Goal: Task Accomplishment & Management: Manage account settings

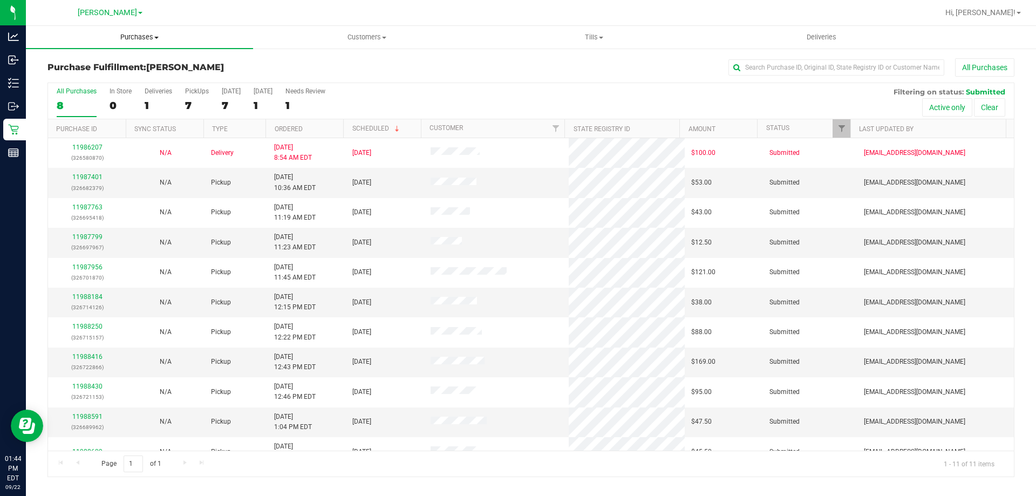
drag, startPoint x: 132, startPoint y: 40, endPoint x: 118, endPoint y: 63, distance: 25.9
click at [132, 40] on span "Purchases" at bounding box center [139, 37] width 227 height 10
click at [72, 76] on span "Fulfillment" at bounding box center [59, 77] width 67 height 9
click at [93, 174] on link "11987401" at bounding box center [87, 177] width 30 height 8
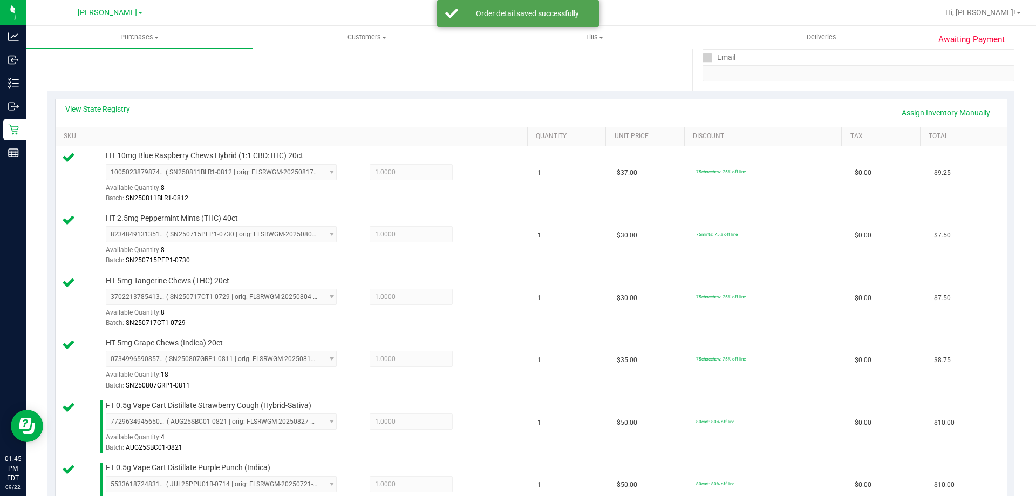
scroll to position [699, 0]
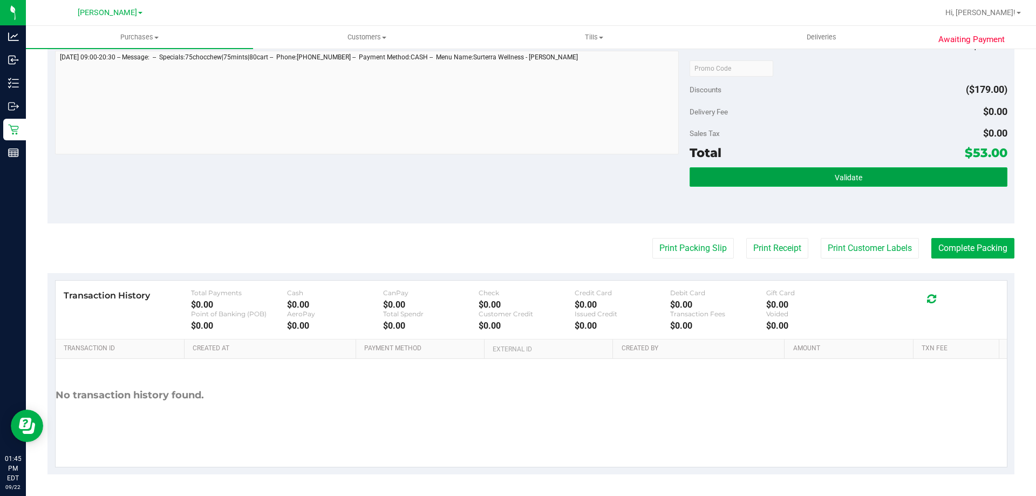
click at [945, 176] on button "Validate" at bounding box center [848, 176] width 317 height 19
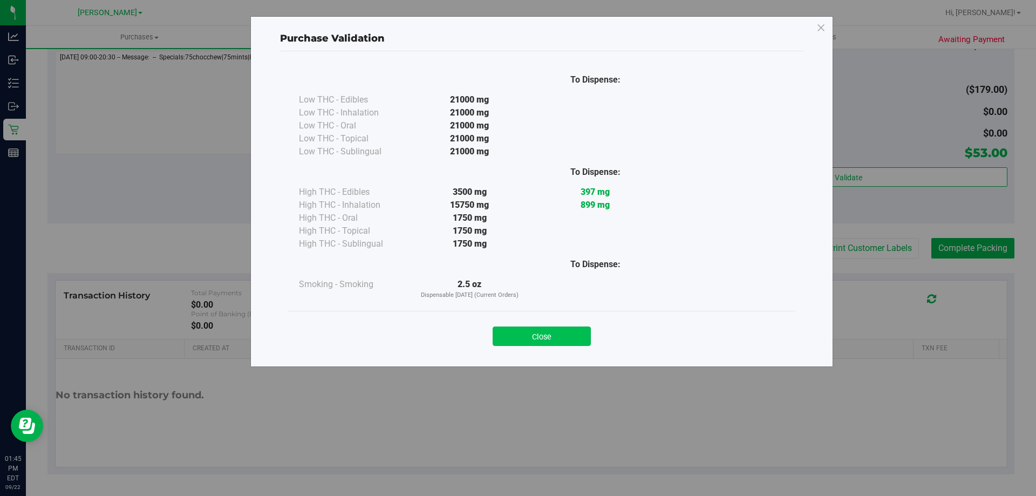
click at [543, 333] on button "Close" at bounding box center [542, 336] width 98 height 19
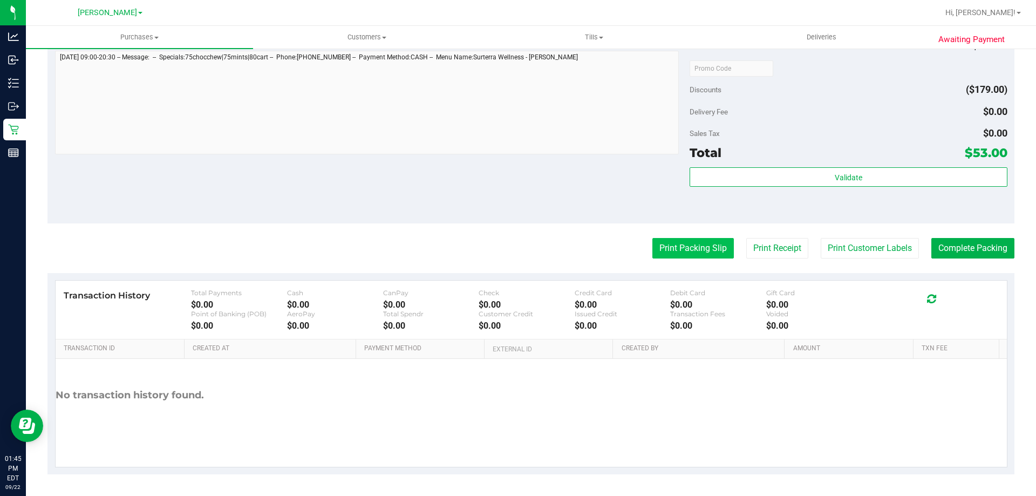
click at [701, 248] on button "Print Packing Slip" at bounding box center [694, 248] width 82 height 21
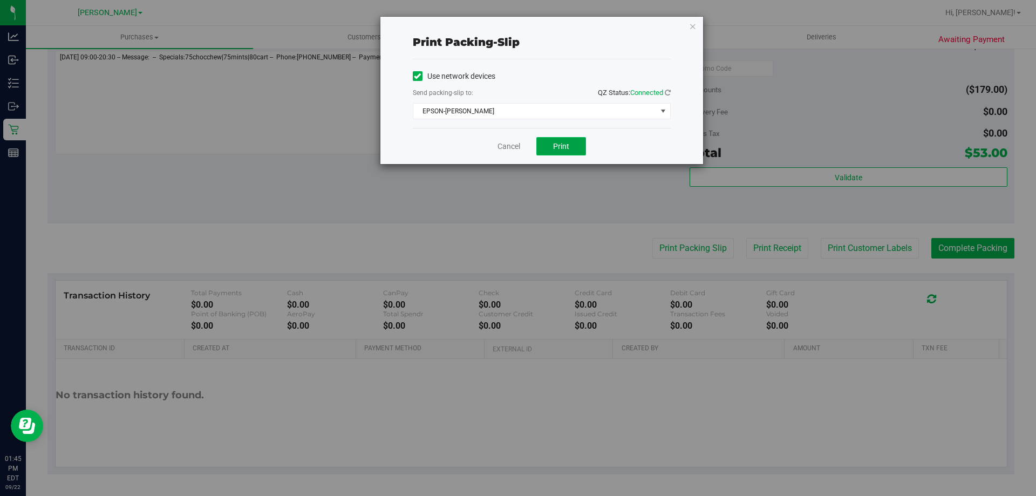
click at [552, 143] on button "Print" at bounding box center [562, 146] width 50 height 18
click at [516, 152] on link "Cancel" at bounding box center [509, 146] width 23 height 11
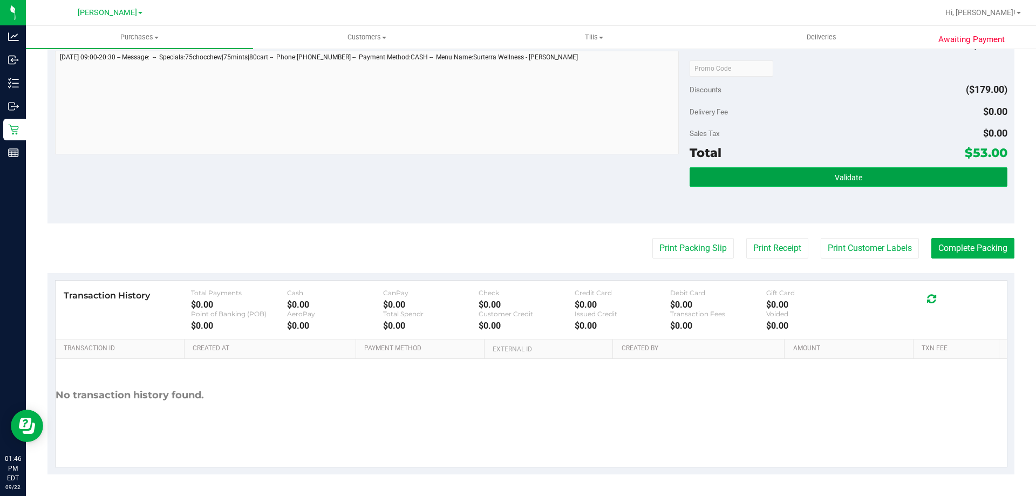
click at [848, 175] on span "Validate" at bounding box center [849, 177] width 28 height 9
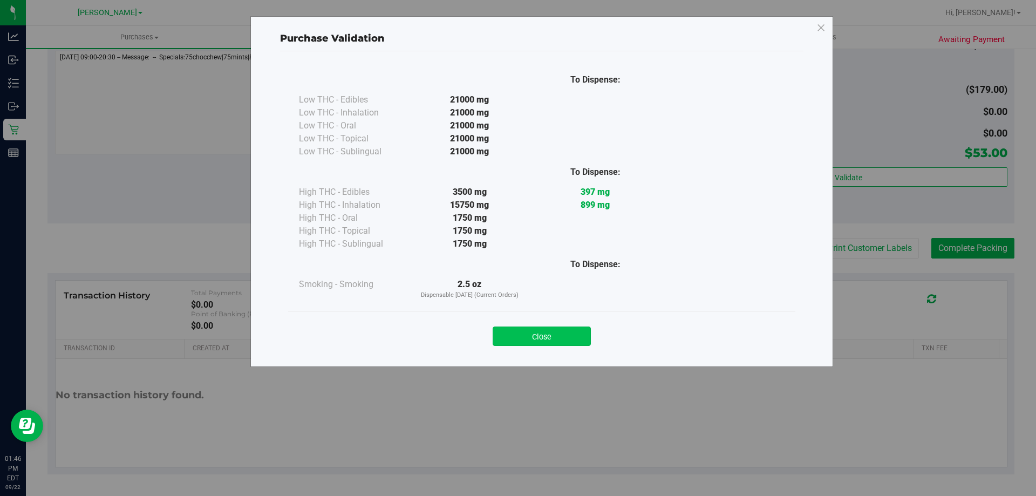
click at [557, 341] on button "Close" at bounding box center [542, 336] width 98 height 19
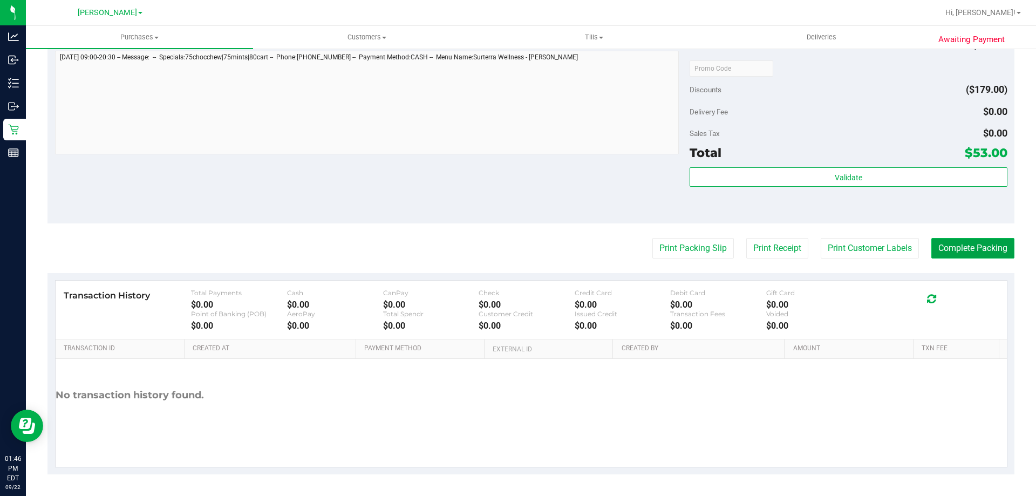
click at [992, 241] on button "Complete Packing" at bounding box center [973, 248] width 83 height 21
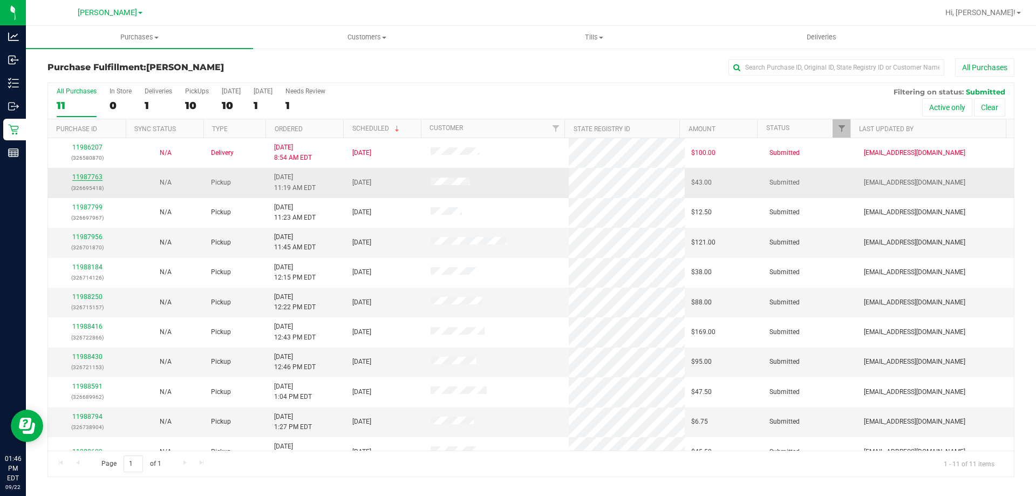
click at [85, 178] on link "11987763" at bounding box center [87, 177] width 30 height 8
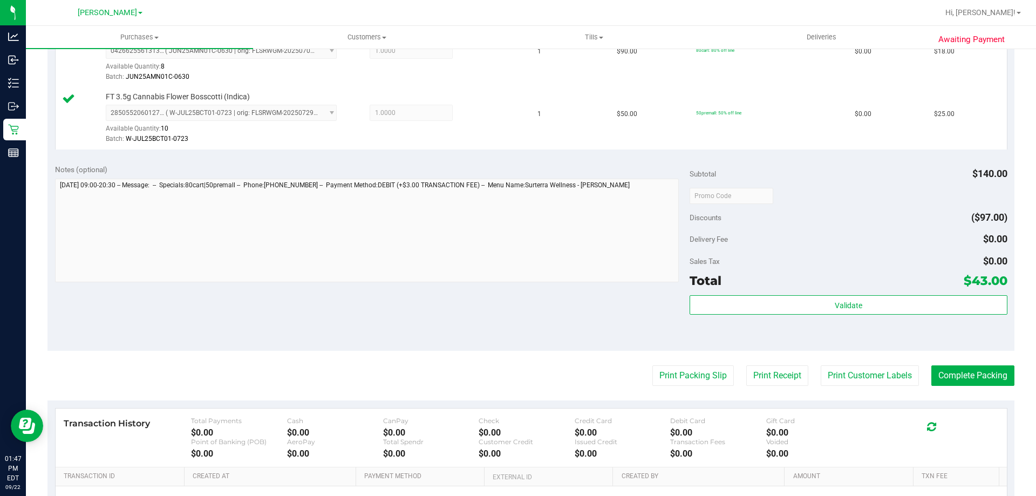
scroll to position [449, 0]
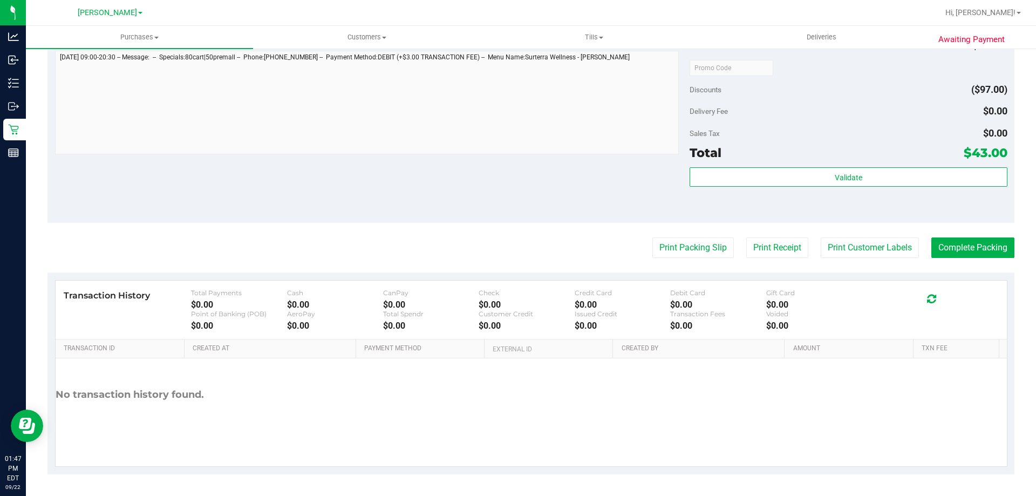
click at [873, 188] on div "Validate" at bounding box center [848, 191] width 317 height 49
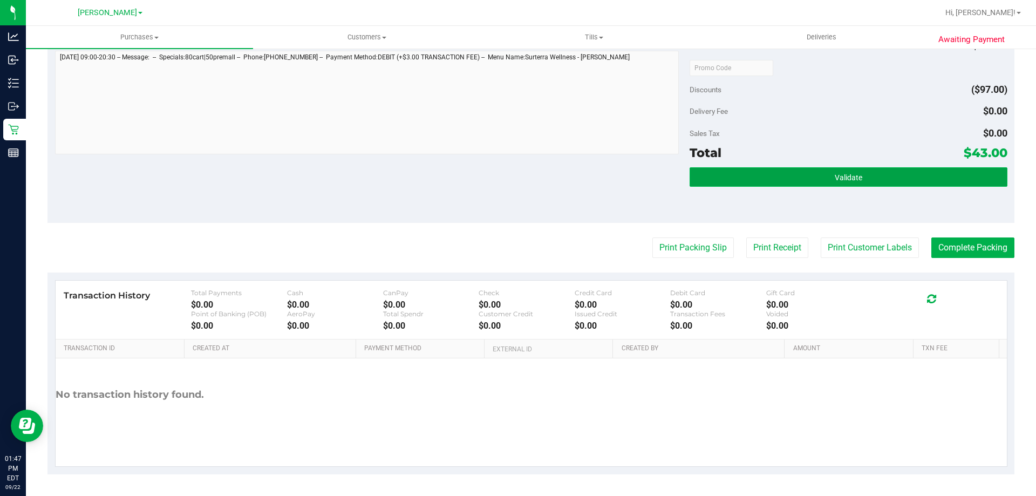
click at [873, 179] on button "Validate" at bounding box center [848, 176] width 317 height 19
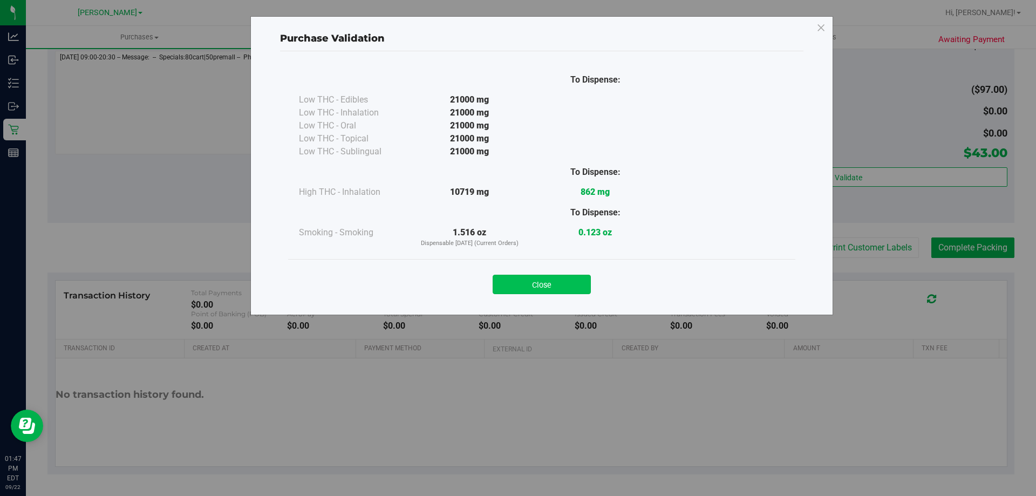
click at [540, 283] on button "Close" at bounding box center [542, 284] width 98 height 19
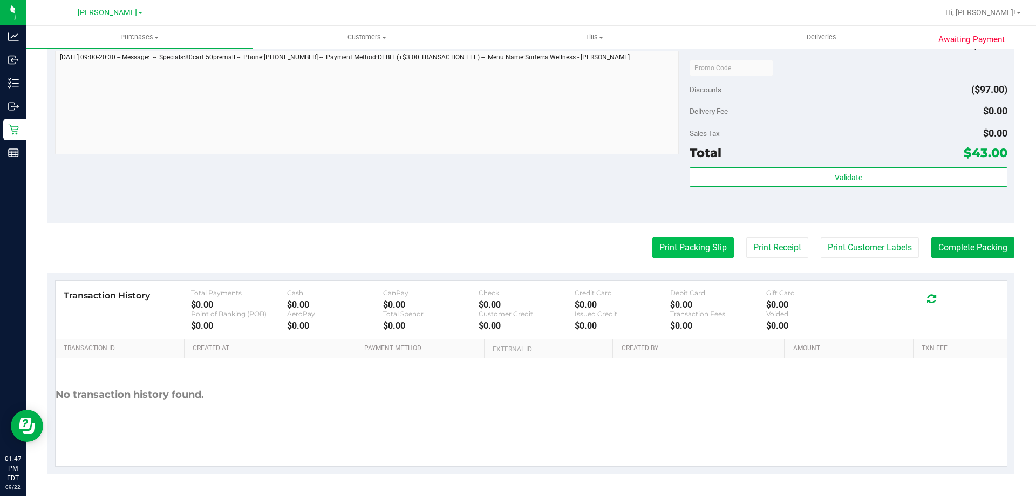
click at [693, 250] on button "Print Packing Slip" at bounding box center [694, 248] width 82 height 21
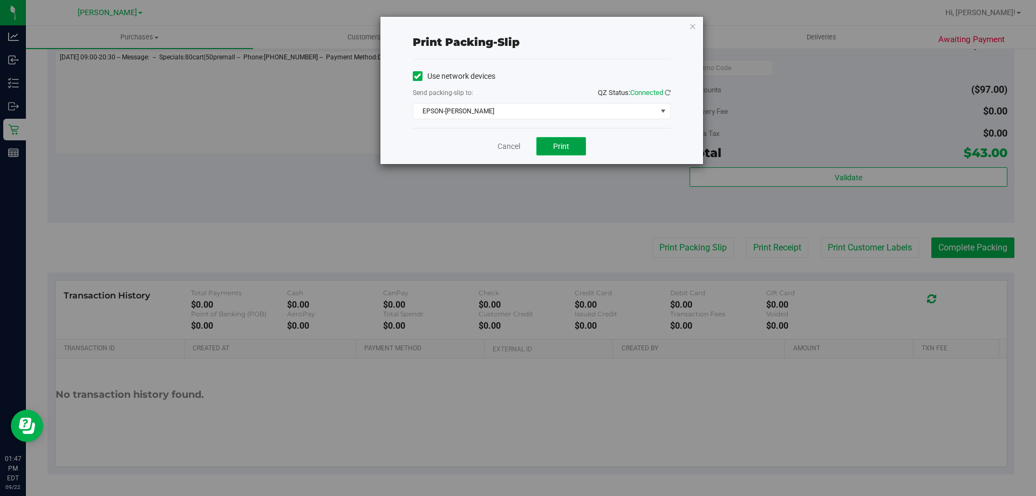
click at [561, 150] on span "Print" at bounding box center [561, 146] width 16 height 9
click at [505, 145] on link "Cancel" at bounding box center [509, 146] width 23 height 11
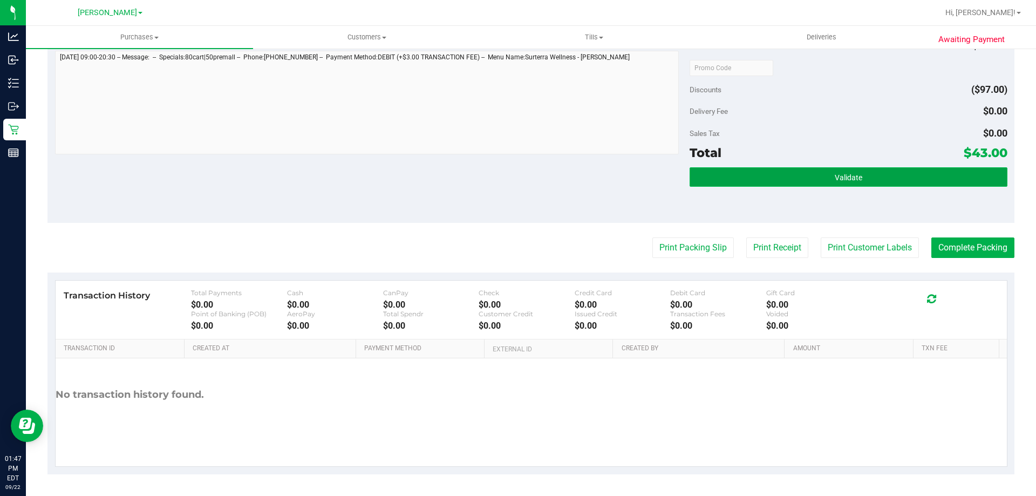
click at [846, 170] on button "Validate" at bounding box center [848, 176] width 317 height 19
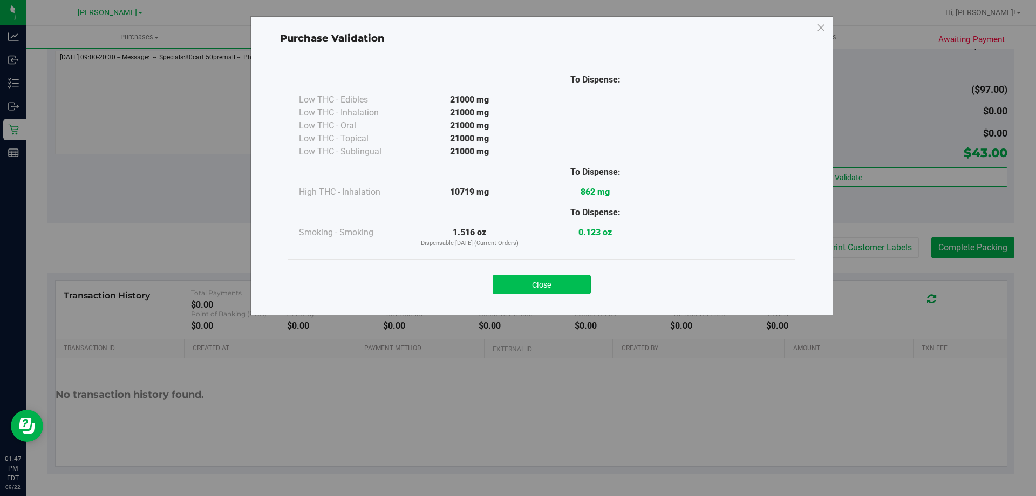
click at [553, 287] on button "Close" at bounding box center [542, 284] width 98 height 19
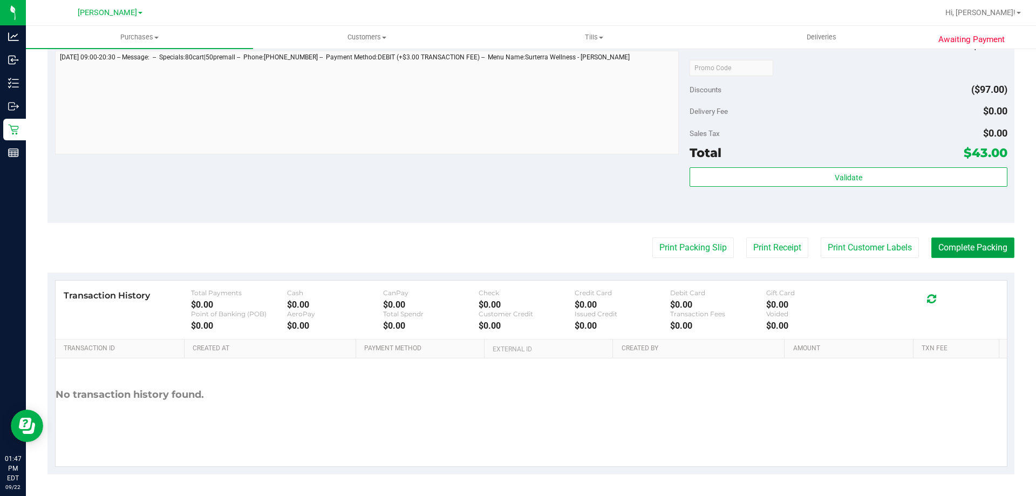
click at [968, 248] on button "Complete Packing" at bounding box center [973, 248] width 83 height 21
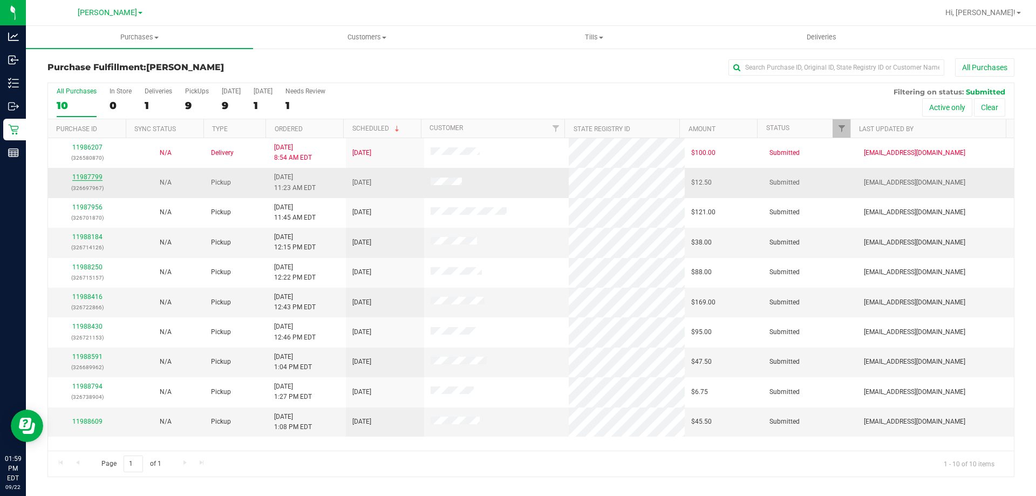
click at [84, 178] on link "11987799" at bounding box center [87, 177] width 30 height 8
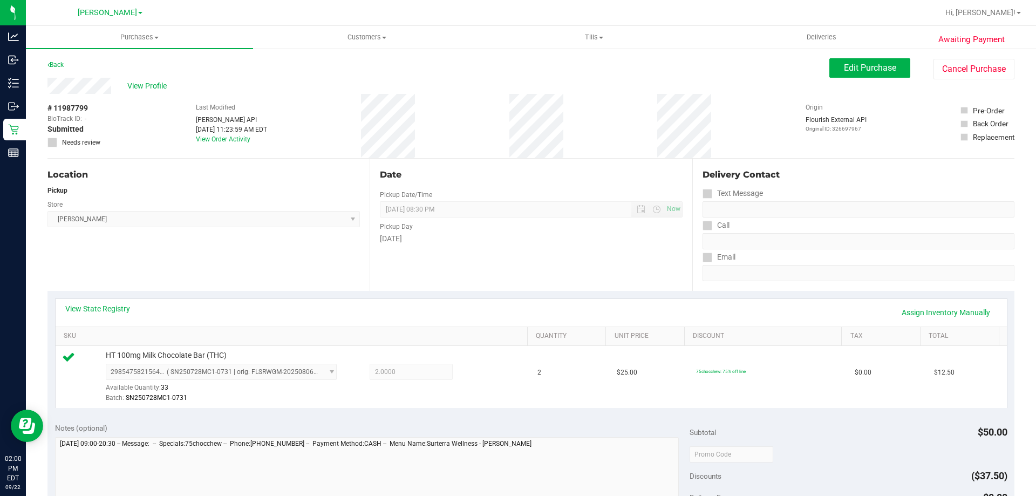
scroll to position [340, 0]
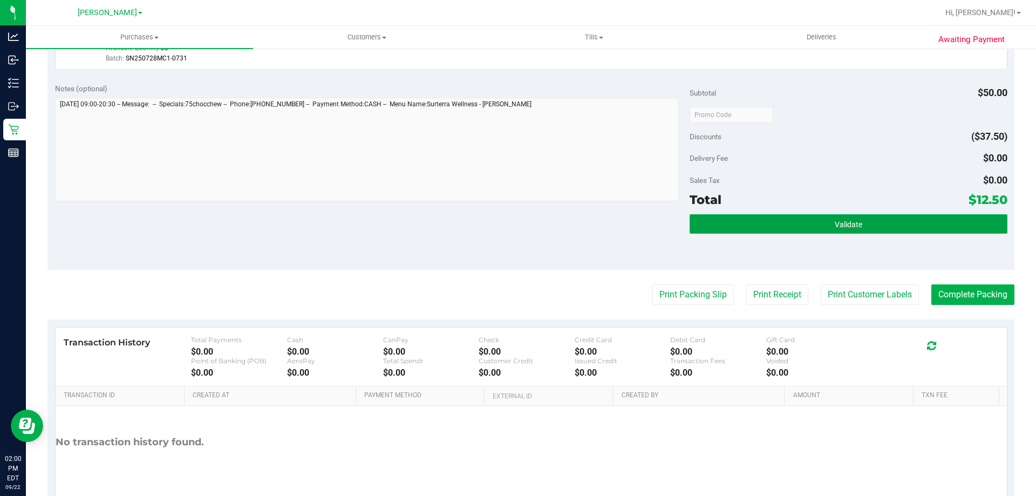
click at [933, 229] on button "Validate" at bounding box center [848, 223] width 317 height 19
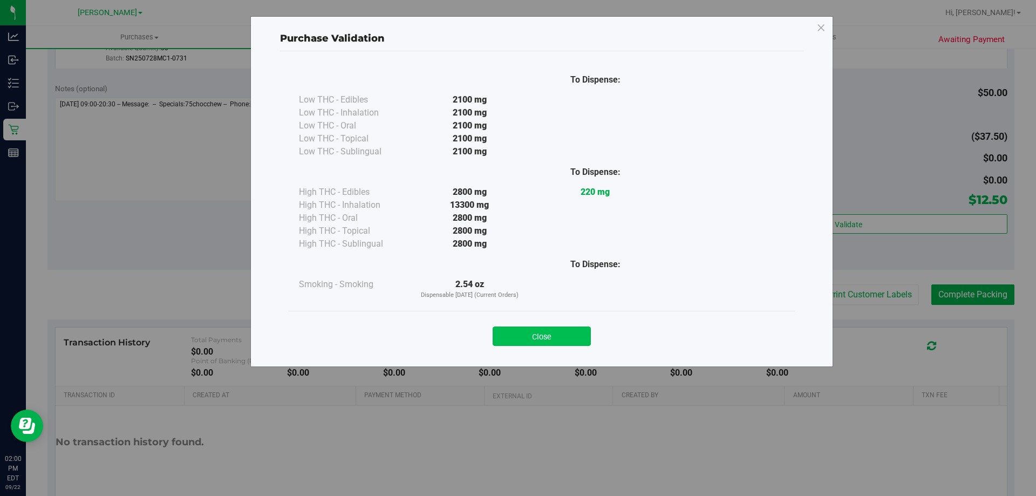
click at [567, 333] on button "Close" at bounding box center [542, 336] width 98 height 19
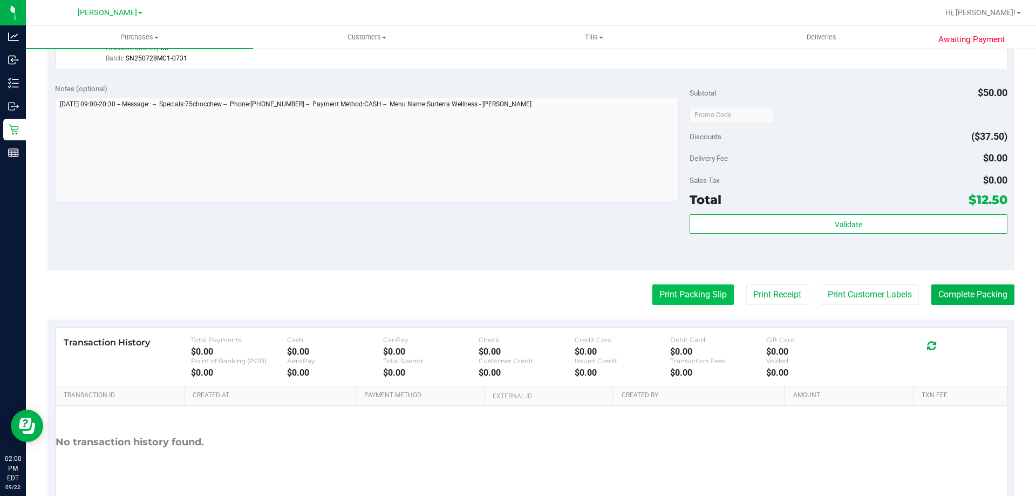
click at [689, 299] on button "Print Packing Slip" at bounding box center [694, 294] width 82 height 21
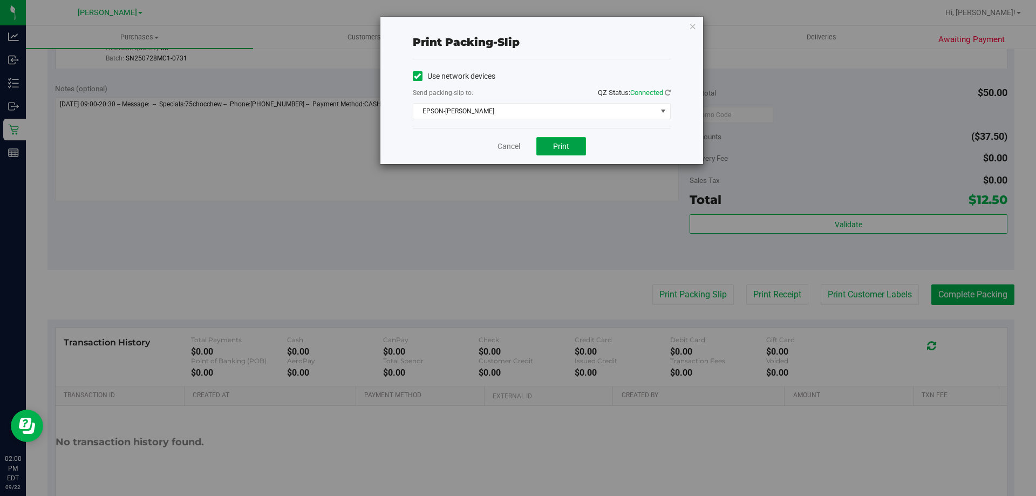
click at [558, 150] on span "Print" at bounding box center [561, 146] width 16 height 9
click at [513, 147] on link "Cancel" at bounding box center [509, 146] width 23 height 11
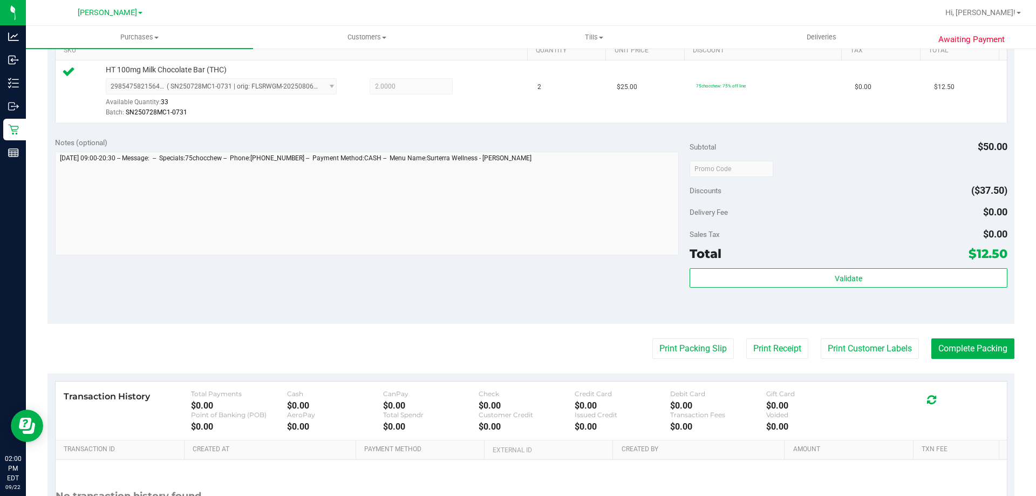
scroll to position [386, 0]
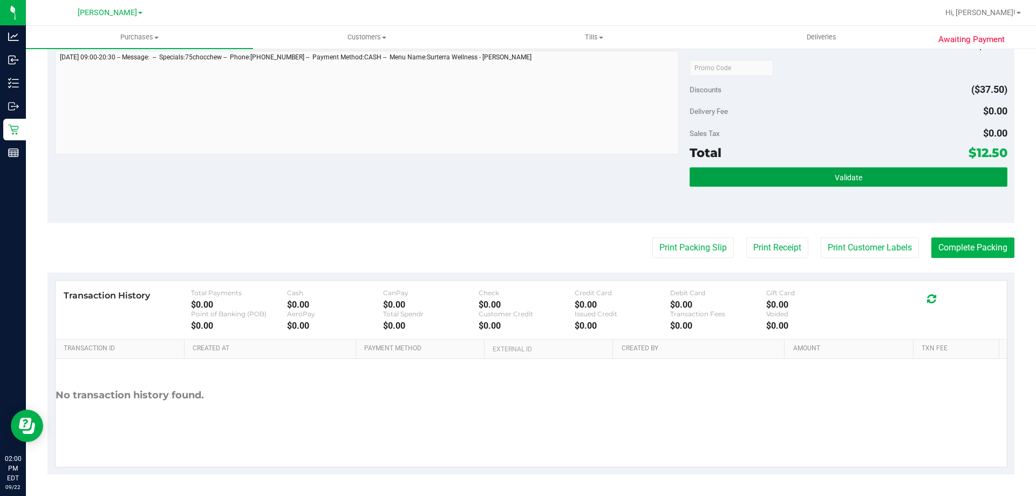
click at [856, 169] on button "Validate" at bounding box center [848, 176] width 317 height 19
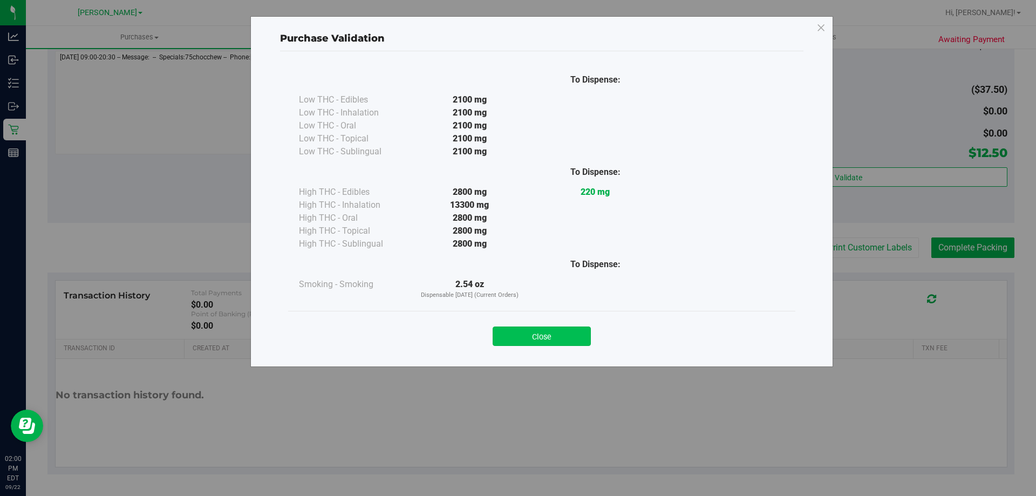
click at [547, 329] on button "Close" at bounding box center [542, 336] width 98 height 19
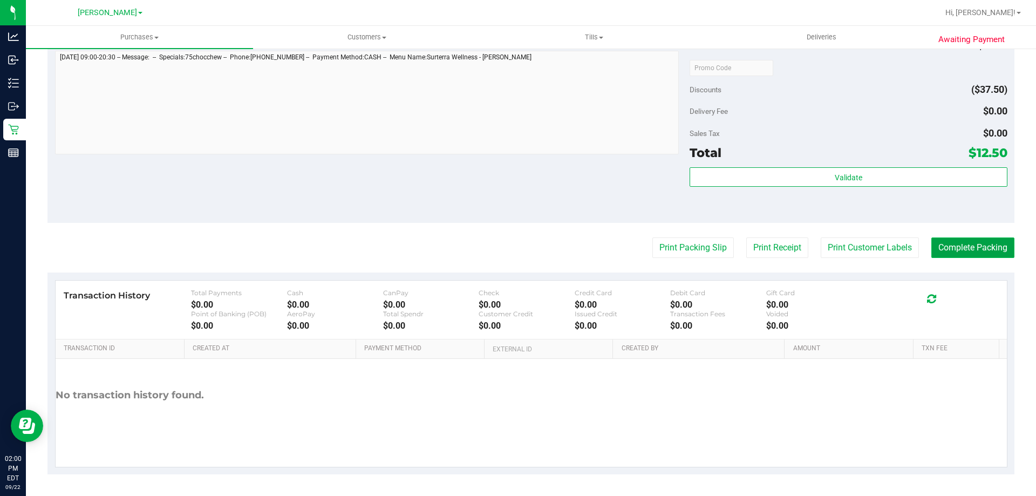
click at [991, 240] on button "Complete Packing" at bounding box center [973, 248] width 83 height 21
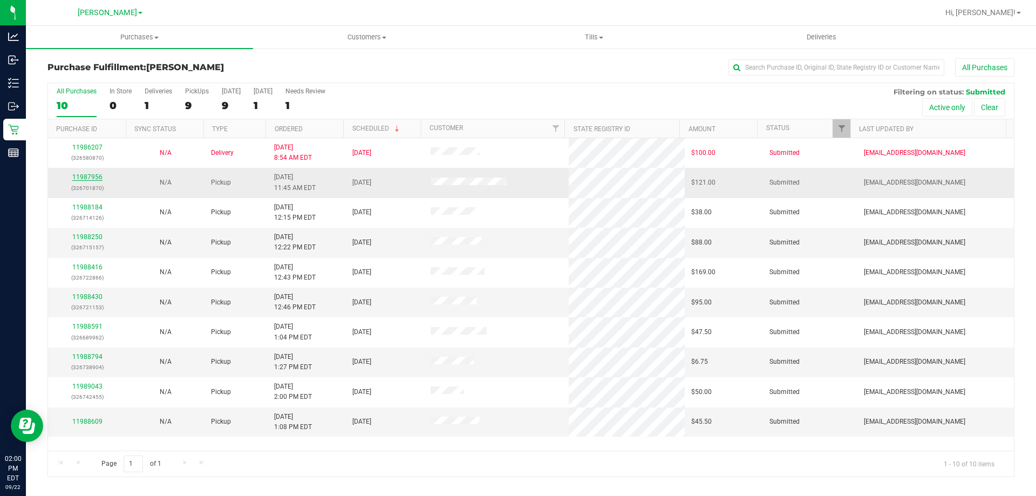
click at [94, 177] on link "11987956" at bounding box center [87, 177] width 30 height 8
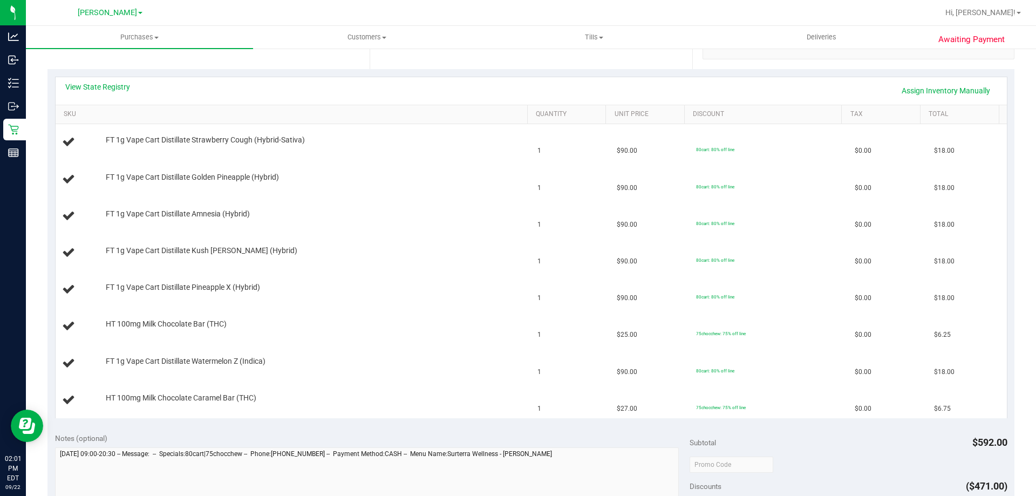
scroll to position [223, 0]
click at [108, 89] on link "View State Registry" at bounding box center [97, 85] width 65 height 11
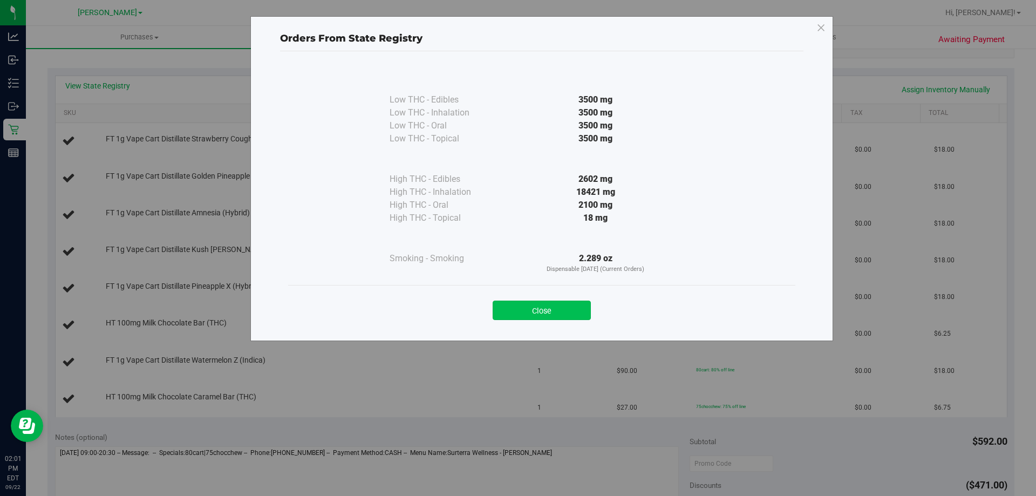
click at [553, 302] on button "Close" at bounding box center [542, 310] width 98 height 19
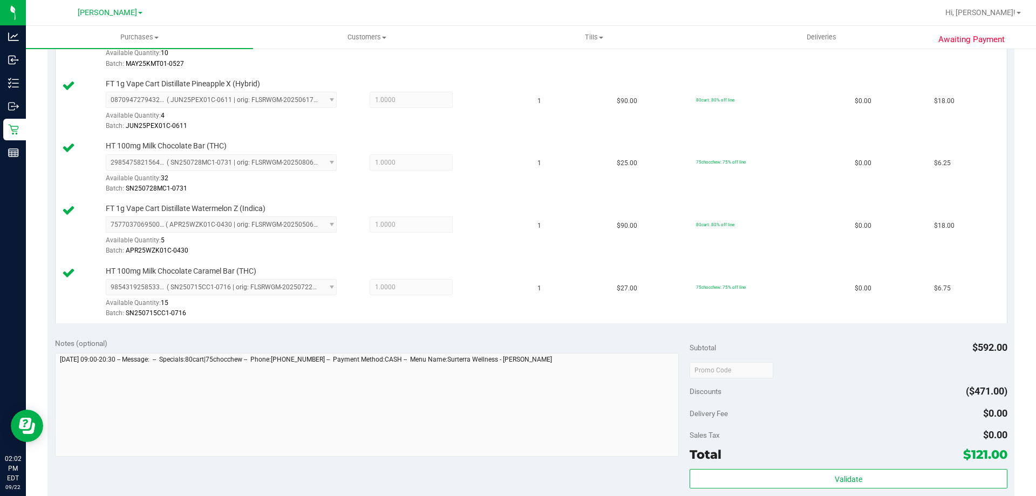
scroll to position [560, 0]
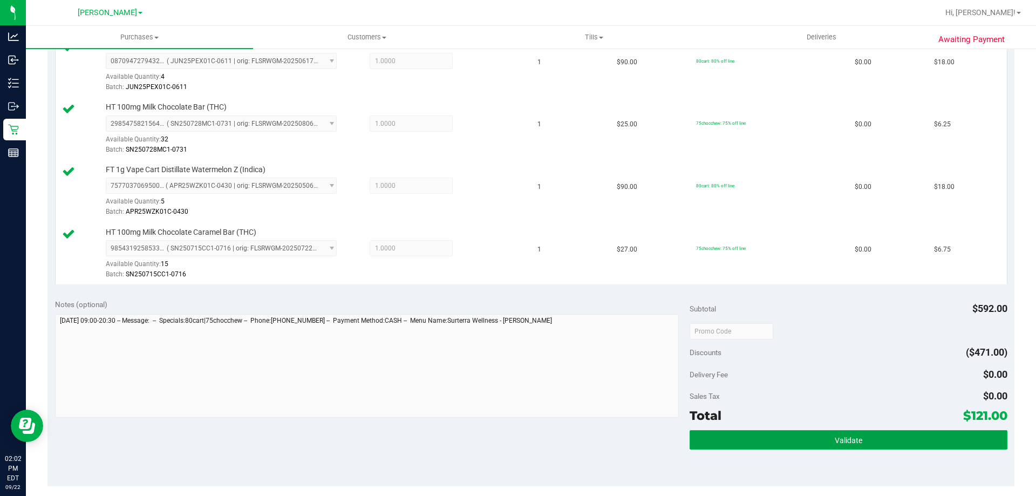
click at [817, 439] on button "Validate" at bounding box center [848, 439] width 317 height 19
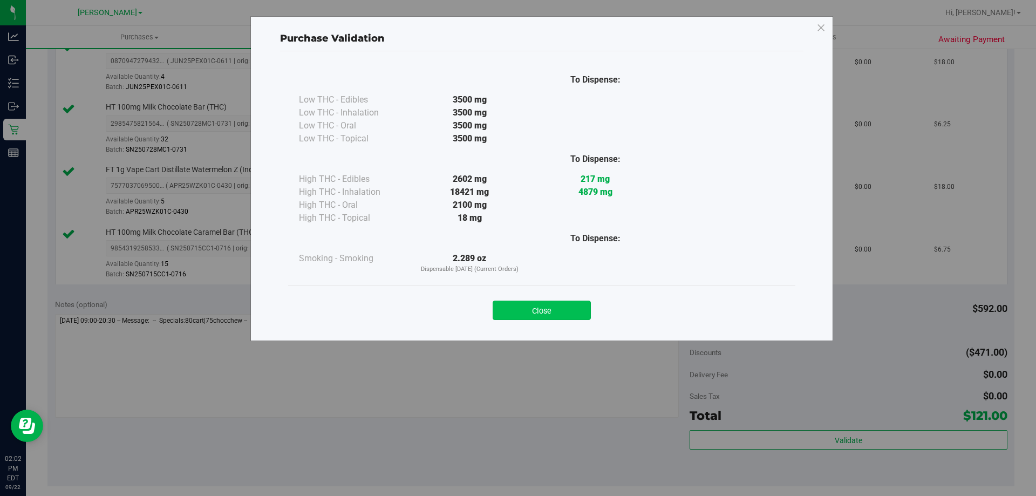
click at [546, 311] on button "Close" at bounding box center [542, 310] width 98 height 19
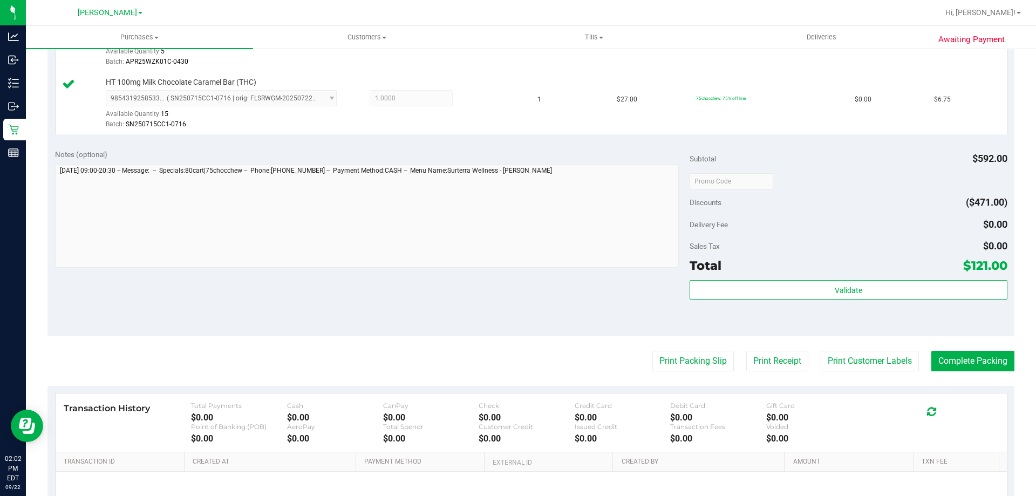
scroll to position [746, 0]
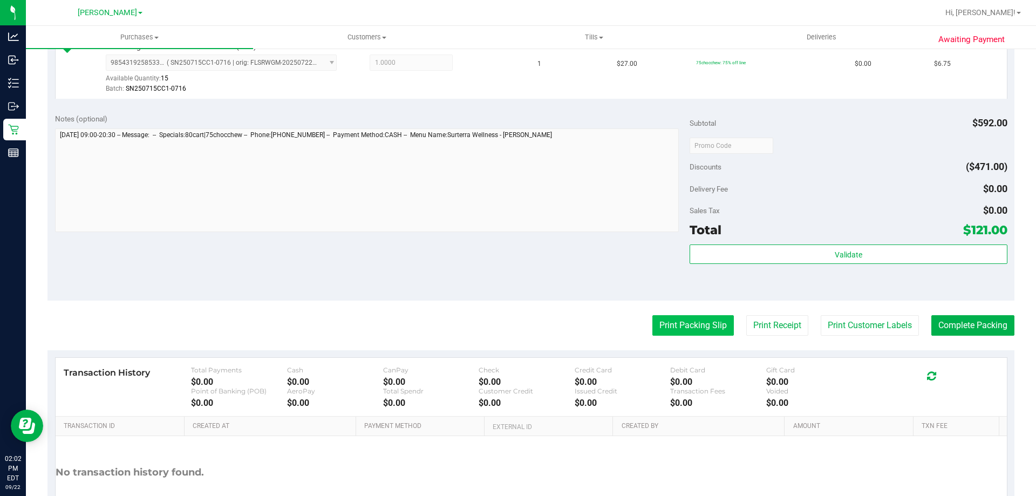
click at [699, 332] on button "Print Packing Slip" at bounding box center [694, 325] width 82 height 21
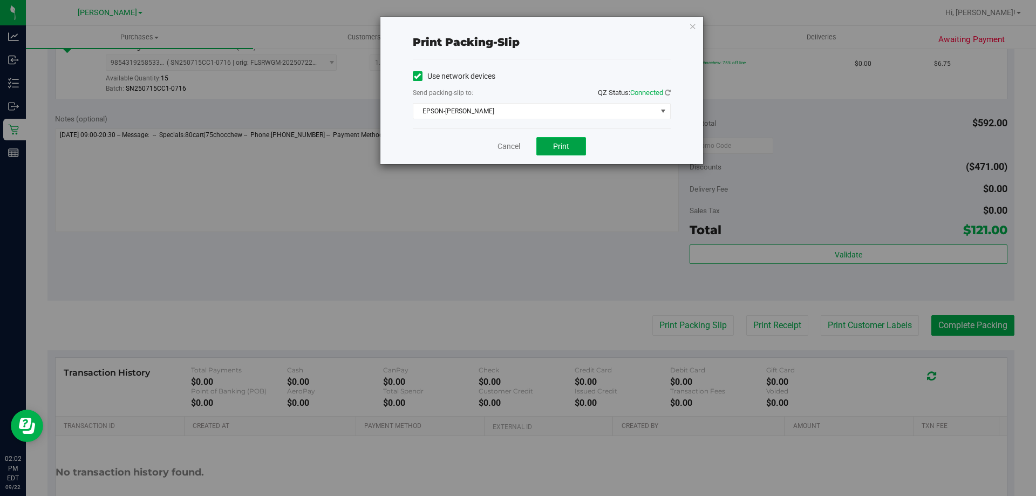
click at [571, 139] on button "Print" at bounding box center [562, 146] width 50 height 18
click at [504, 145] on link "Cancel" at bounding box center [509, 146] width 23 height 11
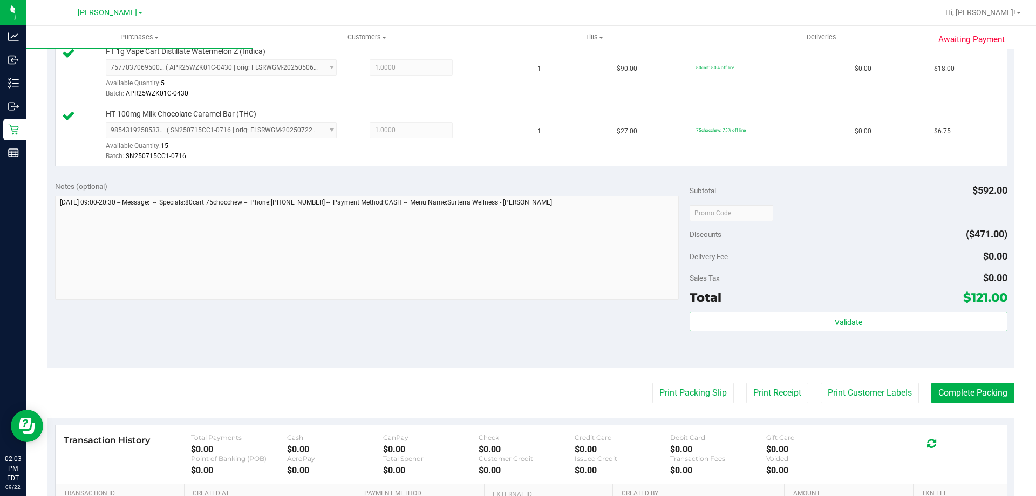
scroll to position [687, 0]
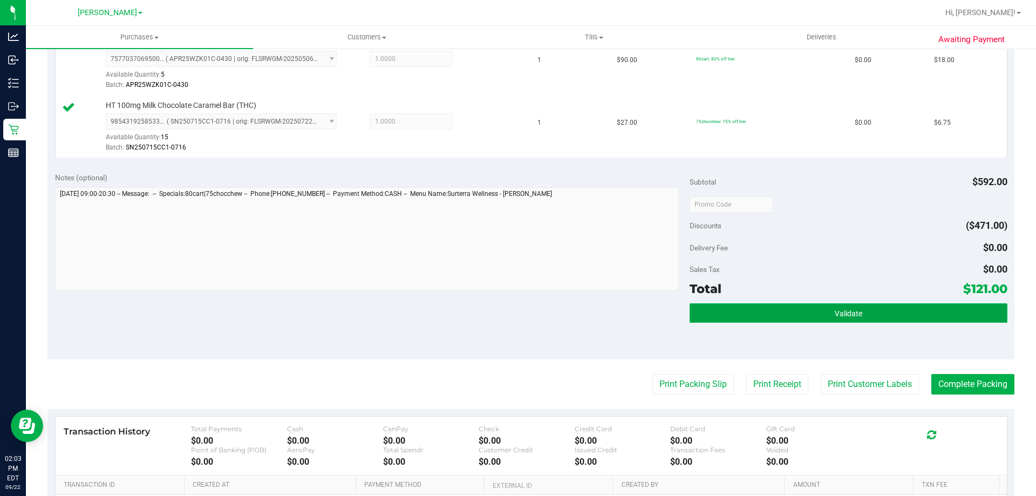
click at [872, 307] on button "Validate" at bounding box center [848, 312] width 317 height 19
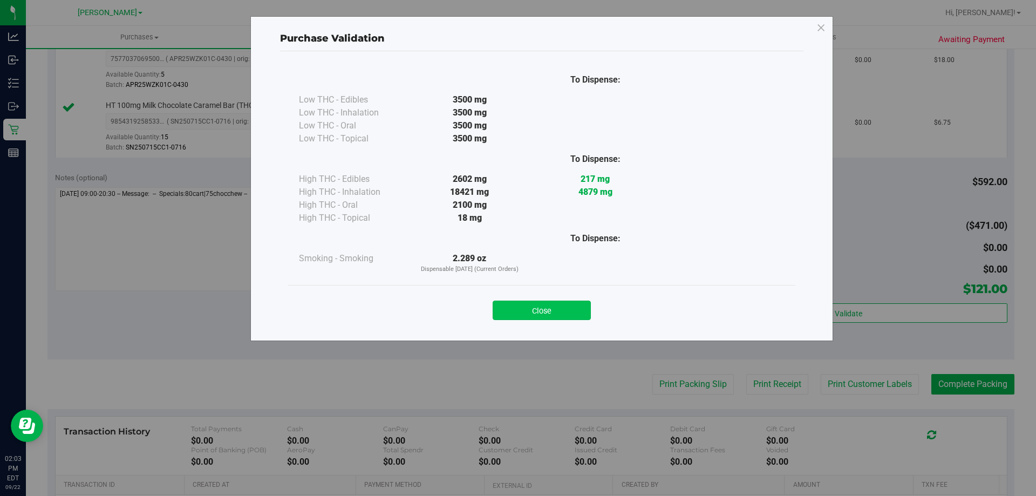
click at [563, 309] on button "Close" at bounding box center [542, 310] width 98 height 19
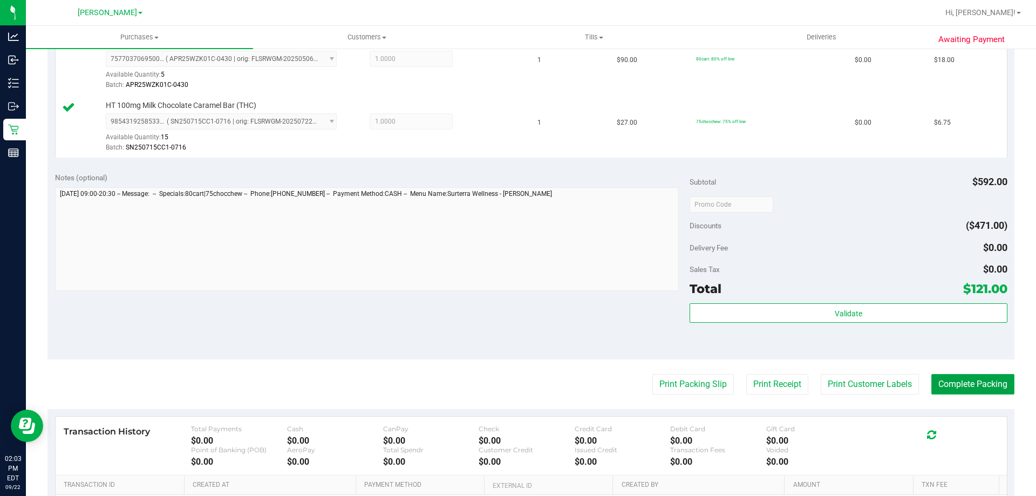
click at [960, 376] on button "Complete Packing" at bounding box center [973, 384] width 83 height 21
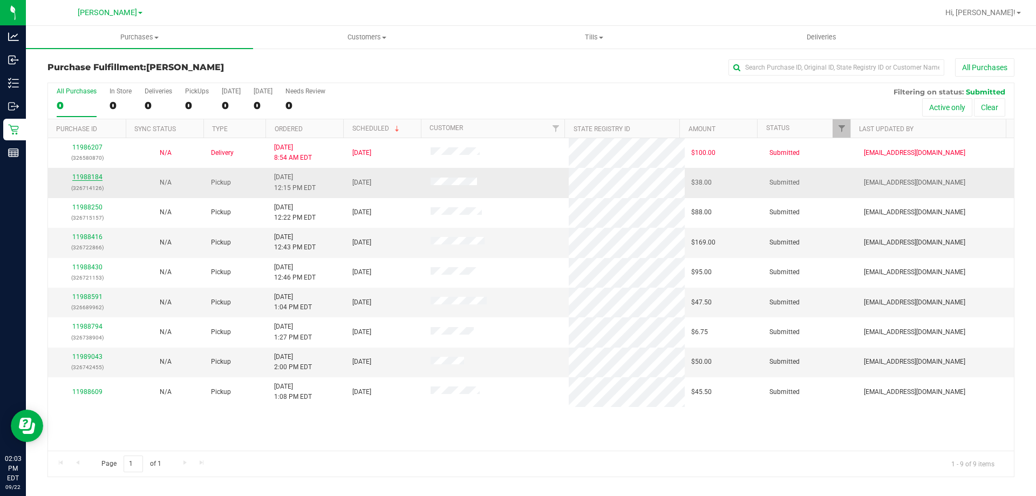
click at [87, 177] on link "11988184" at bounding box center [87, 177] width 30 height 8
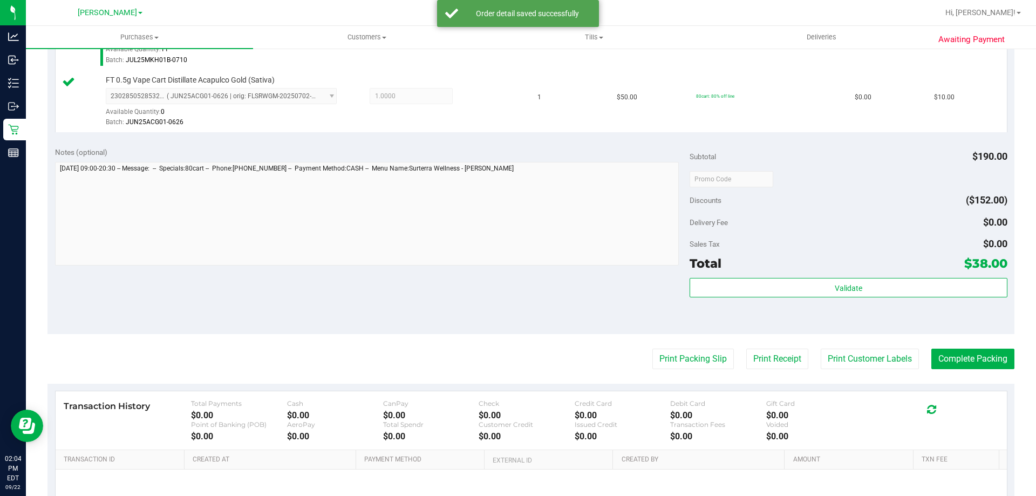
scroll to position [411, 0]
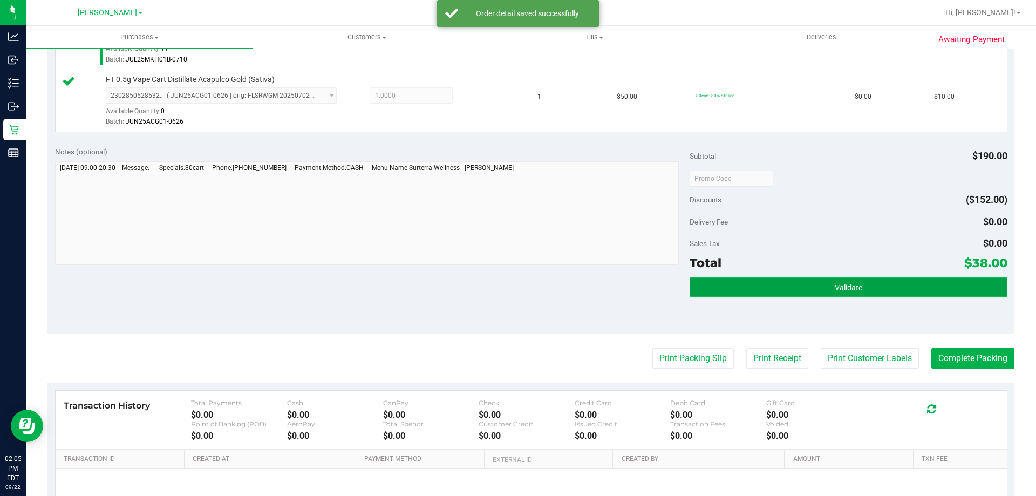
click at [835, 291] on span "Validate" at bounding box center [849, 287] width 28 height 9
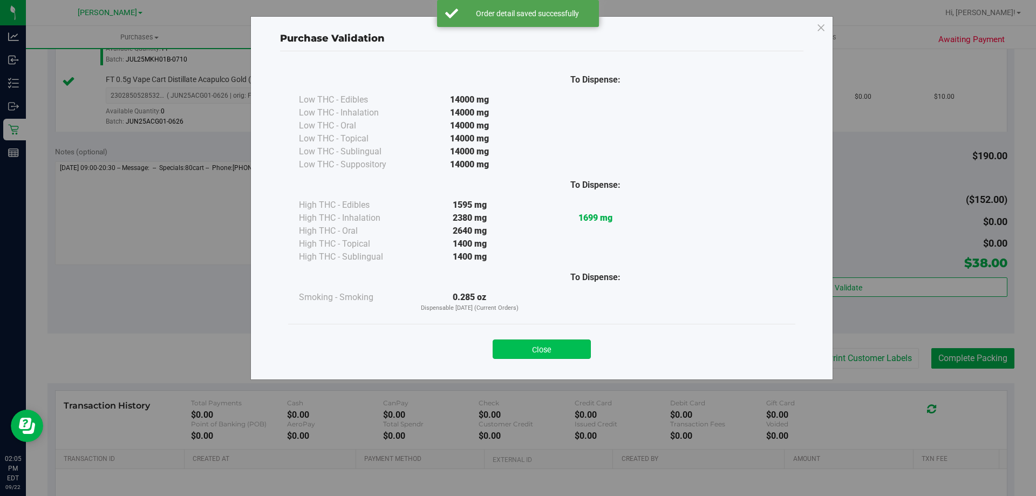
click at [565, 349] on button "Close" at bounding box center [542, 349] width 98 height 19
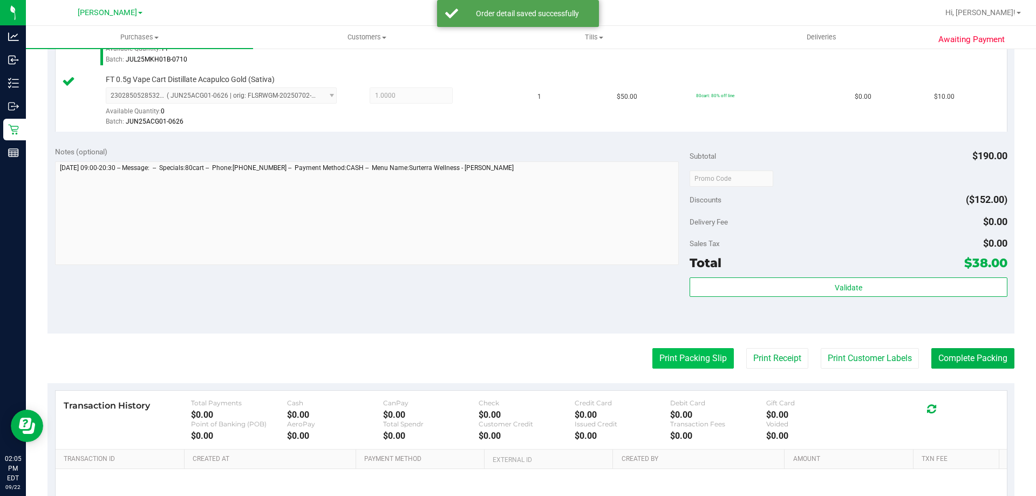
click at [712, 357] on button "Print Packing Slip" at bounding box center [694, 358] width 82 height 21
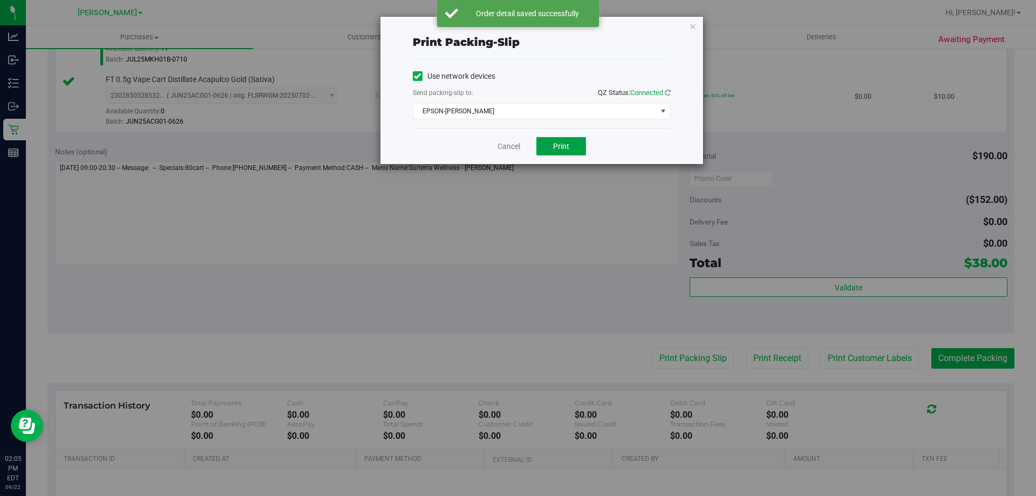
drag, startPoint x: 565, startPoint y: 146, endPoint x: 585, endPoint y: 128, distance: 27.1
click at [567, 146] on span "Print" at bounding box center [561, 146] width 16 height 9
click at [511, 148] on link "Cancel" at bounding box center [509, 146] width 23 height 11
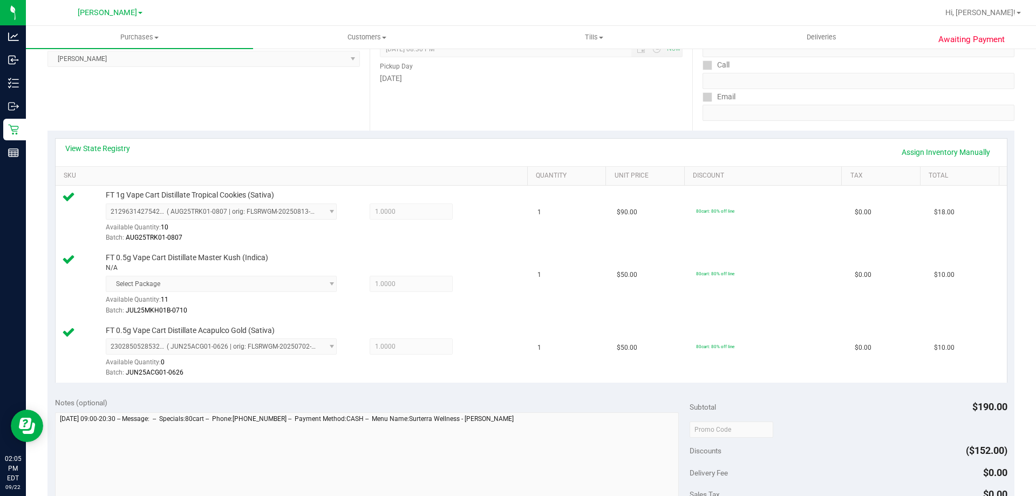
scroll to position [415, 0]
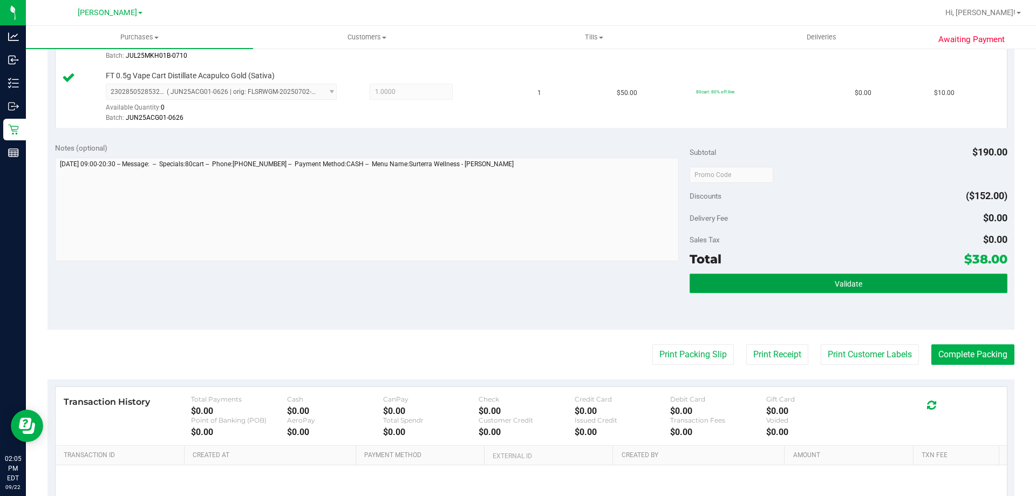
click at [852, 277] on button "Validate" at bounding box center [848, 283] width 317 height 19
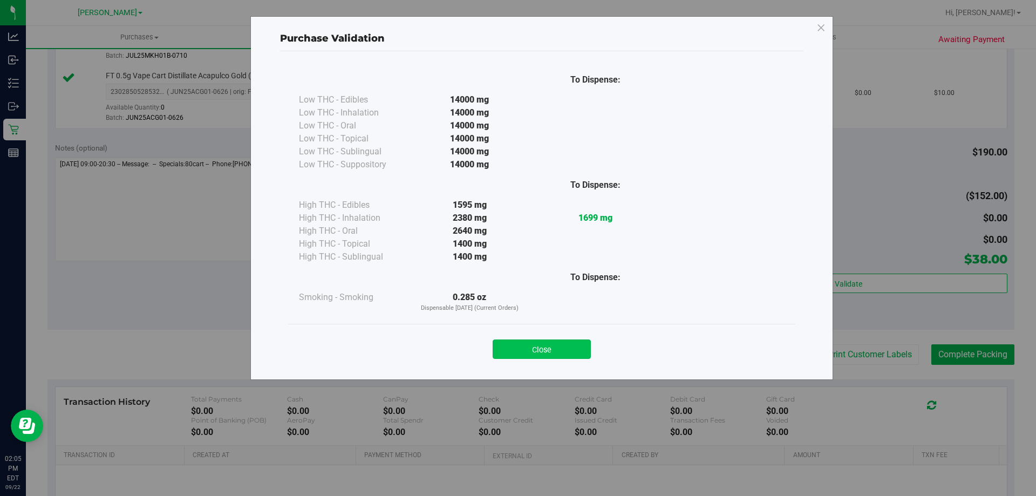
click at [535, 354] on button "Close" at bounding box center [542, 349] width 98 height 19
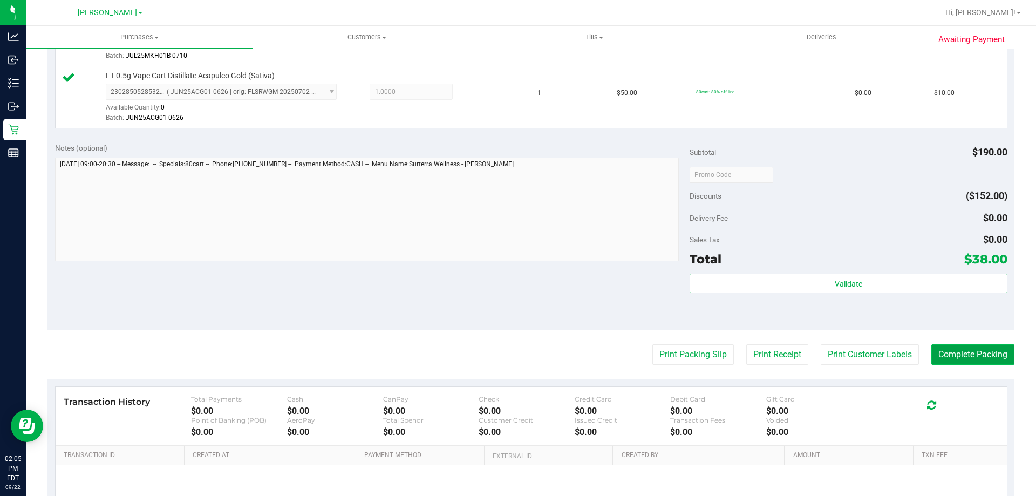
click at [995, 347] on button "Complete Packing" at bounding box center [973, 354] width 83 height 21
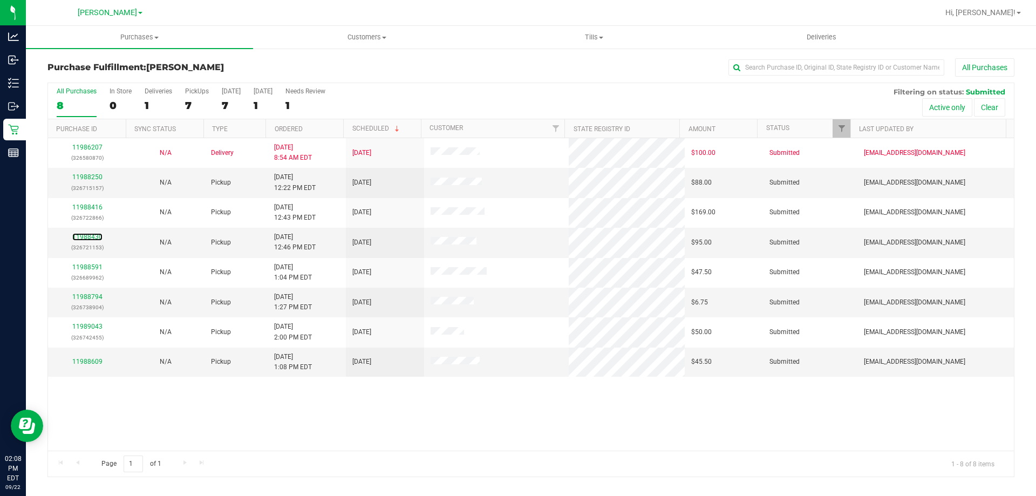
click at [87, 238] on link "11988430" at bounding box center [87, 237] width 30 height 8
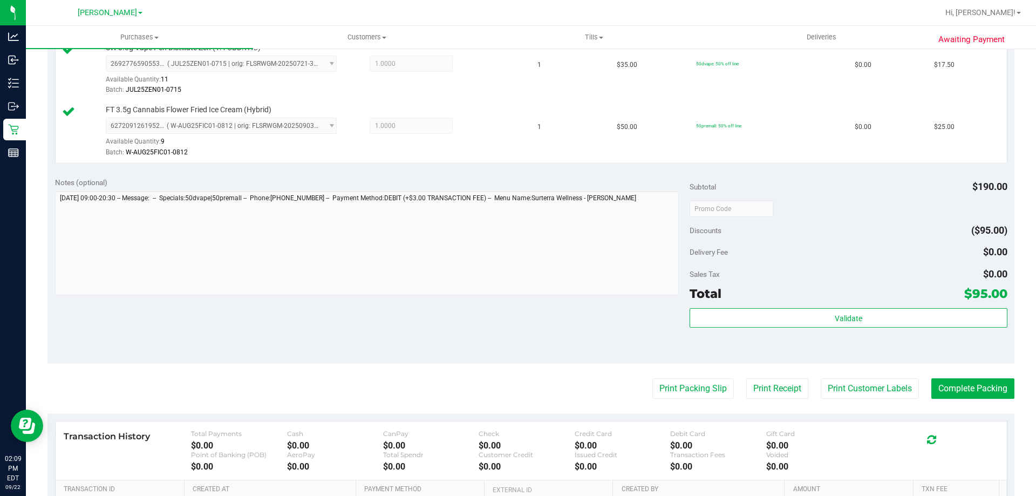
scroll to position [574, 0]
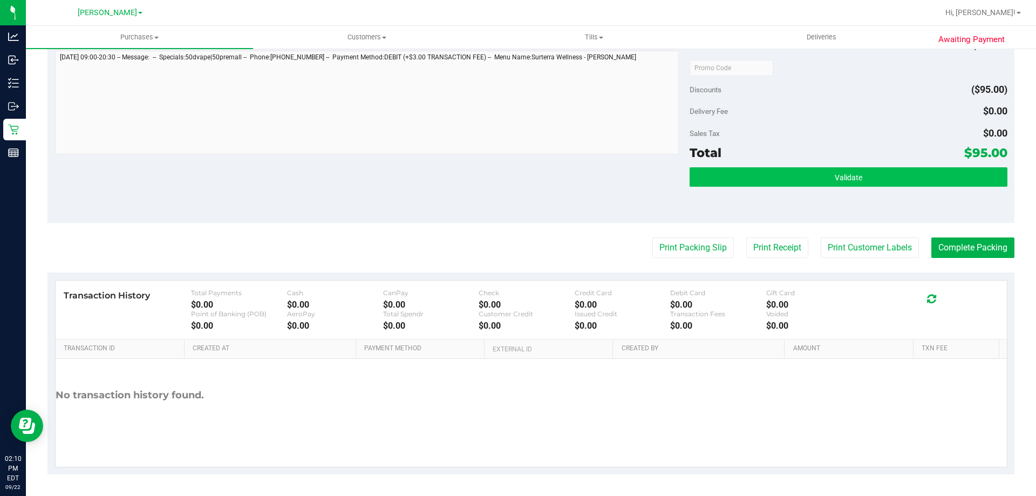
click at [912, 186] on div "Validate" at bounding box center [848, 177] width 317 height 21
click at [913, 177] on button "Validate" at bounding box center [848, 176] width 317 height 19
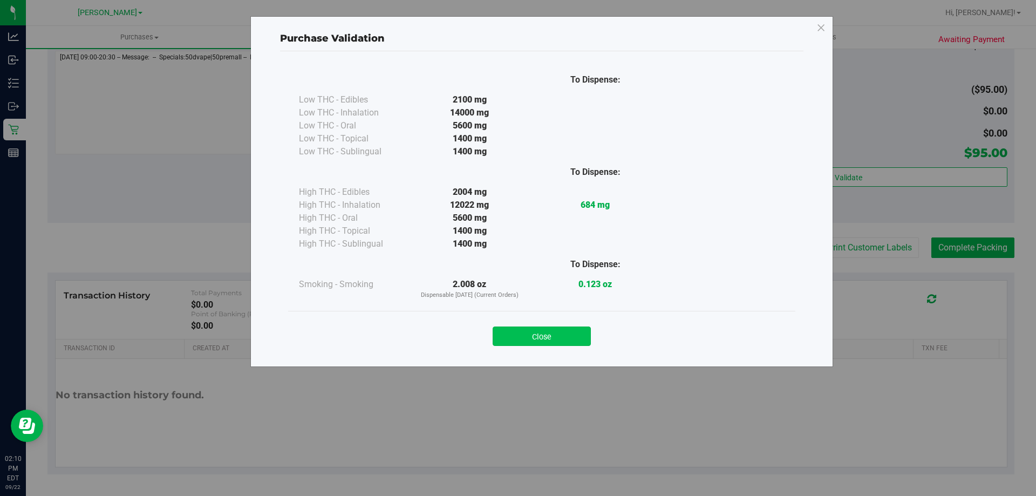
click at [557, 334] on button "Close" at bounding box center [542, 336] width 98 height 19
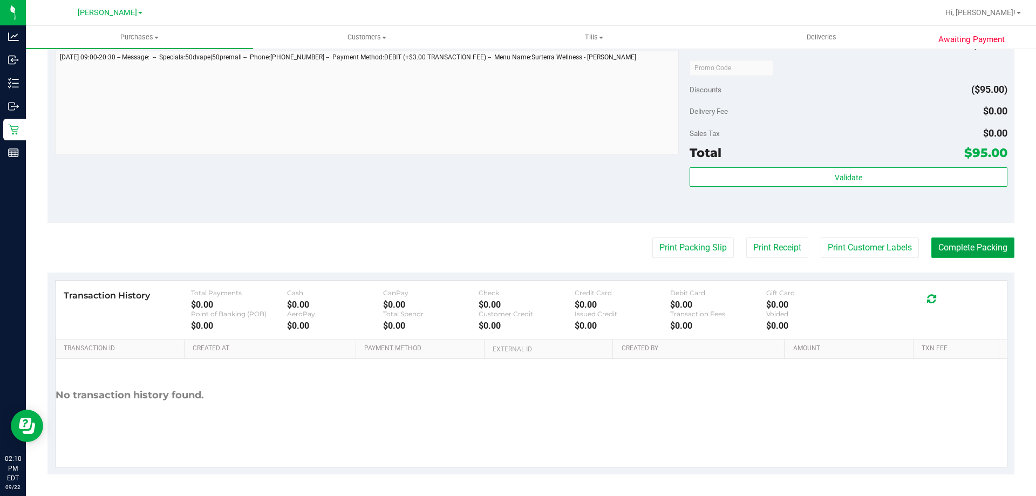
click at [960, 251] on button "Complete Packing" at bounding box center [973, 248] width 83 height 21
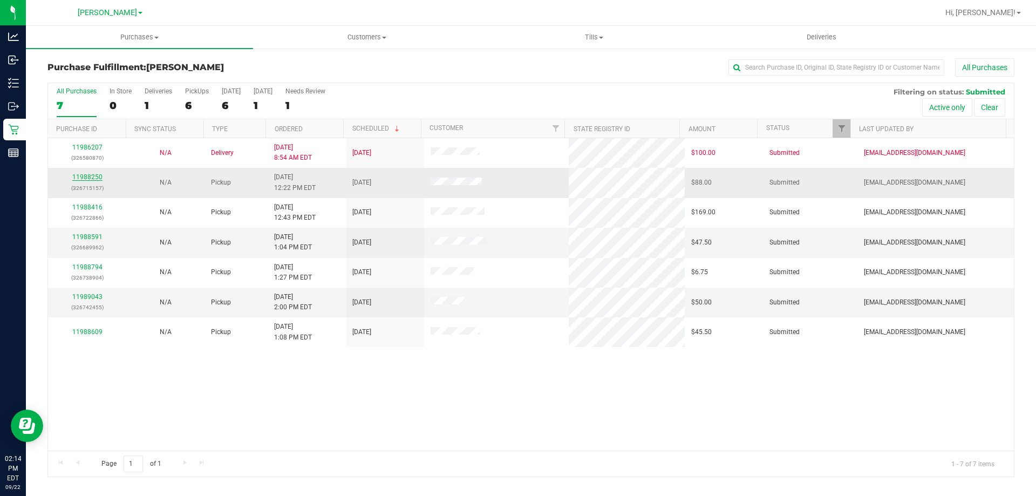
click at [89, 179] on link "11988250" at bounding box center [87, 177] width 30 height 8
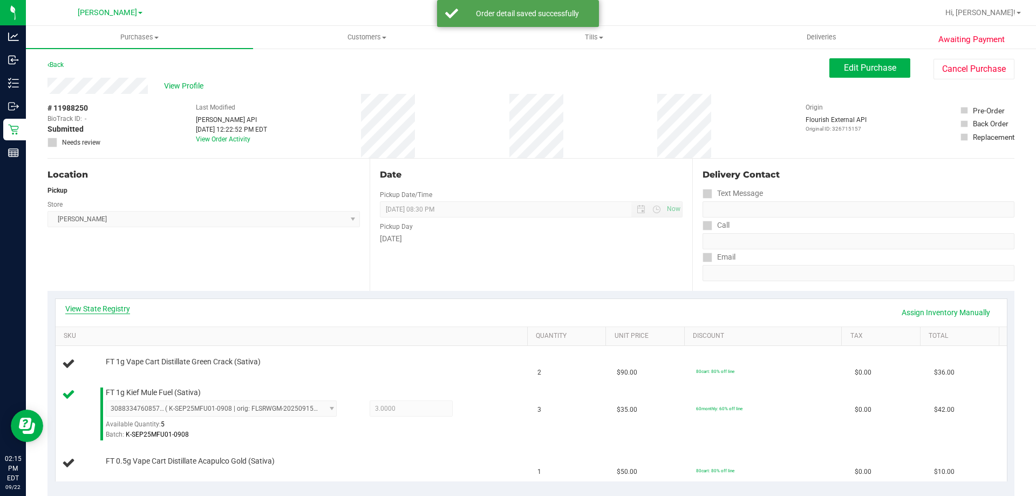
click at [109, 306] on link "View State Registry" at bounding box center [97, 308] width 65 height 11
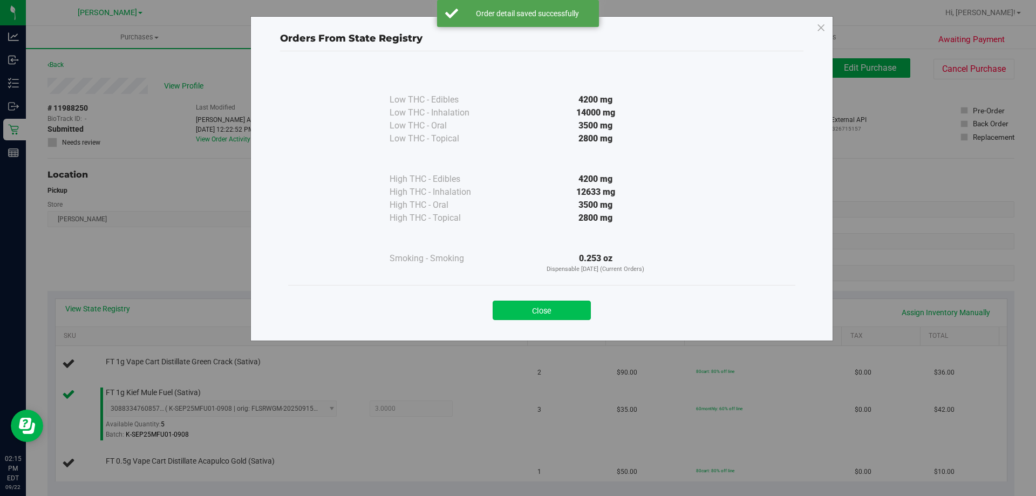
click at [557, 307] on button "Close" at bounding box center [542, 310] width 98 height 19
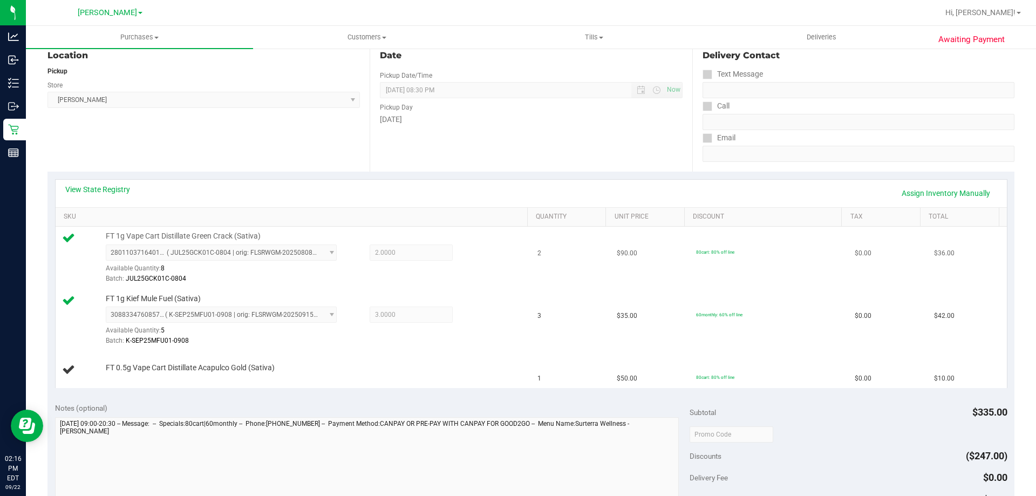
scroll to position [127, 0]
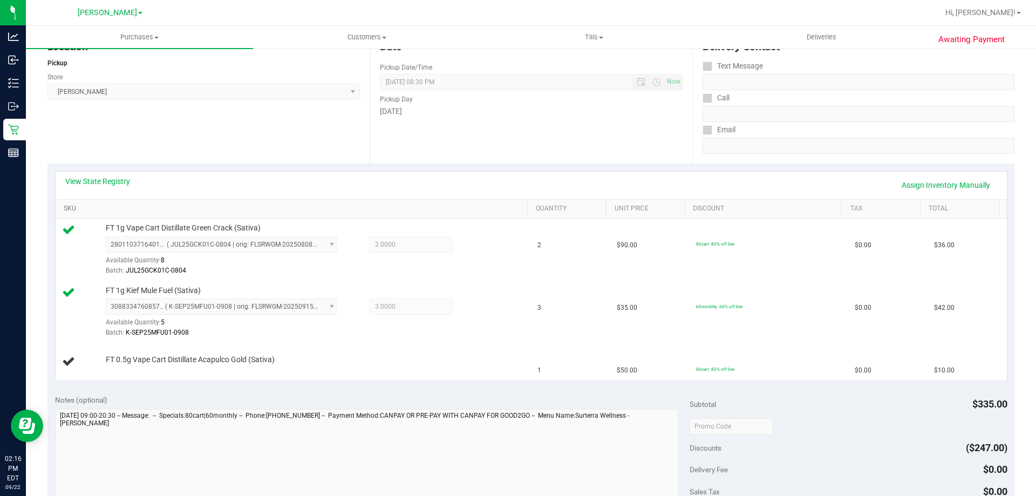
click at [469, 206] on link "SKU" at bounding box center [293, 209] width 459 height 9
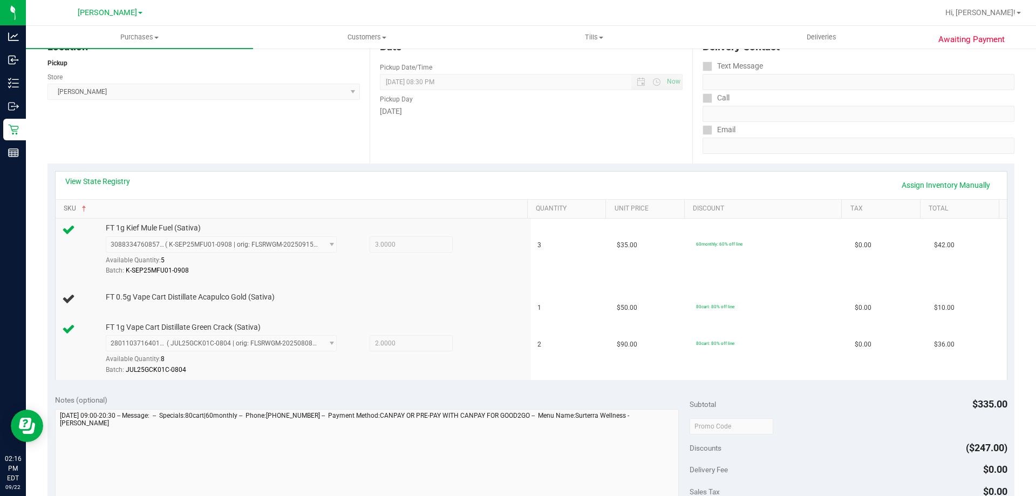
click at [64, 205] on link "SKU" at bounding box center [293, 209] width 459 height 9
click at [111, 181] on link "View State Registry" at bounding box center [97, 181] width 65 height 11
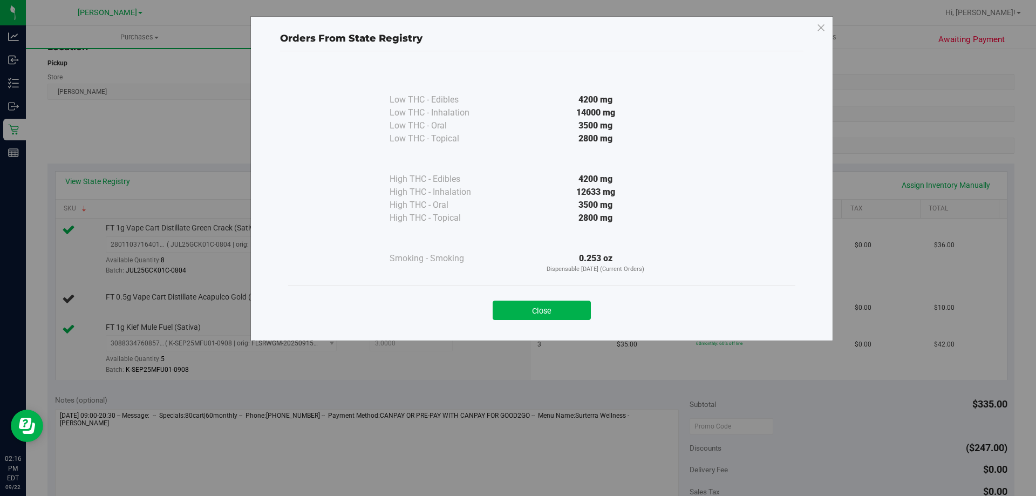
drag, startPoint x: 566, startPoint y: 316, endPoint x: 212, endPoint y: 213, distance: 369.3
click at [565, 316] on button "Close" at bounding box center [542, 310] width 98 height 19
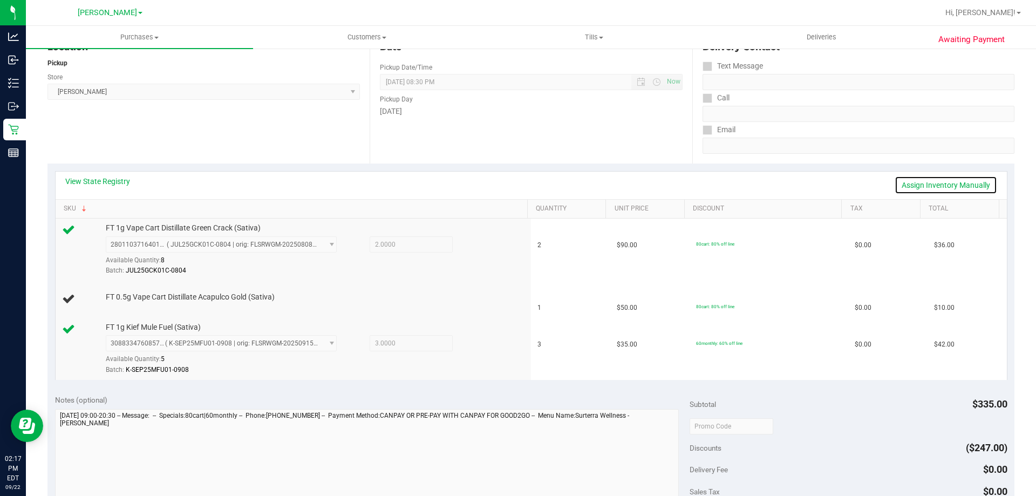
click at [952, 186] on link "Assign Inventory Manually" at bounding box center [946, 185] width 103 height 18
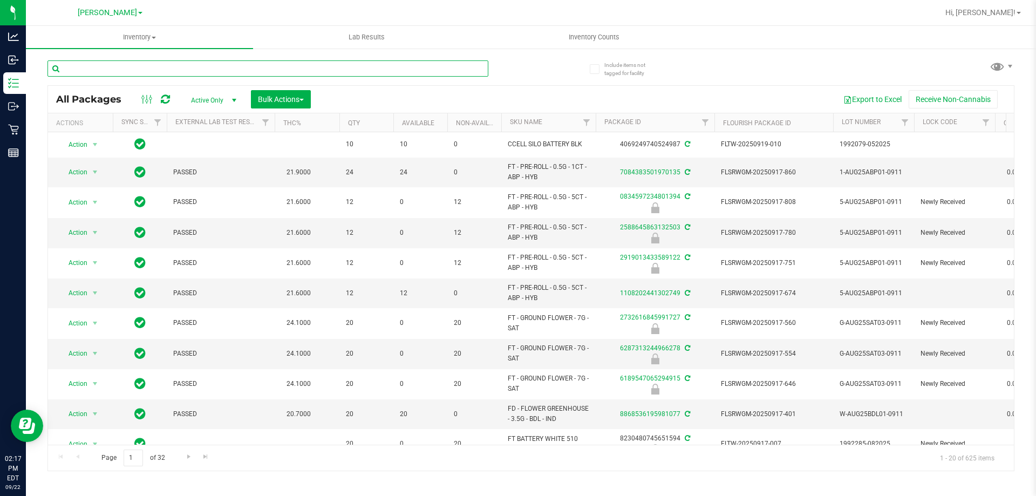
click at [274, 70] on input "text" at bounding box center [268, 68] width 441 height 16
type input "4901584497246284"
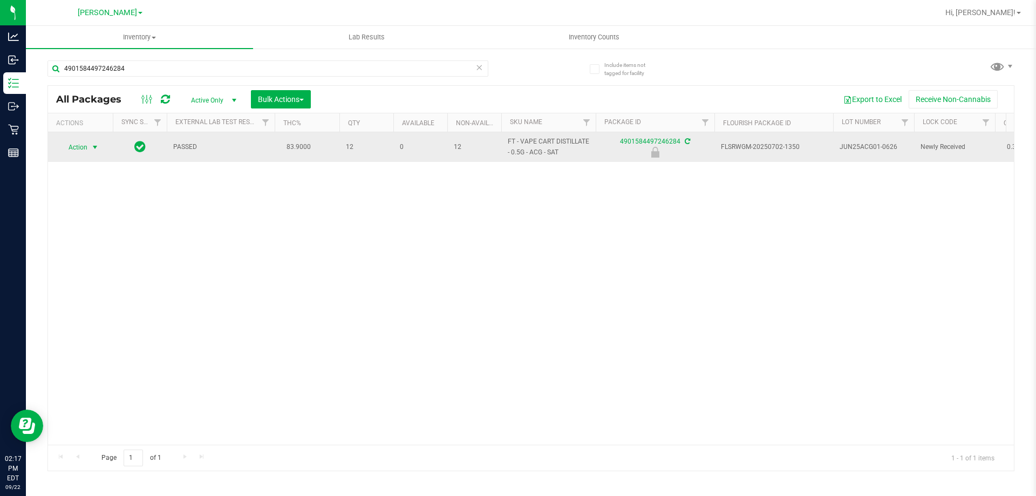
click at [76, 143] on span "Action" at bounding box center [73, 147] width 29 height 15
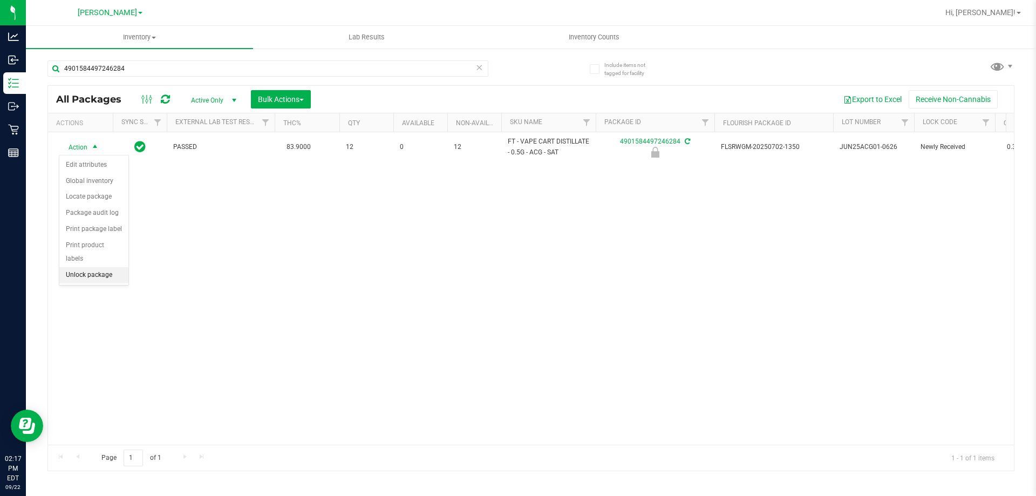
click at [77, 267] on li "Unlock package" at bounding box center [93, 275] width 69 height 16
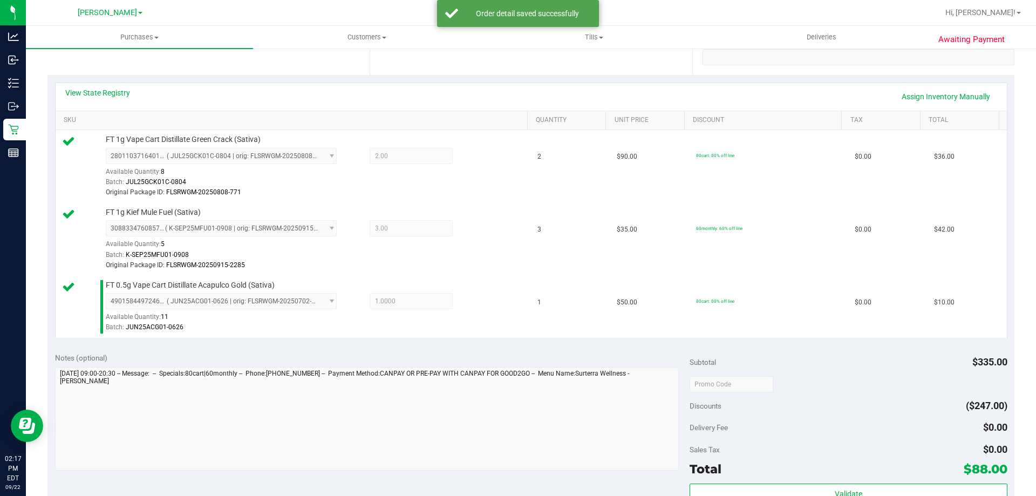
scroll to position [344, 0]
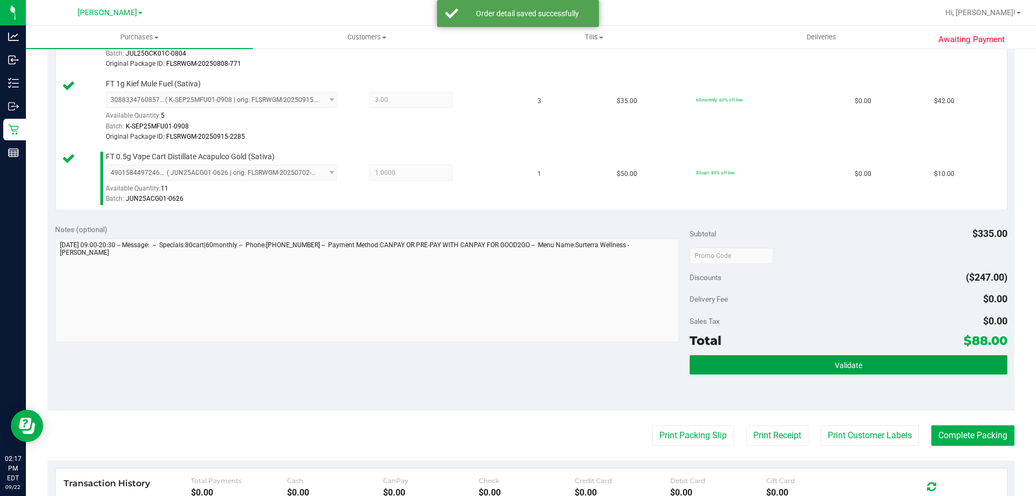
click at [805, 367] on button "Validate" at bounding box center [848, 364] width 317 height 19
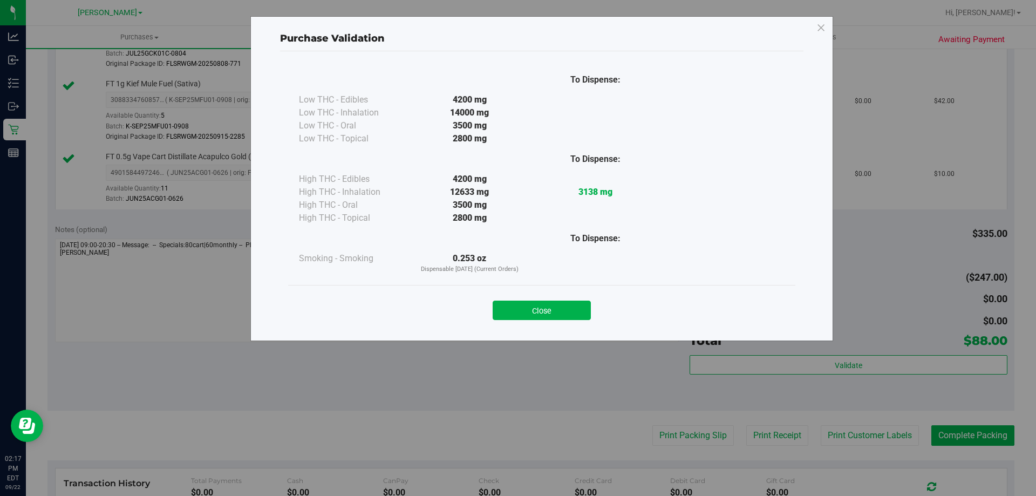
click at [564, 327] on div "Close" at bounding box center [541, 307] width 507 height 44
click at [558, 305] on button "Close" at bounding box center [542, 310] width 98 height 19
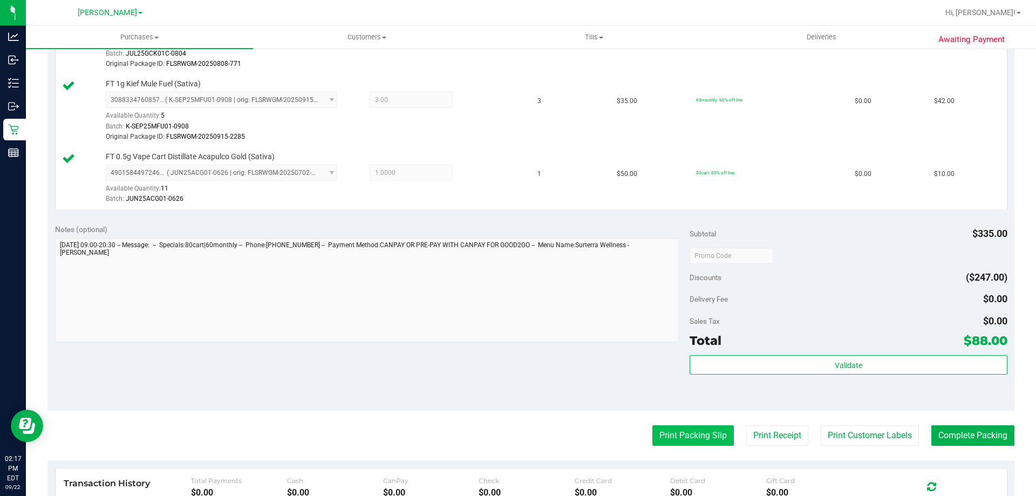
click at [653, 443] on button "Print Packing Slip" at bounding box center [694, 435] width 82 height 21
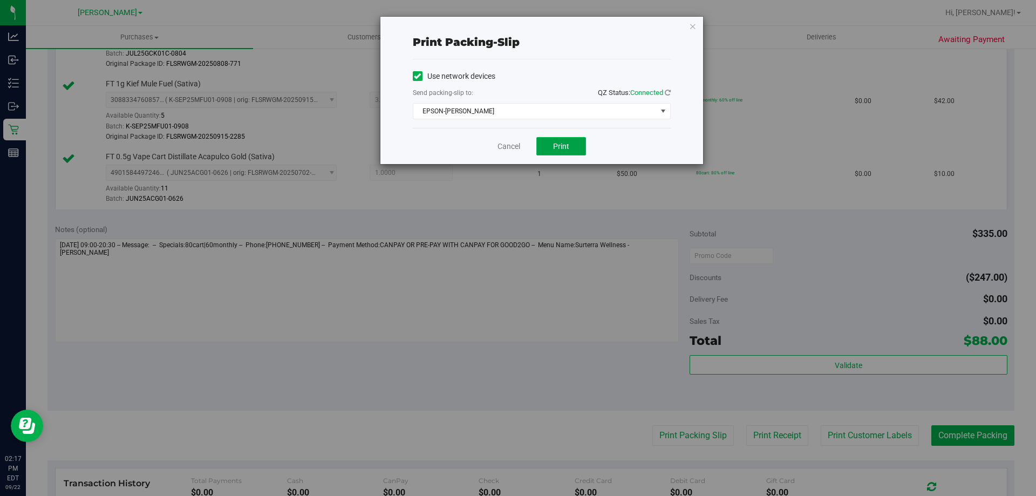
click at [562, 141] on button "Print" at bounding box center [562, 146] width 50 height 18
click at [515, 146] on link "Cancel" at bounding box center [509, 146] width 23 height 11
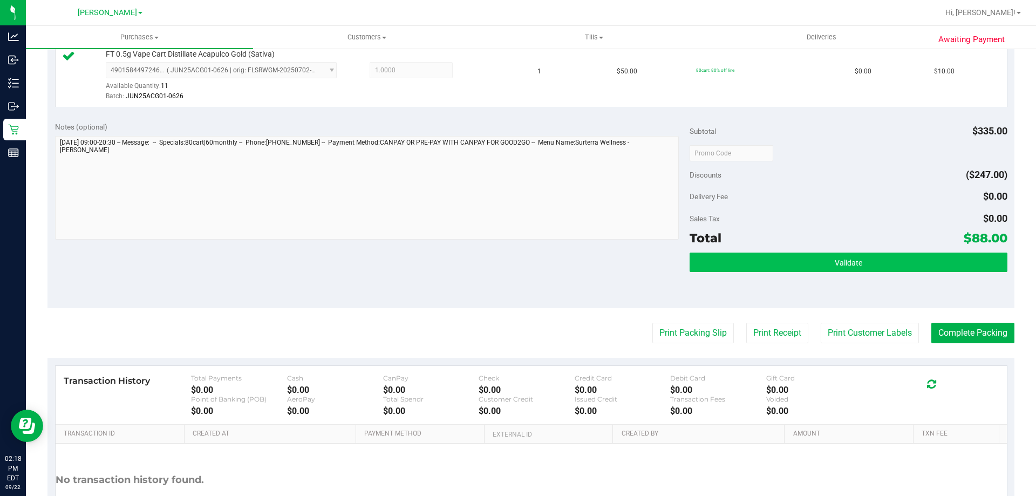
scroll to position [532, 0]
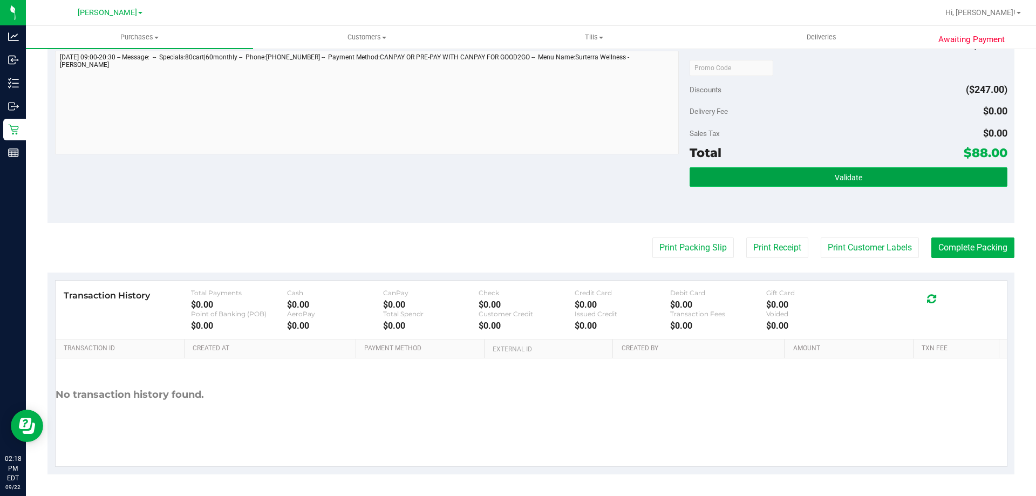
click at [878, 168] on button "Validate" at bounding box center [848, 176] width 317 height 19
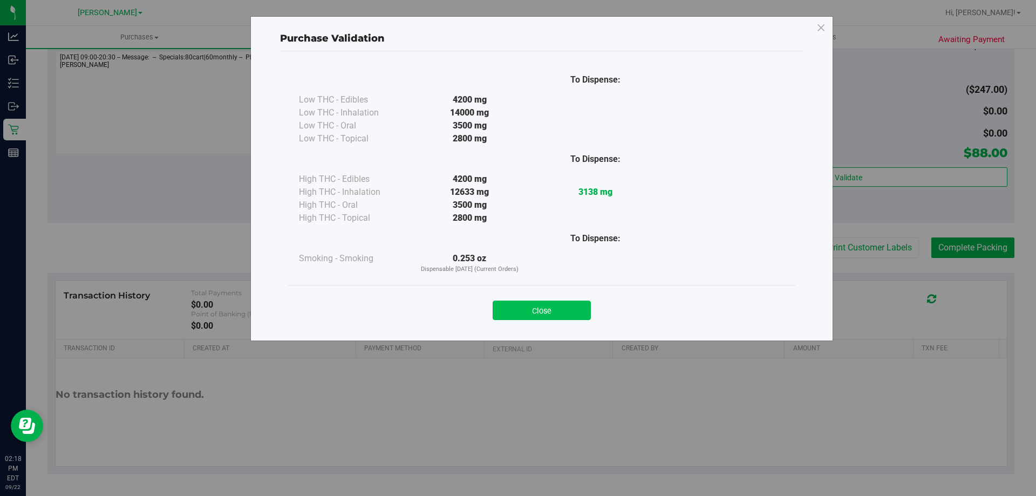
click at [565, 309] on button "Close" at bounding box center [542, 310] width 98 height 19
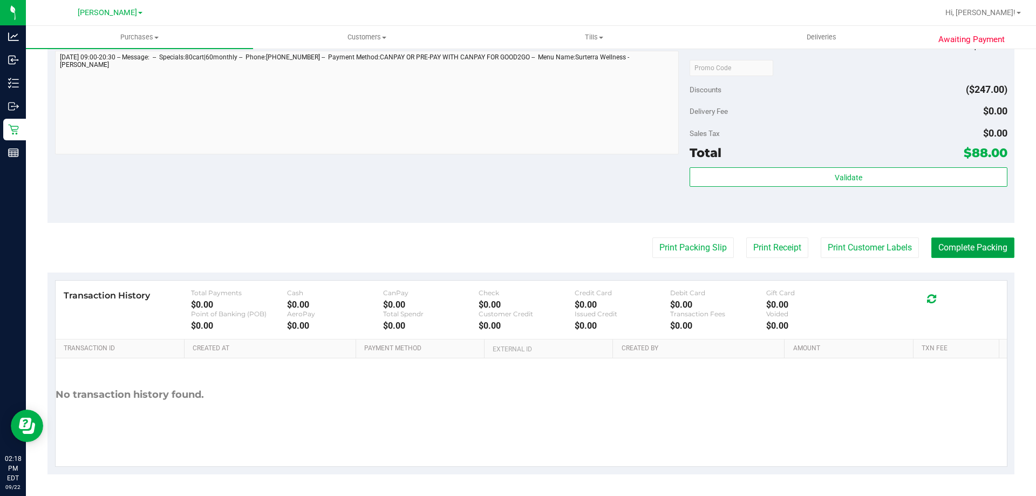
click at [975, 248] on button "Complete Packing" at bounding box center [973, 248] width 83 height 21
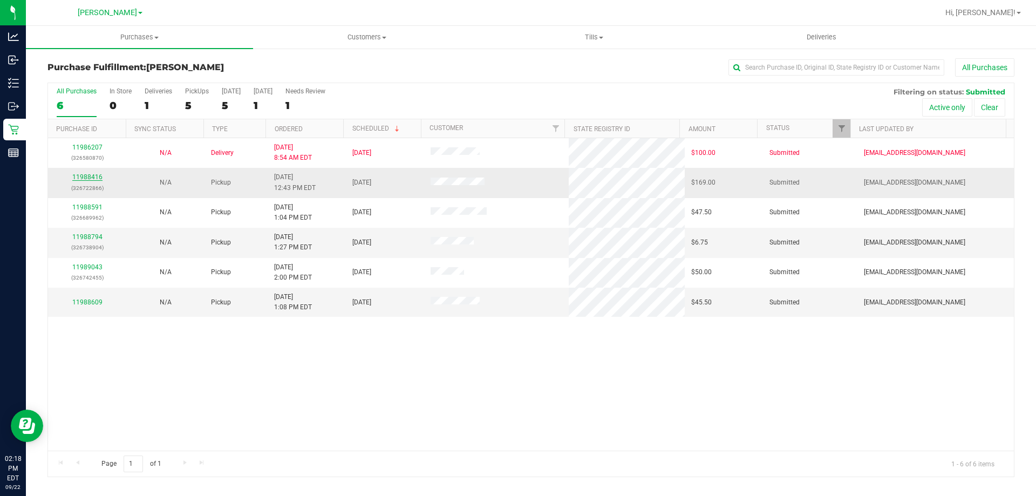
click at [84, 174] on link "11988416" at bounding box center [87, 177] width 30 height 8
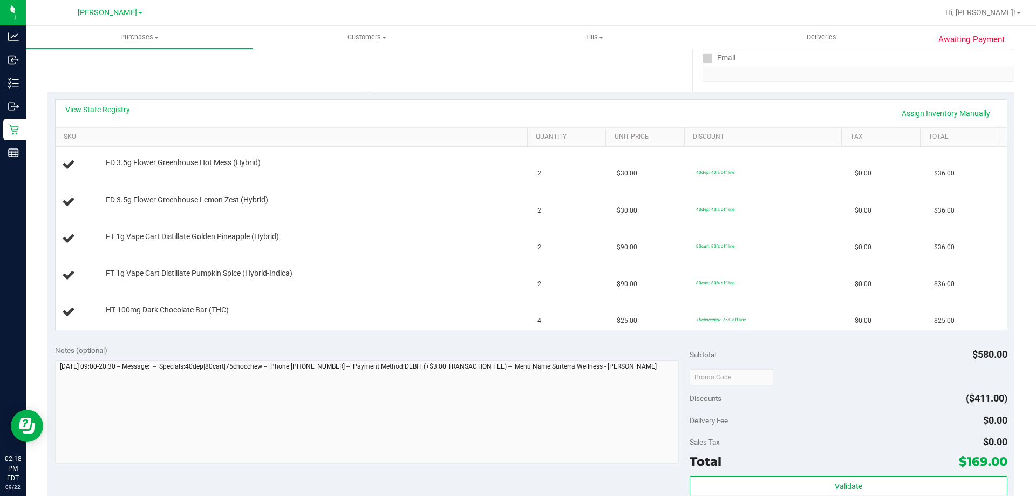
scroll to position [210, 0]
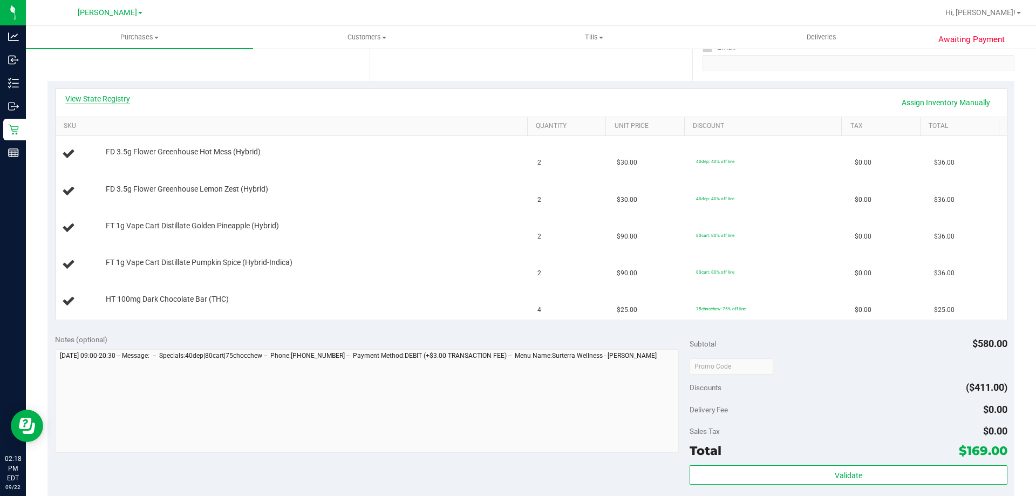
click at [115, 97] on link "View State Registry" at bounding box center [97, 98] width 65 height 11
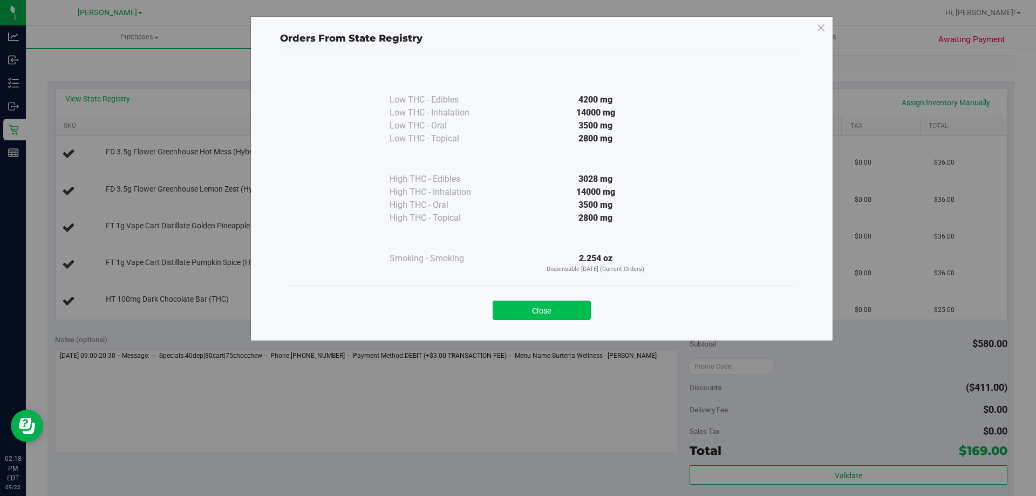
click at [567, 311] on button "Close" at bounding box center [542, 310] width 98 height 19
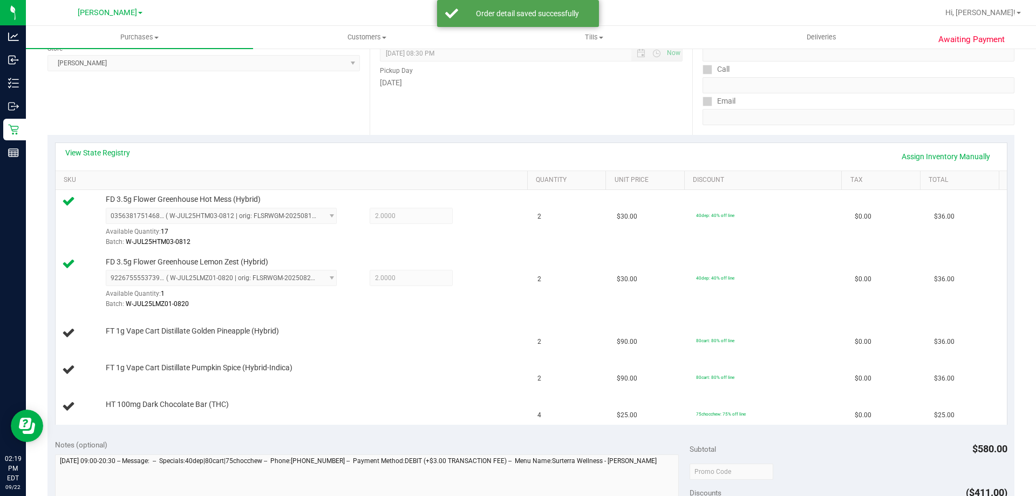
scroll to position [0, 0]
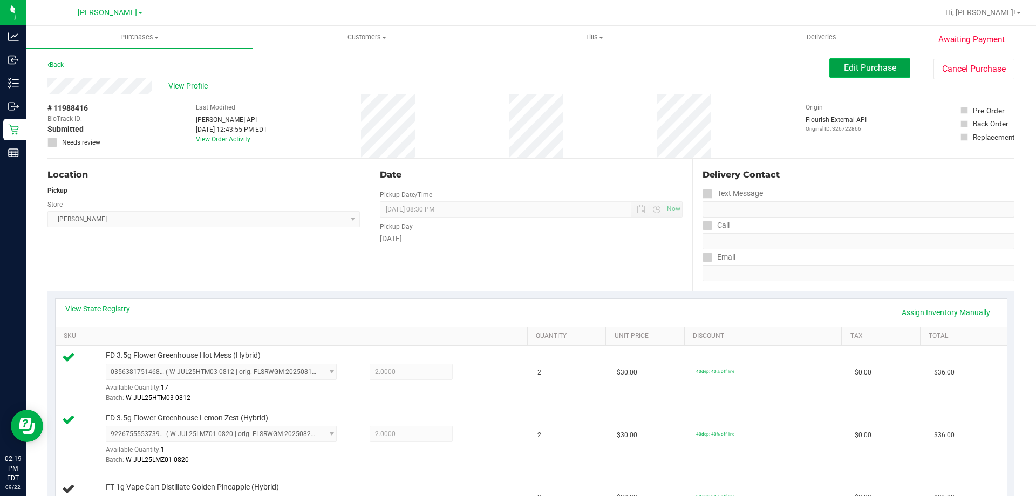
click at [850, 71] on span "Edit Purchase" at bounding box center [870, 68] width 52 height 10
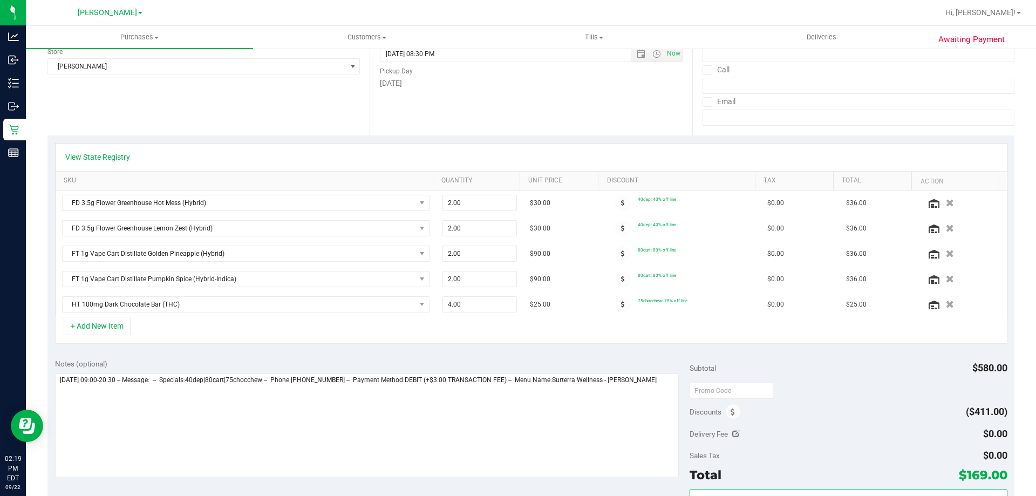
scroll to position [478, 0]
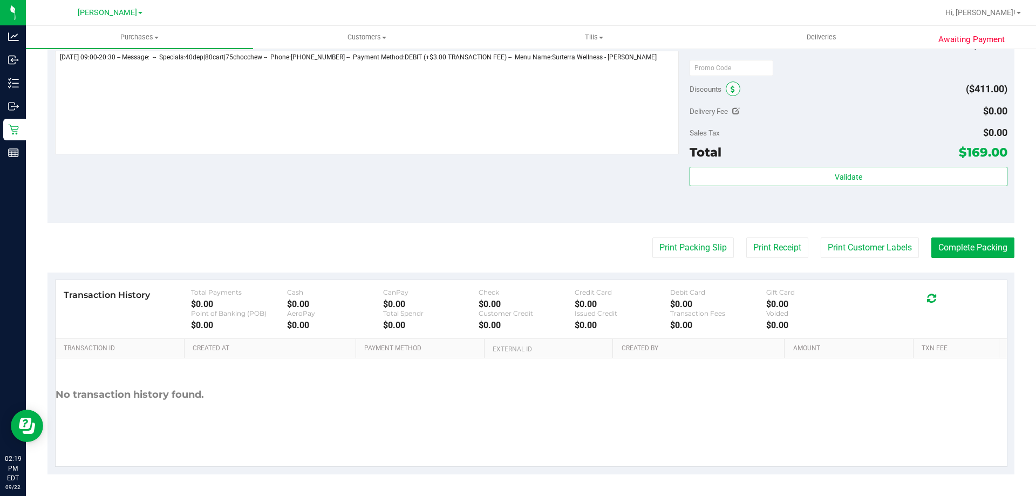
click at [734, 89] on span at bounding box center [733, 89] width 15 height 15
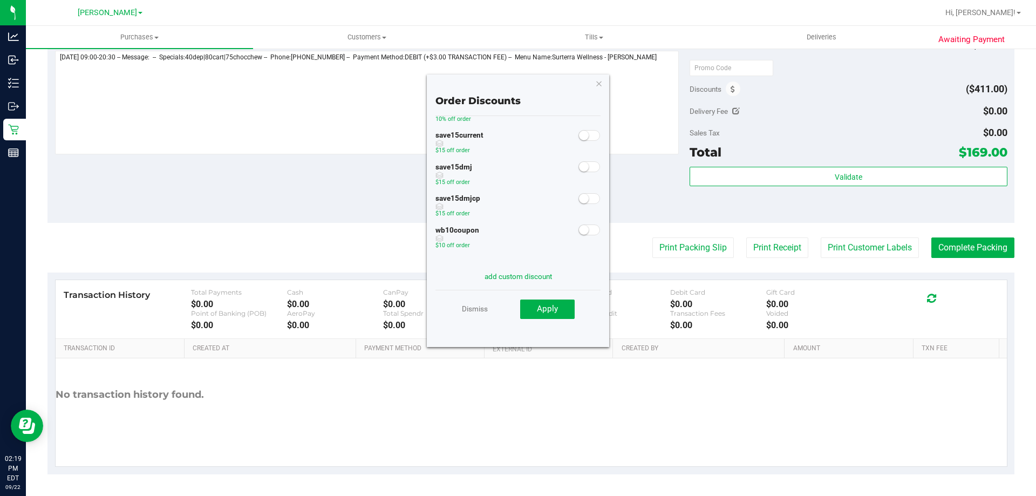
scroll to position [0, 0]
click at [594, 81] on div "Order Discounts 2singleprerolls $10 off order AIQ10 10% off order save15current…" at bounding box center [518, 210] width 182 height 273
click at [600, 85] on icon "button" at bounding box center [599, 83] width 8 height 13
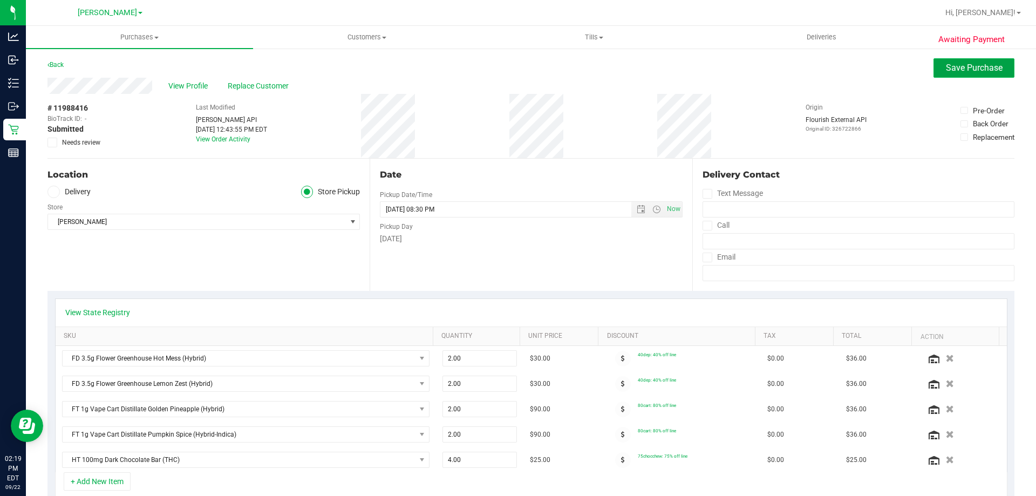
click at [963, 69] on span "Save Purchase" at bounding box center [974, 68] width 57 height 10
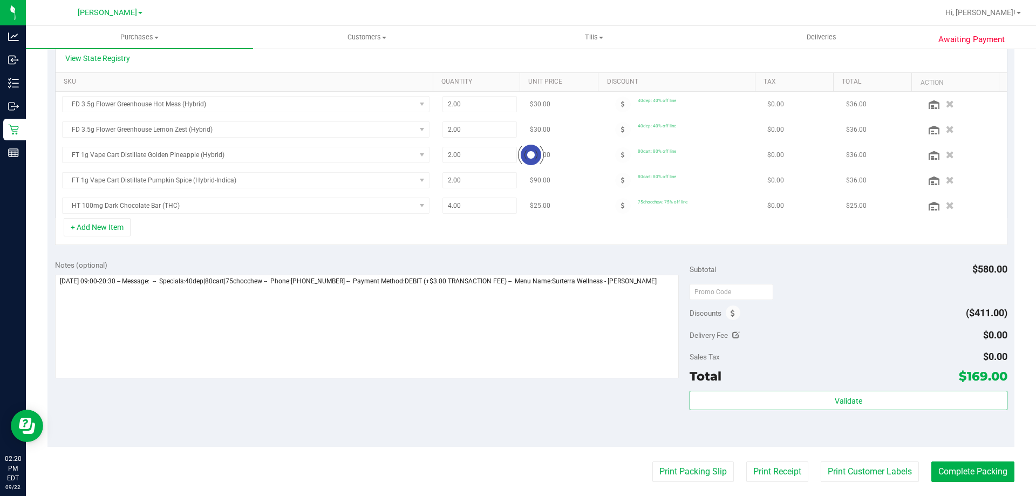
scroll to position [261, 0]
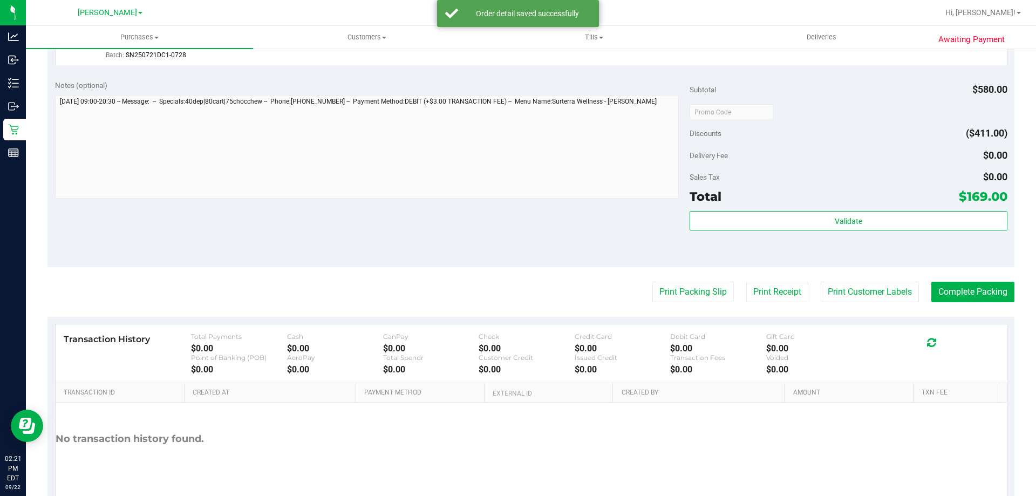
scroll to position [669, 0]
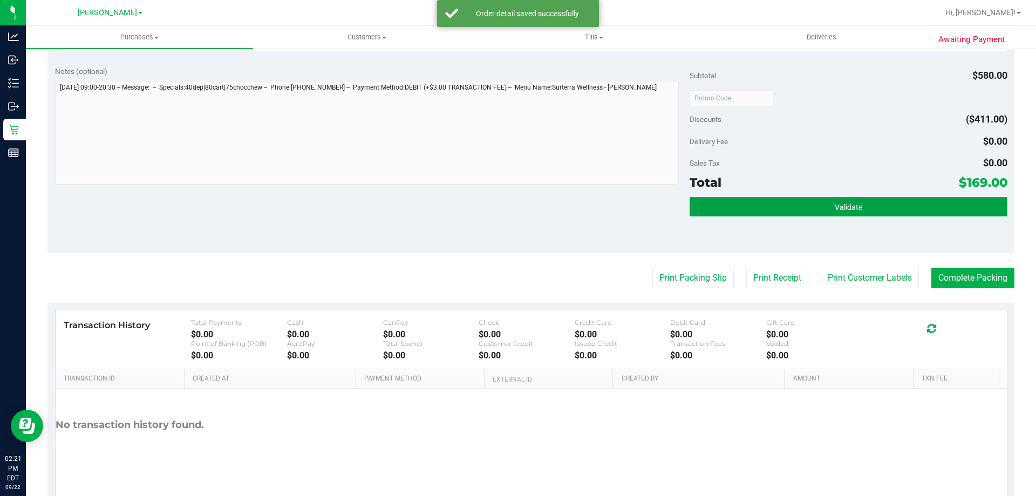
click at [829, 201] on button "Validate" at bounding box center [848, 206] width 317 height 19
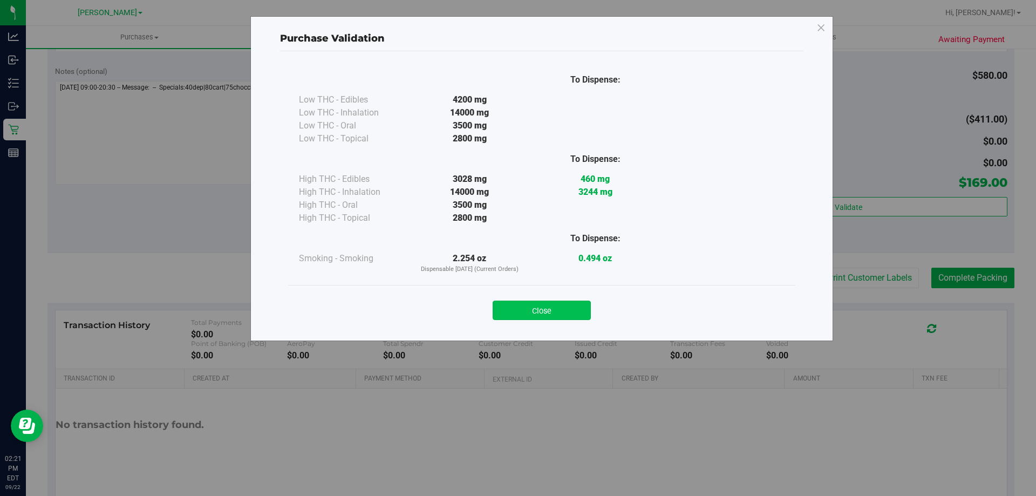
click at [538, 312] on button "Close" at bounding box center [542, 310] width 98 height 19
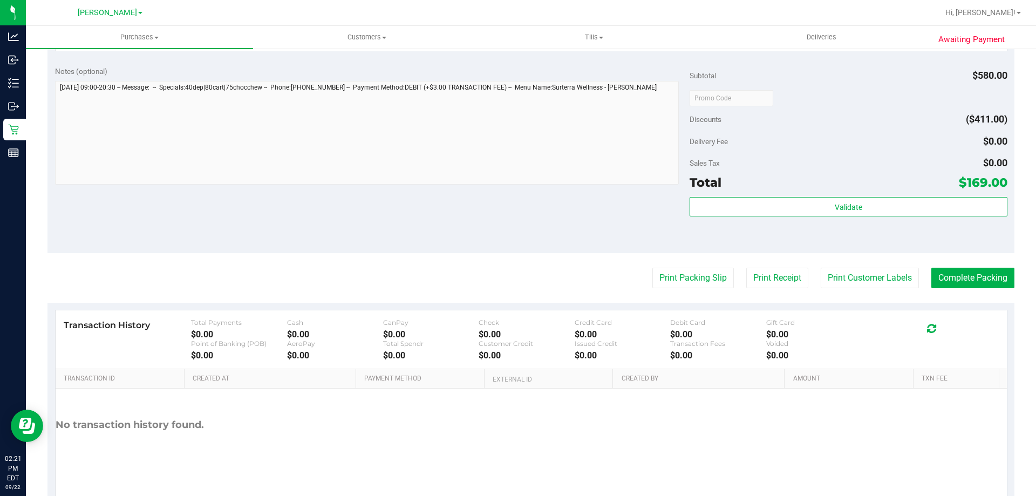
click at [683, 280] on button "Print Packing Slip" at bounding box center [694, 278] width 82 height 21
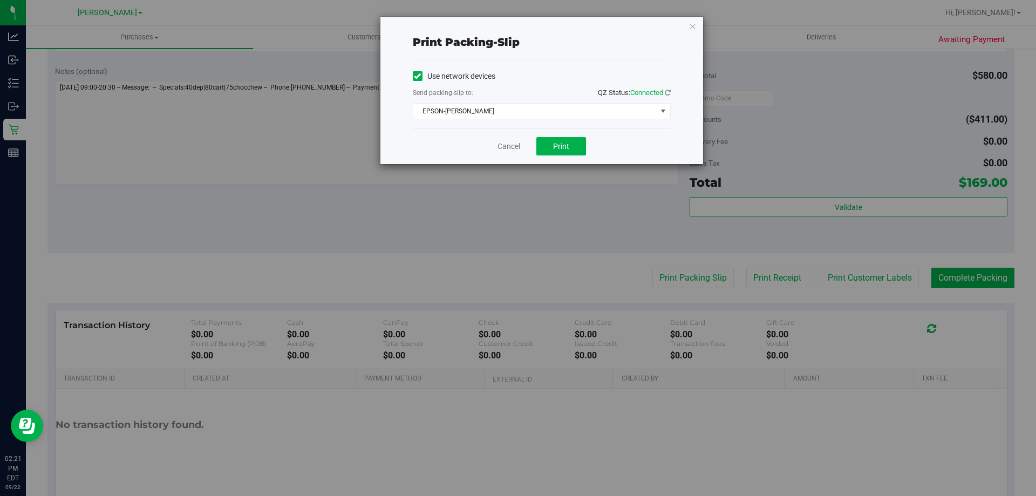
click at [547, 135] on div "Cancel Print" at bounding box center [542, 146] width 258 height 36
click at [546, 147] on button "Print" at bounding box center [562, 146] width 50 height 18
click at [517, 146] on link "Cancel" at bounding box center [509, 146] width 23 height 11
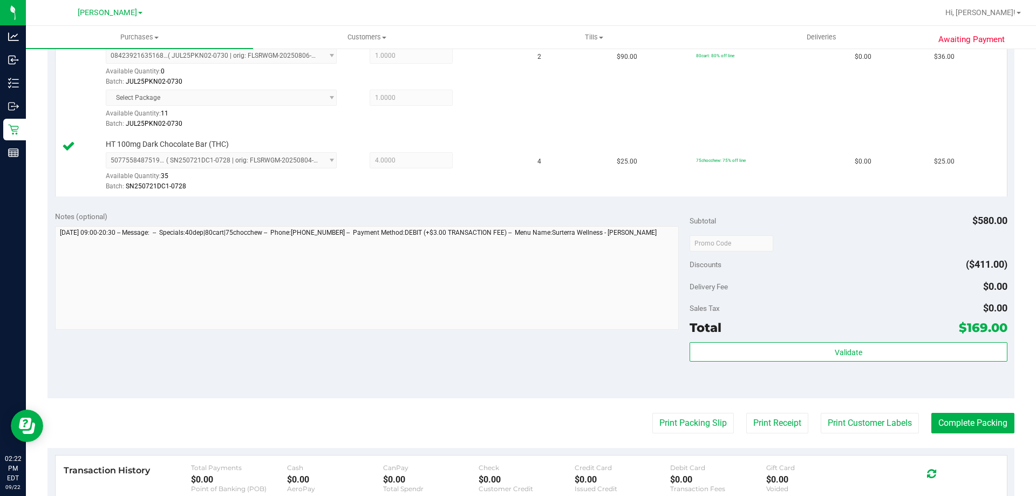
scroll to position [563, 0]
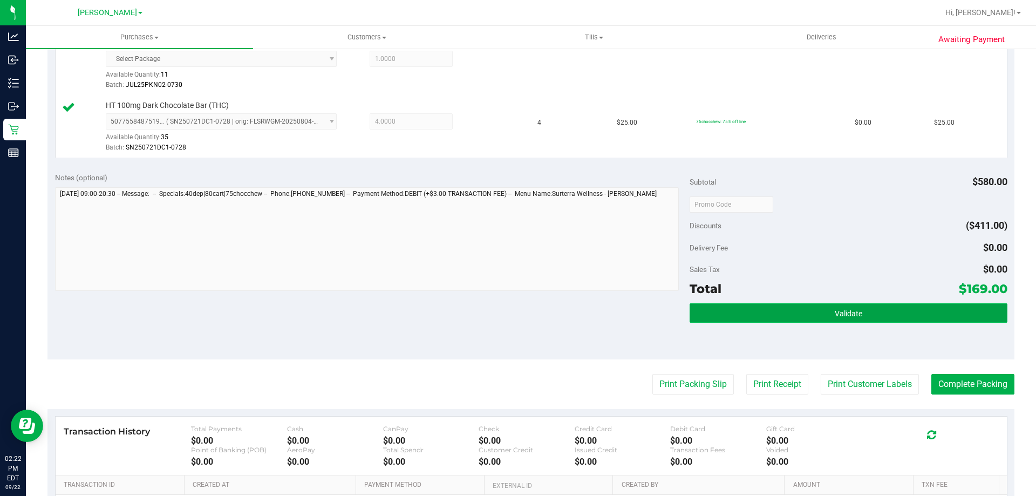
click at [865, 314] on button "Validate" at bounding box center [848, 312] width 317 height 19
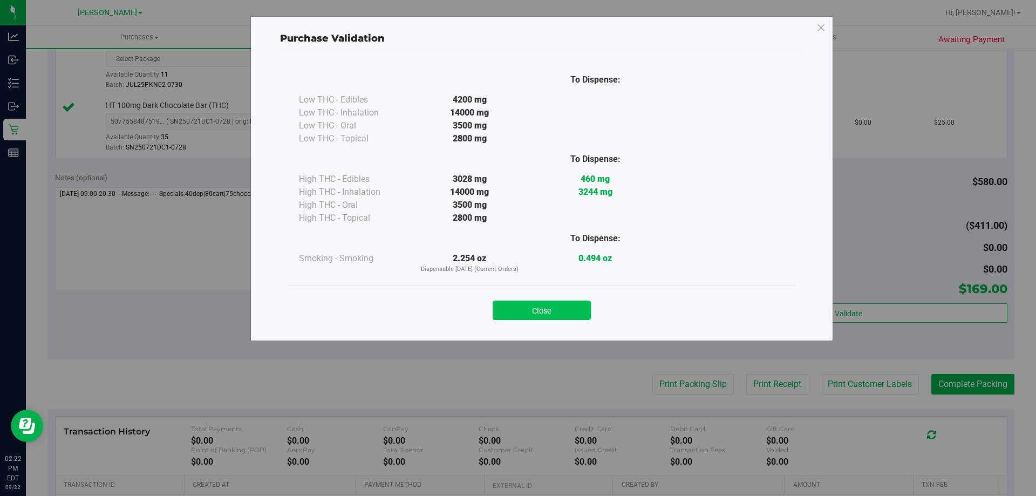
click at [560, 309] on button "Close" at bounding box center [542, 310] width 98 height 19
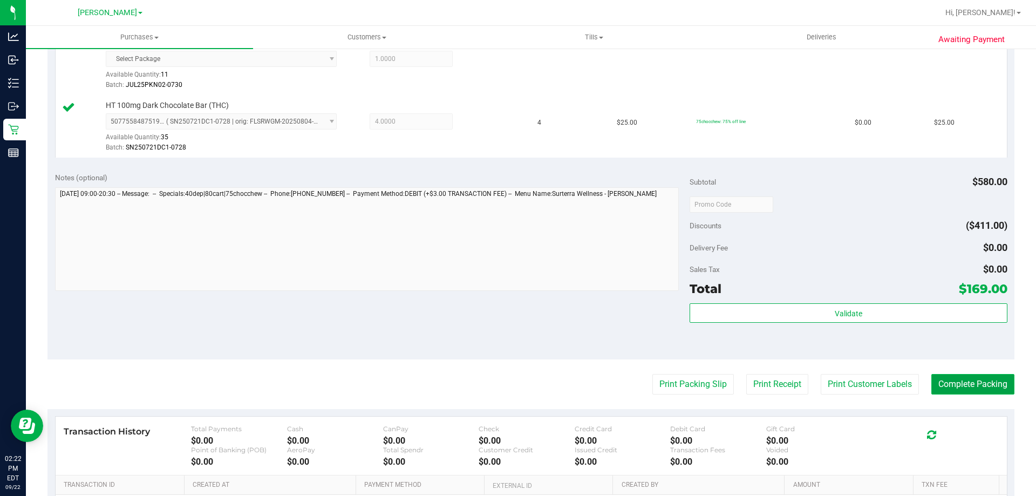
click at [985, 381] on button "Complete Packing" at bounding box center [973, 384] width 83 height 21
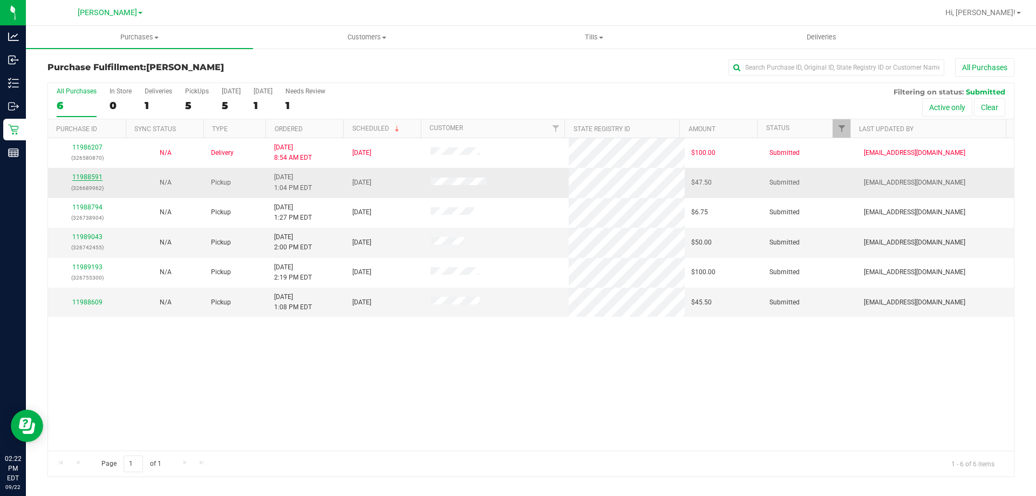
click at [89, 180] on link "11988591" at bounding box center [87, 177] width 30 height 8
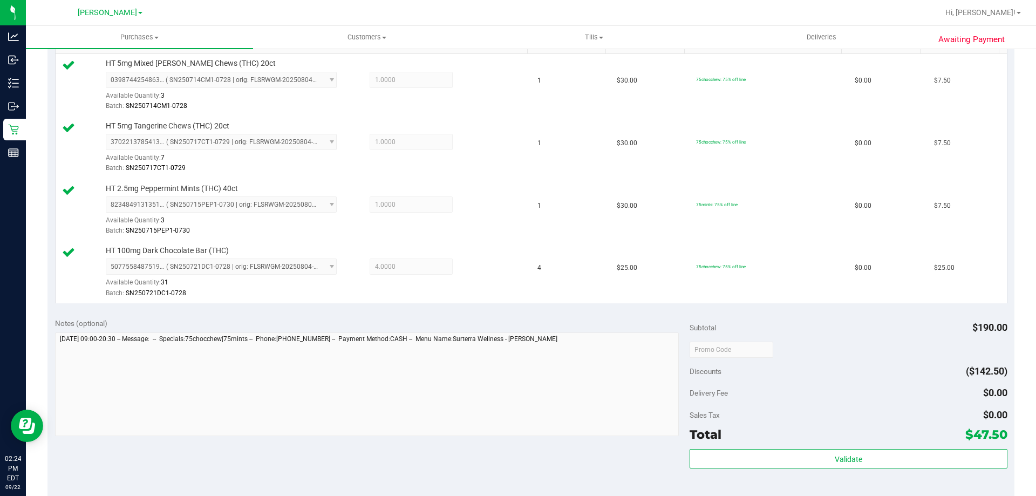
scroll to position [396, 0]
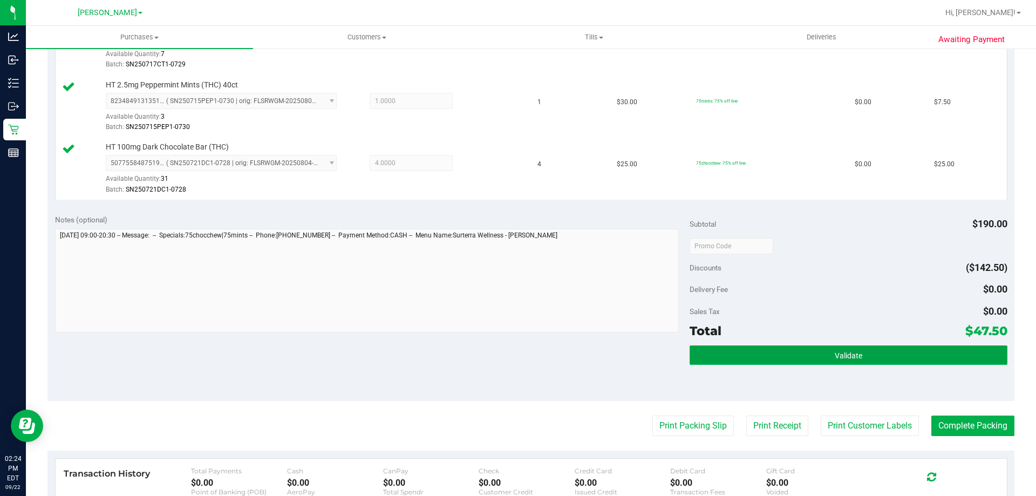
click at [889, 361] on button "Validate" at bounding box center [848, 354] width 317 height 19
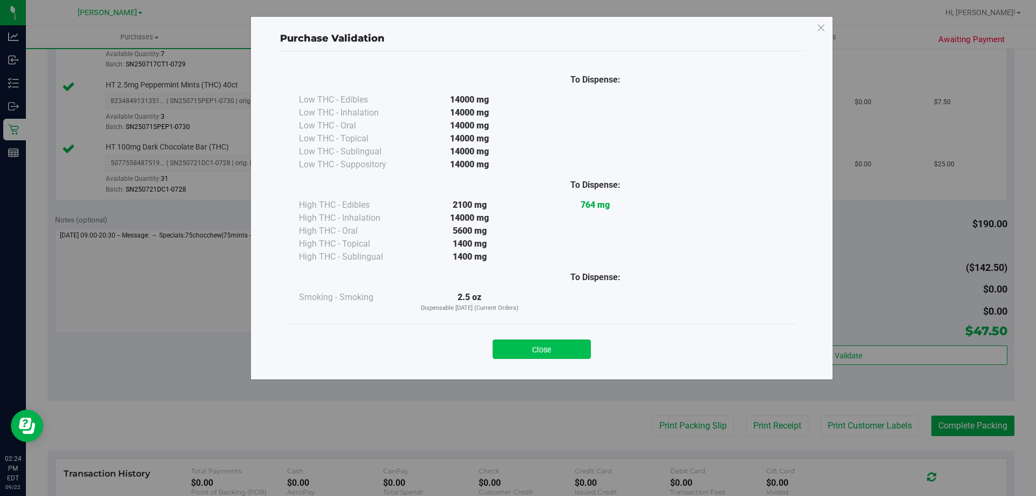
click at [551, 347] on button "Close" at bounding box center [542, 349] width 98 height 19
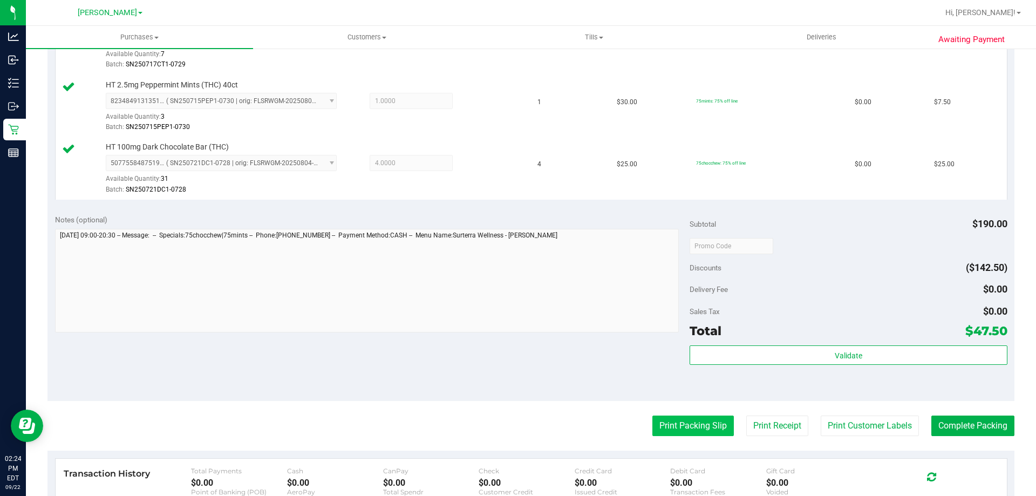
click at [695, 425] on button "Print Packing Slip" at bounding box center [694, 426] width 82 height 21
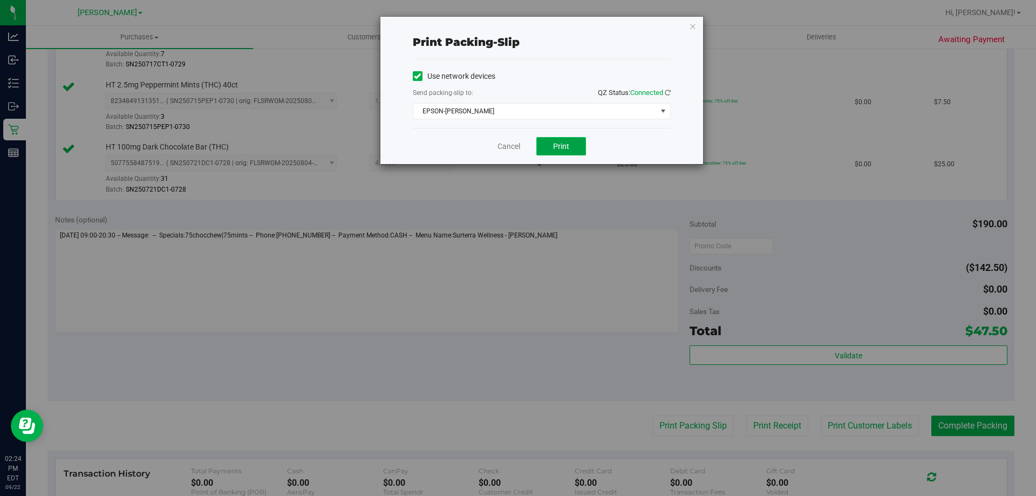
click at [550, 153] on button "Print" at bounding box center [562, 146] width 50 height 18
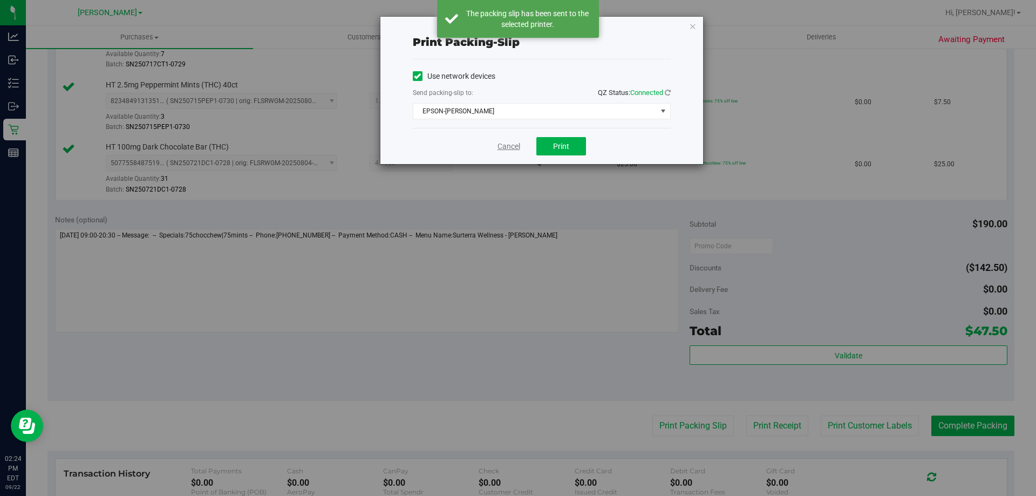
click at [517, 144] on link "Cancel" at bounding box center [509, 146] width 23 height 11
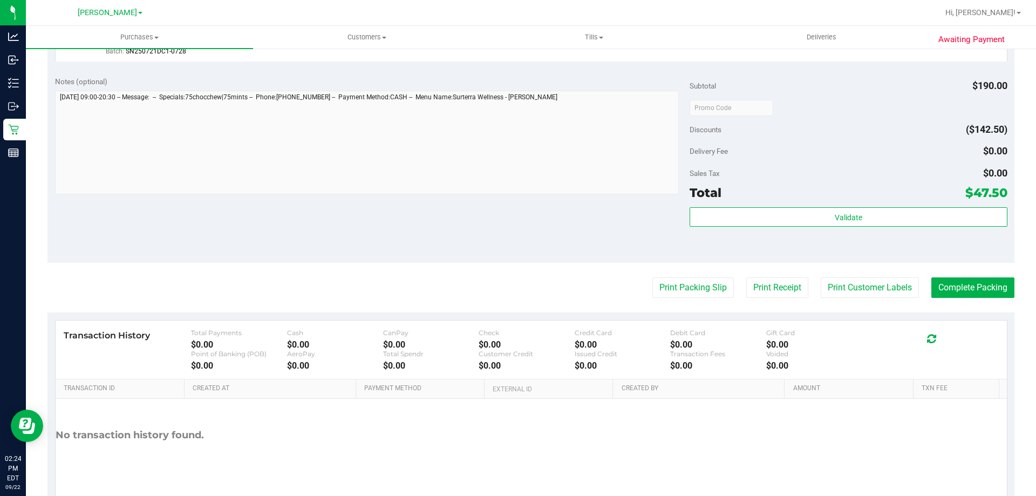
scroll to position [574, 0]
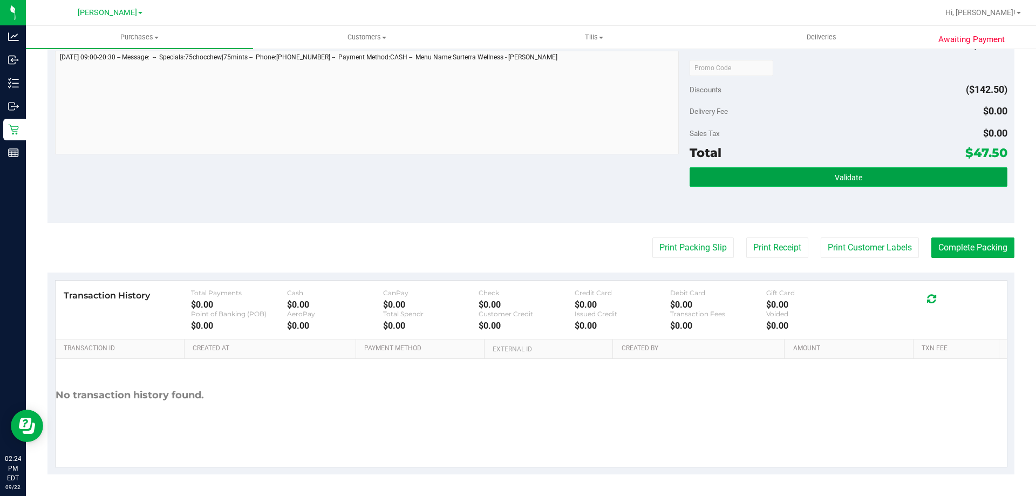
click at [860, 170] on button "Validate" at bounding box center [848, 176] width 317 height 19
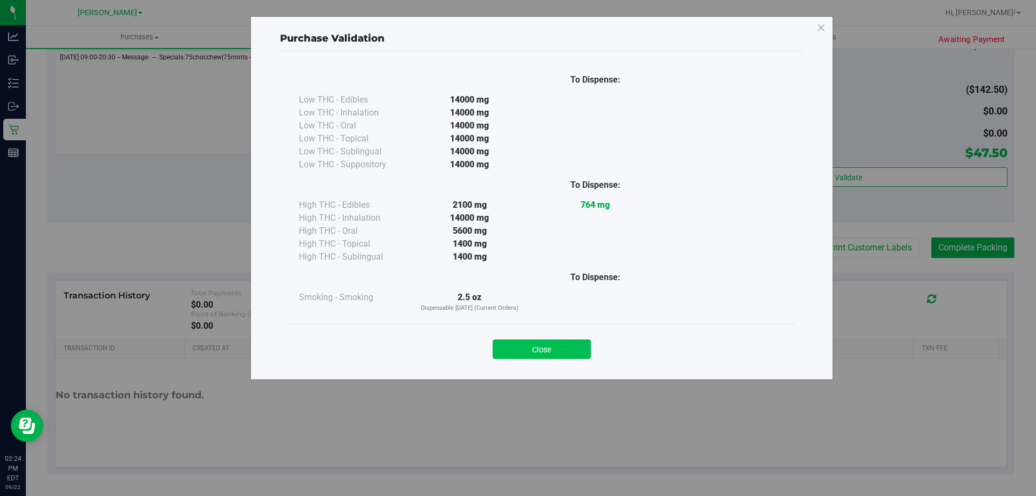
click at [553, 356] on button "Close" at bounding box center [542, 349] width 98 height 19
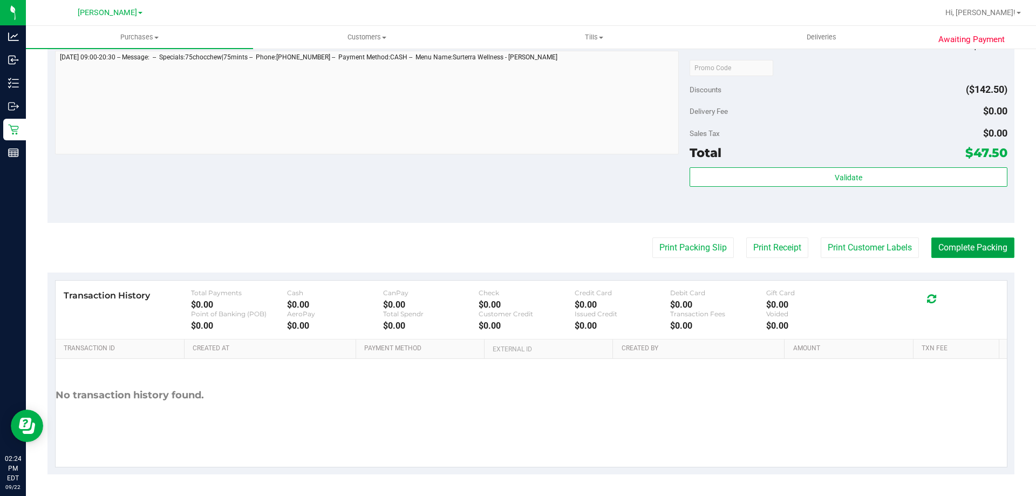
click at [979, 240] on button "Complete Packing" at bounding box center [973, 248] width 83 height 21
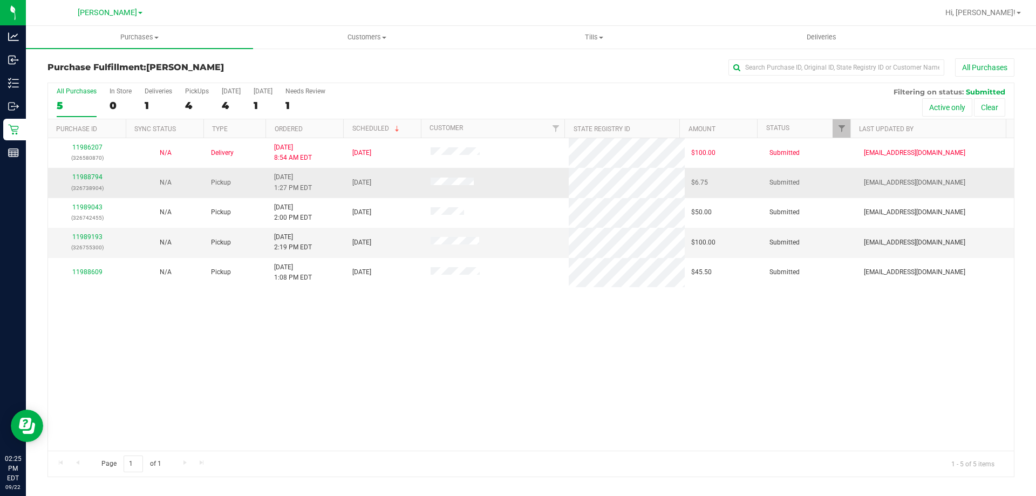
click at [89, 173] on div "11988794 (326738904)" at bounding box center [87, 182] width 65 height 21
click at [89, 177] on link "11988794" at bounding box center [87, 177] width 30 height 8
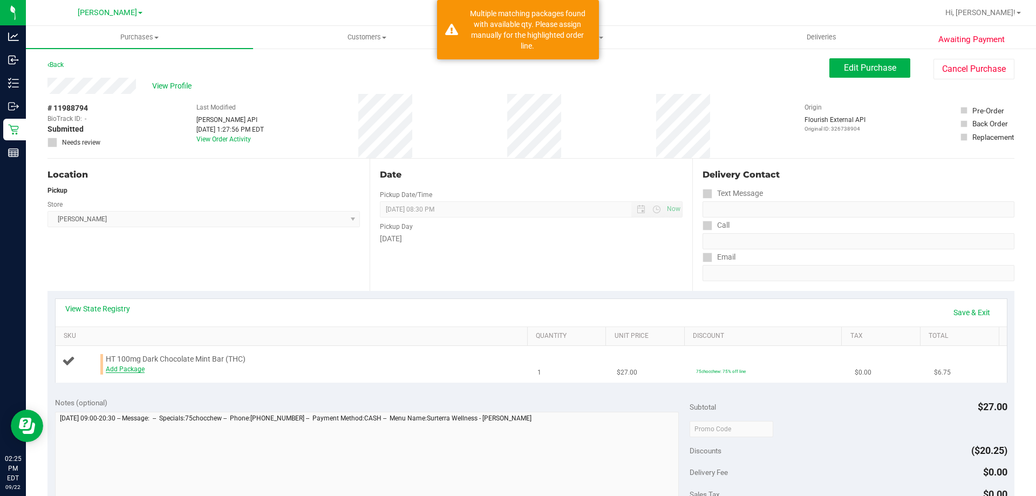
click at [127, 367] on link "Add Package" at bounding box center [125, 369] width 39 height 8
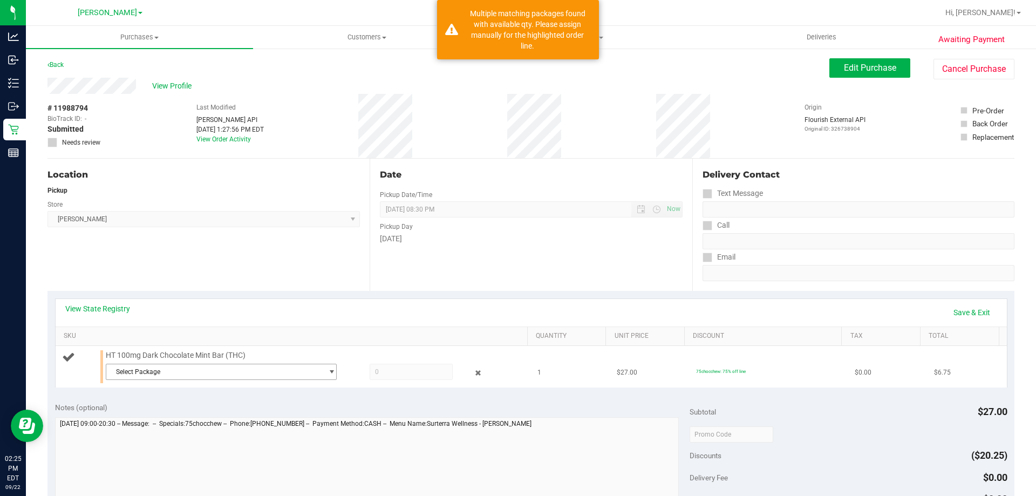
click at [128, 370] on span "Select Package" at bounding box center [214, 371] width 216 height 15
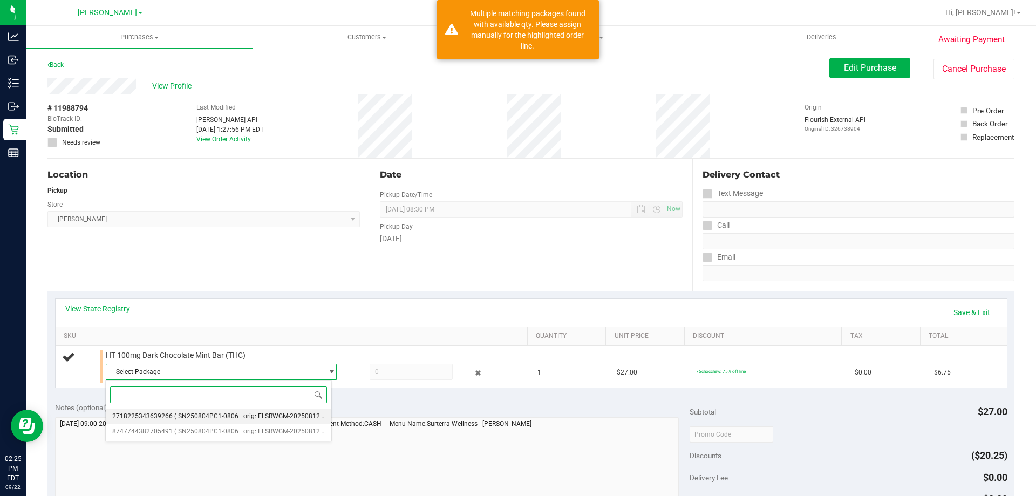
click at [154, 417] on span "2718225343639266" at bounding box center [142, 416] width 60 height 8
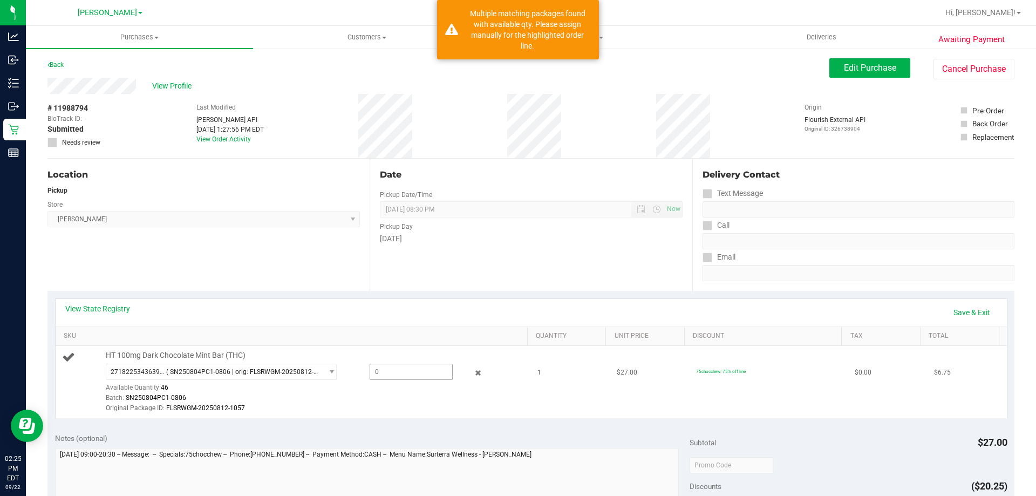
click at [411, 379] on span at bounding box center [411, 372] width 83 height 16
click at [410, 375] on span at bounding box center [411, 372] width 83 height 16
type input "1"
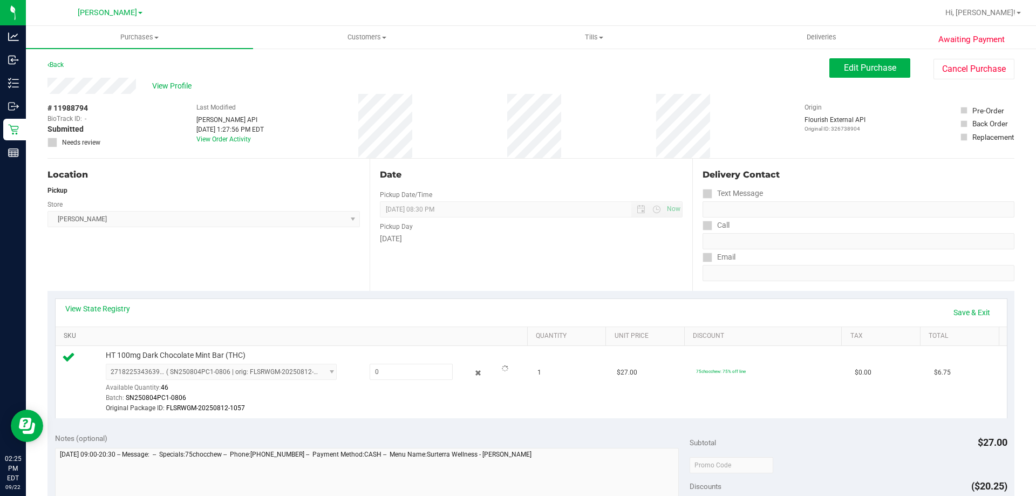
type input "1.0000"
click at [410, 333] on link "SKU" at bounding box center [293, 336] width 459 height 9
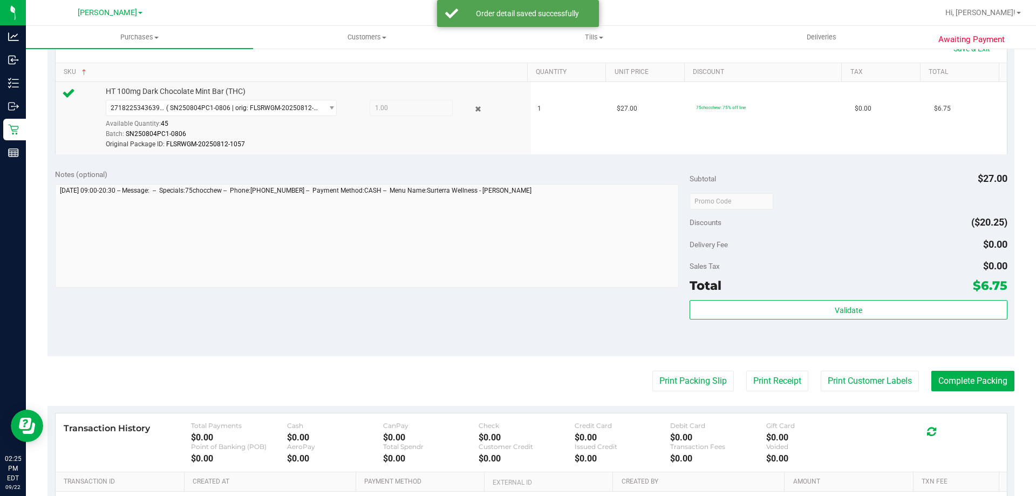
click at [921, 294] on div "Total $6.75" at bounding box center [848, 285] width 317 height 19
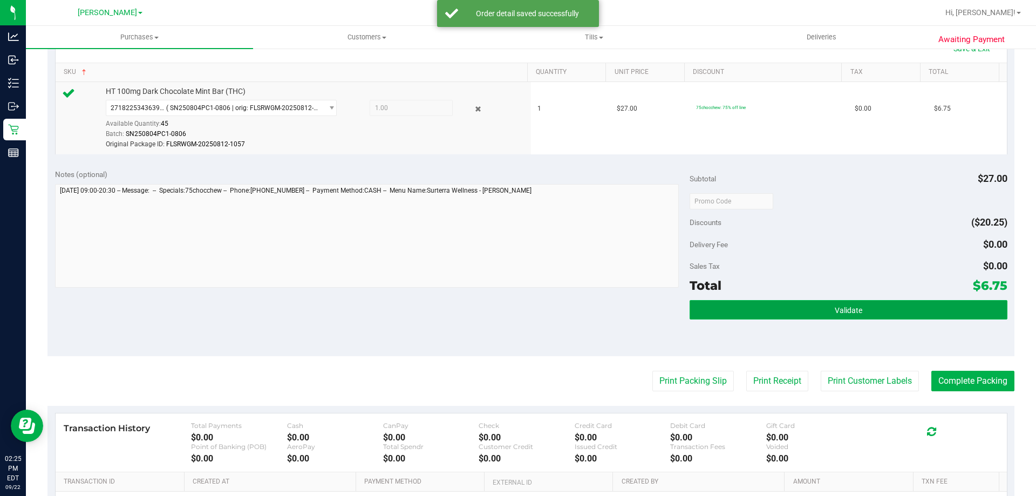
click at [919, 304] on button "Validate" at bounding box center [848, 309] width 317 height 19
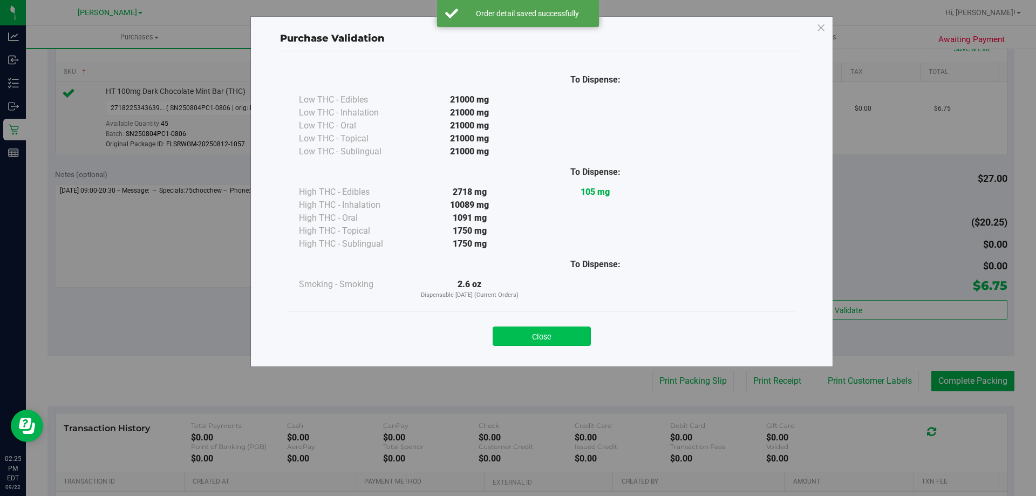
click at [545, 337] on button "Close" at bounding box center [542, 336] width 98 height 19
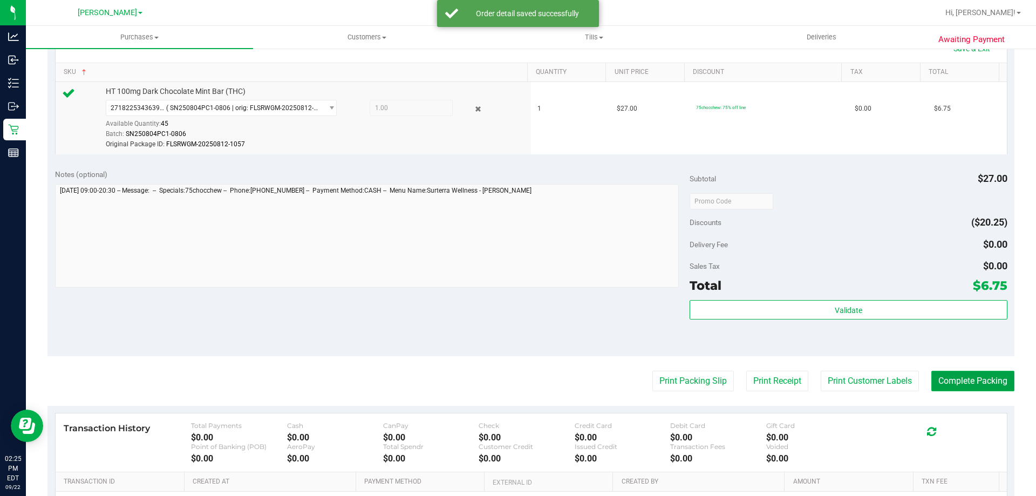
click at [967, 378] on button "Complete Packing" at bounding box center [973, 381] width 83 height 21
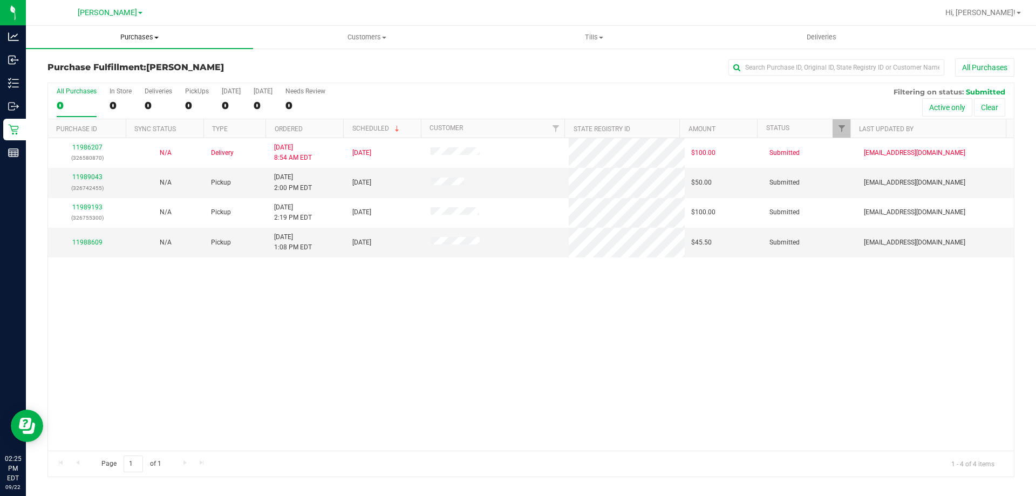
drag, startPoint x: 155, startPoint y: 35, endPoint x: 87, endPoint y: 69, distance: 76.0
click at [155, 35] on span "Purchases" at bounding box center [139, 37] width 227 height 10
click at [90, 64] on span "Summary of purchases" at bounding box center [81, 64] width 111 height 9
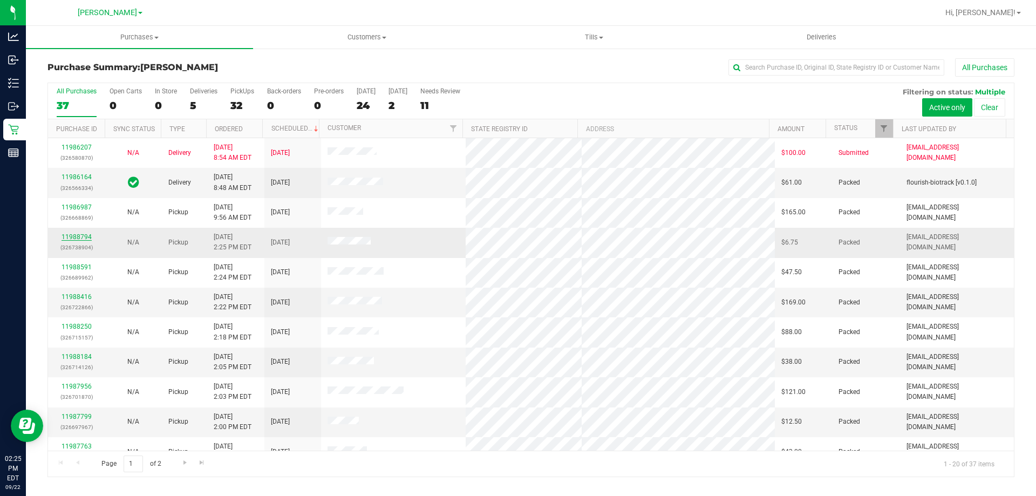
click at [86, 237] on link "11988794" at bounding box center [77, 237] width 30 height 8
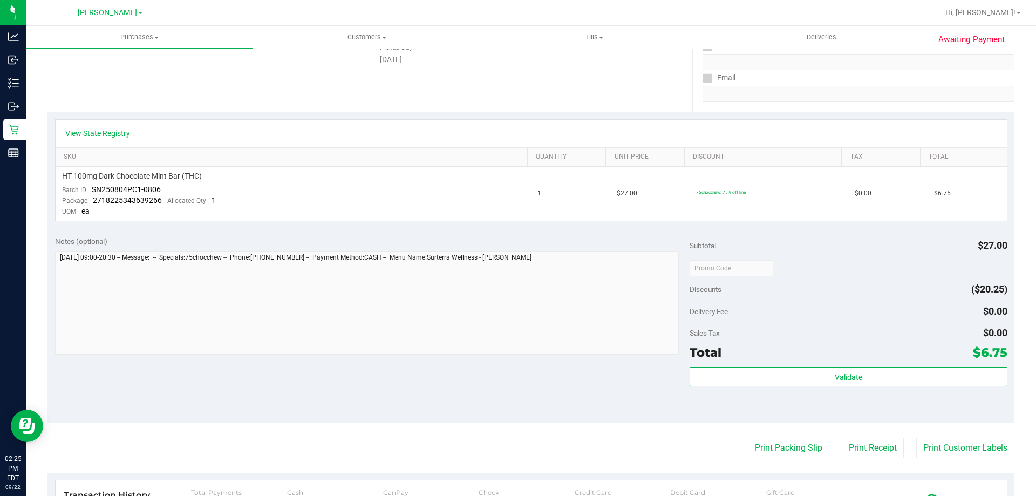
scroll to position [189, 0]
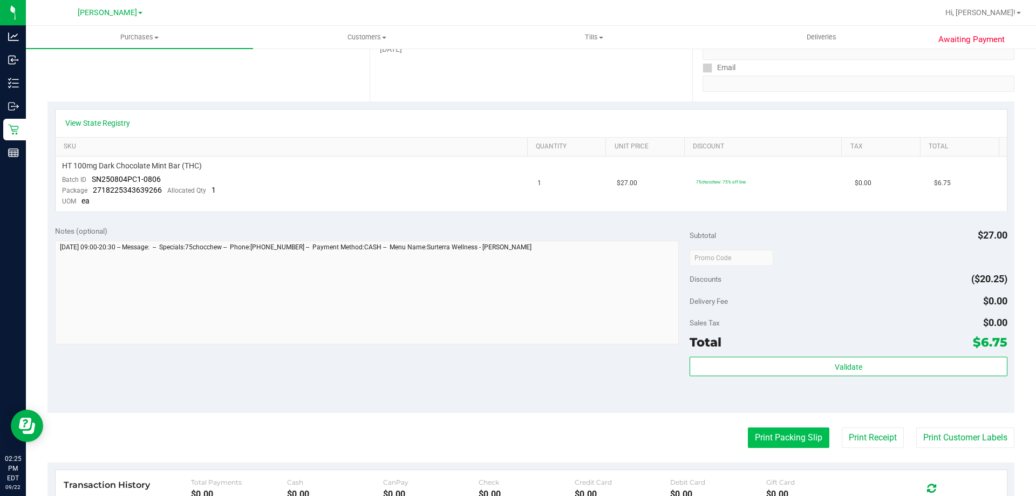
click at [757, 440] on button "Print Packing Slip" at bounding box center [789, 438] width 82 height 21
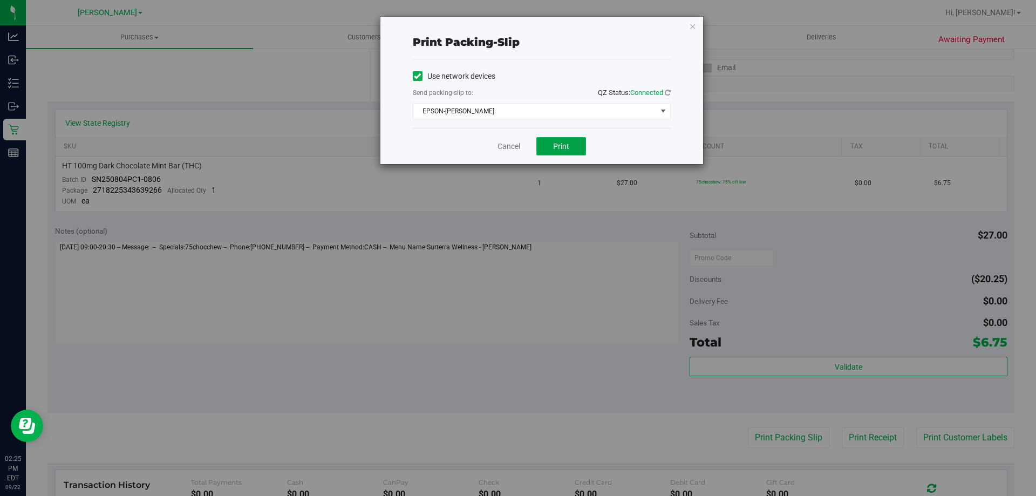
click at [541, 146] on button "Print" at bounding box center [562, 146] width 50 height 18
click at [505, 132] on div "Cancel Print" at bounding box center [542, 146] width 258 height 36
click at [507, 150] on link "Cancel" at bounding box center [509, 146] width 23 height 11
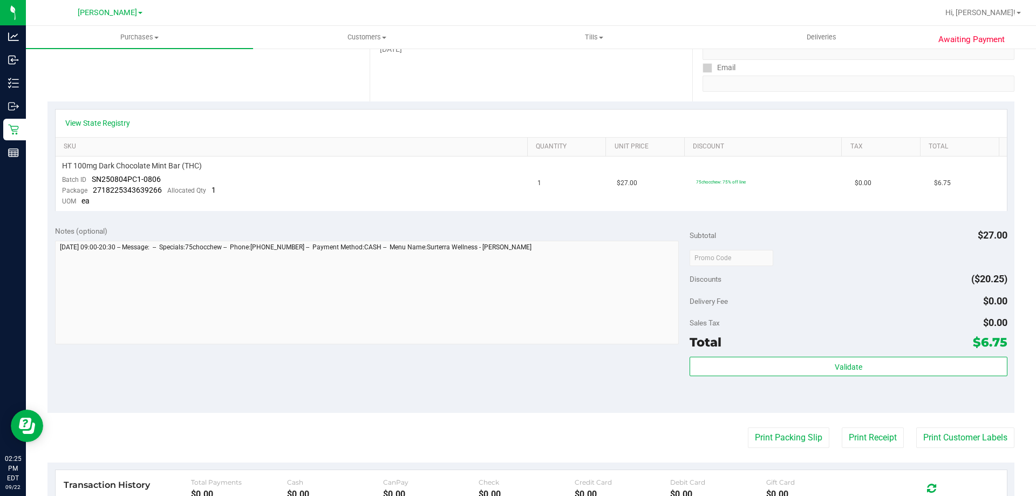
scroll to position [0, 0]
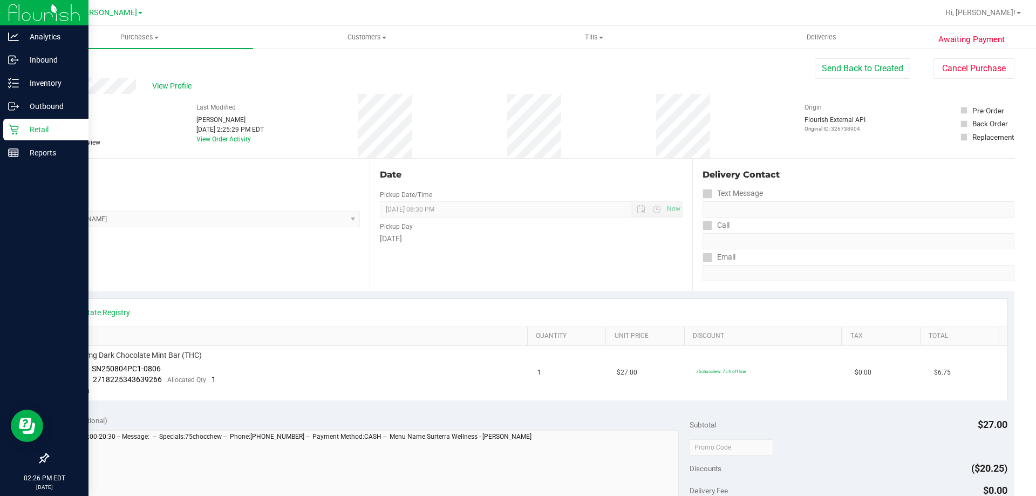
click at [12, 130] on icon at bounding box center [13, 130] width 10 height 10
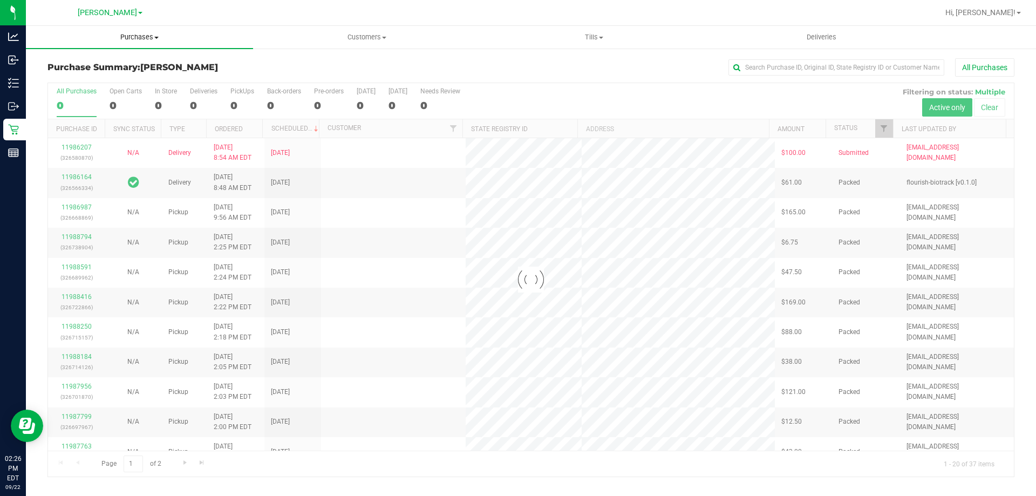
click at [155, 32] on uib-tab-heading "Purchases Summary of purchases Fulfillment All purchases" at bounding box center [139, 37] width 227 height 23
click at [94, 79] on li "Fulfillment" at bounding box center [139, 78] width 227 height 13
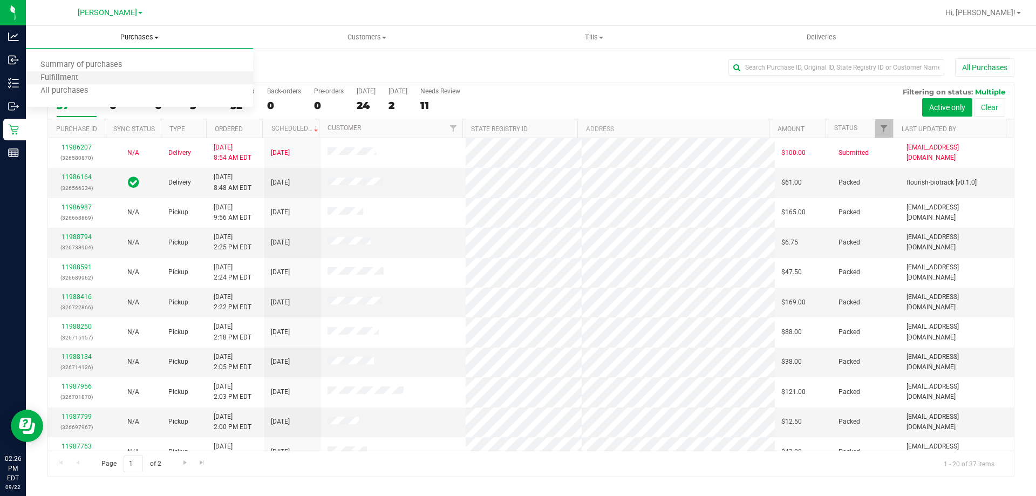
click at [97, 79] on li "Fulfillment" at bounding box center [139, 78] width 227 height 13
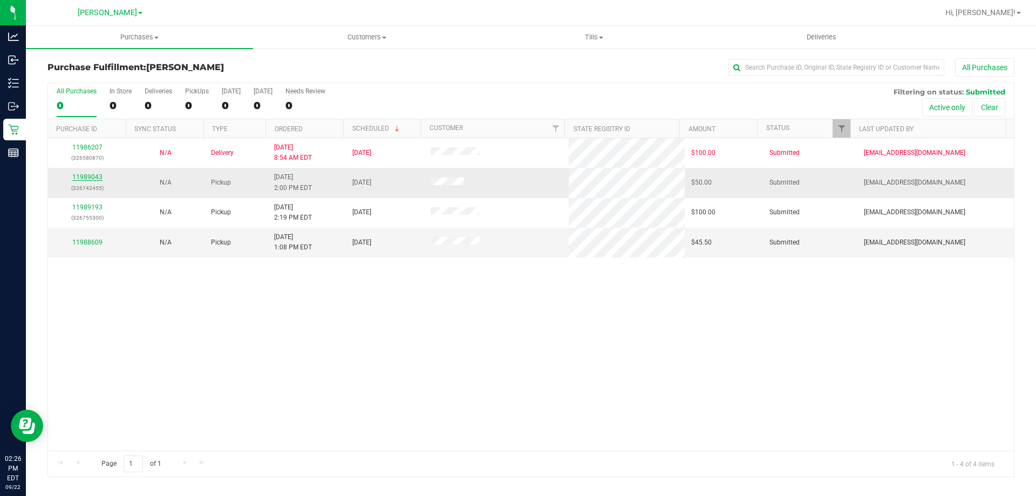
click at [77, 179] on link "11989043" at bounding box center [87, 177] width 30 height 8
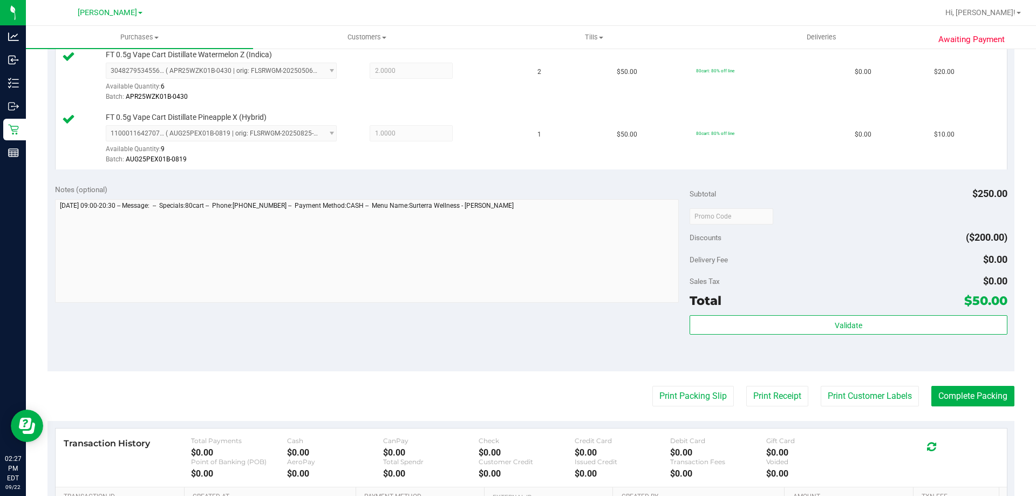
scroll to position [465, 0]
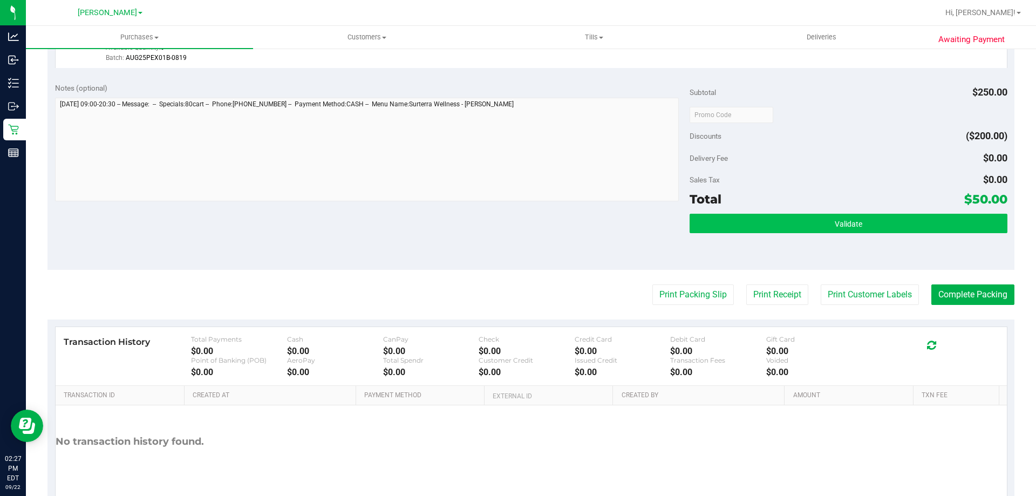
click at [852, 218] on div "Subtotal $250.00 Discounts ($200.00) Delivery Fee $0.00 Sales Tax $0.00 Total $…" at bounding box center [848, 173] width 317 height 180
click at [852, 220] on span "Validate" at bounding box center [849, 224] width 28 height 9
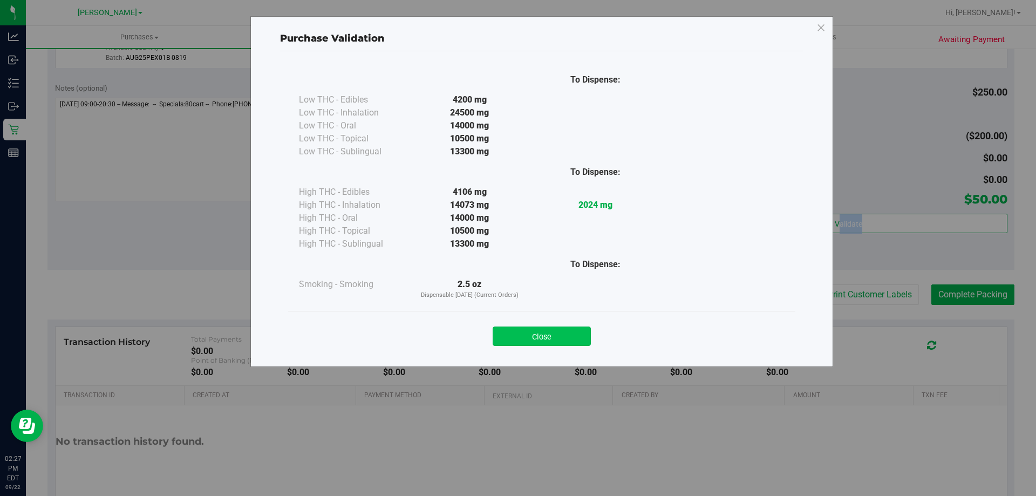
click at [565, 335] on button "Close" at bounding box center [542, 336] width 98 height 19
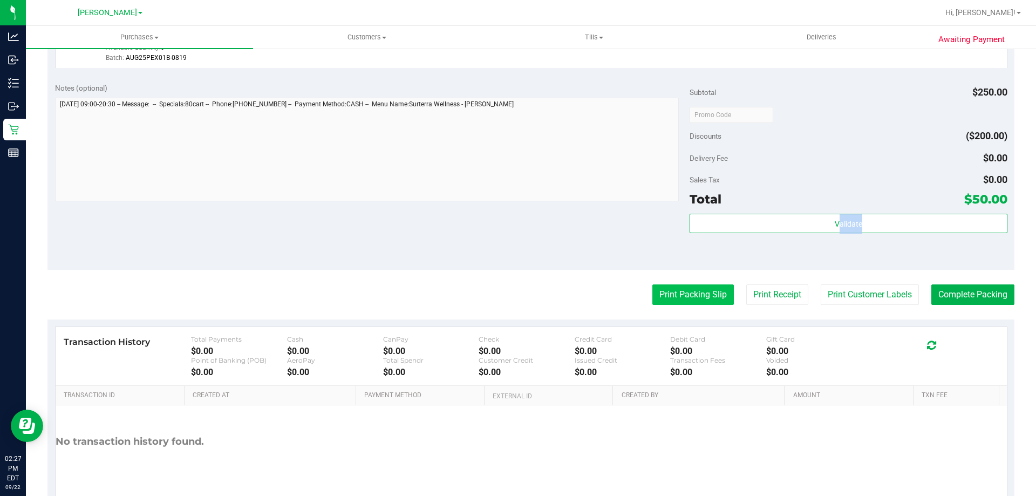
click at [704, 289] on button "Print Packing Slip" at bounding box center [694, 294] width 82 height 21
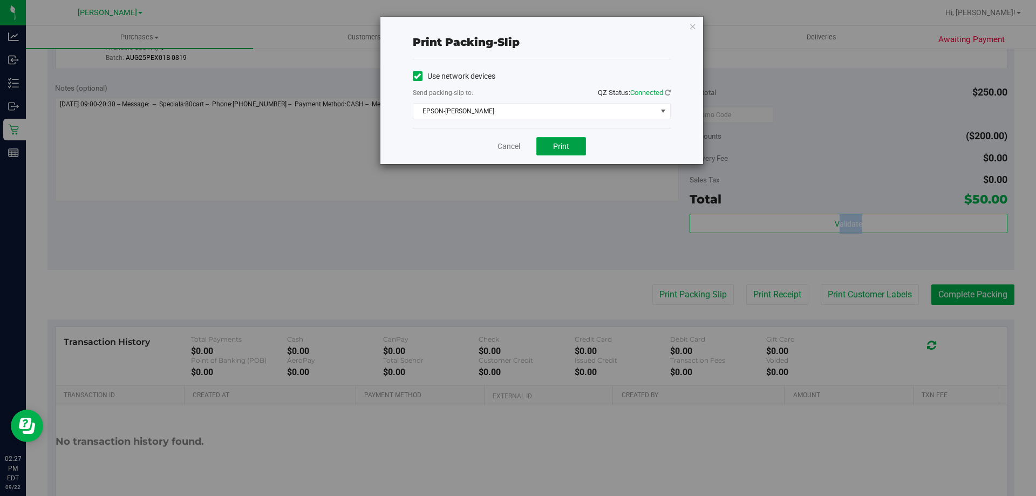
click at [549, 143] on button "Print" at bounding box center [562, 146] width 50 height 18
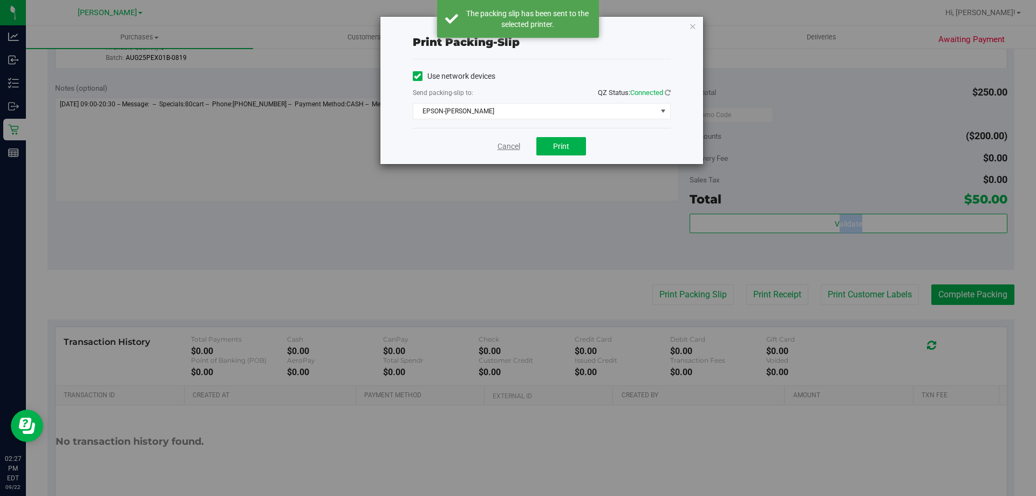
click at [507, 150] on link "Cancel" at bounding box center [509, 146] width 23 height 11
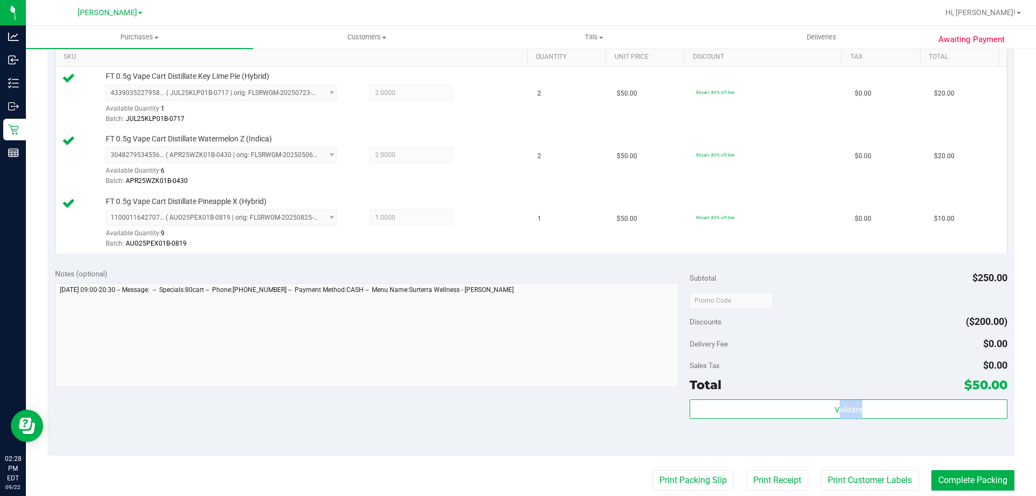
scroll to position [512, 0]
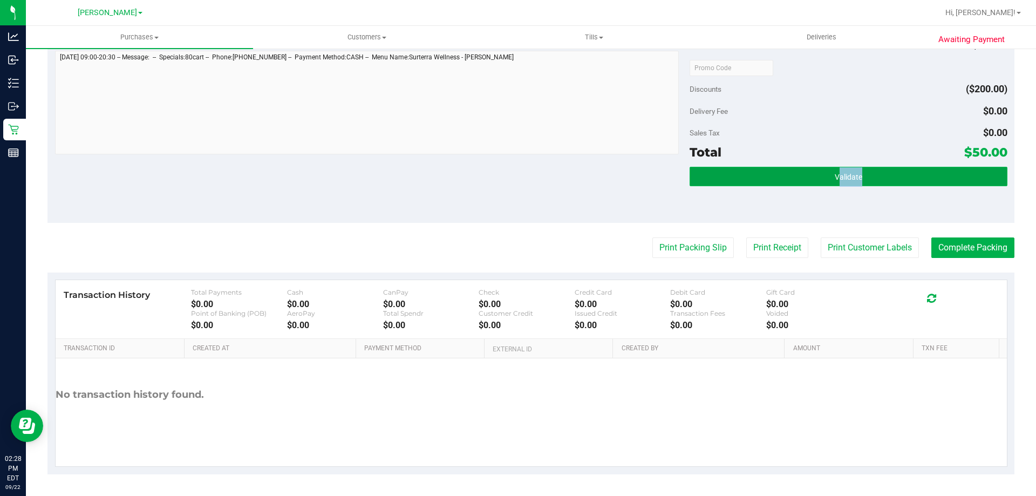
click at [872, 177] on button "Validate" at bounding box center [848, 176] width 317 height 19
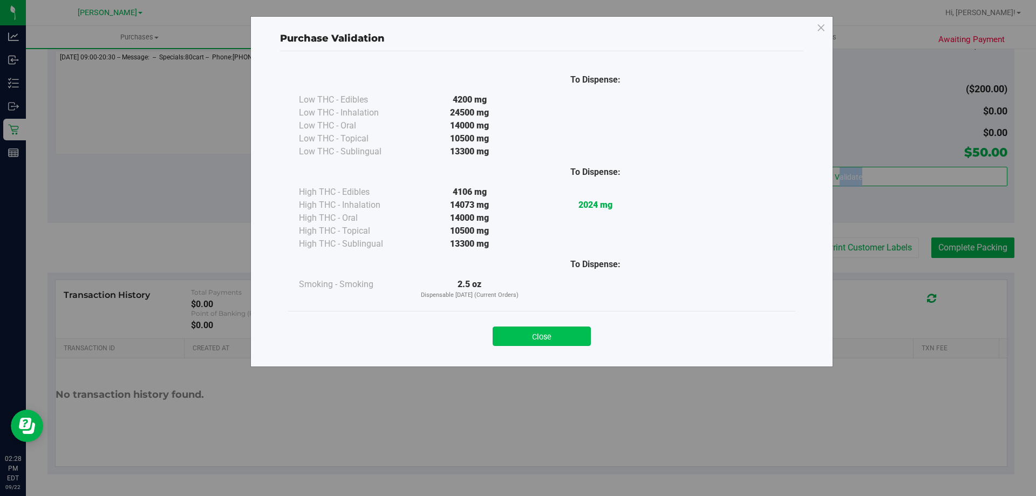
click at [555, 330] on button "Close" at bounding box center [542, 336] width 98 height 19
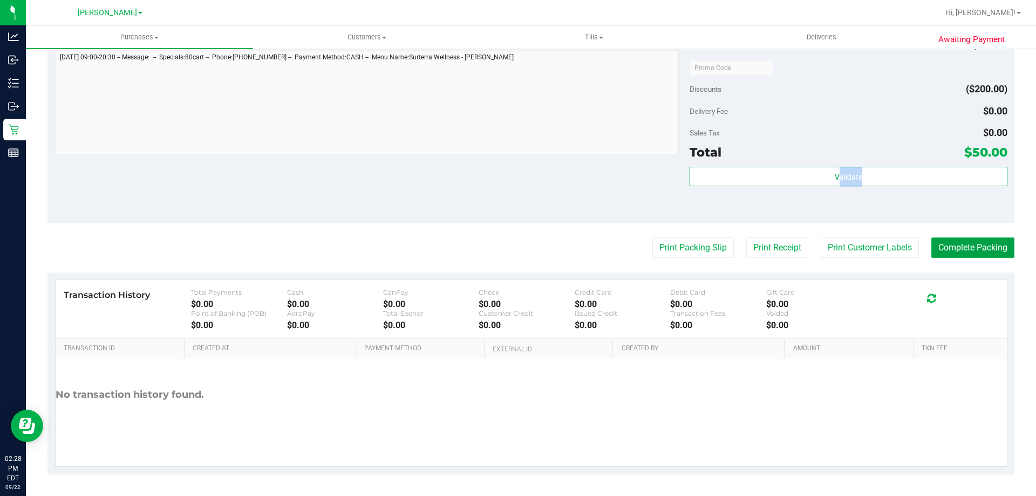
click at [962, 246] on button "Complete Packing" at bounding box center [973, 248] width 83 height 21
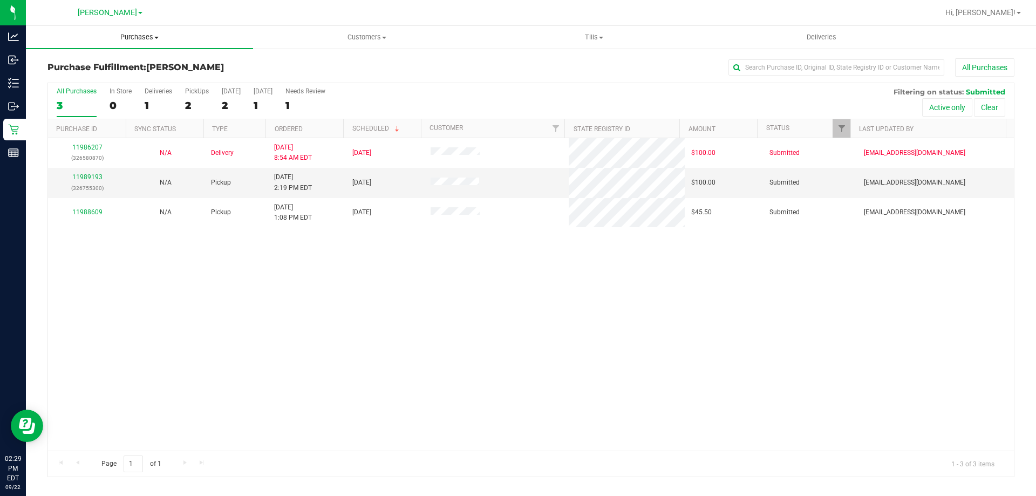
click at [120, 39] on span "Purchases" at bounding box center [139, 37] width 227 height 10
click at [66, 69] on span "Summary of purchases" at bounding box center [81, 64] width 111 height 9
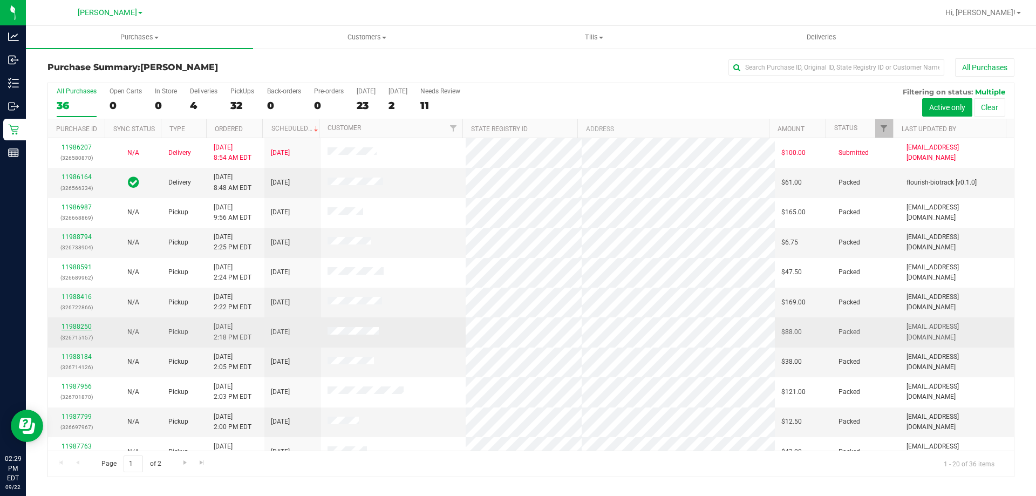
click at [85, 329] on link "11988250" at bounding box center [77, 327] width 30 height 8
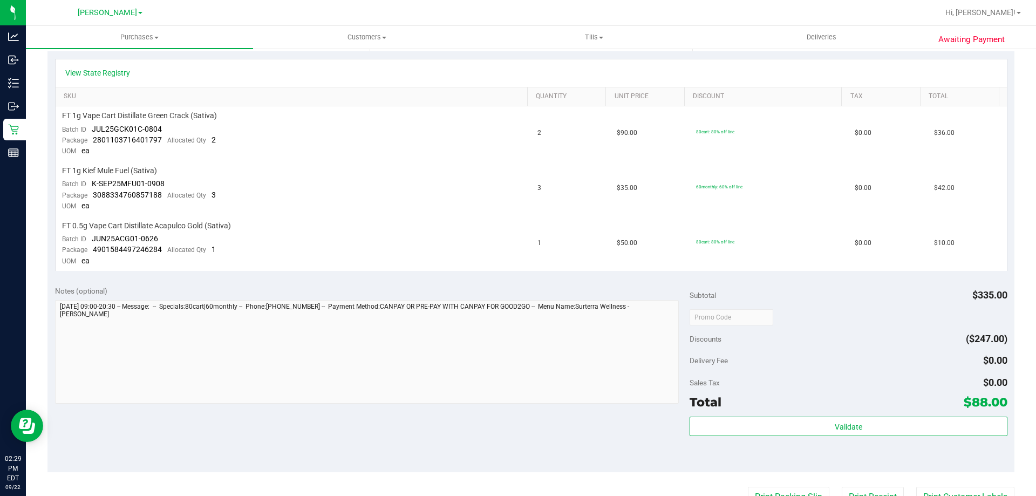
scroll to position [463, 0]
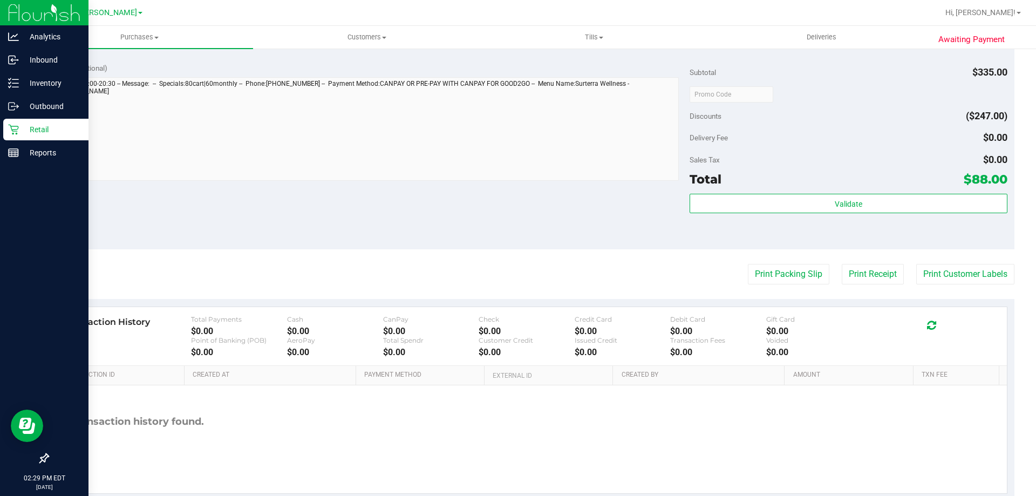
click at [16, 125] on icon at bounding box center [13, 129] width 11 height 11
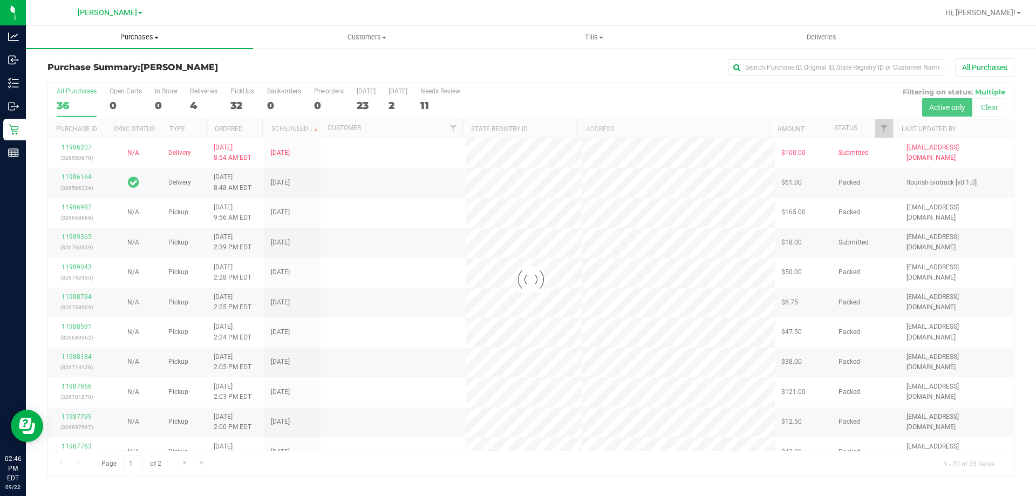
click at [153, 41] on span "Purchases" at bounding box center [139, 37] width 227 height 10
click at [76, 83] on span "Fulfillment" at bounding box center [59, 77] width 67 height 9
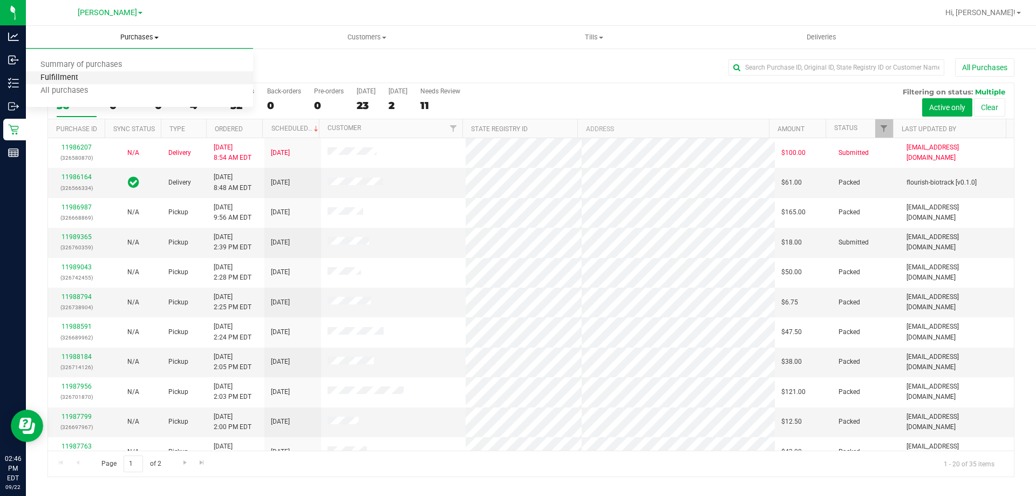
click at [89, 80] on span "Fulfillment" at bounding box center [59, 77] width 67 height 9
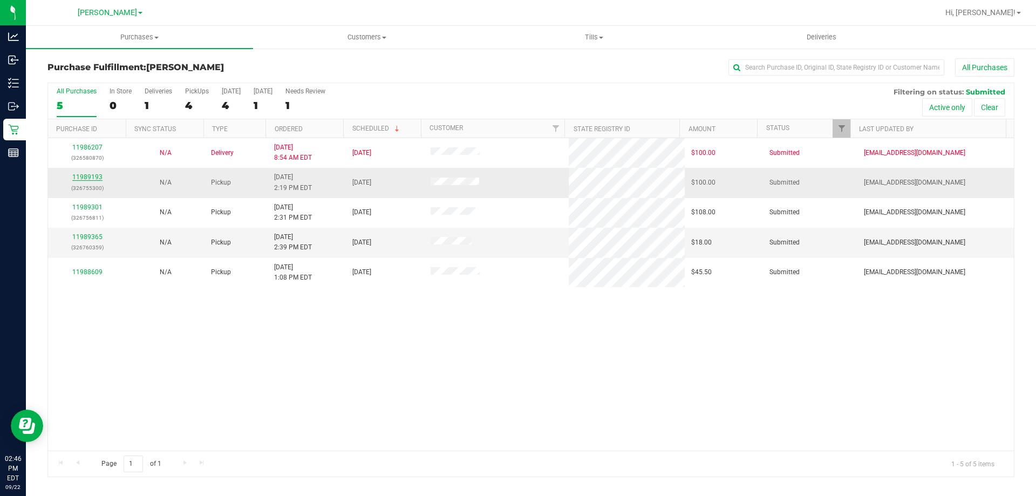
click at [89, 178] on link "11989193" at bounding box center [87, 177] width 30 height 8
click at [82, 233] on div "11989365 (326760359)" at bounding box center [87, 242] width 65 height 21
click at [81, 235] on link "11989365" at bounding box center [87, 237] width 30 height 8
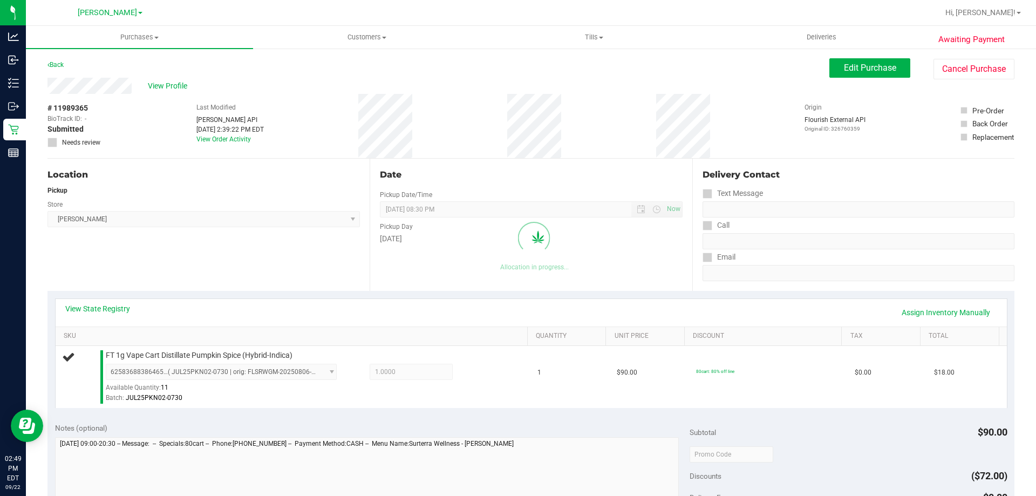
scroll to position [342, 0]
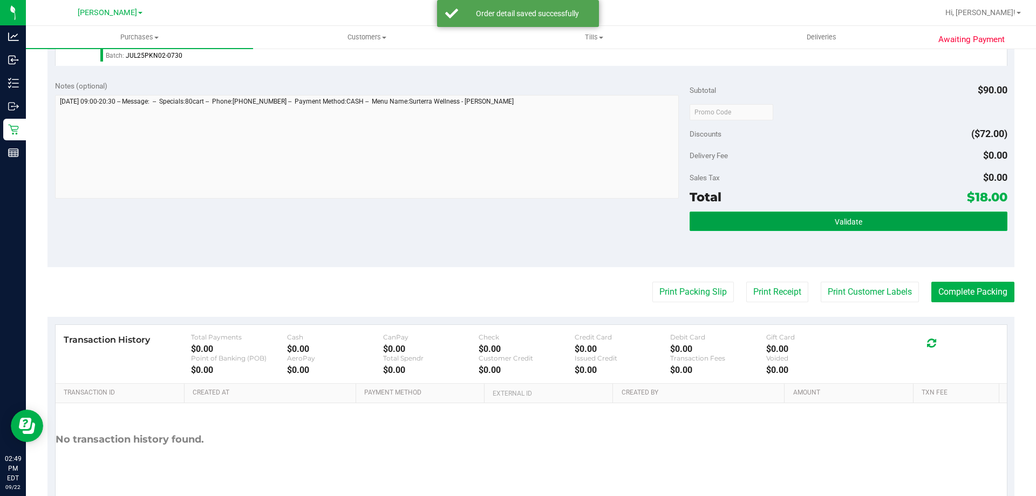
click at [844, 222] on span "Validate" at bounding box center [849, 222] width 28 height 9
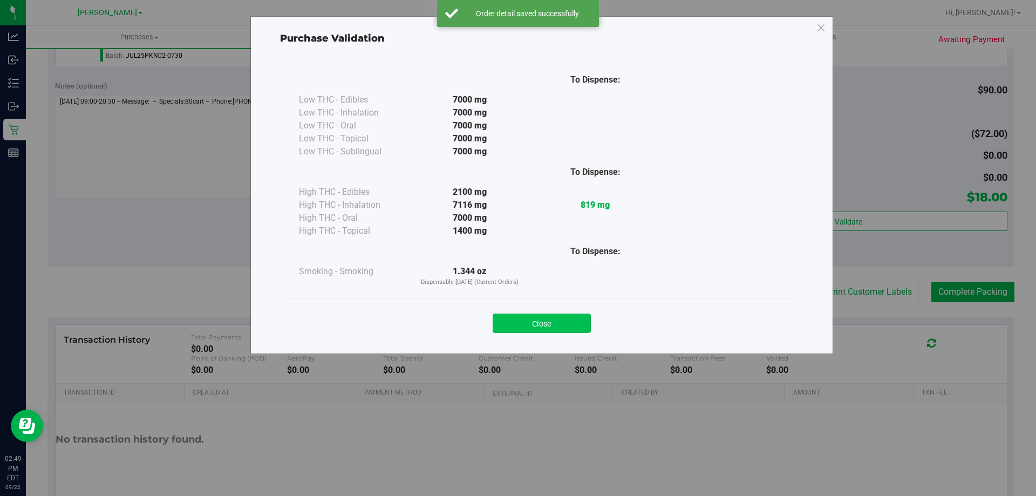
click at [519, 316] on button "Close" at bounding box center [542, 323] width 98 height 19
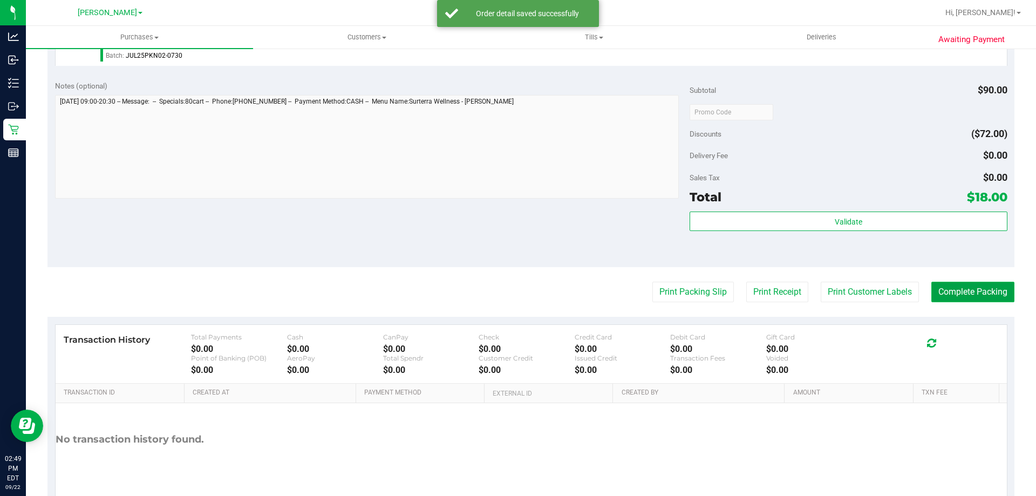
click at [994, 290] on button "Complete Packing" at bounding box center [973, 292] width 83 height 21
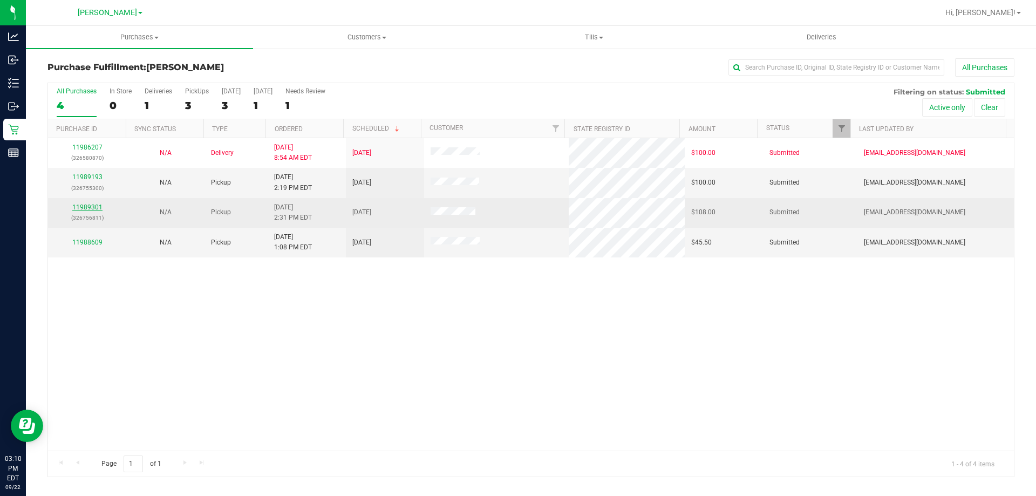
click at [101, 209] on link "11989301" at bounding box center [87, 208] width 30 height 8
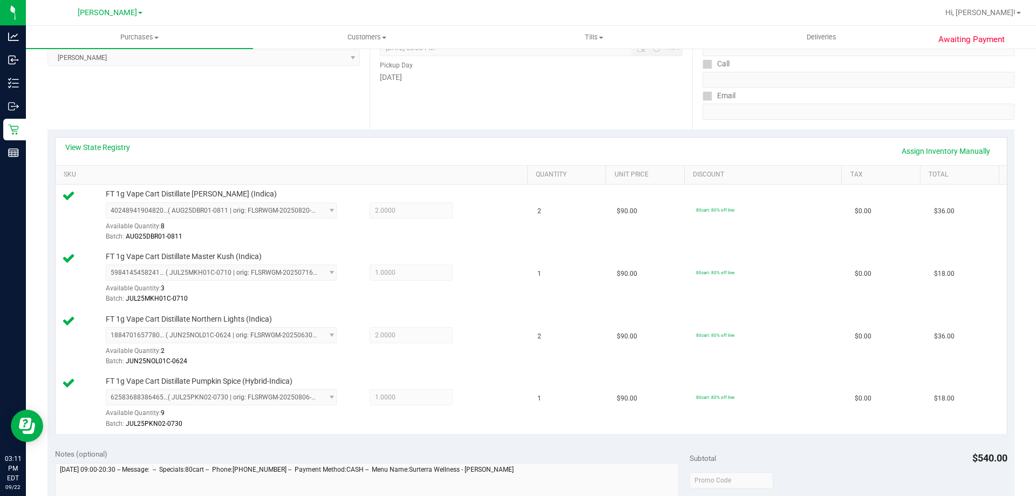
scroll to position [398, 0]
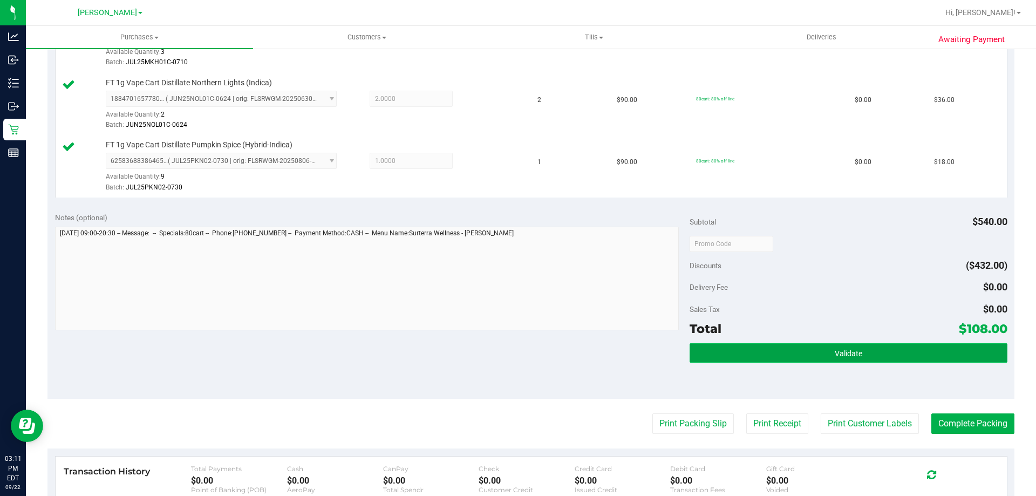
click at [925, 357] on button "Validate" at bounding box center [848, 352] width 317 height 19
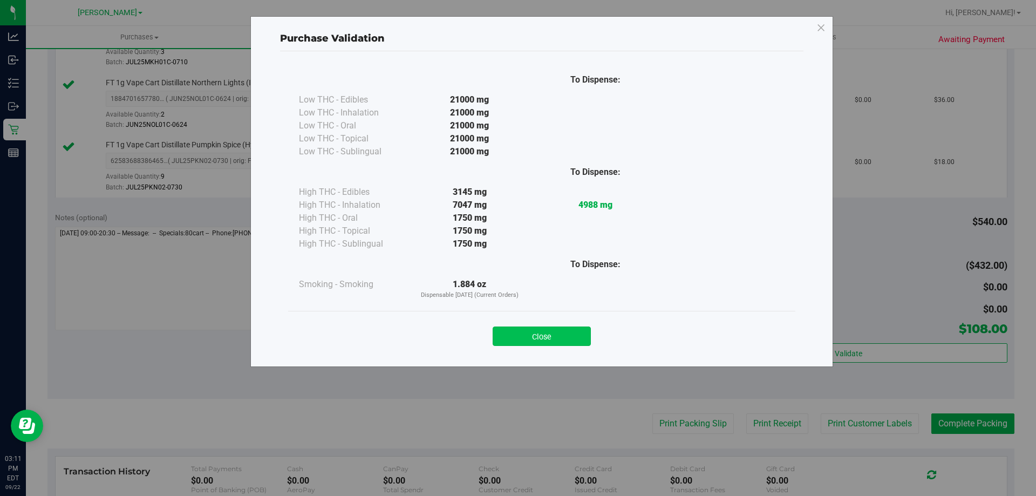
click at [578, 340] on button "Close" at bounding box center [542, 336] width 98 height 19
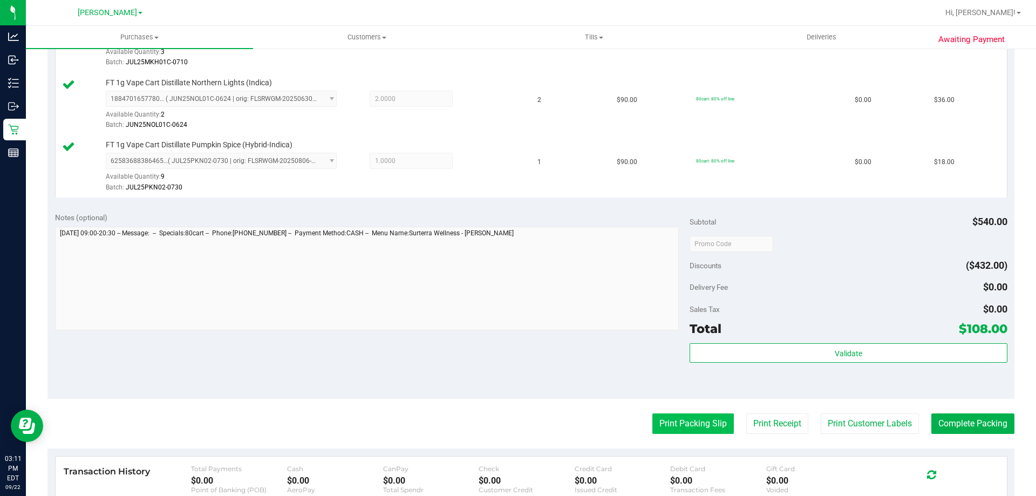
click at [682, 421] on button "Print Packing Slip" at bounding box center [694, 423] width 82 height 21
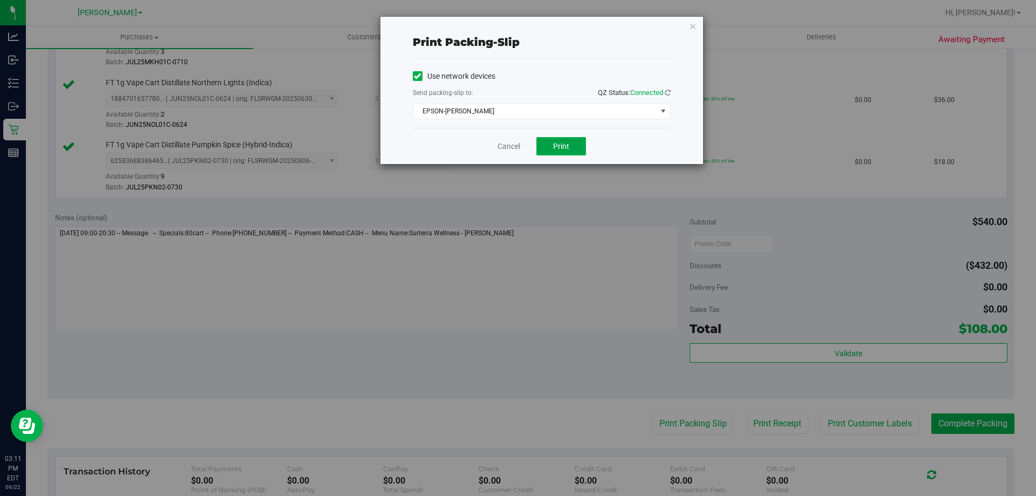
click at [559, 140] on button "Print" at bounding box center [562, 146] width 50 height 18
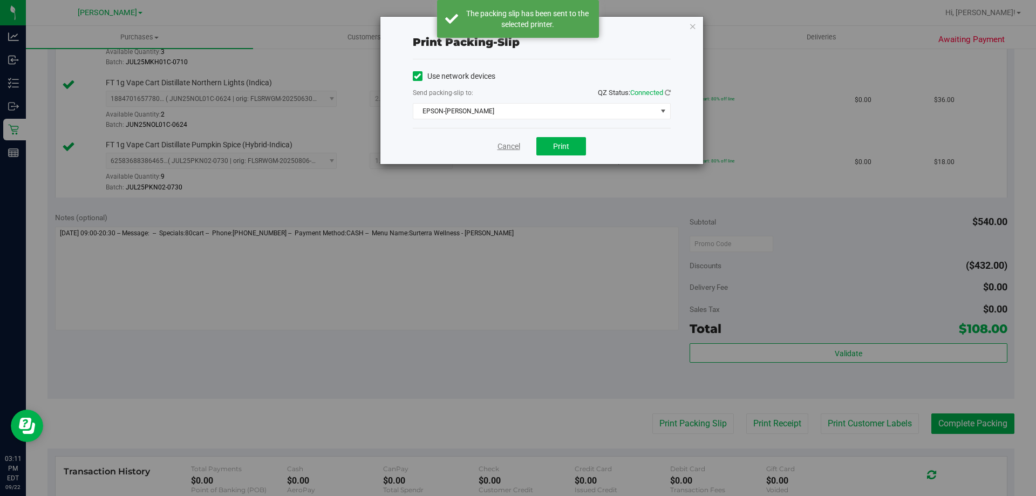
click at [512, 146] on link "Cancel" at bounding box center [509, 146] width 23 height 11
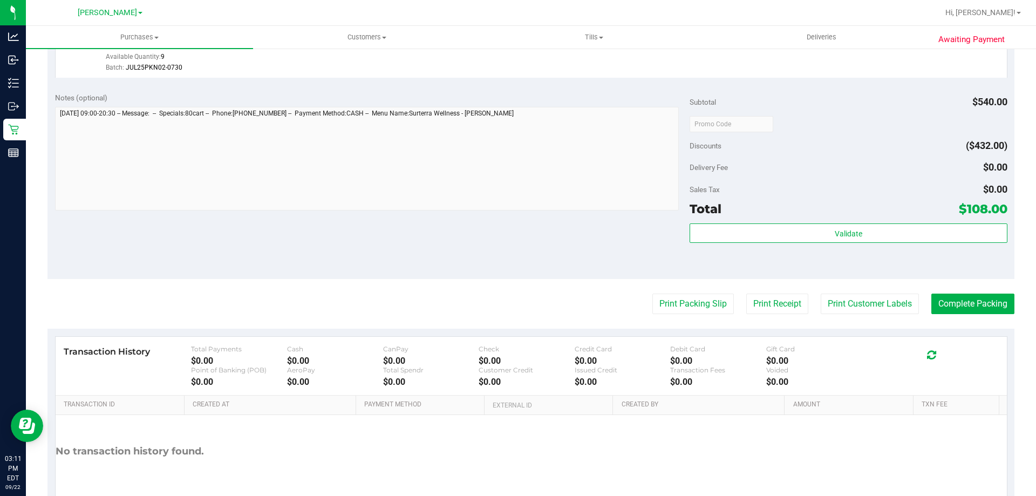
scroll to position [574, 0]
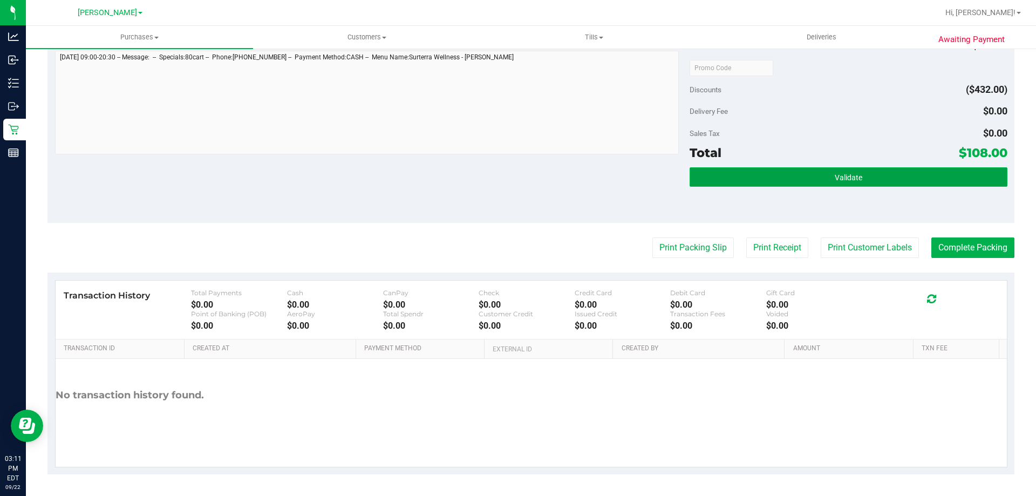
click at [871, 174] on button "Validate" at bounding box center [848, 176] width 317 height 19
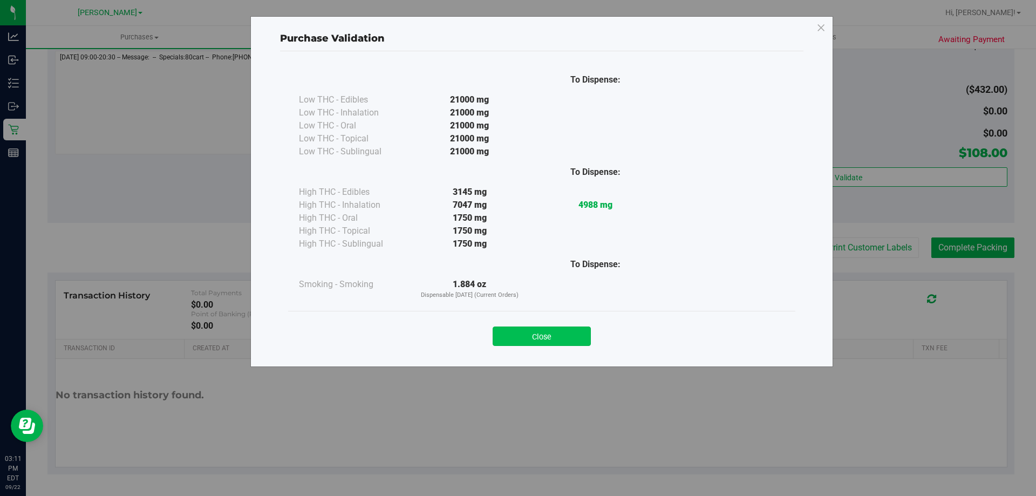
click at [558, 328] on button "Close" at bounding box center [542, 336] width 98 height 19
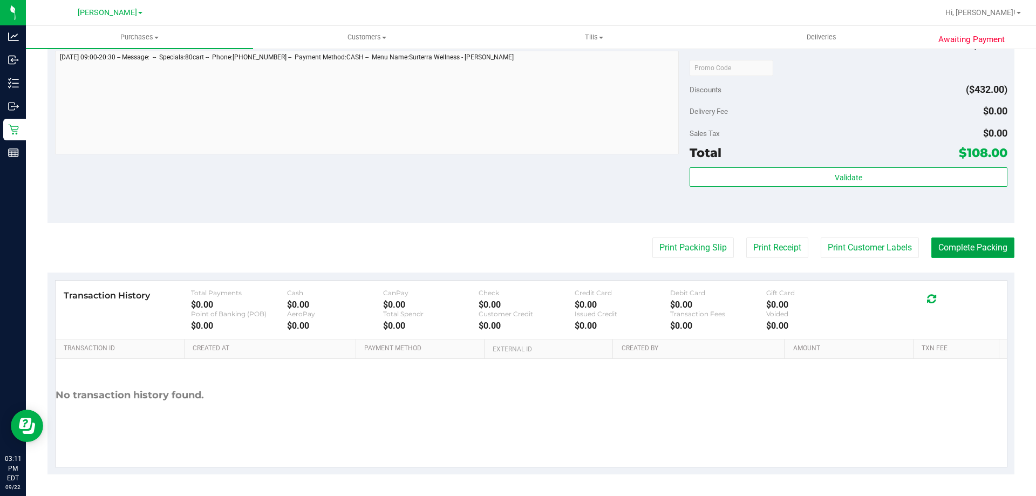
click at [979, 250] on button "Complete Packing" at bounding box center [973, 248] width 83 height 21
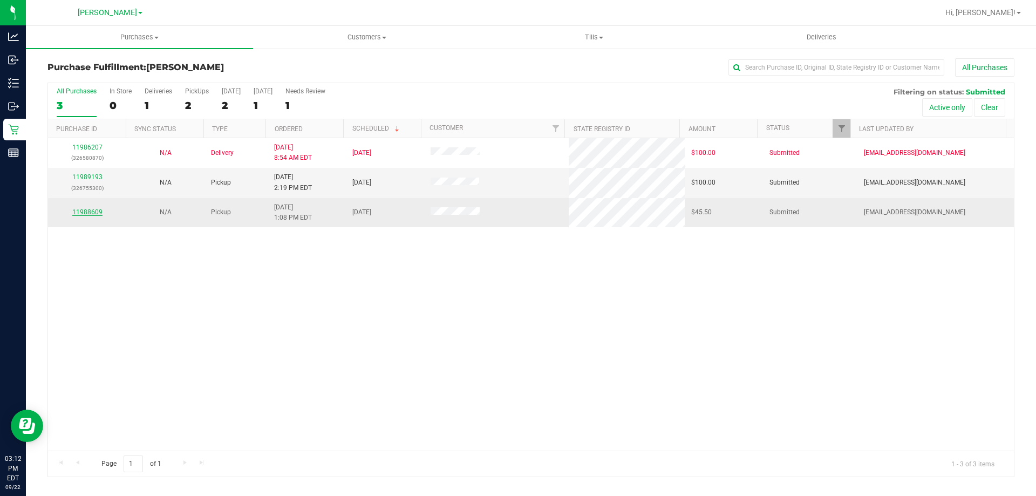
click at [84, 211] on link "11988609" at bounding box center [87, 212] width 30 height 8
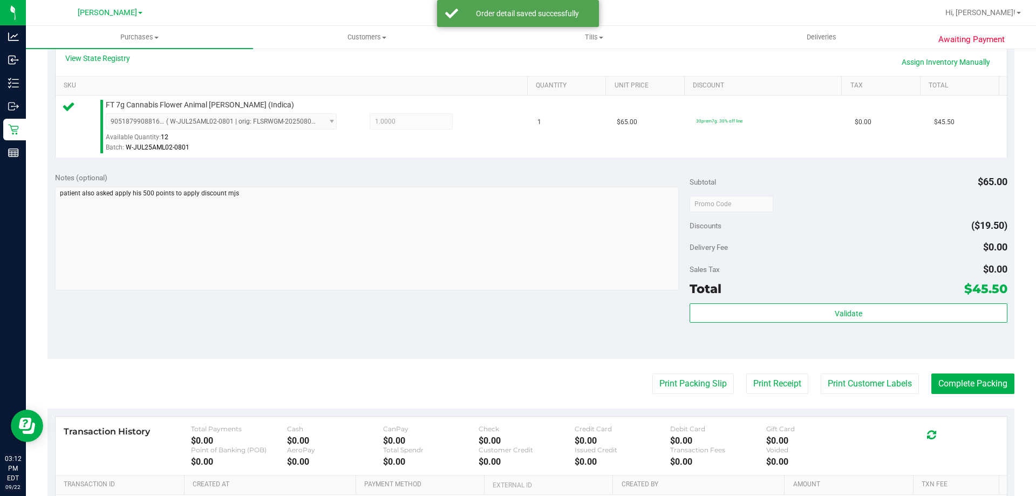
scroll to position [337, 0]
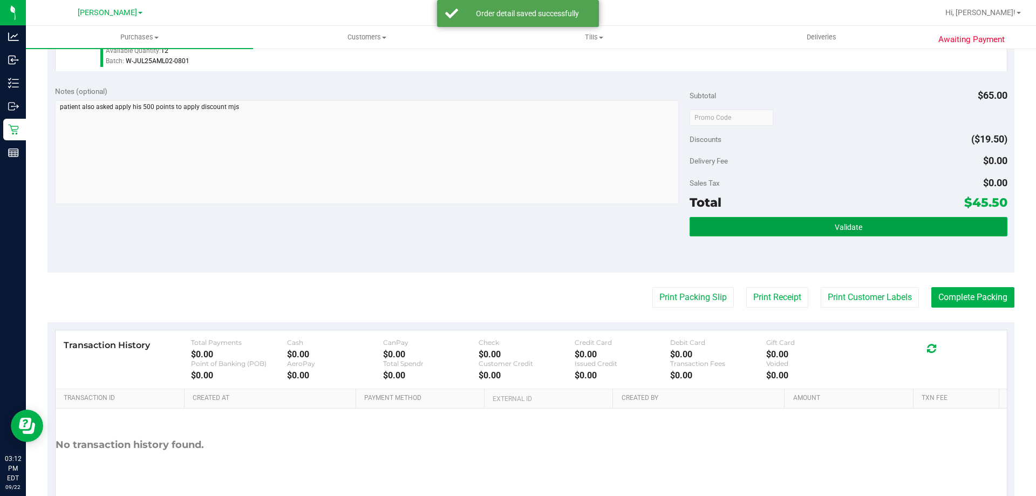
click at [795, 234] on button "Validate" at bounding box center [848, 226] width 317 height 19
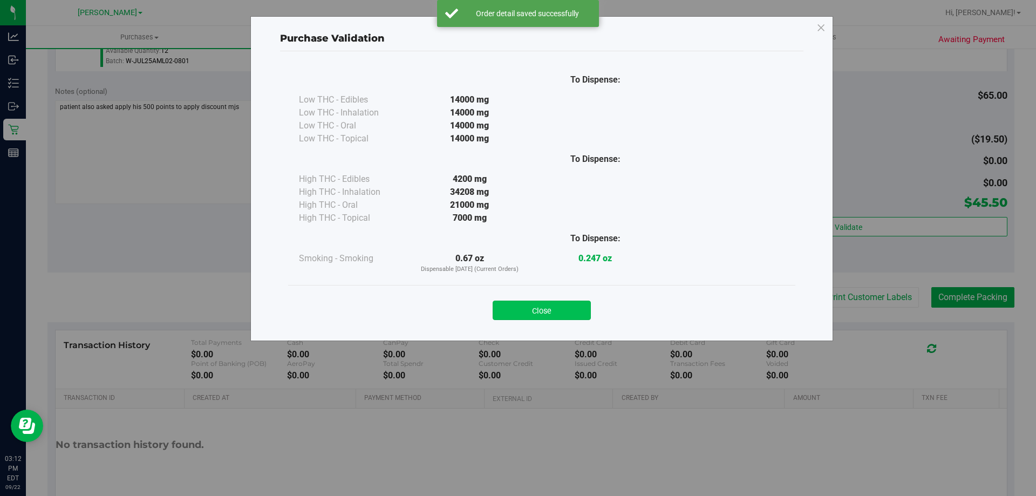
click at [508, 319] on button "Close" at bounding box center [542, 310] width 98 height 19
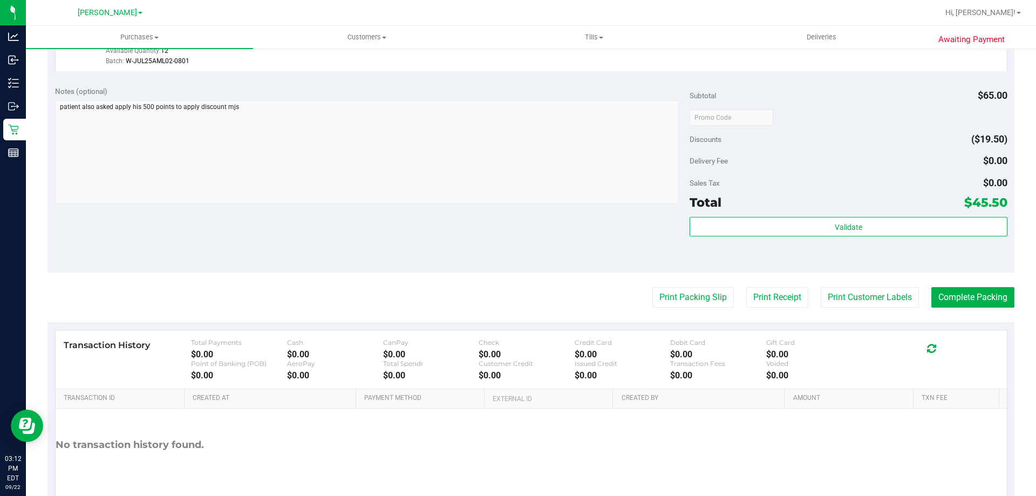
scroll to position [0, 0]
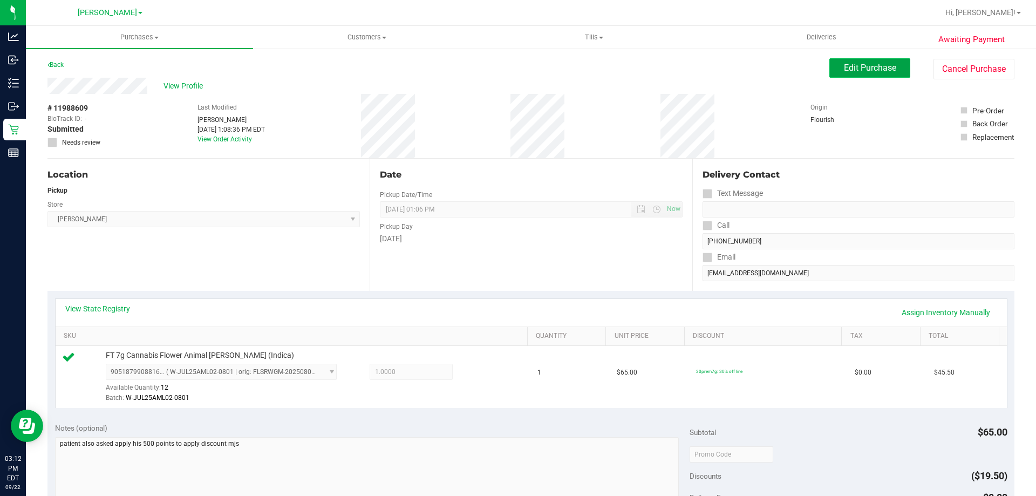
click at [833, 64] on button "Edit Purchase" at bounding box center [870, 67] width 81 height 19
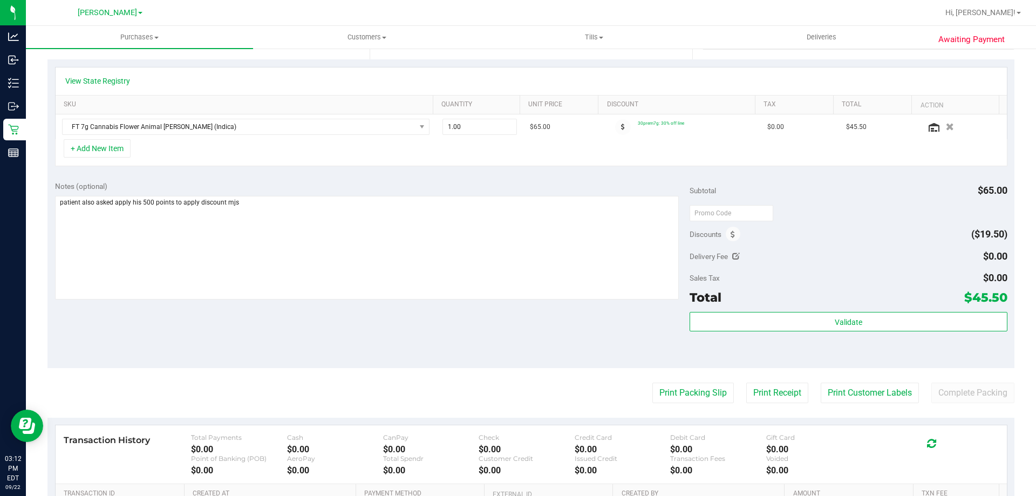
scroll to position [251, 0]
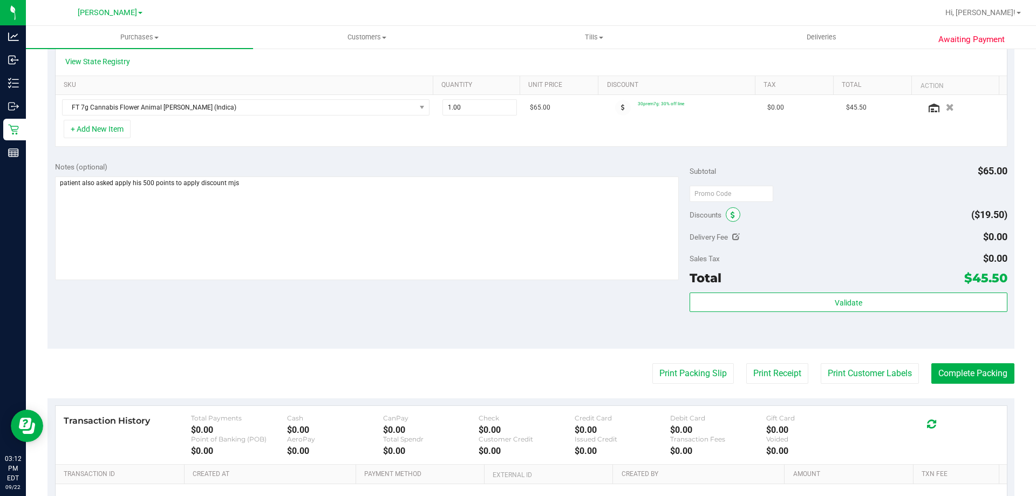
click at [731, 212] on icon at bounding box center [733, 216] width 4 height 8
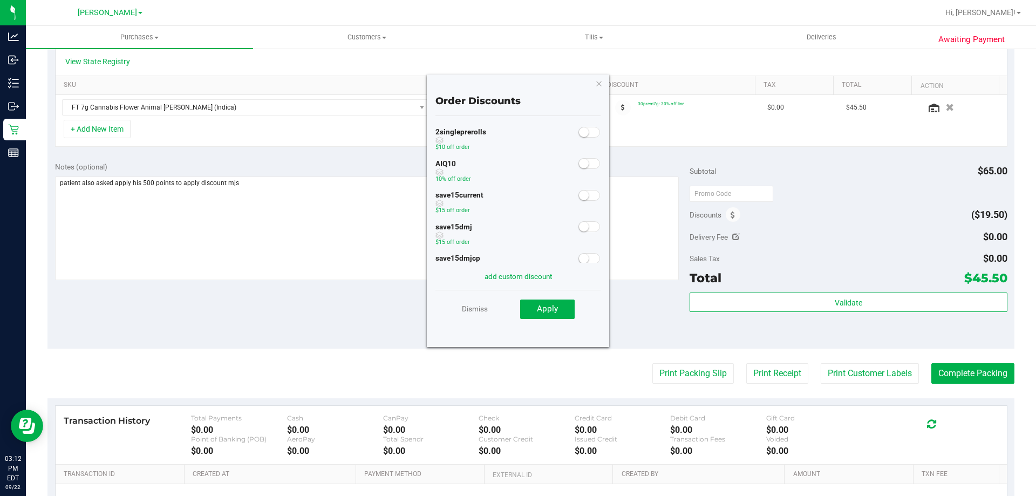
click at [588, 161] on span at bounding box center [590, 163] width 22 height 11
click at [562, 306] on button "Apply" at bounding box center [547, 309] width 55 height 19
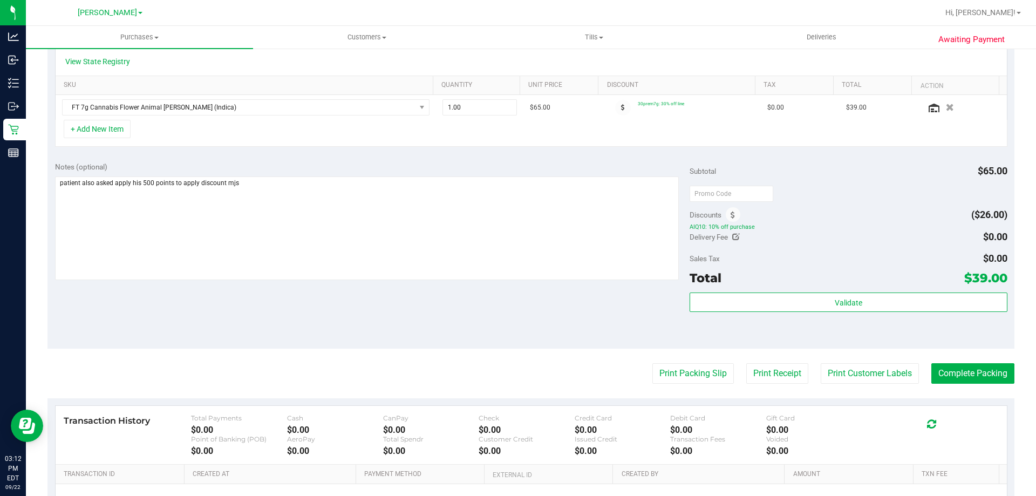
scroll to position [0, 0]
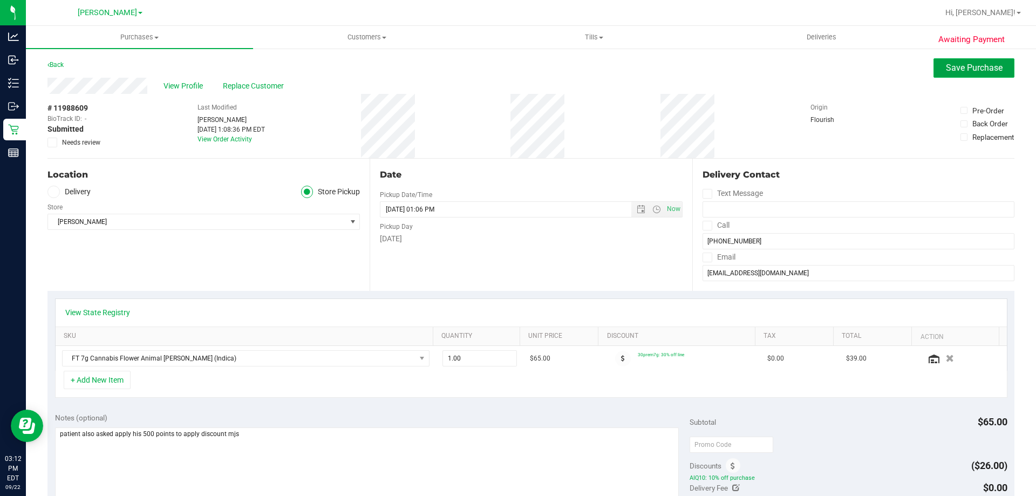
click at [1002, 65] on button "Save Purchase" at bounding box center [974, 67] width 81 height 19
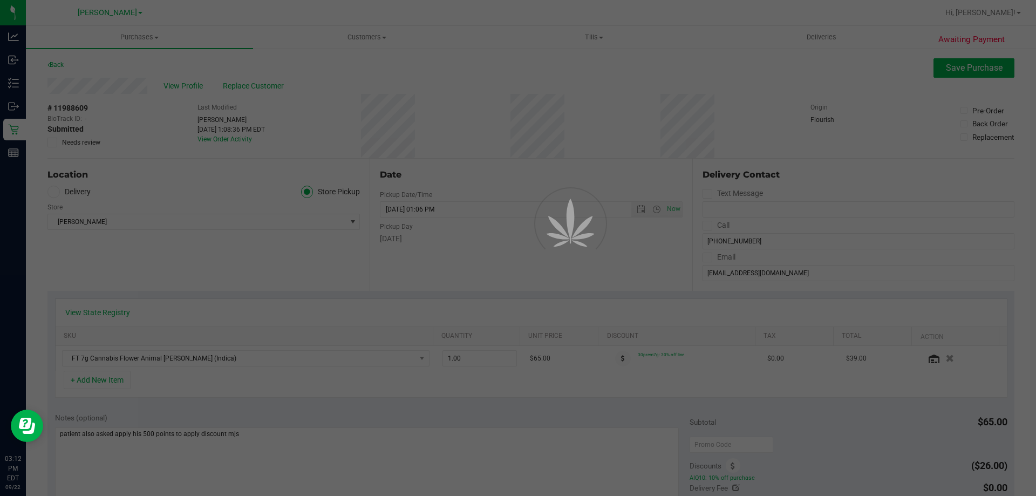
drag, startPoint x: 1036, startPoint y: 126, endPoint x: 1036, endPoint y: 360, distance: 234.3
click at [1036, 360] on div at bounding box center [518, 248] width 1036 height 496
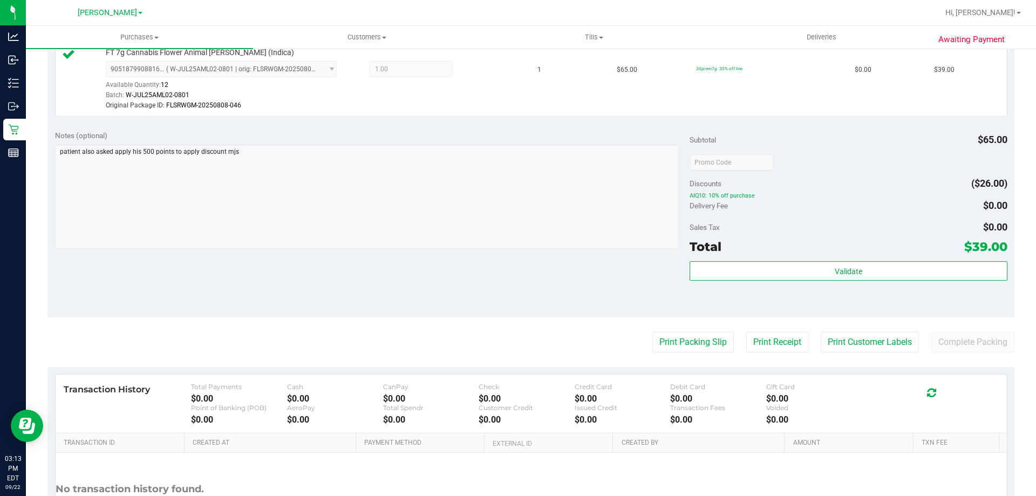
scroll to position [307, 0]
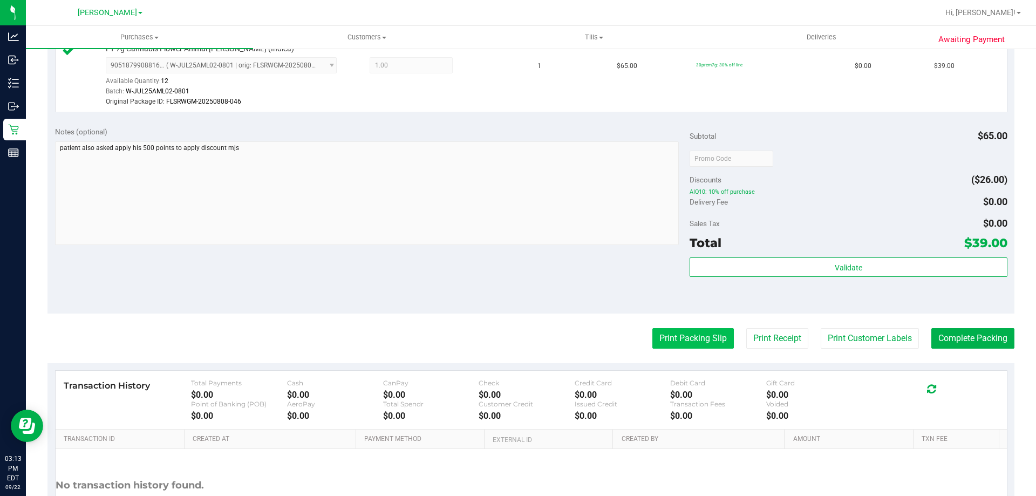
click at [678, 338] on button "Print Packing Slip" at bounding box center [694, 338] width 82 height 21
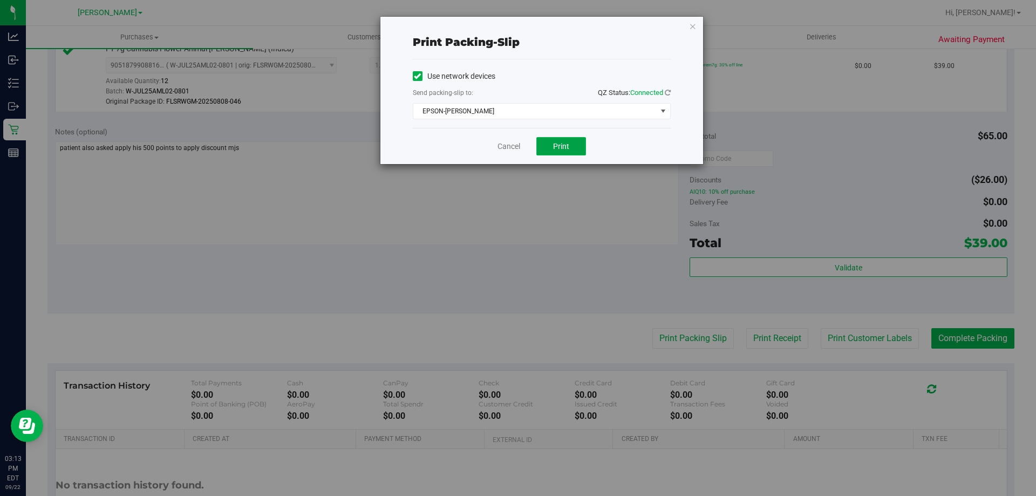
click at [555, 145] on span "Print" at bounding box center [561, 146] width 16 height 9
click at [511, 142] on link "Cancel" at bounding box center [509, 146] width 23 height 11
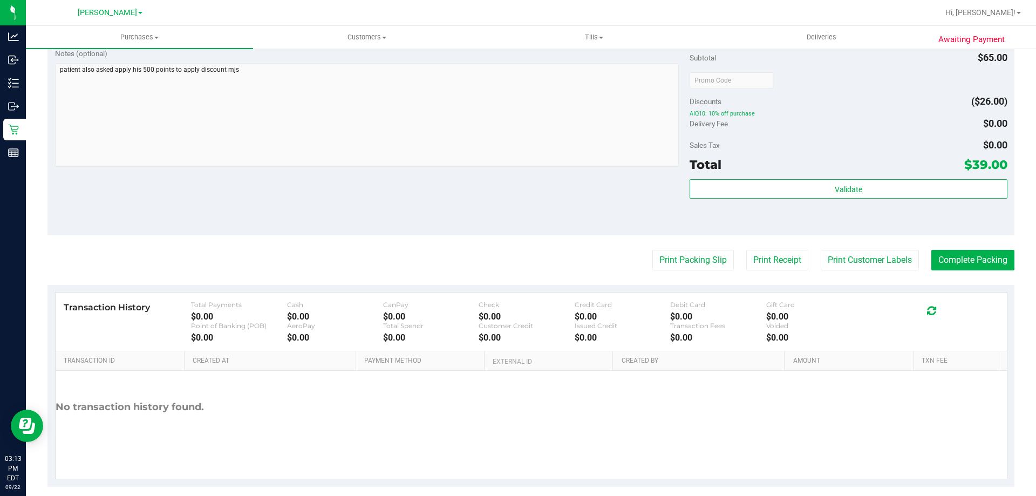
scroll to position [397, 0]
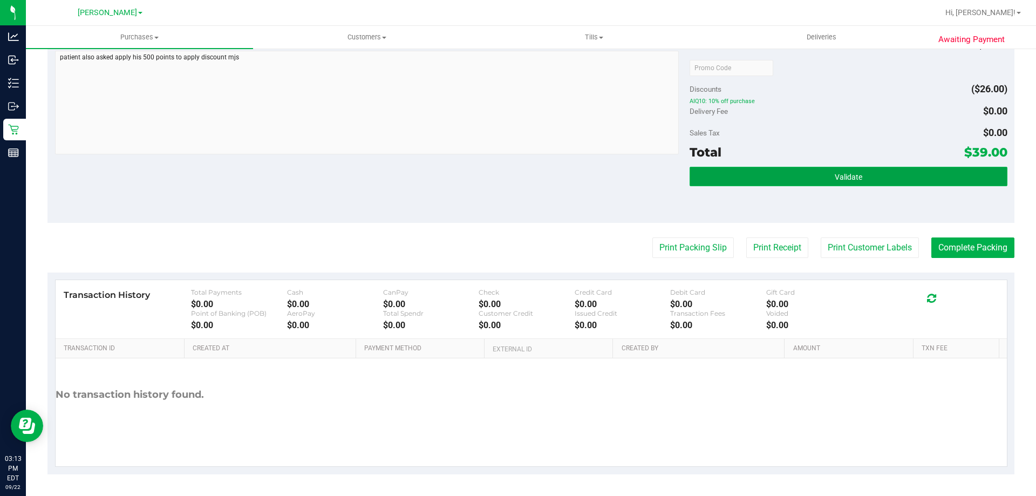
click at [846, 169] on button "Validate" at bounding box center [848, 176] width 317 height 19
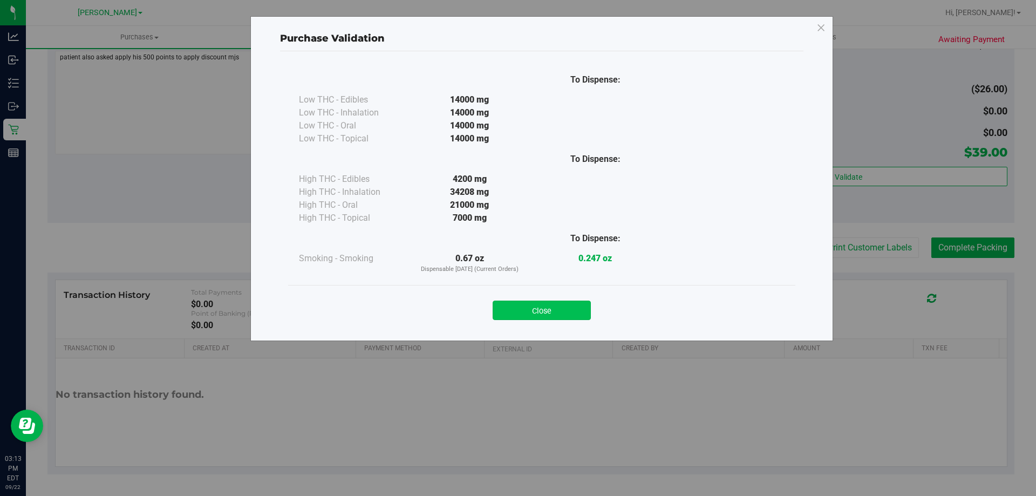
click at [567, 301] on button "Close" at bounding box center [542, 310] width 98 height 19
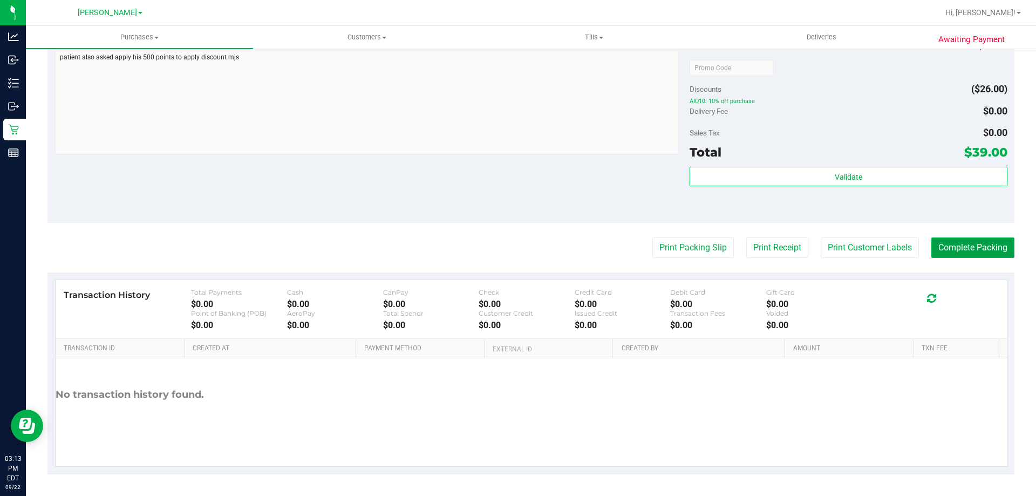
click at [946, 238] on button "Complete Packing" at bounding box center [973, 248] width 83 height 21
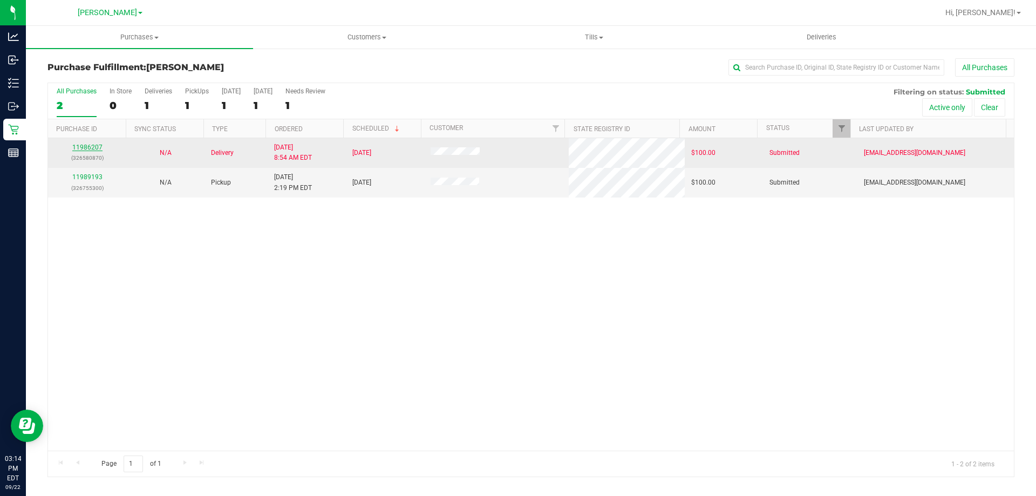
click at [78, 147] on link "11986207" at bounding box center [87, 148] width 30 height 8
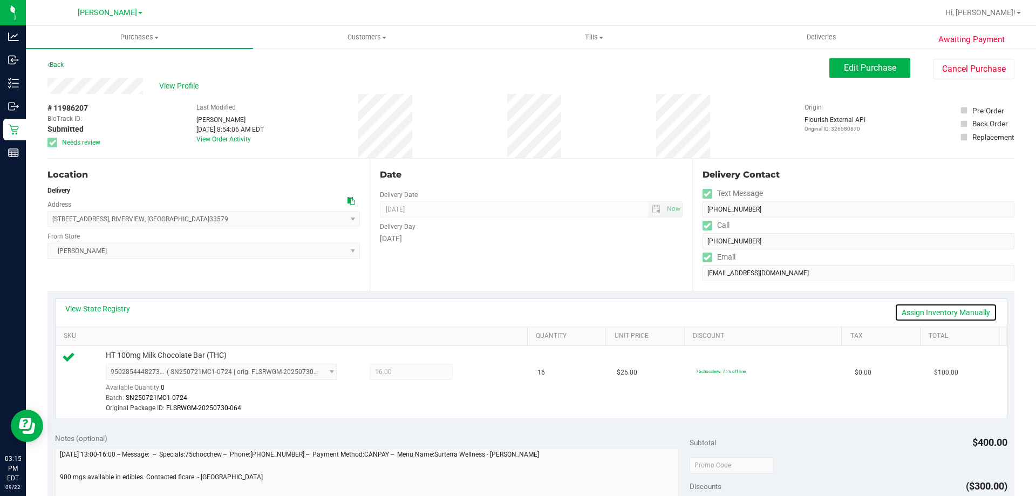
click at [931, 308] on link "Assign Inventory Manually" at bounding box center [946, 312] width 103 height 18
click at [473, 367] on icon at bounding box center [478, 373] width 11 height 12
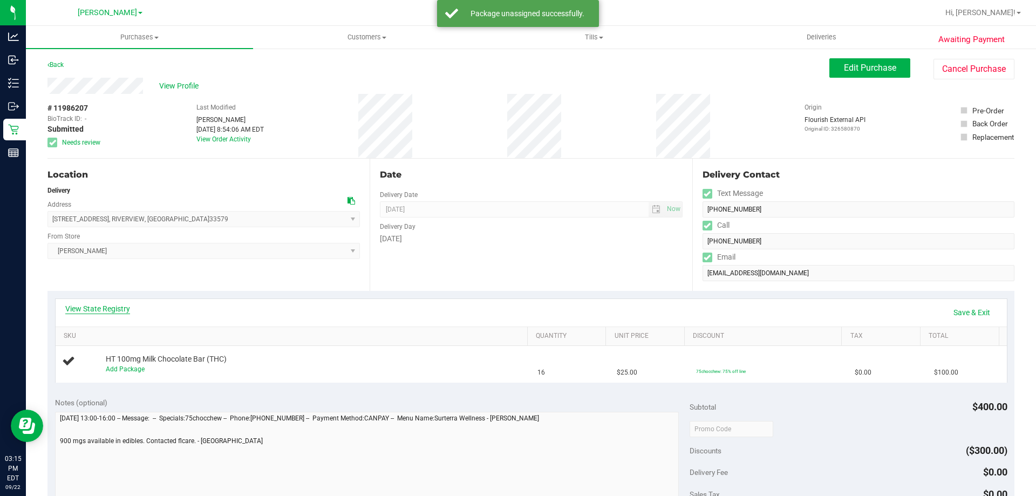
click at [94, 308] on link "View State Registry" at bounding box center [97, 308] width 65 height 11
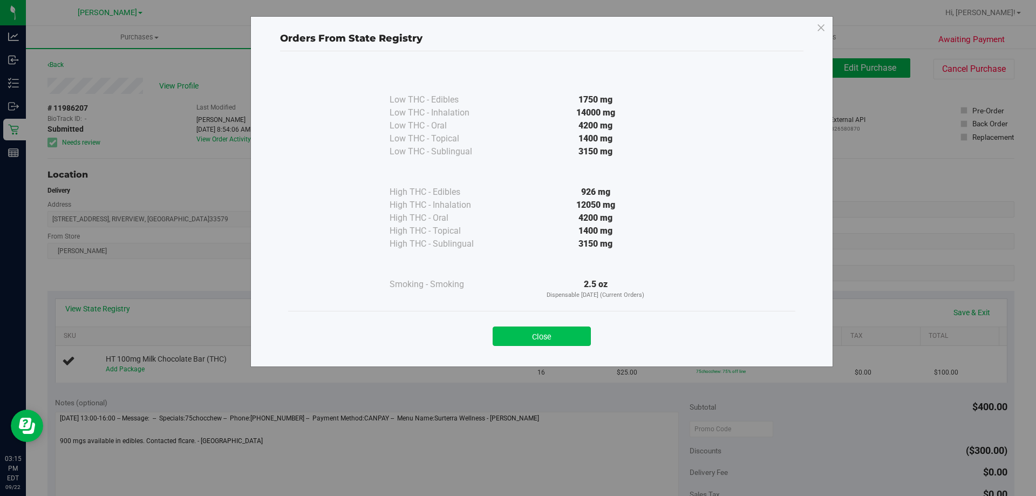
click at [551, 327] on button "Close" at bounding box center [542, 336] width 98 height 19
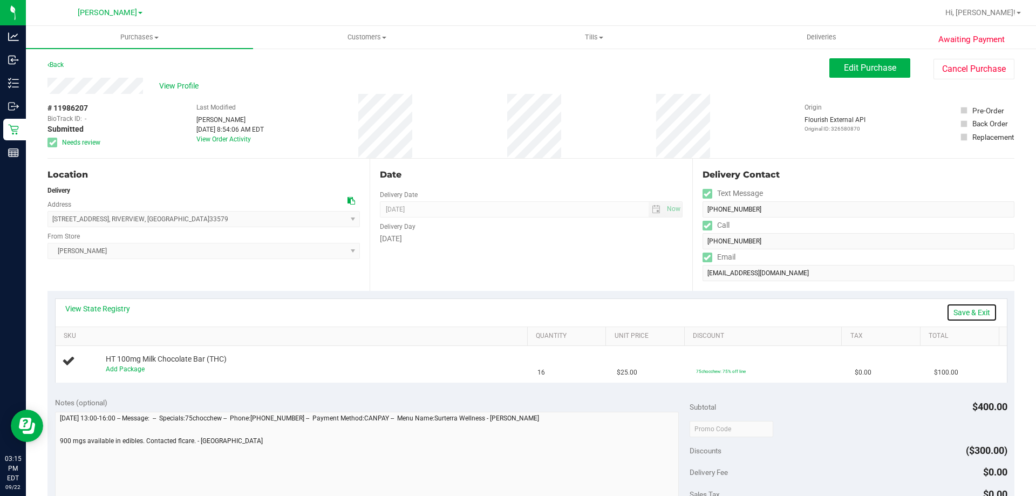
click at [957, 309] on link "Save & Exit" at bounding box center [972, 312] width 51 height 18
click at [866, 65] on span "Edit Purchase" at bounding box center [870, 68] width 52 height 10
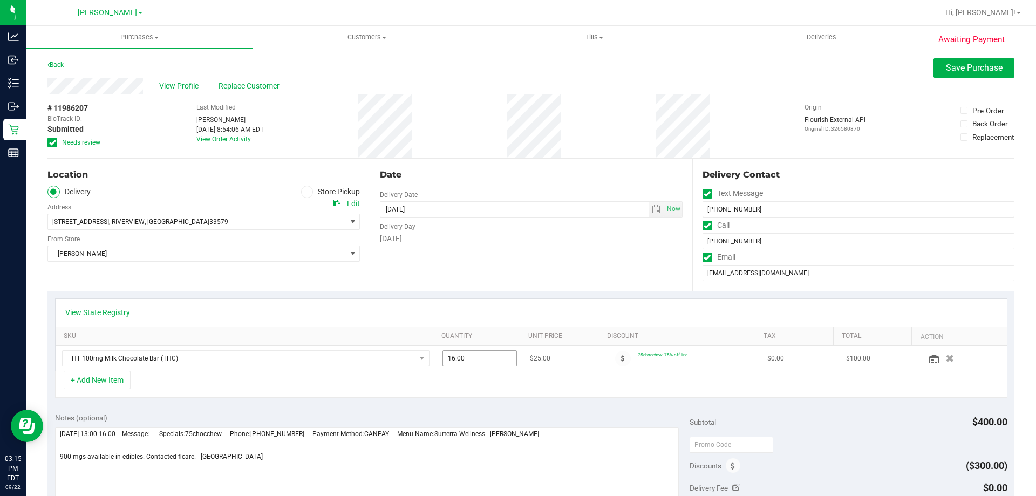
click at [469, 357] on span "16.00 16" at bounding box center [480, 358] width 75 height 16
click at [469, 357] on input "16" at bounding box center [480, 358] width 74 height 15
type input "9"
type input "9.00"
click at [477, 413] on div "Notes (optional) Subtotal $400.00 Discounts ($300.00) Delivery Fee $0.00 Sales …" at bounding box center [531, 502] width 967 height 194
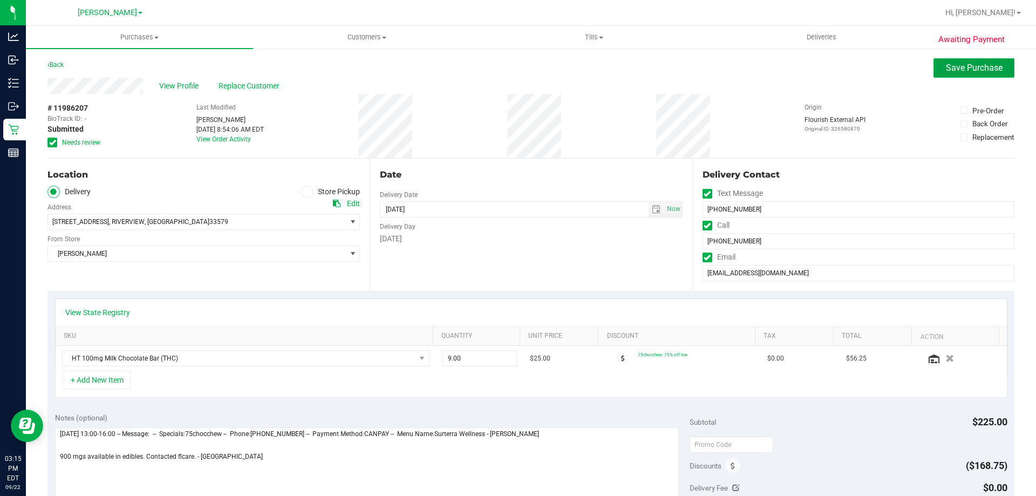
click at [962, 69] on span "Save Purchase" at bounding box center [974, 68] width 57 height 10
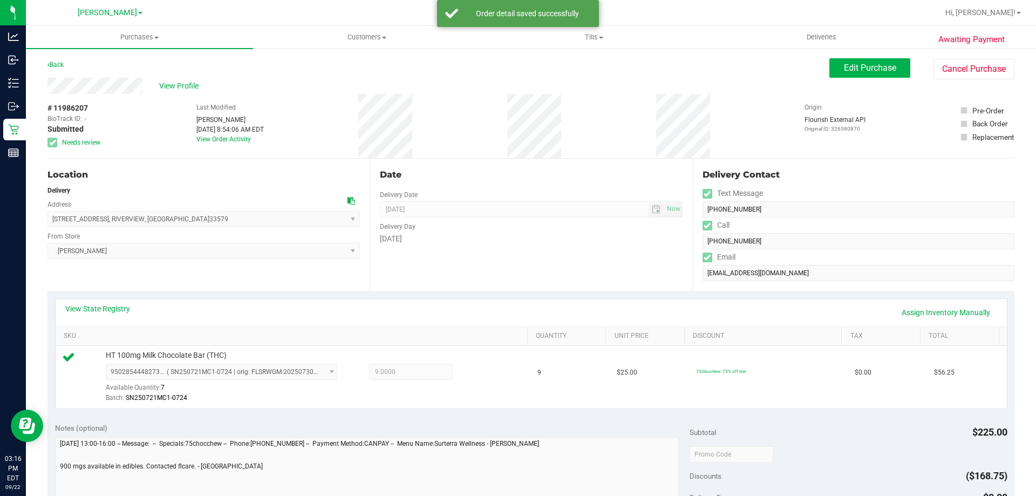
scroll to position [165, 0]
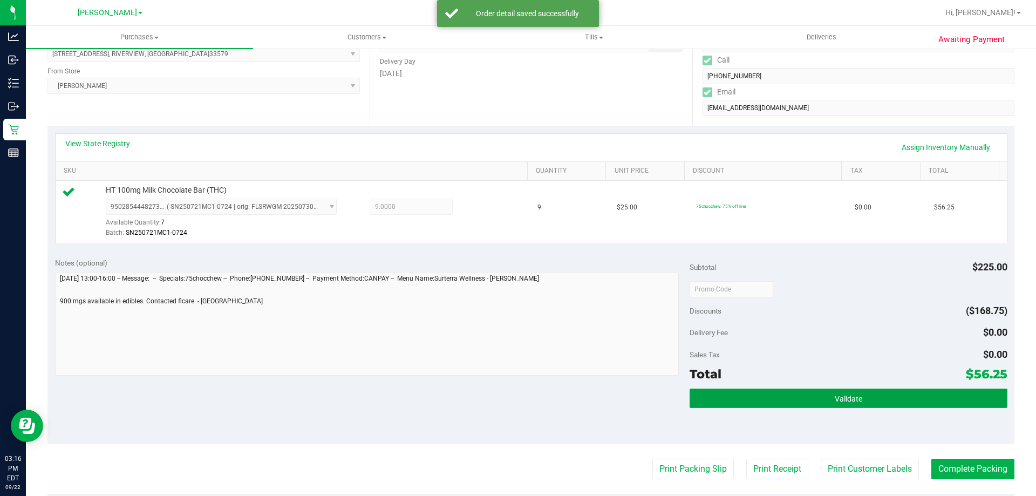
click at [846, 390] on button "Validate" at bounding box center [848, 398] width 317 height 19
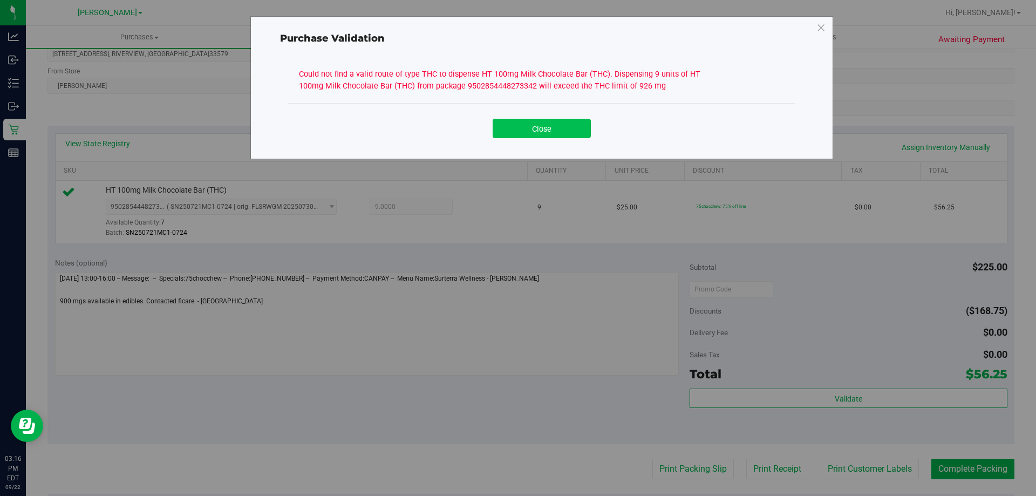
click at [551, 121] on button "Close" at bounding box center [542, 128] width 98 height 19
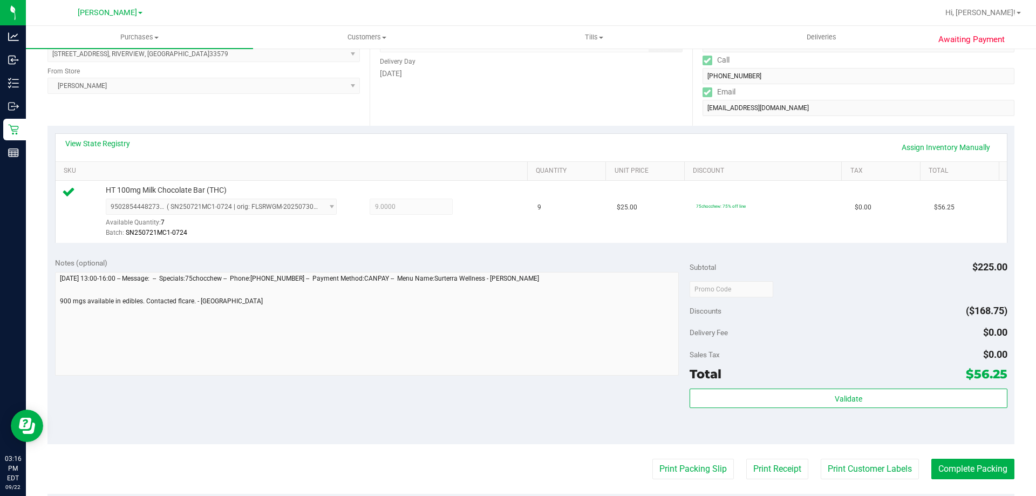
scroll to position [0, 0]
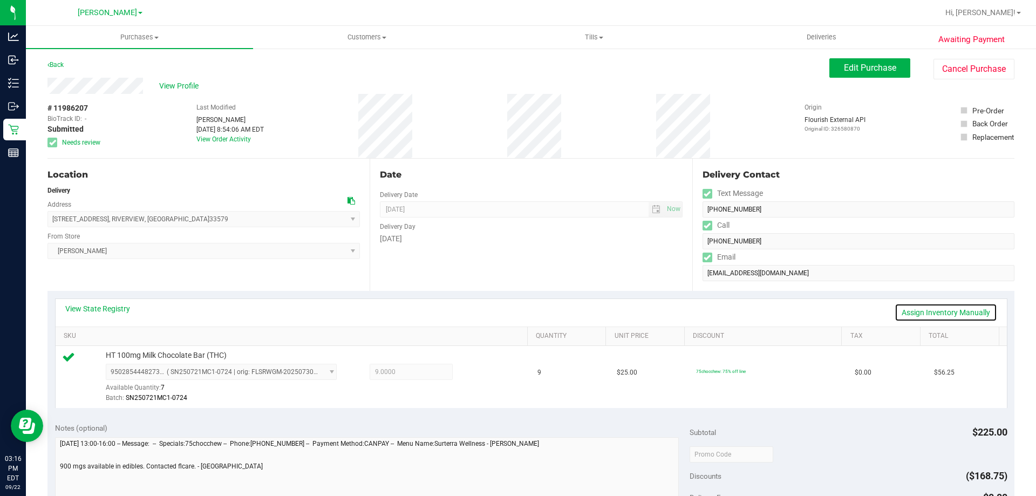
click at [959, 310] on link "Assign Inventory Manually" at bounding box center [946, 312] width 103 height 18
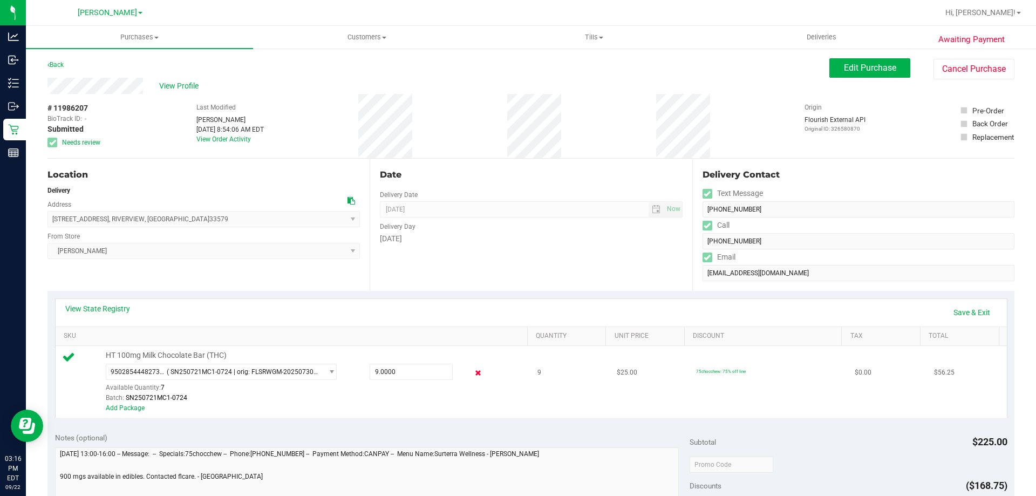
click at [475, 374] on icon at bounding box center [478, 373] width 11 height 12
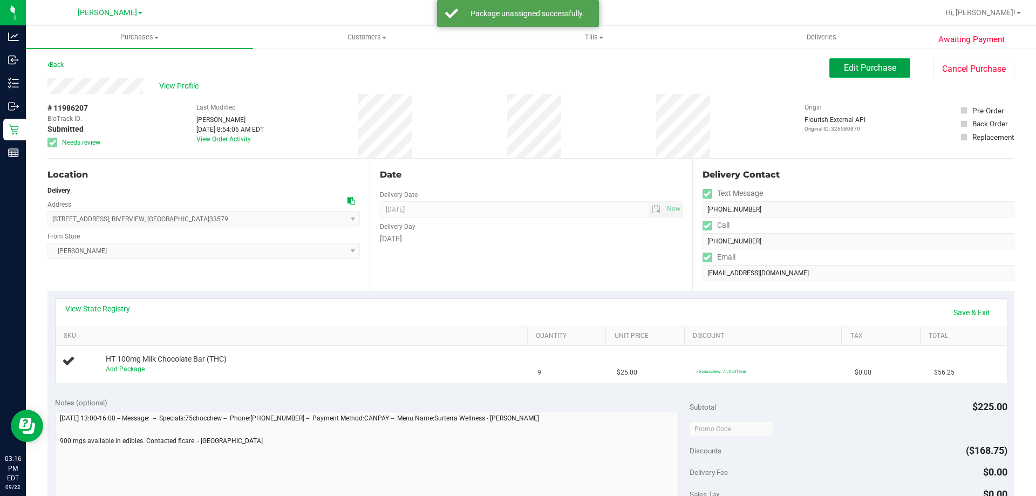
click at [865, 63] on span "Edit Purchase" at bounding box center [870, 68] width 52 height 10
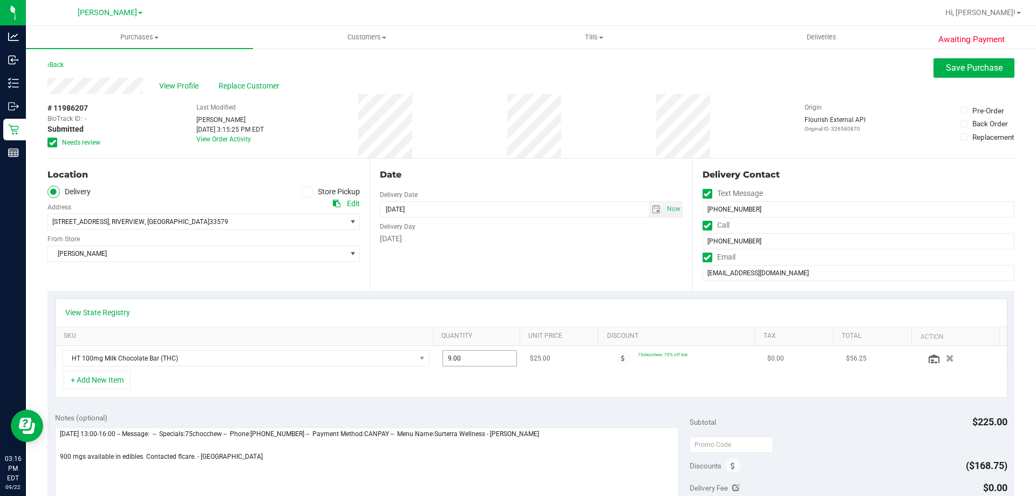
click at [479, 356] on span "9.00 9" at bounding box center [480, 358] width 75 height 16
click at [479, 356] on input "9" at bounding box center [480, 358] width 74 height 15
type input "8"
type input "8.00"
click at [486, 411] on div "Notes (optional) Subtotal $225.00 Discounts ($168.75) Delivery Fee $0.00 Sales …" at bounding box center [531, 502] width 967 height 194
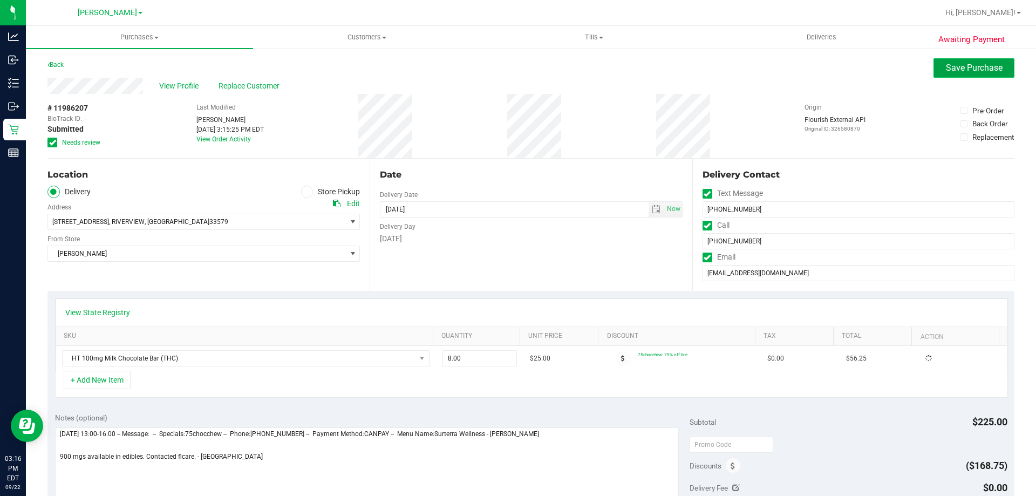
click at [954, 65] on span "Save Purchase" at bounding box center [974, 68] width 57 height 10
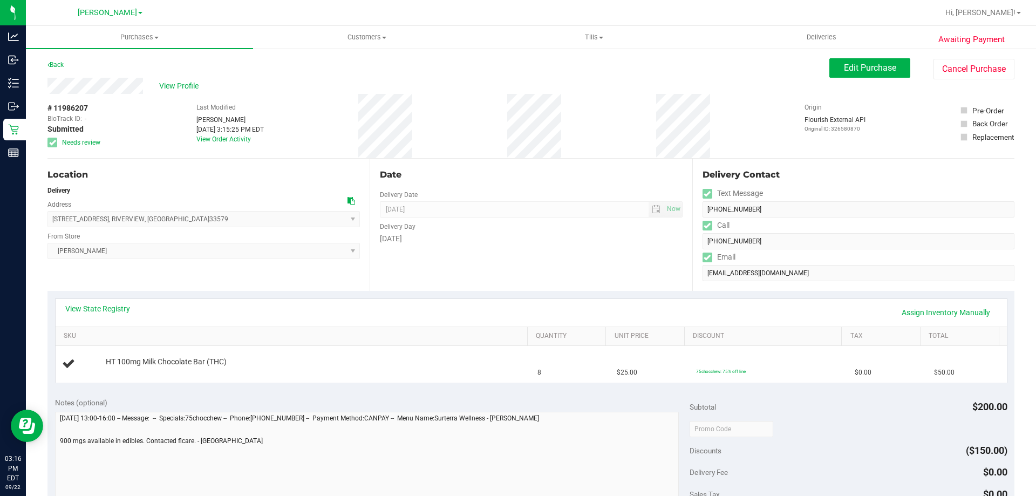
scroll to position [224, 0]
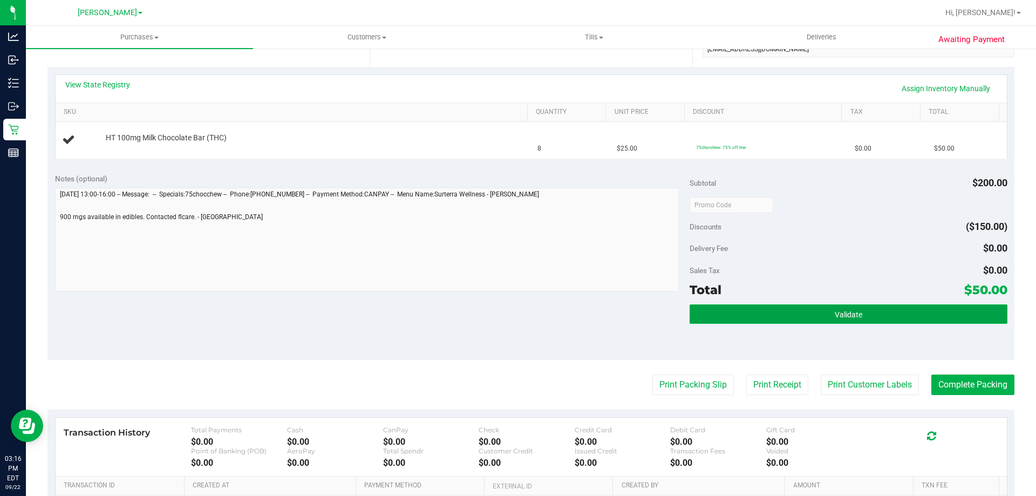
click at [869, 310] on button "Validate" at bounding box center [848, 313] width 317 height 19
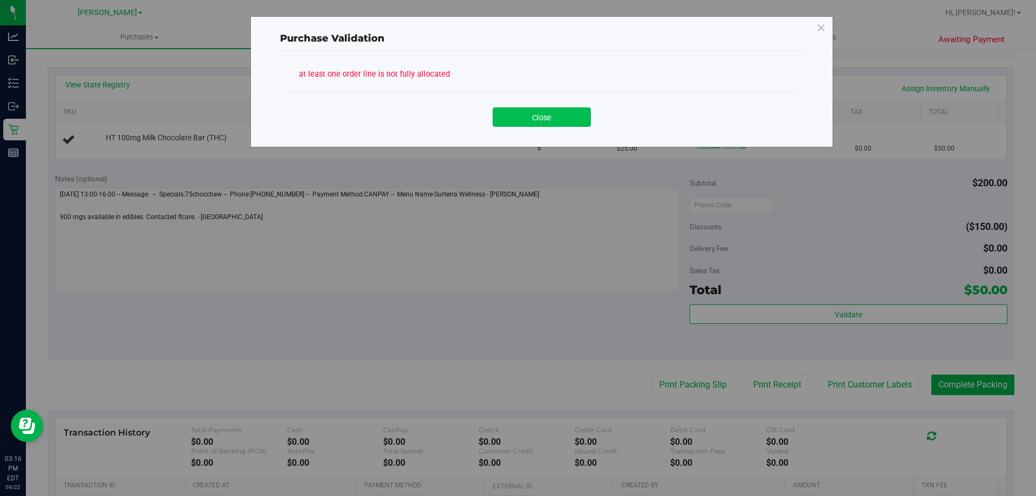
drag, startPoint x: 548, startPoint y: 131, endPoint x: 550, endPoint y: 109, distance: 22.8
click at [548, 131] on div "Close" at bounding box center [541, 113] width 507 height 44
click at [550, 109] on button "Close" at bounding box center [542, 116] width 98 height 19
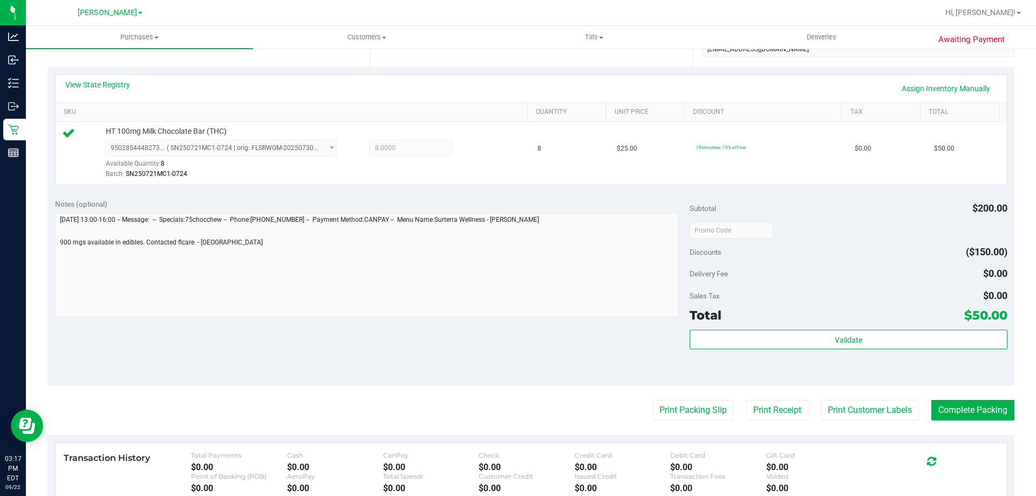
scroll to position [0, 0]
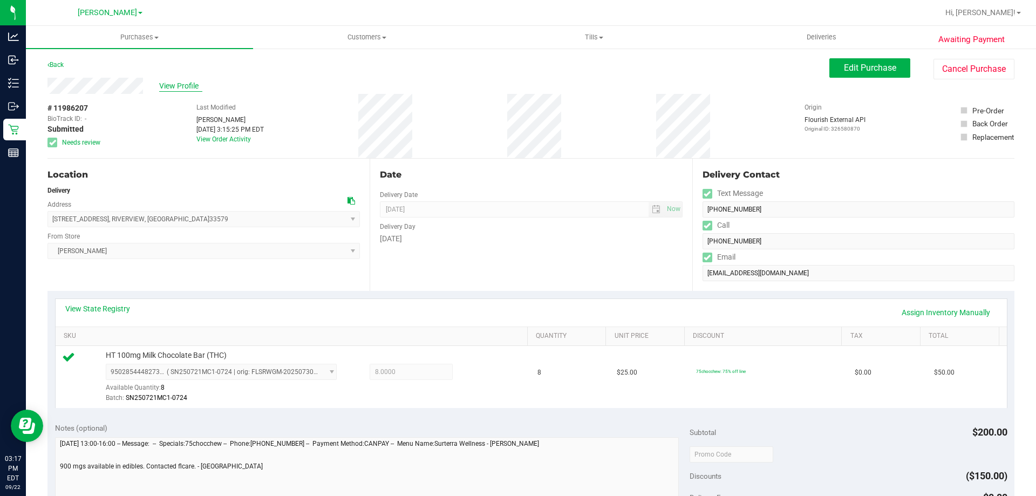
click at [167, 83] on span "View Profile" at bounding box center [180, 85] width 43 height 11
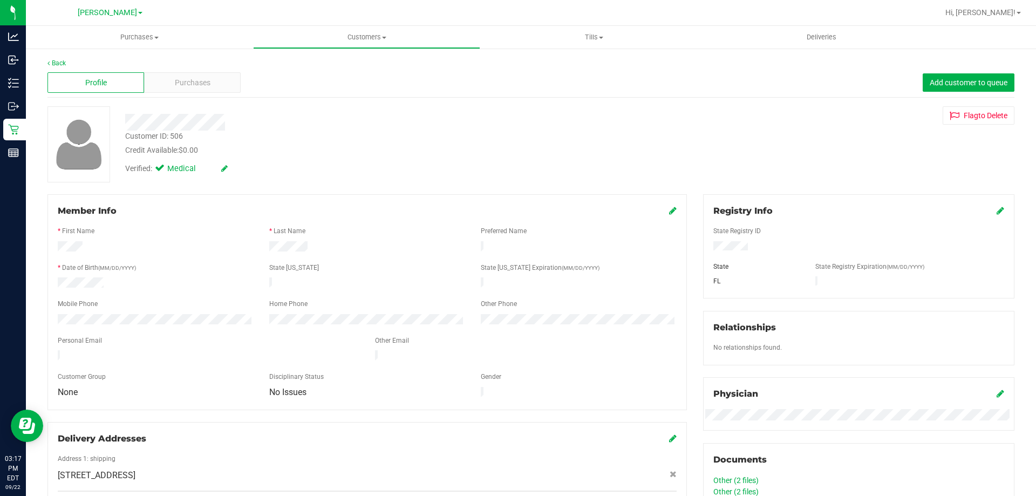
click at [103, 190] on div "Back Profile Purchases Add customer to queue Customer ID: 506 Credit Available:…" at bounding box center [531, 410] width 967 height 705
click at [180, 136] on div "Customer ID: 506" at bounding box center [154, 136] width 58 height 11
copy div "506"
click at [408, 172] on div "Verified: Medical" at bounding box center [363, 168] width 492 height 24
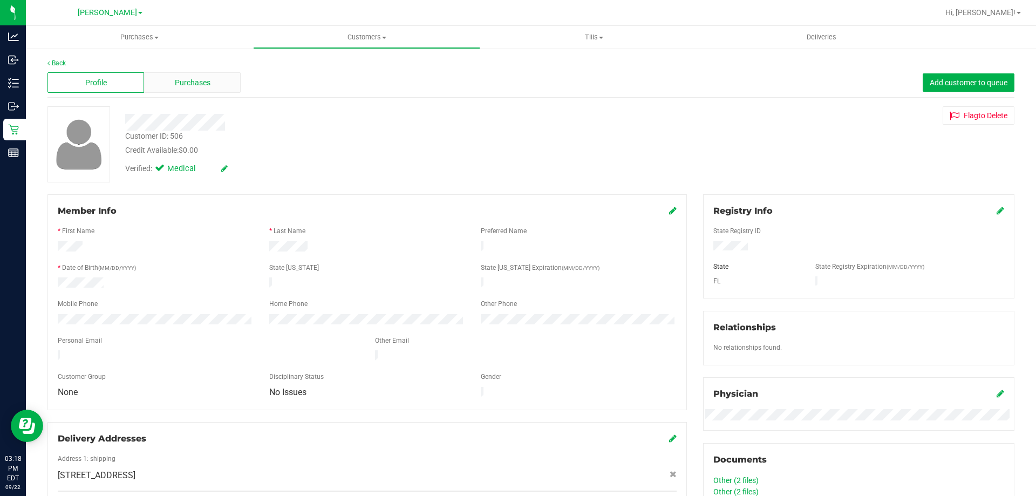
click at [181, 90] on div "Purchases" at bounding box center [192, 82] width 97 height 21
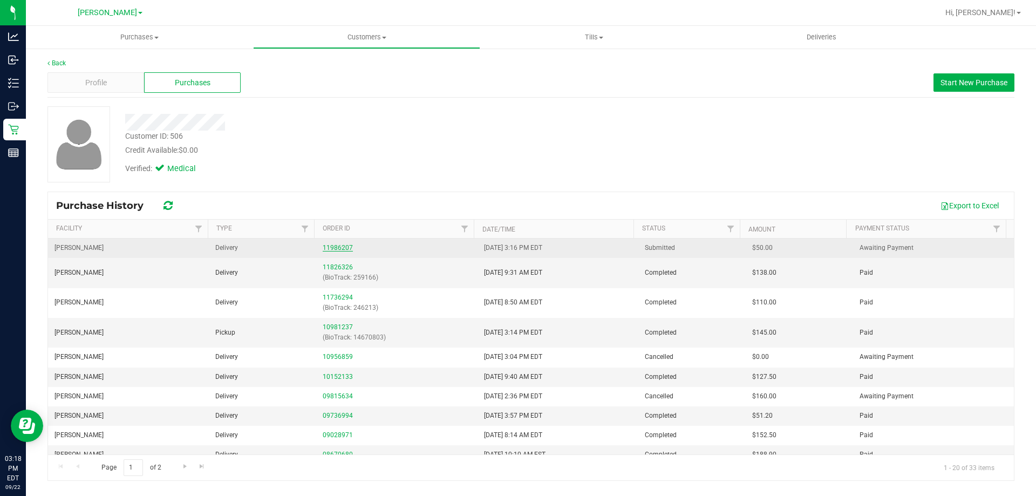
click at [336, 247] on link "11986207" at bounding box center [338, 248] width 30 height 8
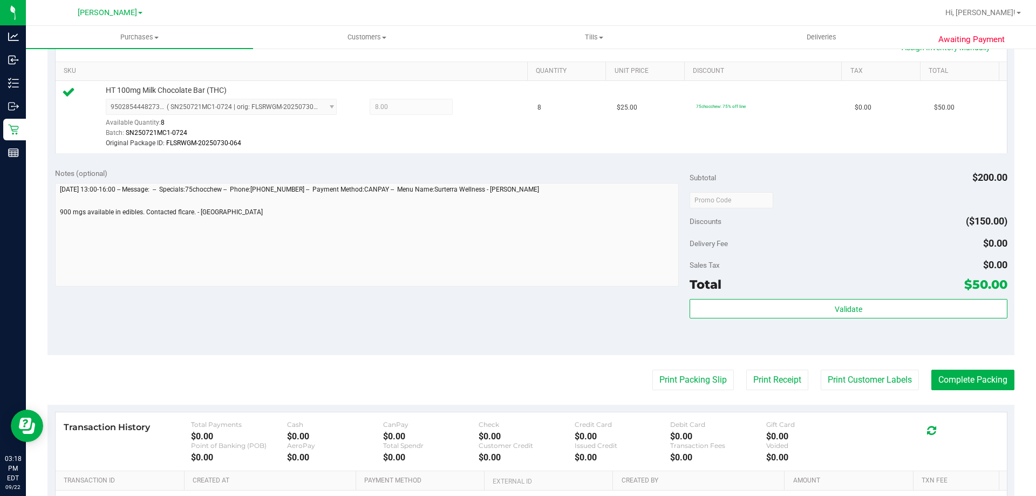
scroll to position [270, 0]
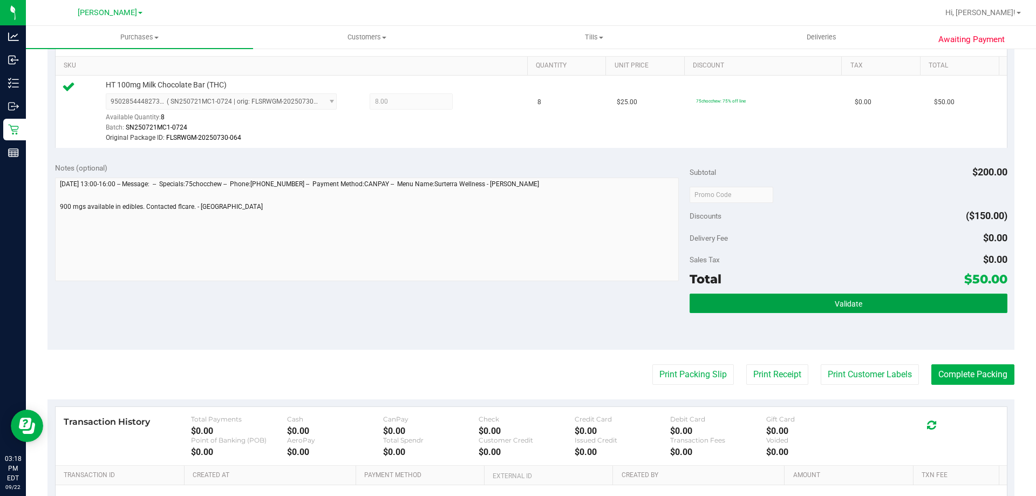
drag, startPoint x: 894, startPoint y: 302, endPoint x: 865, endPoint y: 277, distance: 37.9
click at [894, 295] on button "Validate" at bounding box center [848, 303] width 317 height 19
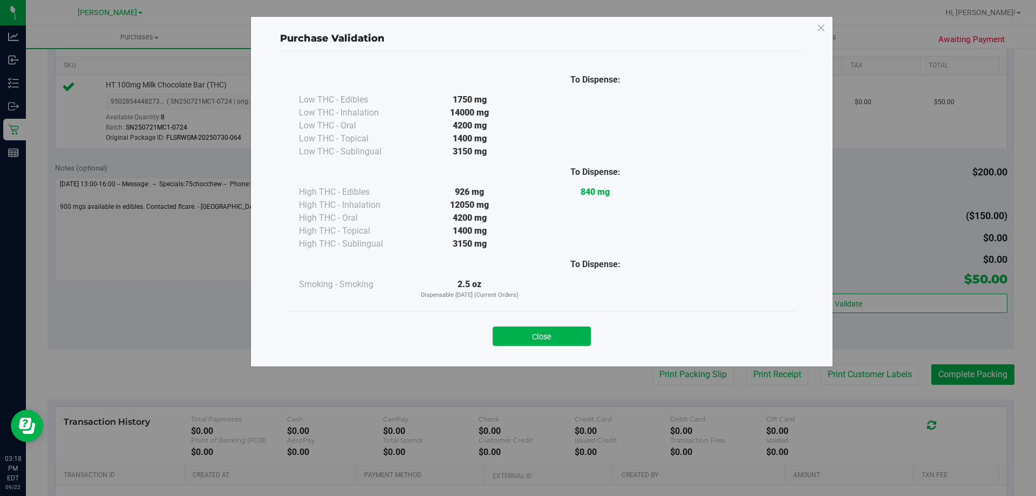
click at [550, 337] on button "Close" at bounding box center [542, 336] width 98 height 19
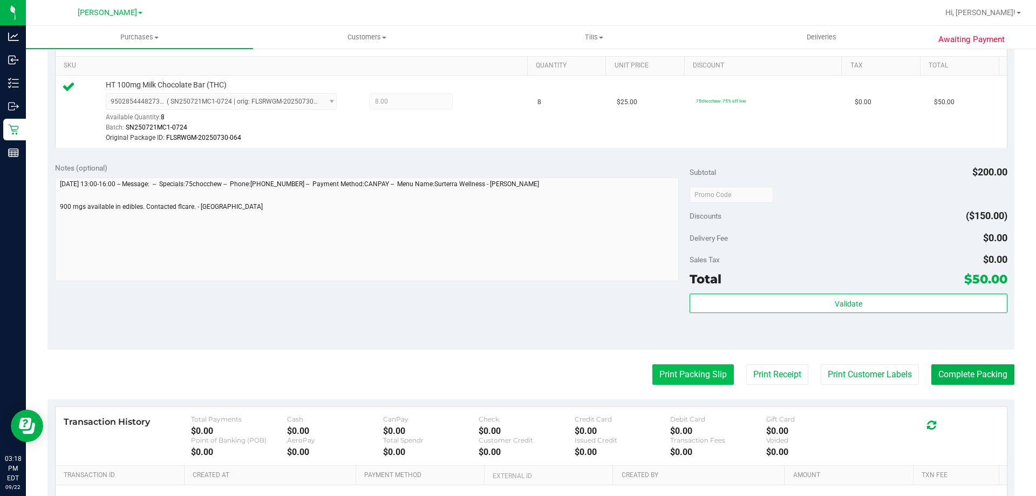
drag, startPoint x: 701, startPoint y: 371, endPoint x: 701, endPoint y: 377, distance: 6.5
click at [701, 377] on button "Print Packing Slip" at bounding box center [694, 374] width 82 height 21
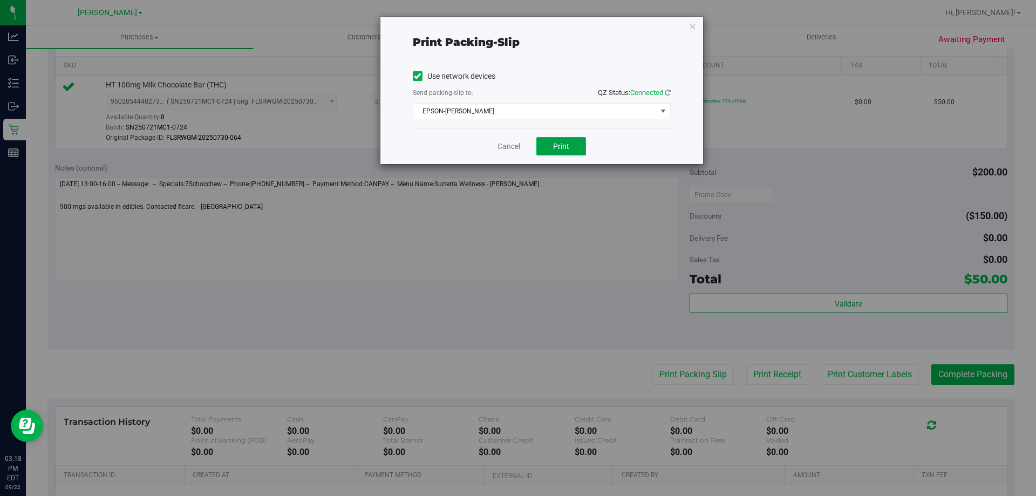
click at [548, 146] on button "Print" at bounding box center [562, 146] width 50 height 18
click at [556, 148] on span "Print" at bounding box center [561, 146] width 16 height 9
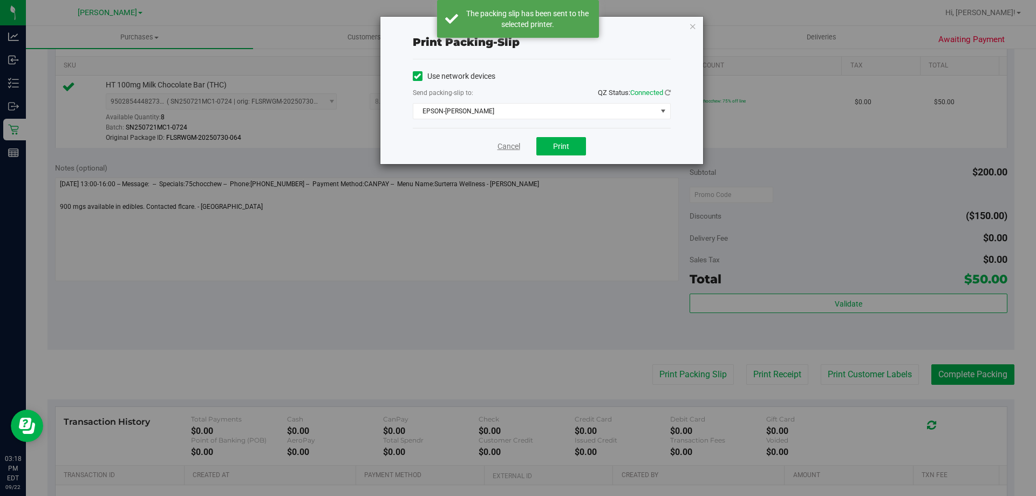
click at [506, 143] on link "Cancel" at bounding box center [509, 146] width 23 height 11
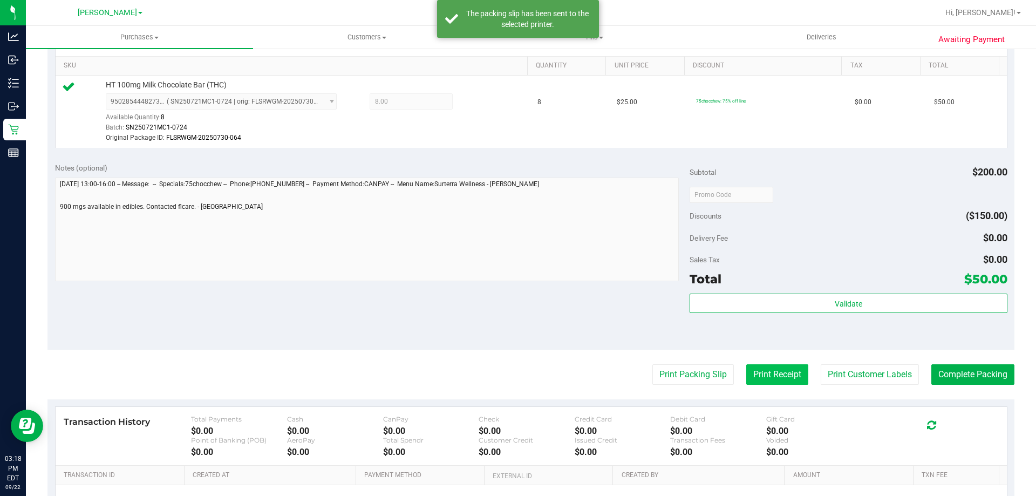
click at [775, 377] on button "Print Receipt" at bounding box center [778, 374] width 62 height 21
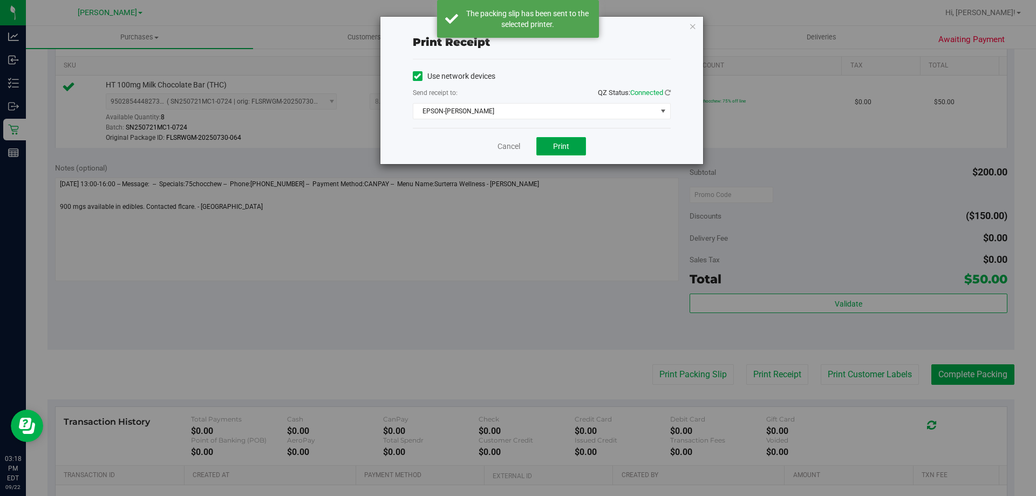
click at [565, 140] on button "Print" at bounding box center [562, 146] width 50 height 18
click at [512, 150] on link "Cancel" at bounding box center [509, 146] width 23 height 11
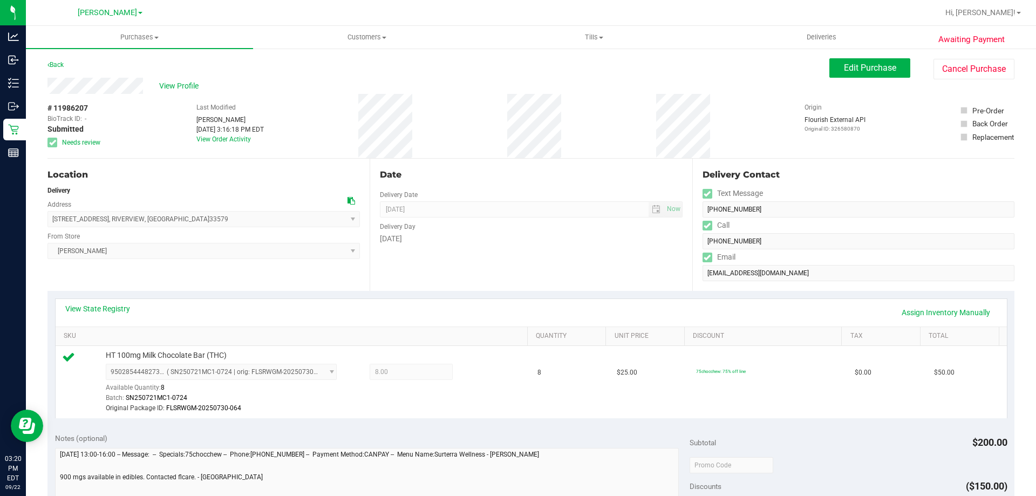
scroll to position [397, 0]
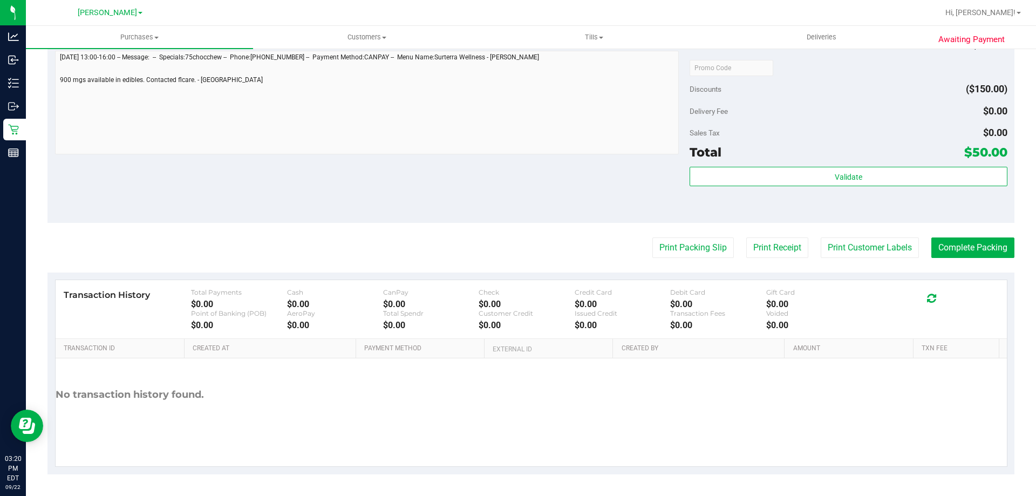
click at [808, 189] on div "Validate" at bounding box center [848, 191] width 317 height 49
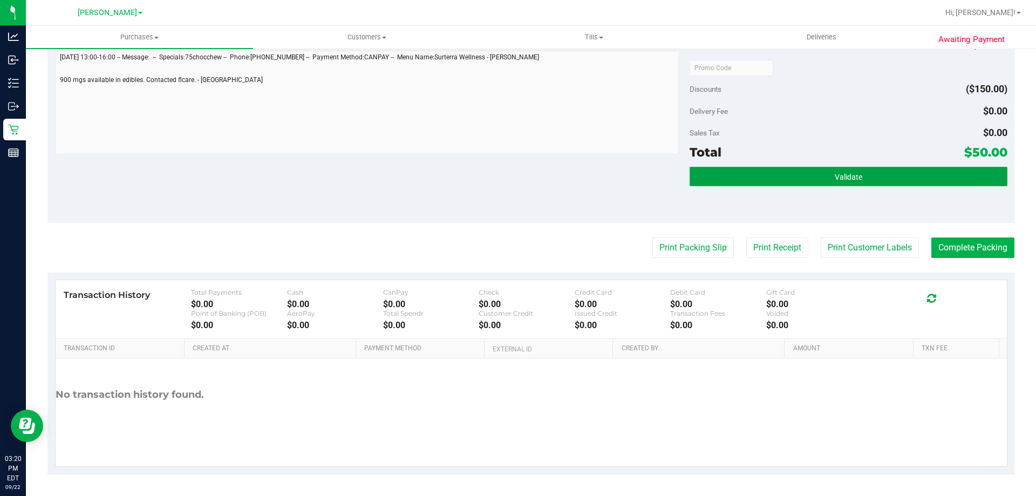
click at [813, 170] on button "Validate" at bounding box center [848, 176] width 317 height 19
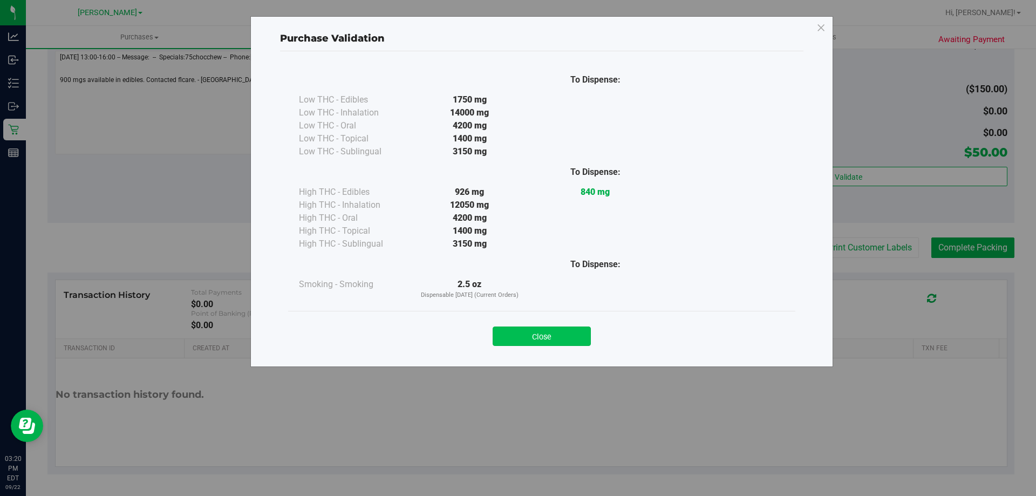
click at [537, 343] on button "Close" at bounding box center [542, 336] width 98 height 19
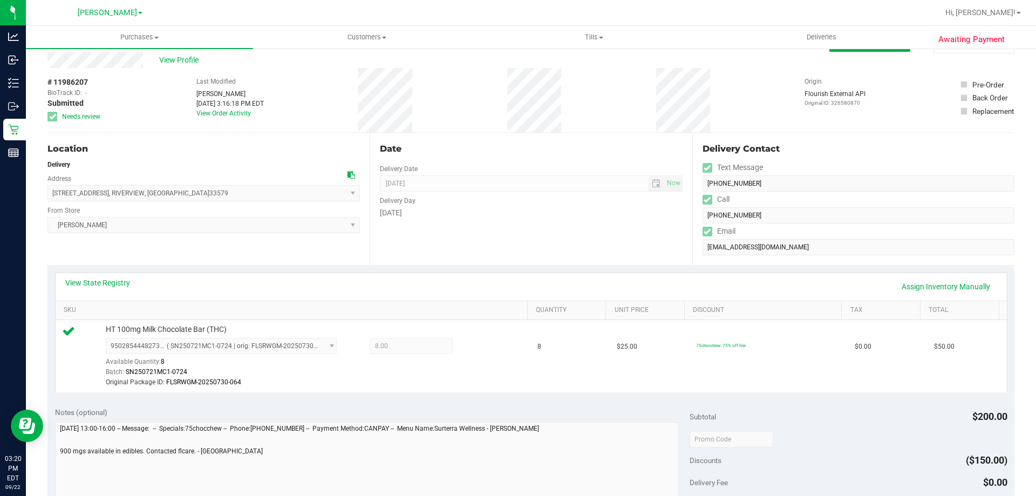
scroll to position [0, 0]
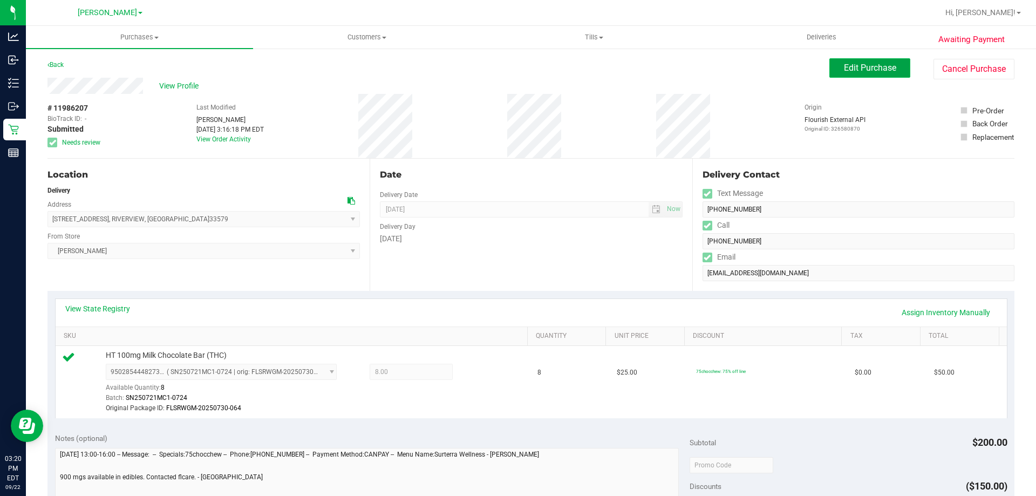
click at [830, 73] on button "Edit Purchase" at bounding box center [870, 67] width 81 height 19
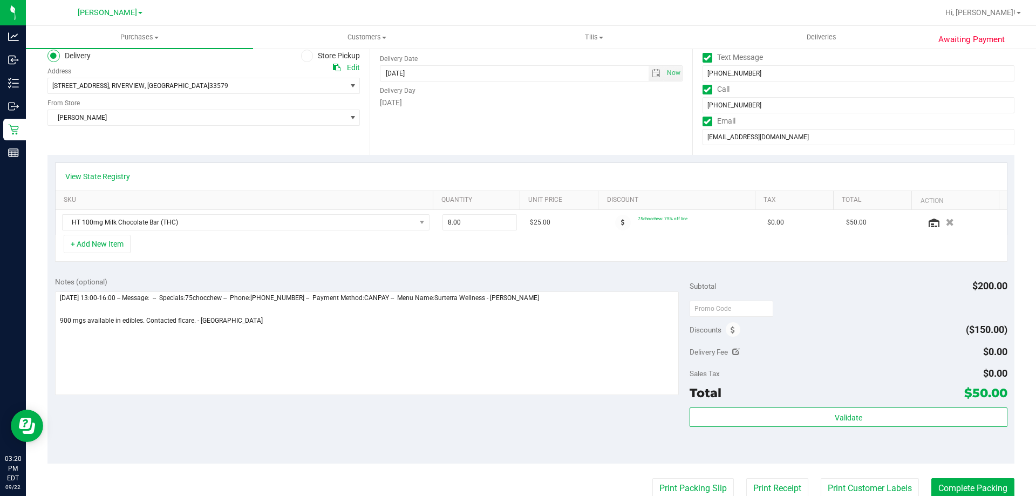
scroll to position [140, 0]
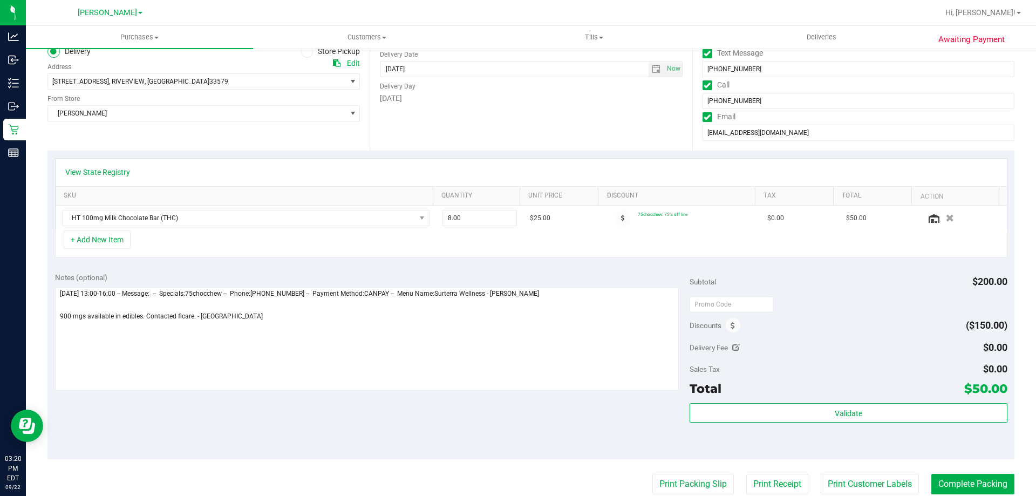
click at [733, 347] on icon at bounding box center [737, 348] width 8 height 8
type input "$0.00"
click at [978, 349] on span at bounding box center [967, 349] width 80 height 19
click at [978, 349] on input "text" at bounding box center [967, 350] width 79 height 15
type input "5"
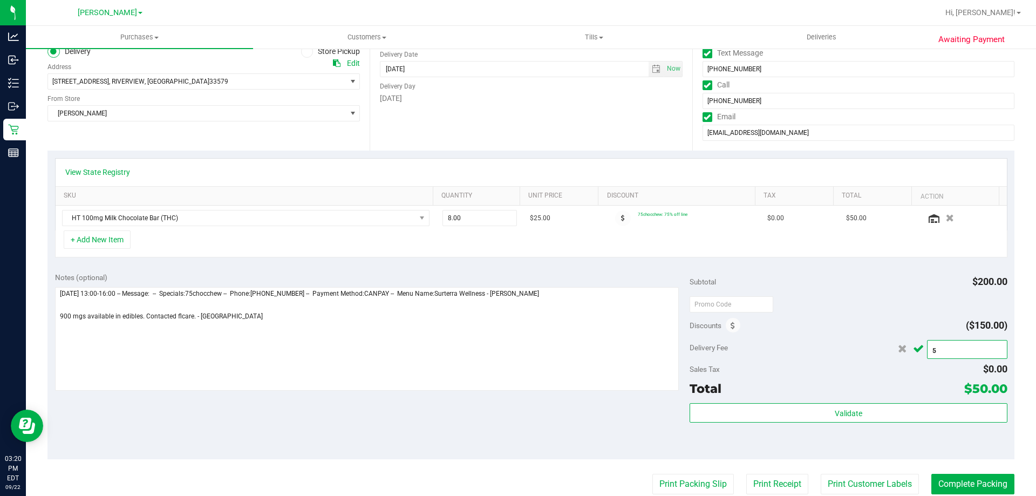
type input "$5.00"
click at [880, 317] on div "Discounts ($150.00)" at bounding box center [848, 325] width 317 height 19
click at [915, 351] on icon "Cancel button" at bounding box center [918, 349] width 11 height 8
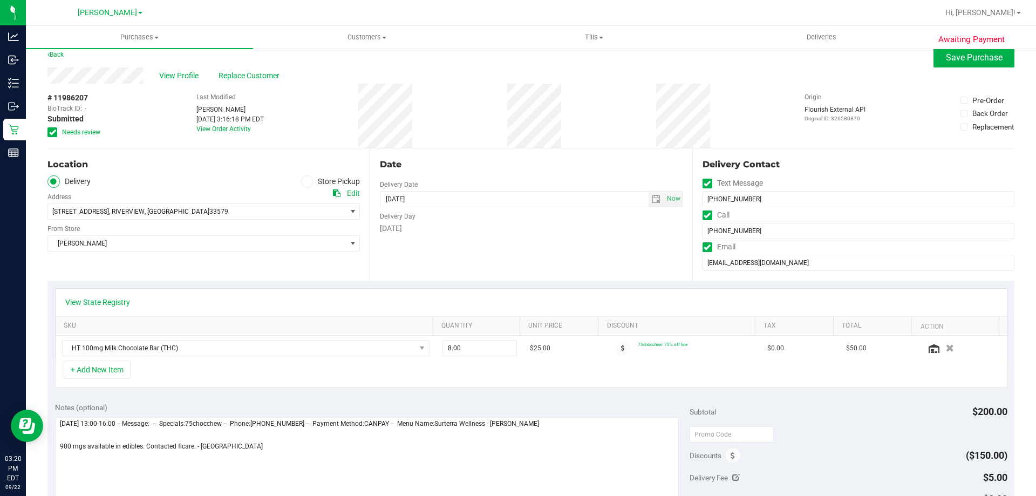
scroll to position [0, 0]
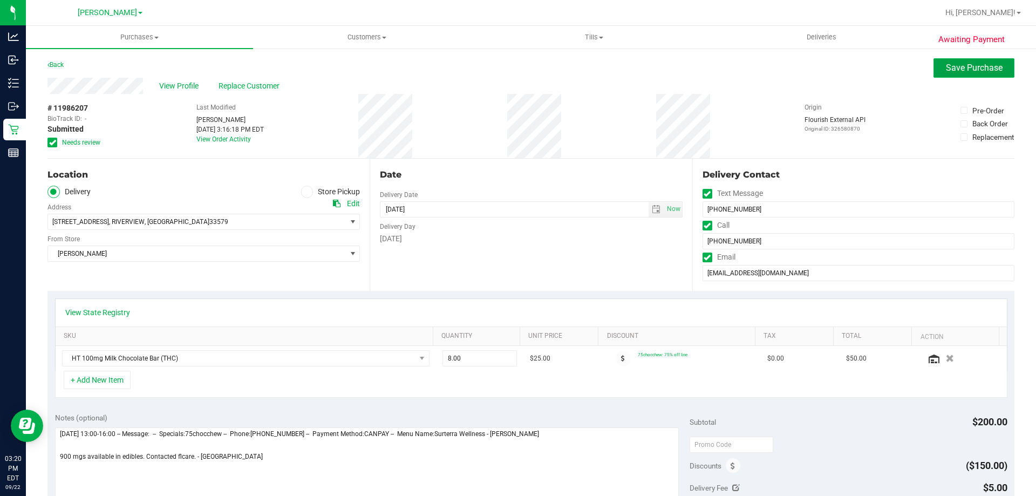
click at [987, 64] on span "Save Purchase" at bounding box center [974, 68] width 57 height 10
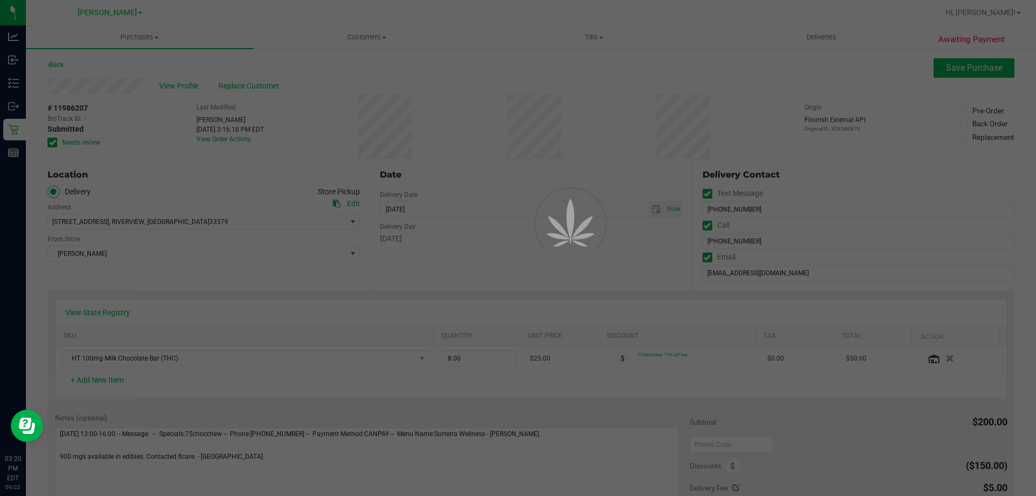
drag, startPoint x: 1036, startPoint y: 177, endPoint x: 1036, endPoint y: 243, distance: 65.9
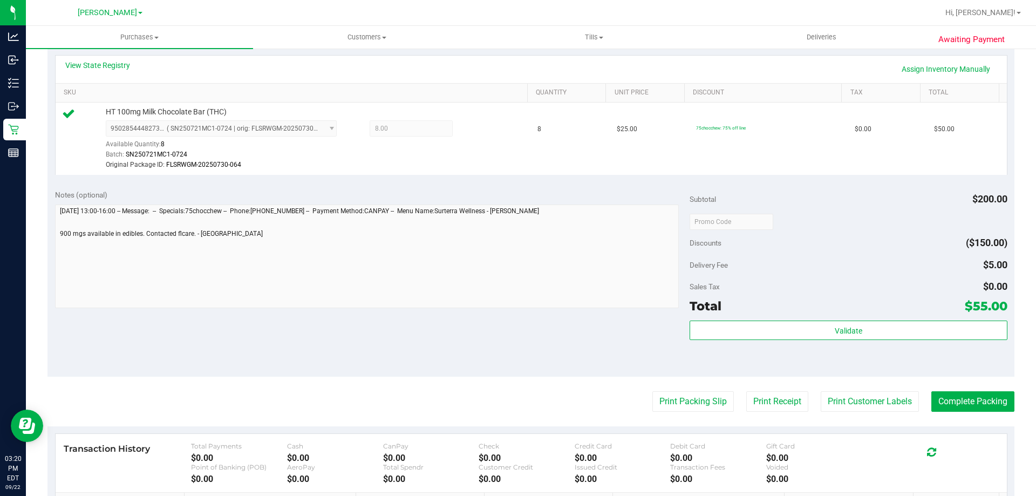
scroll to position [255, 0]
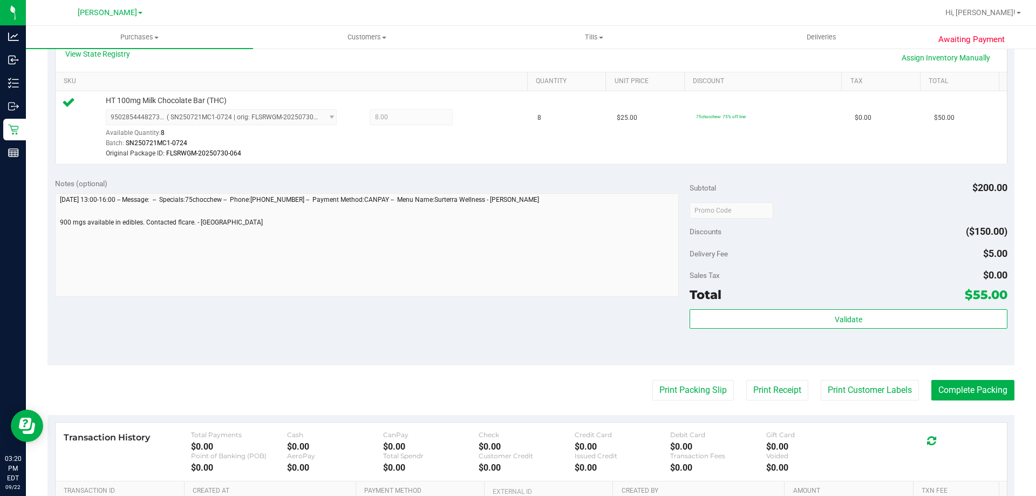
click at [896, 351] on div "Validate" at bounding box center [848, 333] width 317 height 49
click at [790, 396] on button "Print Receipt" at bounding box center [778, 390] width 62 height 21
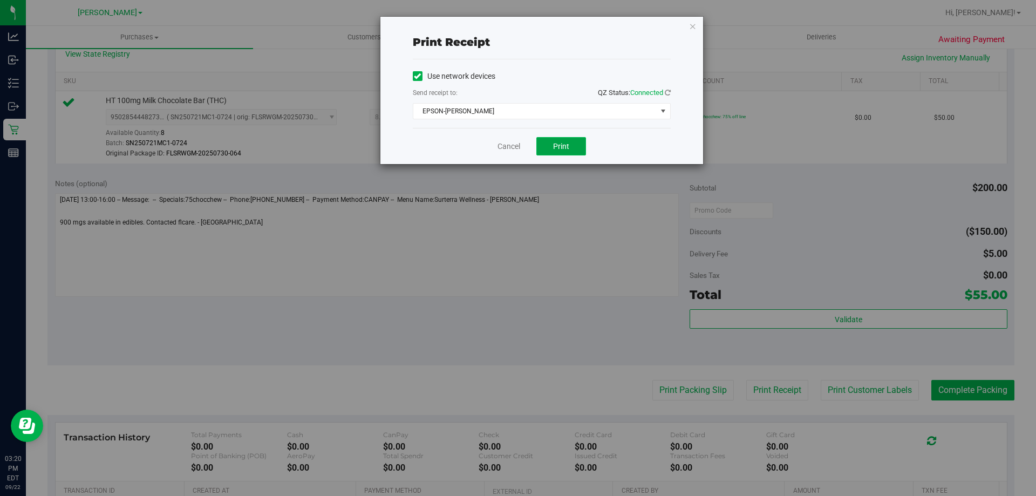
click at [572, 151] on button "Print" at bounding box center [562, 146] width 50 height 18
click at [504, 145] on link "Cancel" at bounding box center [509, 146] width 23 height 11
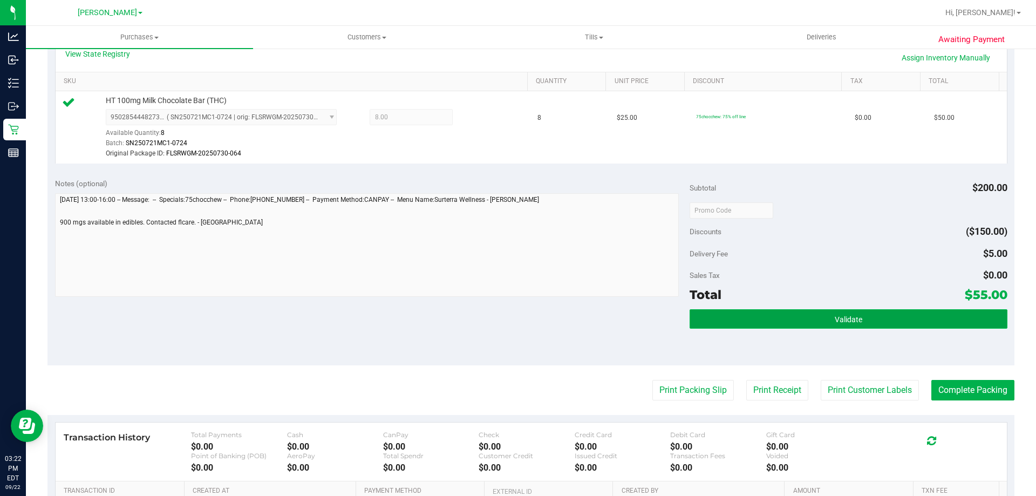
click at [835, 317] on span "Validate" at bounding box center [849, 319] width 28 height 9
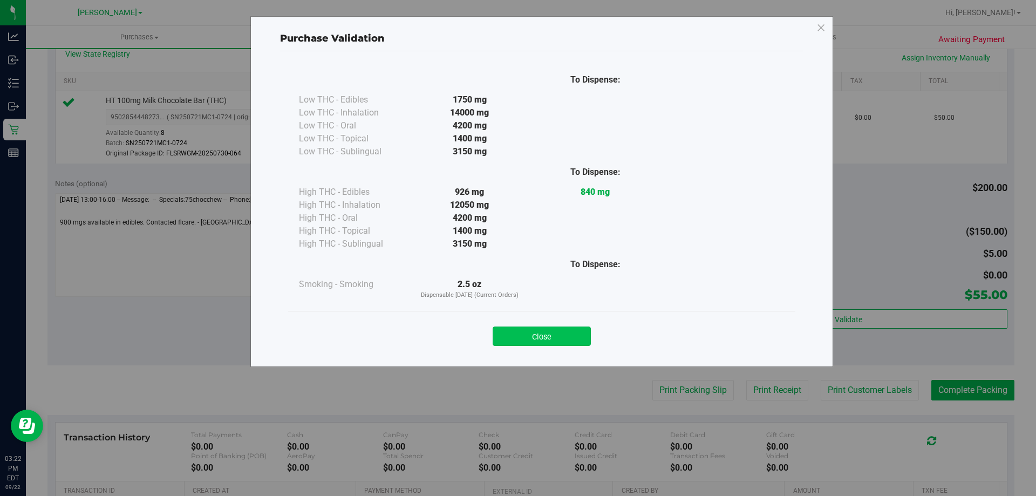
click at [532, 336] on button "Close" at bounding box center [542, 336] width 98 height 19
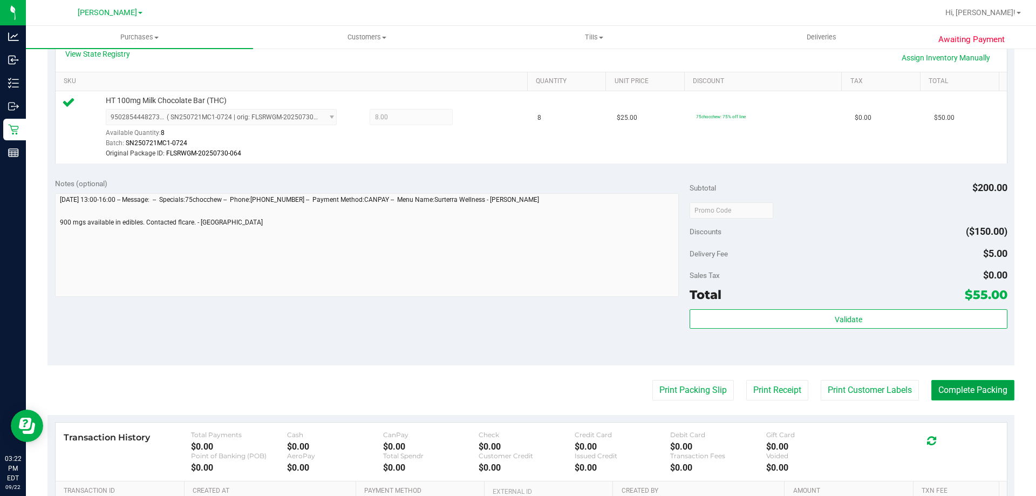
click at [980, 389] on button "Complete Packing" at bounding box center [973, 390] width 83 height 21
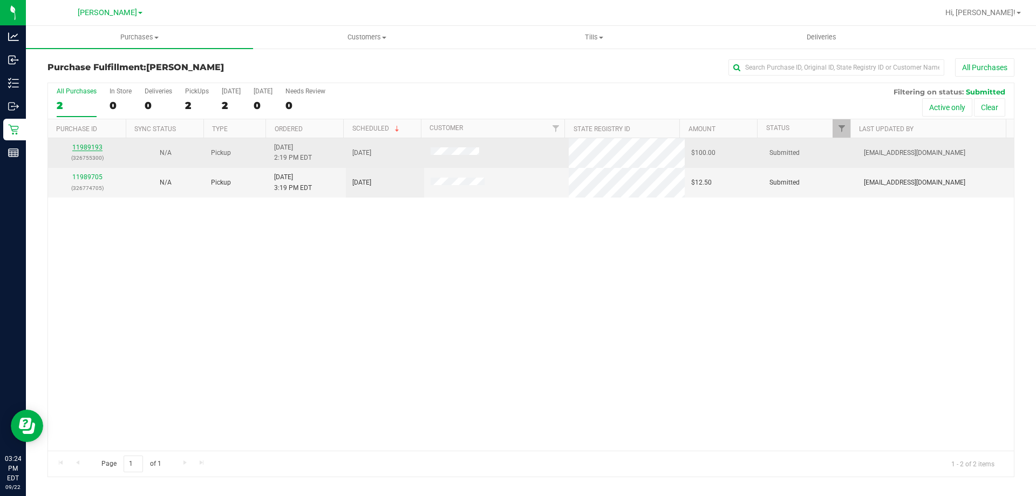
click at [88, 147] on link "11989193" at bounding box center [87, 148] width 30 height 8
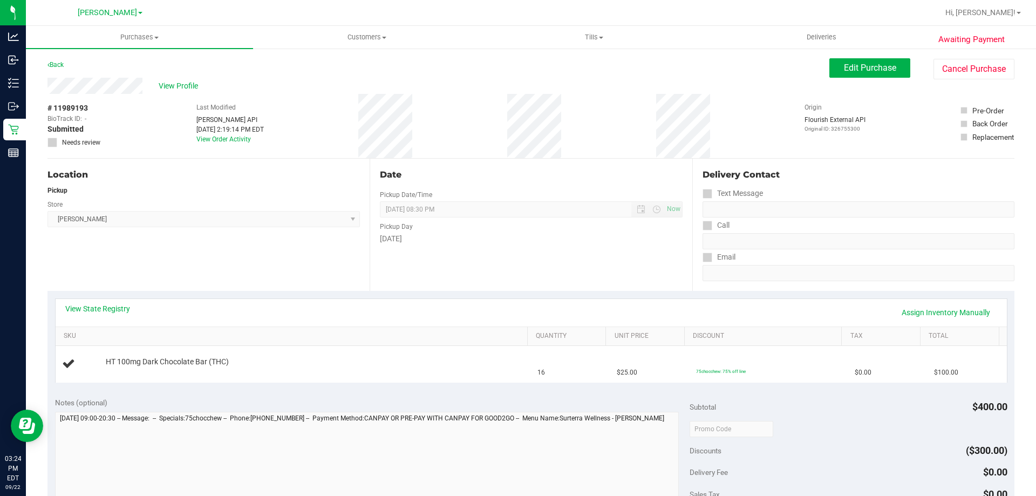
scroll to position [106, 0]
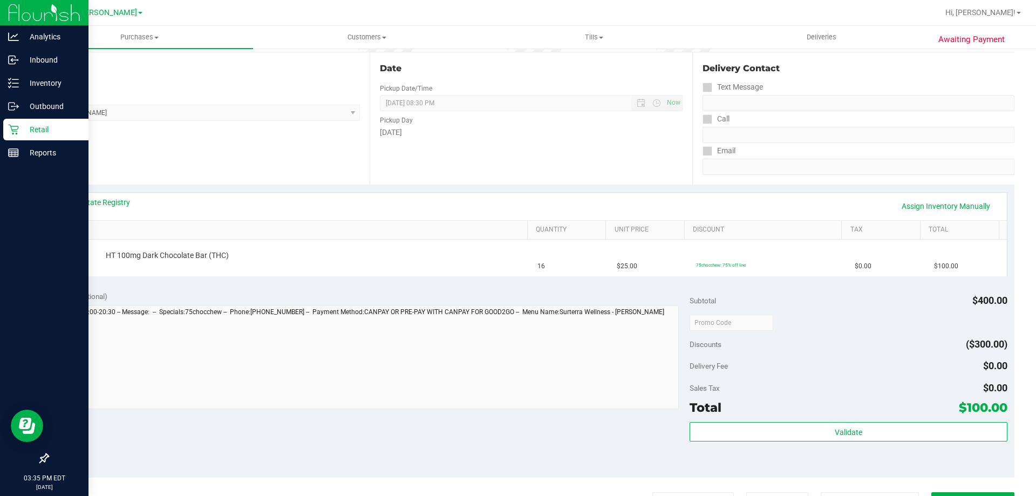
click at [23, 131] on p "Retail" at bounding box center [51, 129] width 65 height 13
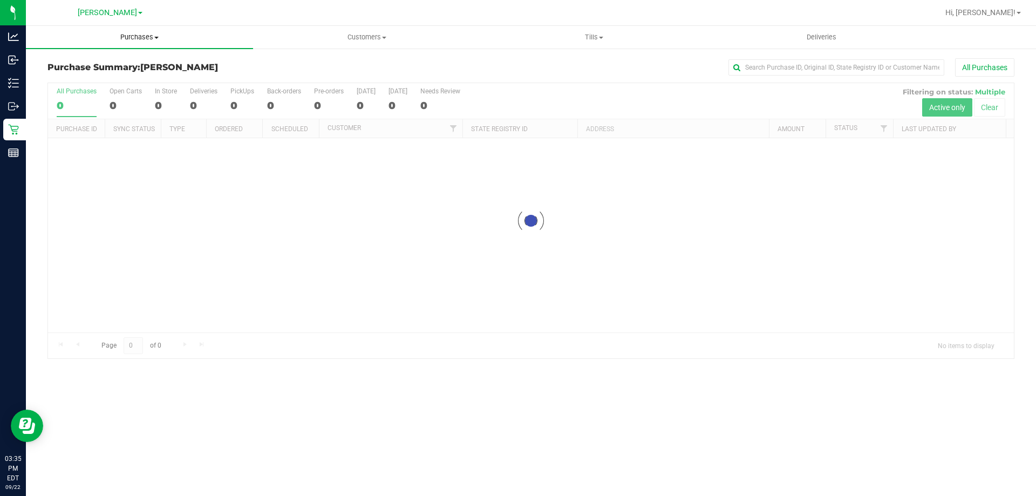
click at [149, 42] on uib-tab-heading "Purchases Summary of purchases Fulfillment All purchases" at bounding box center [139, 37] width 227 height 23
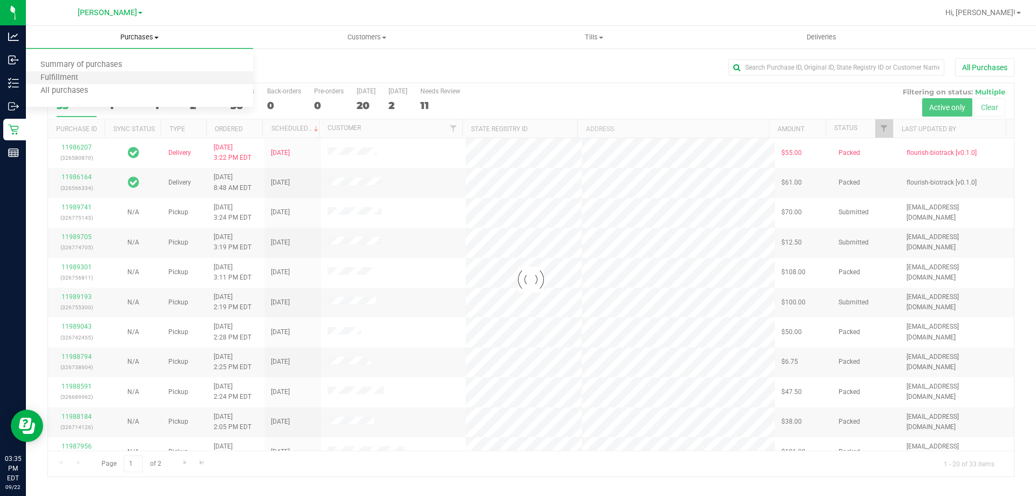
click at [147, 78] on li "Fulfillment" at bounding box center [139, 78] width 227 height 13
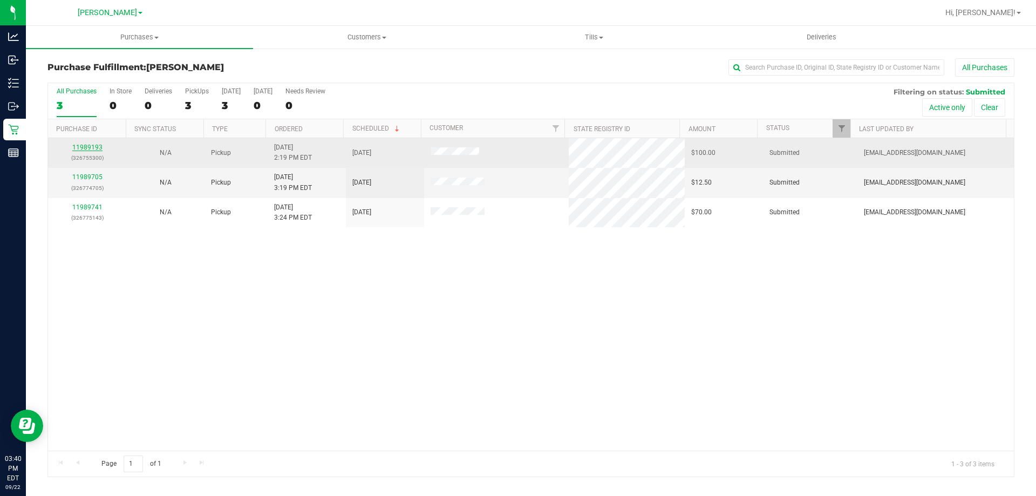
click at [89, 148] on link "11989193" at bounding box center [87, 148] width 30 height 8
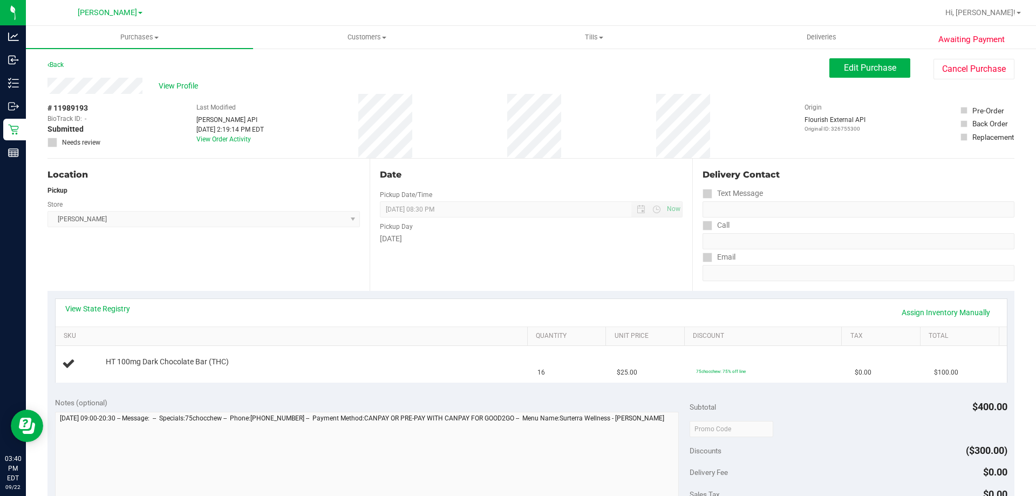
click at [94, 328] on th "SKU" at bounding box center [292, 336] width 472 height 19
click at [108, 304] on link "View State Registry" at bounding box center [97, 308] width 65 height 11
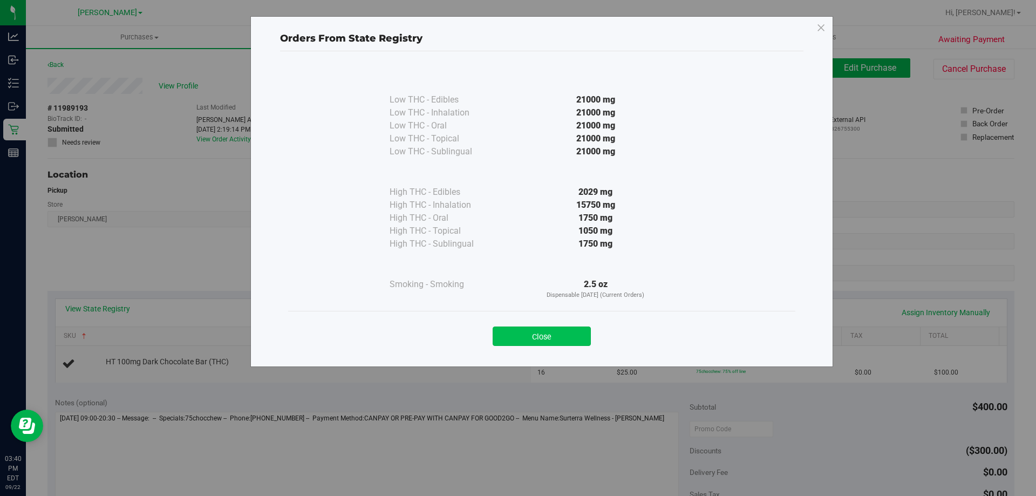
click at [563, 332] on button "Close" at bounding box center [542, 336] width 98 height 19
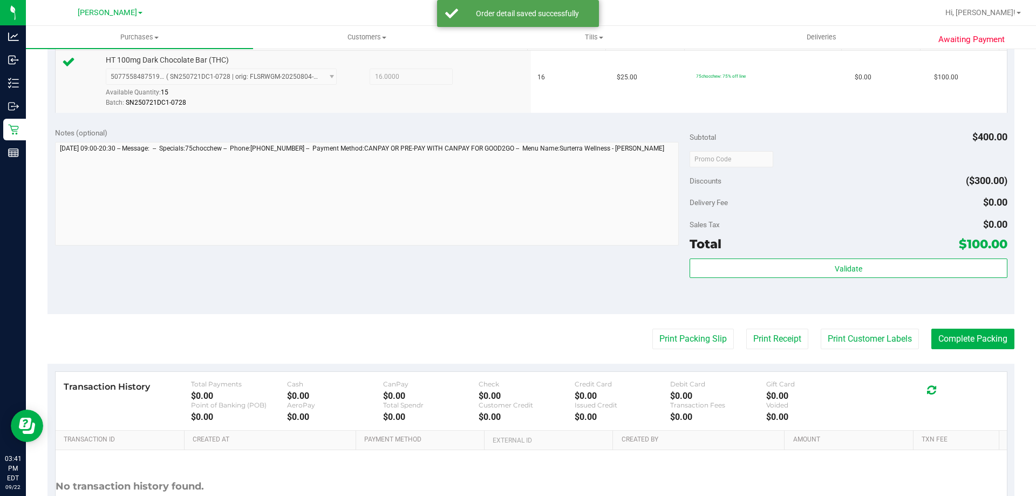
scroll to position [386, 0]
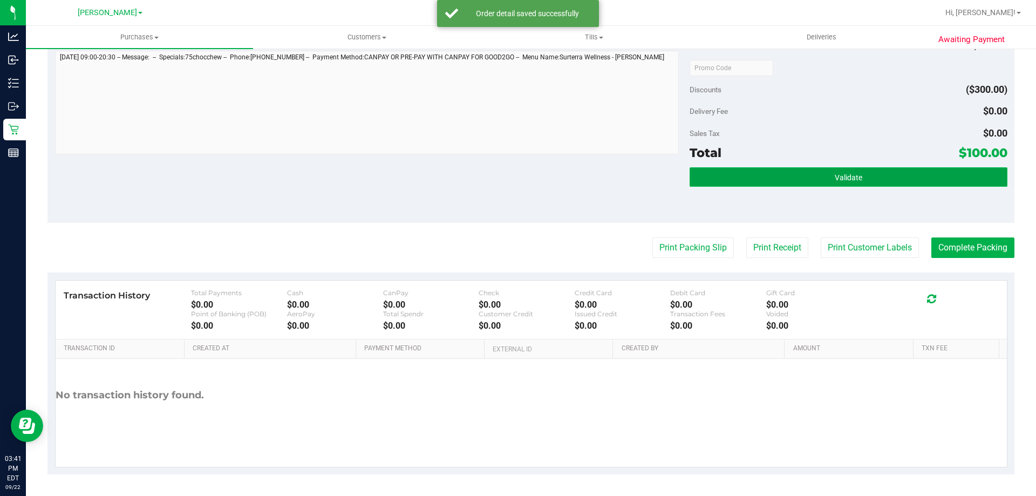
click at [858, 170] on button "Validate" at bounding box center [848, 176] width 317 height 19
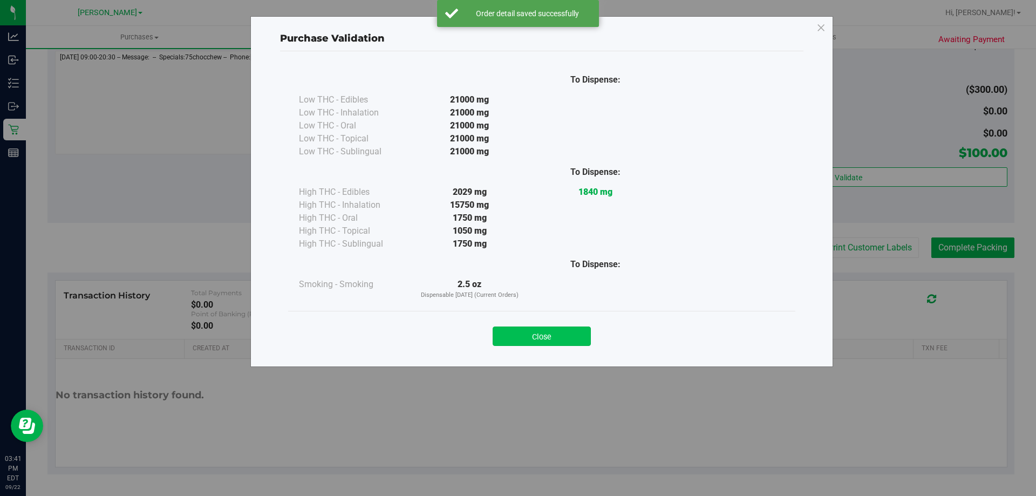
click at [540, 339] on button "Close" at bounding box center [542, 336] width 98 height 19
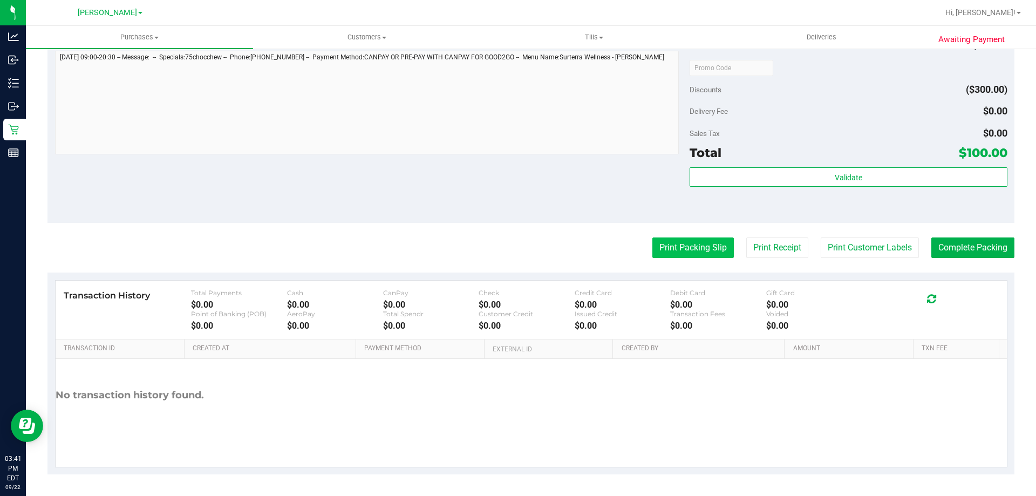
click at [705, 250] on button "Print Packing Slip" at bounding box center [694, 248] width 82 height 21
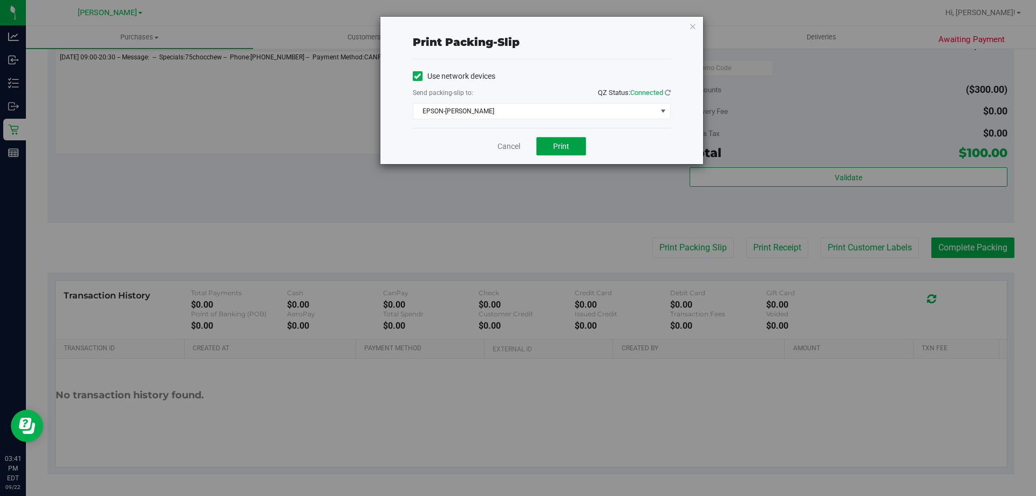
click at [573, 148] on button "Print" at bounding box center [562, 146] width 50 height 18
click at [514, 143] on link "Cancel" at bounding box center [509, 146] width 23 height 11
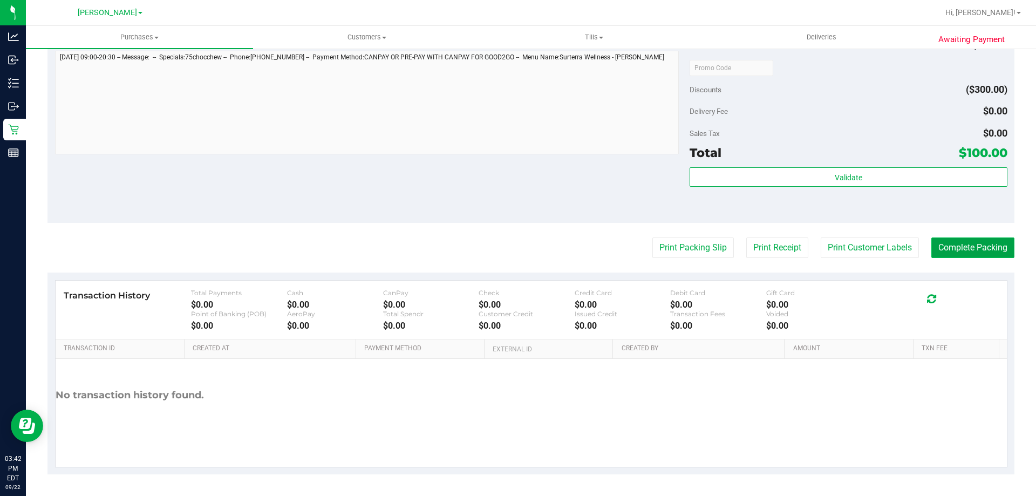
click at [975, 244] on button "Complete Packing" at bounding box center [973, 248] width 83 height 21
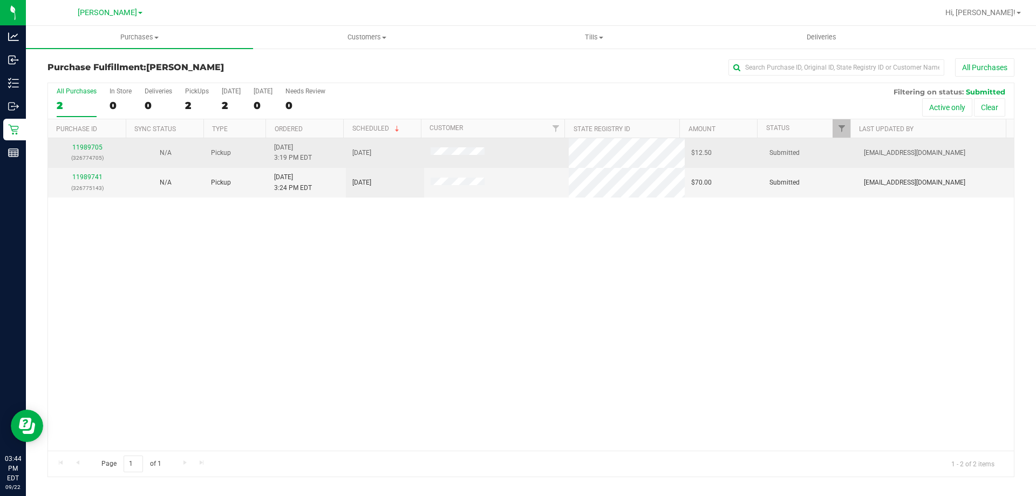
click at [85, 143] on div "11989705 (326774705)" at bounding box center [87, 153] width 65 height 21
click at [85, 145] on link "11989705" at bounding box center [87, 148] width 30 height 8
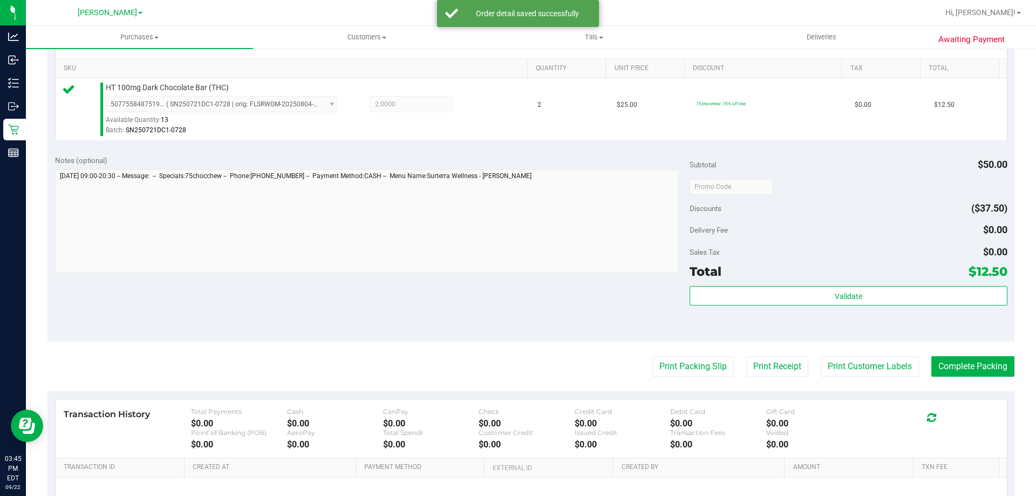
scroll to position [304, 0]
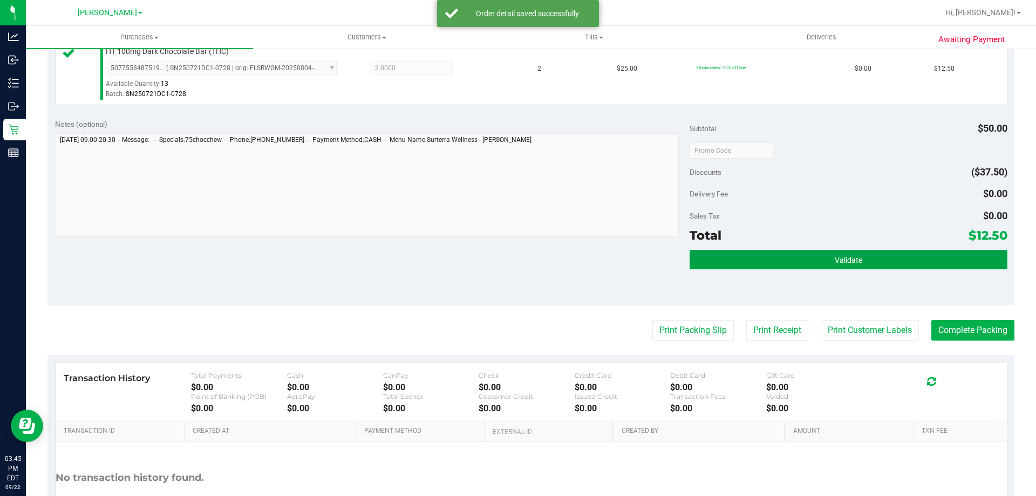
click at [878, 257] on button "Validate" at bounding box center [848, 259] width 317 height 19
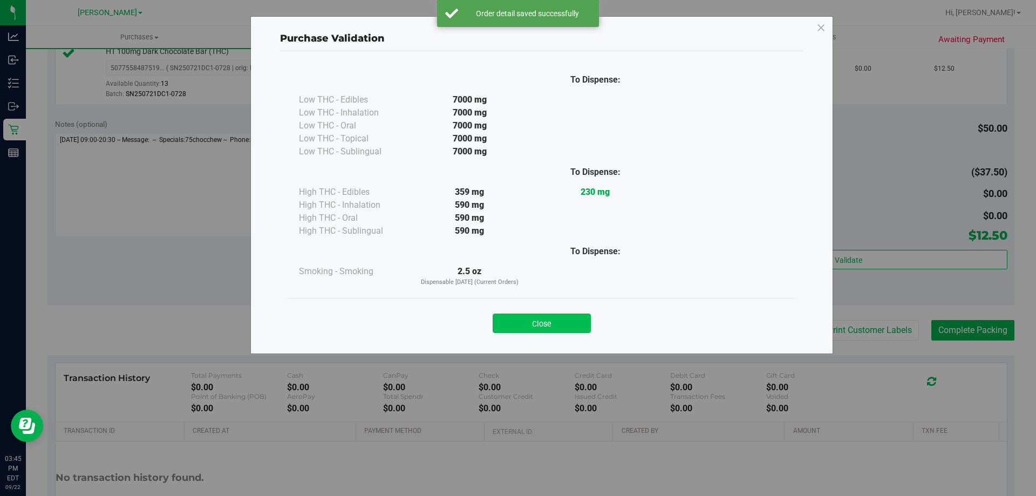
click at [530, 317] on button "Close" at bounding box center [542, 323] width 98 height 19
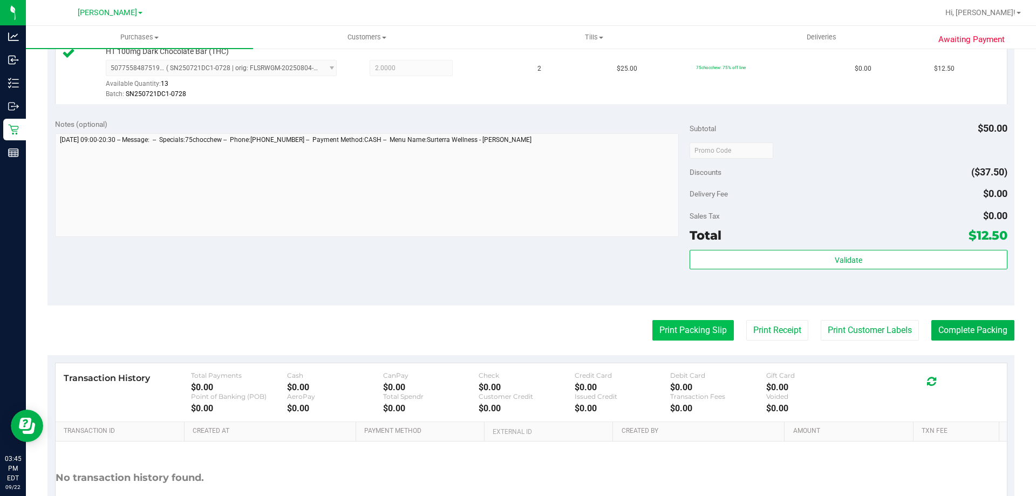
click at [711, 327] on button "Print Packing Slip" at bounding box center [694, 330] width 82 height 21
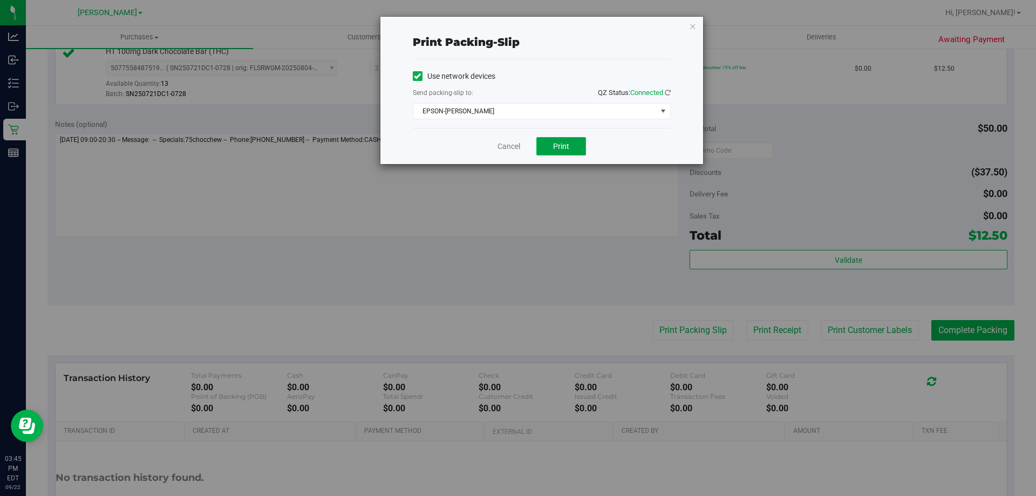
click at [567, 146] on span "Print" at bounding box center [561, 146] width 16 height 9
click at [515, 147] on link "Cancel" at bounding box center [509, 146] width 23 height 11
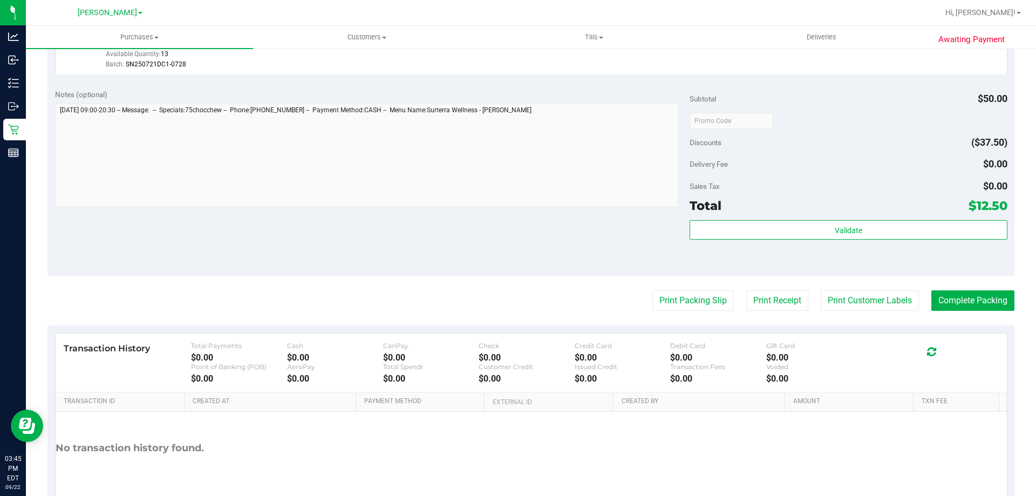
scroll to position [386, 0]
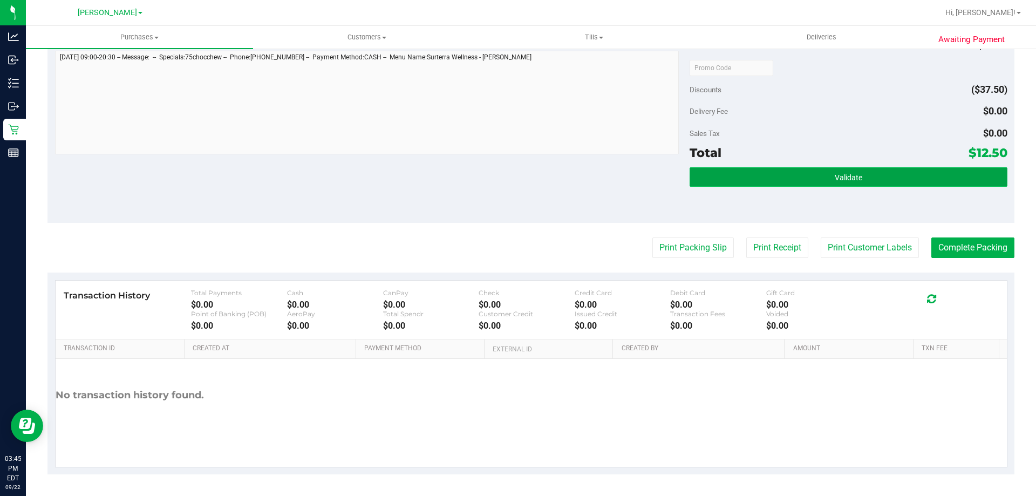
click at [854, 169] on button "Validate" at bounding box center [848, 176] width 317 height 19
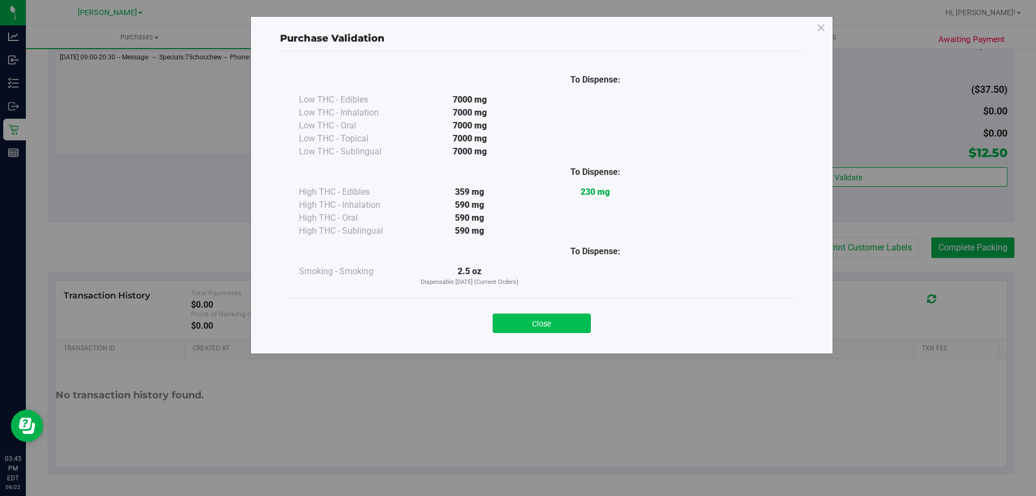
click at [585, 316] on button "Close" at bounding box center [542, 323] width 98 height 19
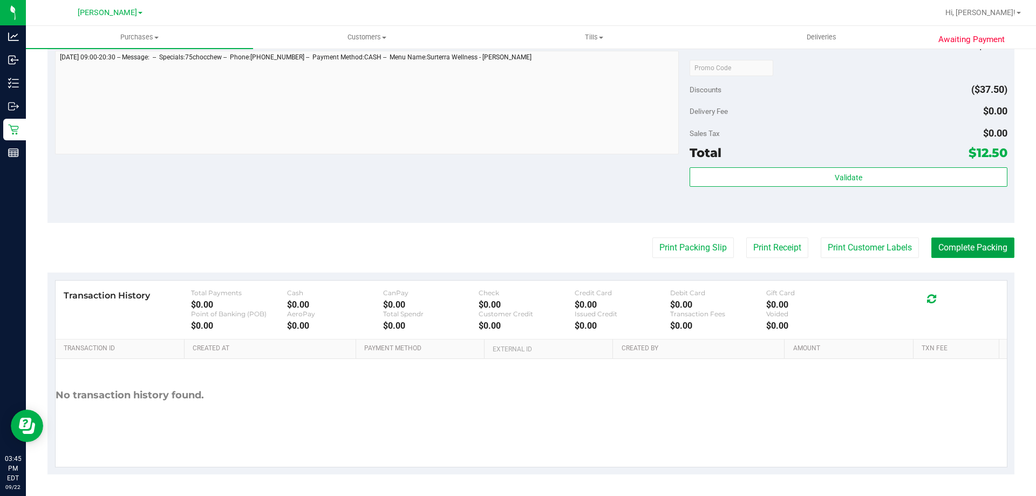
click at [1003, 254] on button "Complete Packing" at bounding box center [973, 248] width 83 height 21
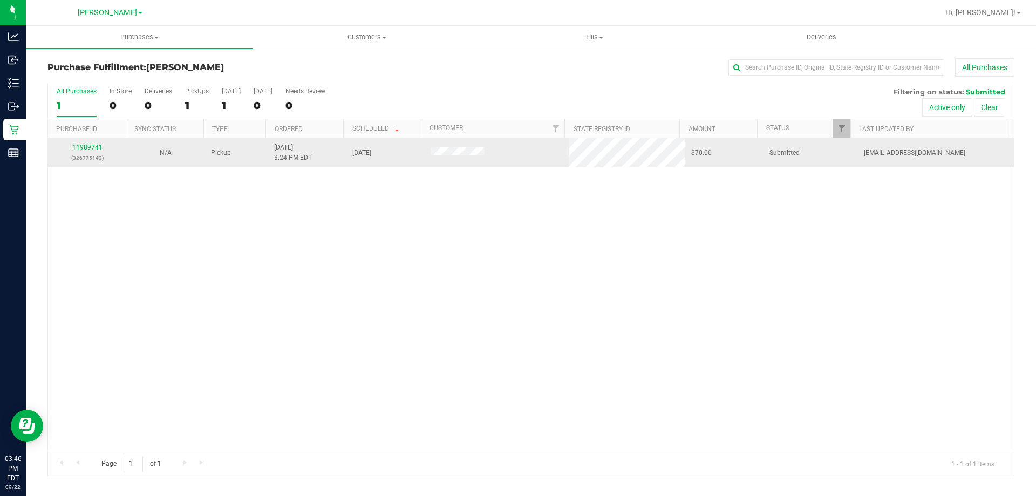
click at [97, 148] on link "11989741" at bounding box center [87, 148] width 30 height 8
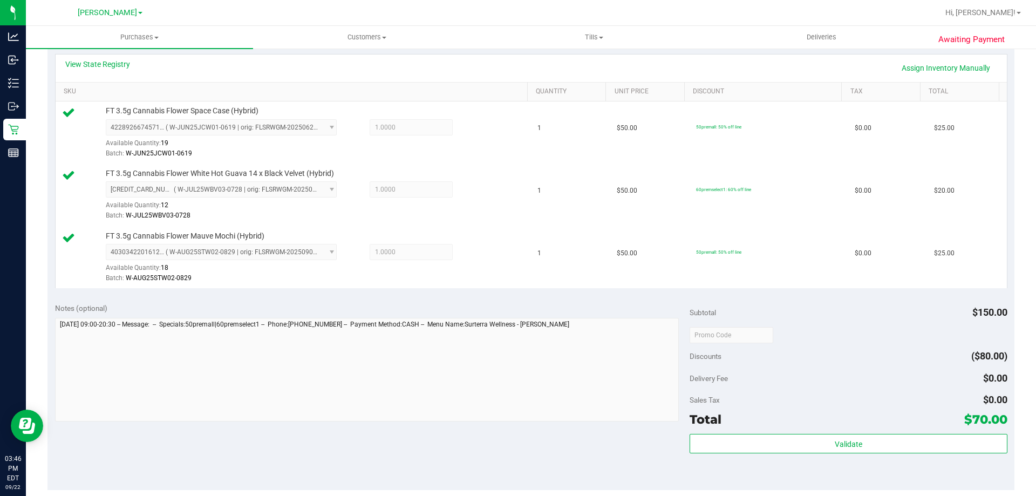
scroll to position [291, 0]
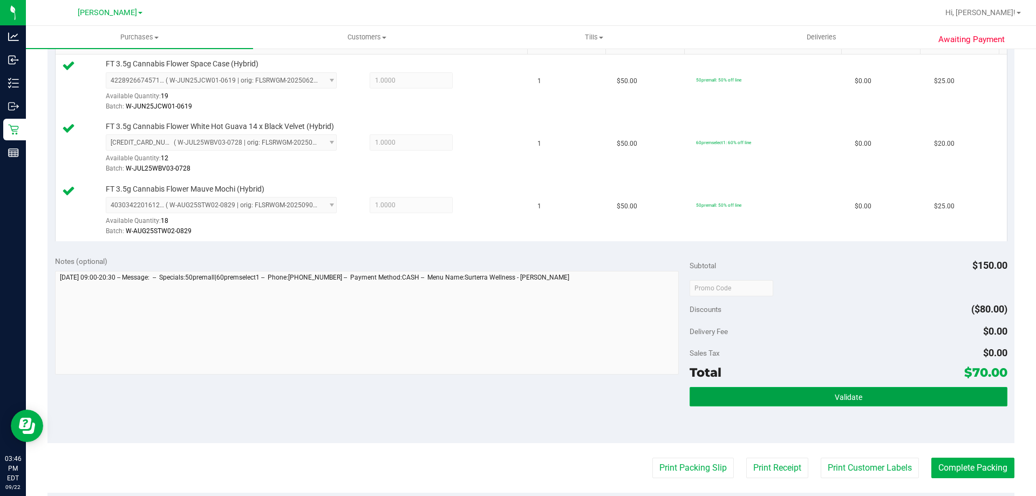
click at [845, 406] on button "Validate" at bounding box center [848, 396] width 317 height 19
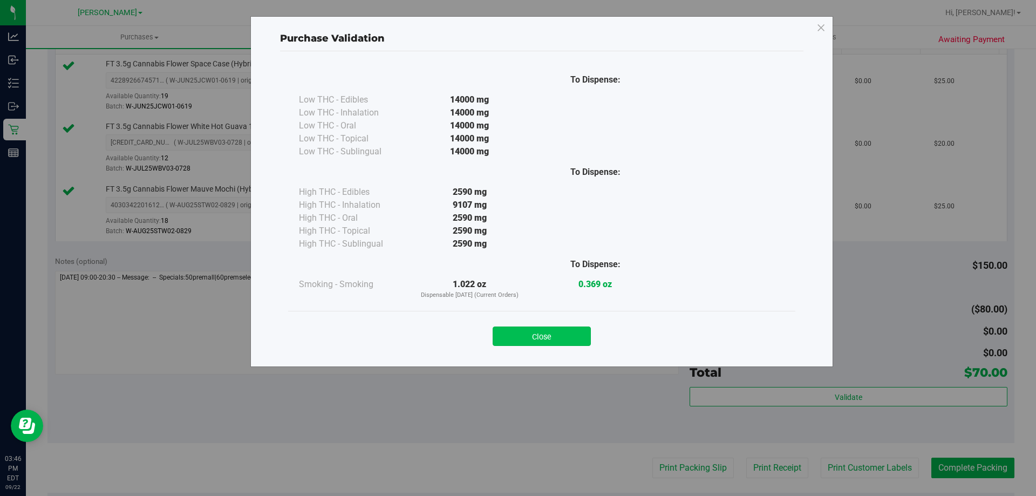
click at [527, 339] on button "Close" at bounding box center [542, 336] width 98 height 19
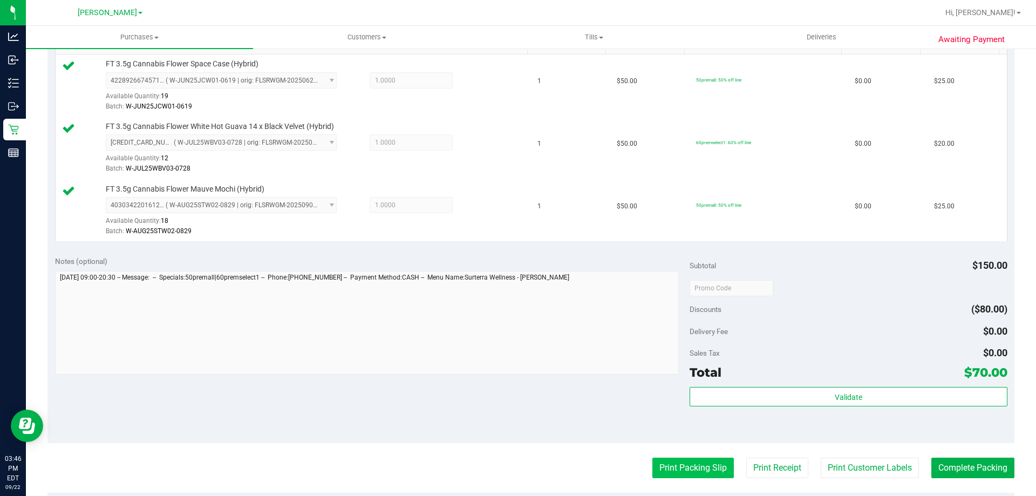
click at [691, 466] on button "Print Packing Slip" at bounding box center [694, 468] width 82 height 21
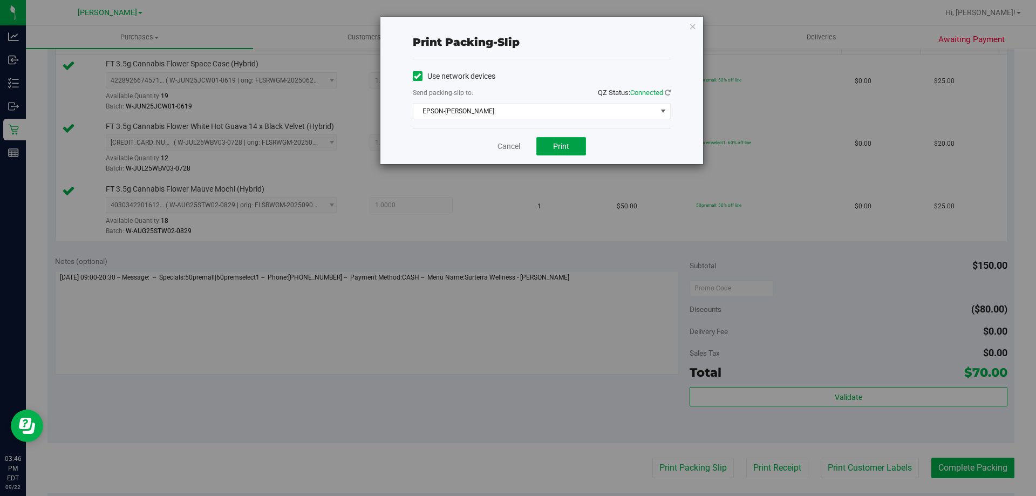
click at [550, 145] on button "Print" at bounding box center [562, 146] width 50 height 18
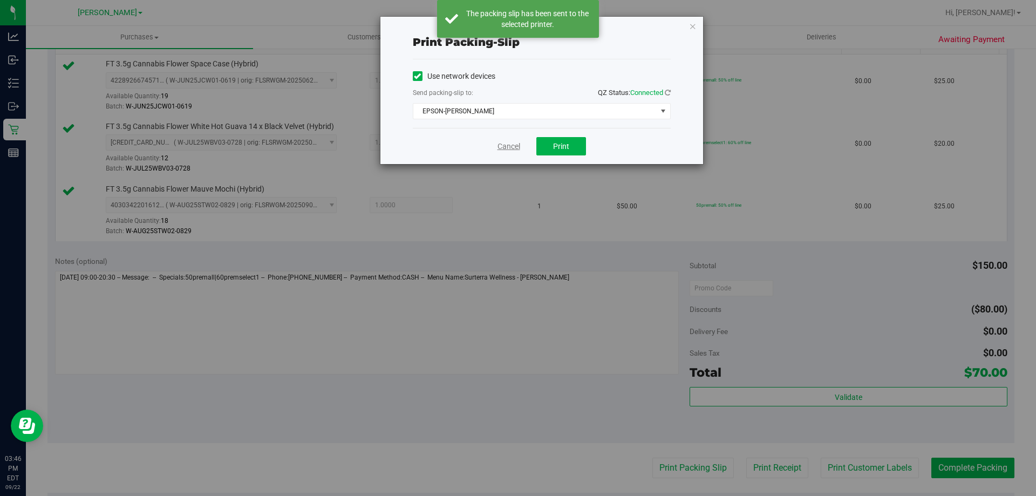
click at [516, 147] on link "Cancel" at bounding box center [509, 146] width 23 height 11
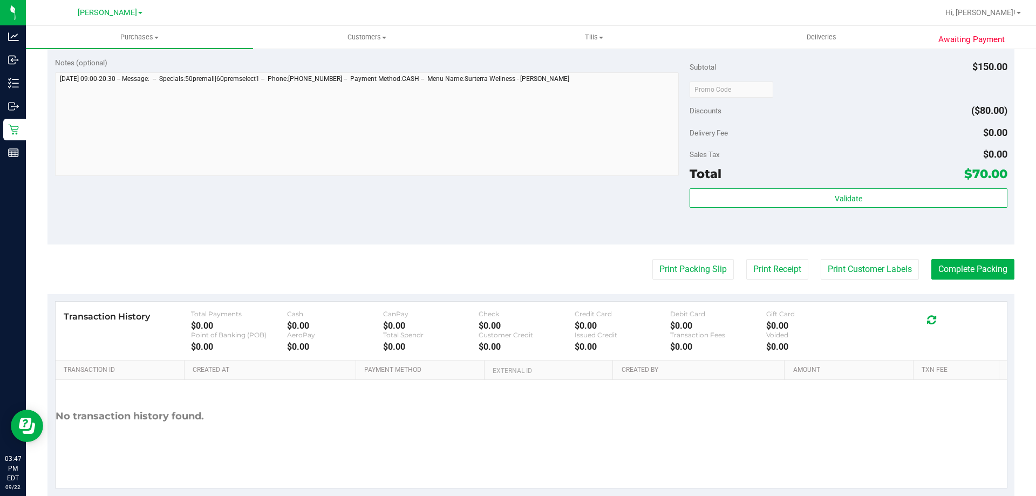
scroll to position [512, 0]
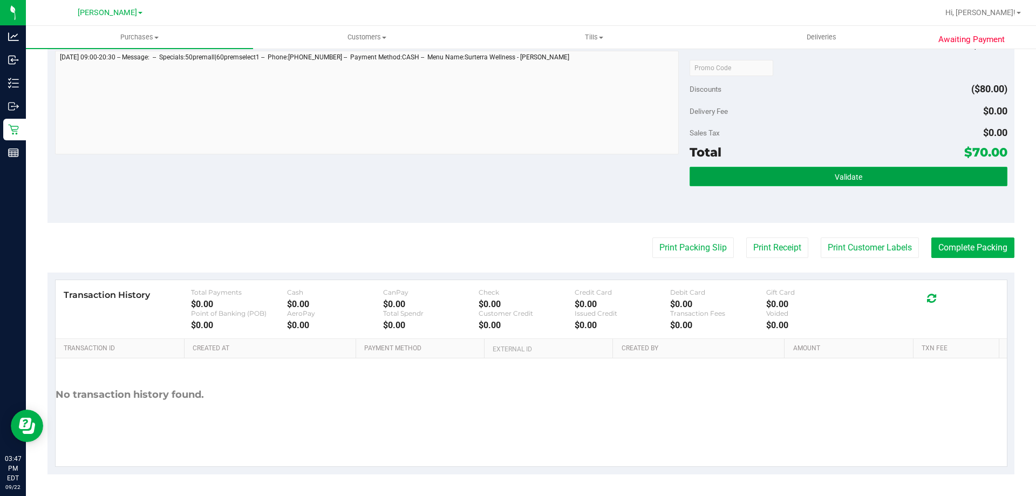
click at [847, 175] on span "Validate" at bounding box center [849, 177] width 28 height 9
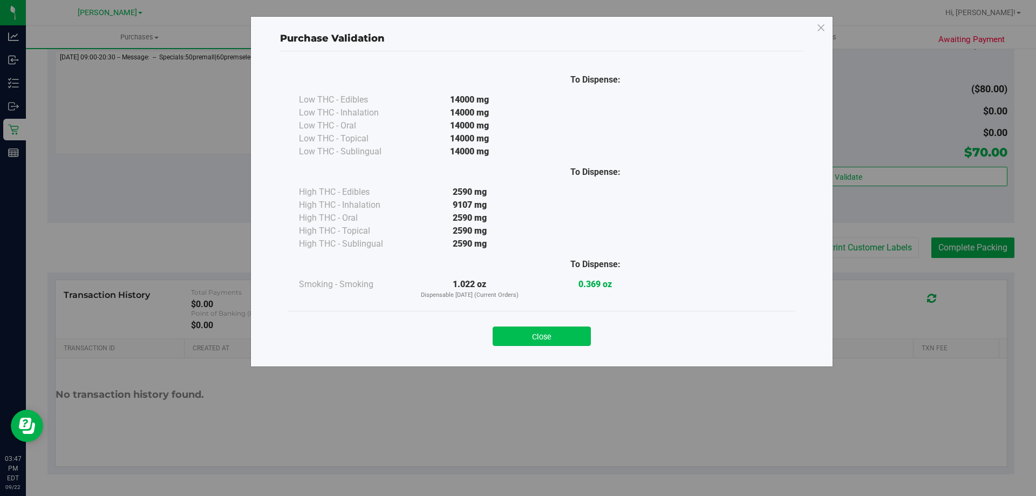
click at [542, 339] on button "Close" at bounding box center [542, 336] width 98 height 19
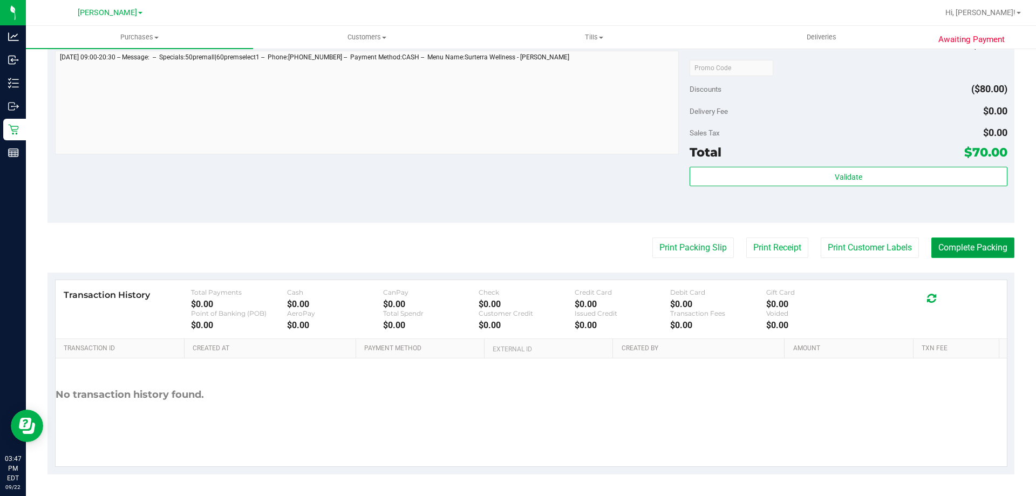
click at [984, 248] on button "Complete Packing" at bounding box center [973, 248] width 83 height 21
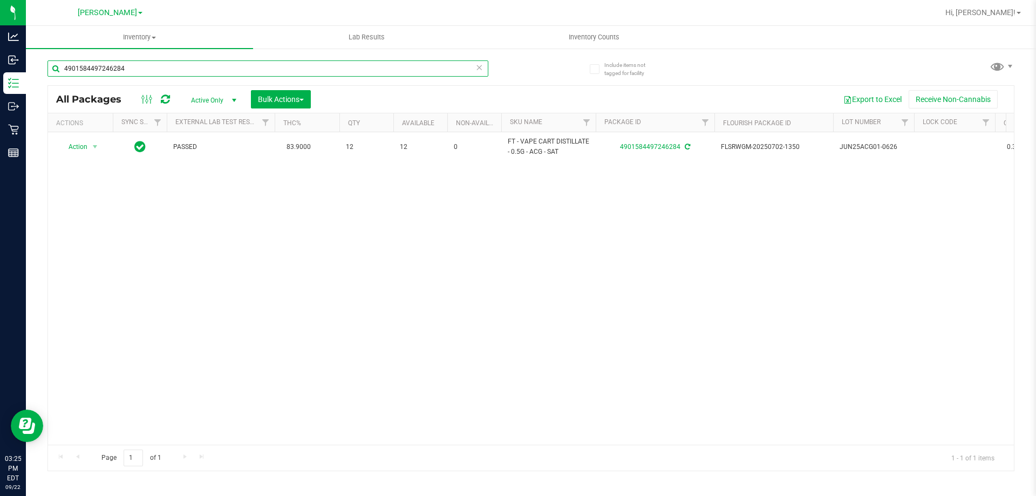
click at [131, 70] on input "4901584497246284" at bounding box center [268, 68] width 441 height 16
type input "milk"
